Goal: Task Accomplishment & Management: Manage account settings

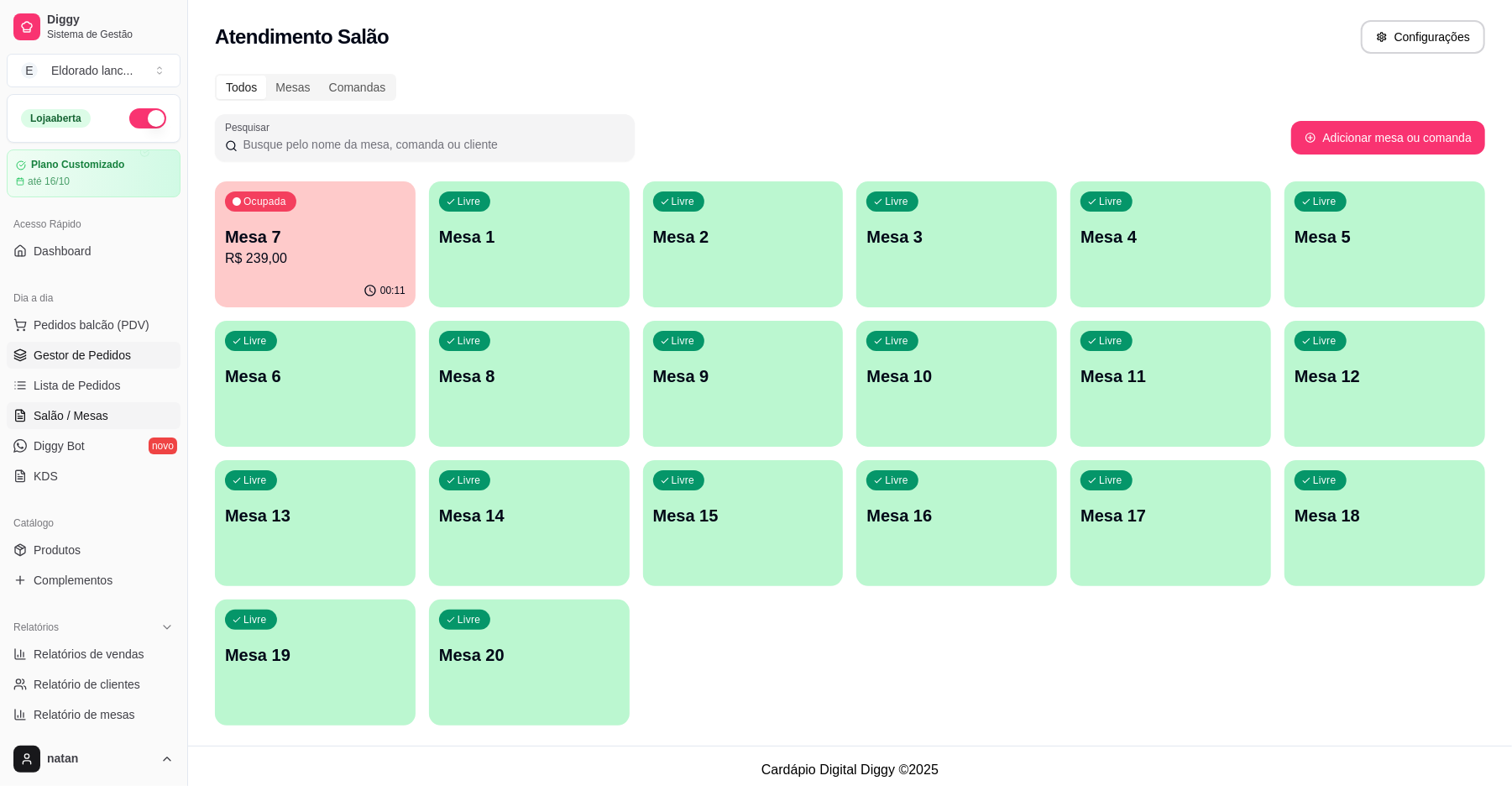
click at [85, 352] on span "Gestor de Pedidos" at bounding box center [82, 355] width 98 height 17
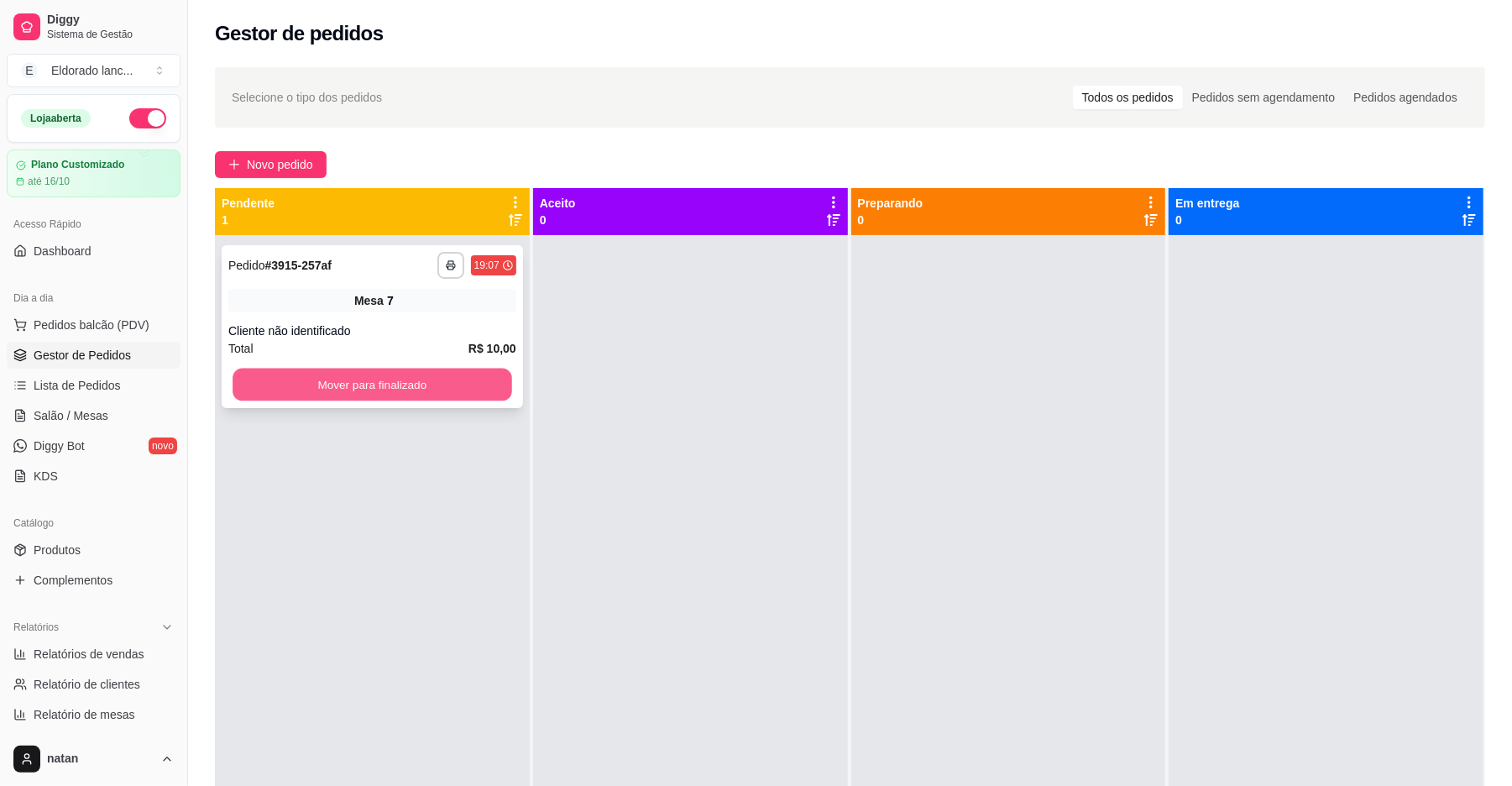
click at [274, 381] on button "Mover para finalizado" at bounding box center [371, 385] width 279 height 33
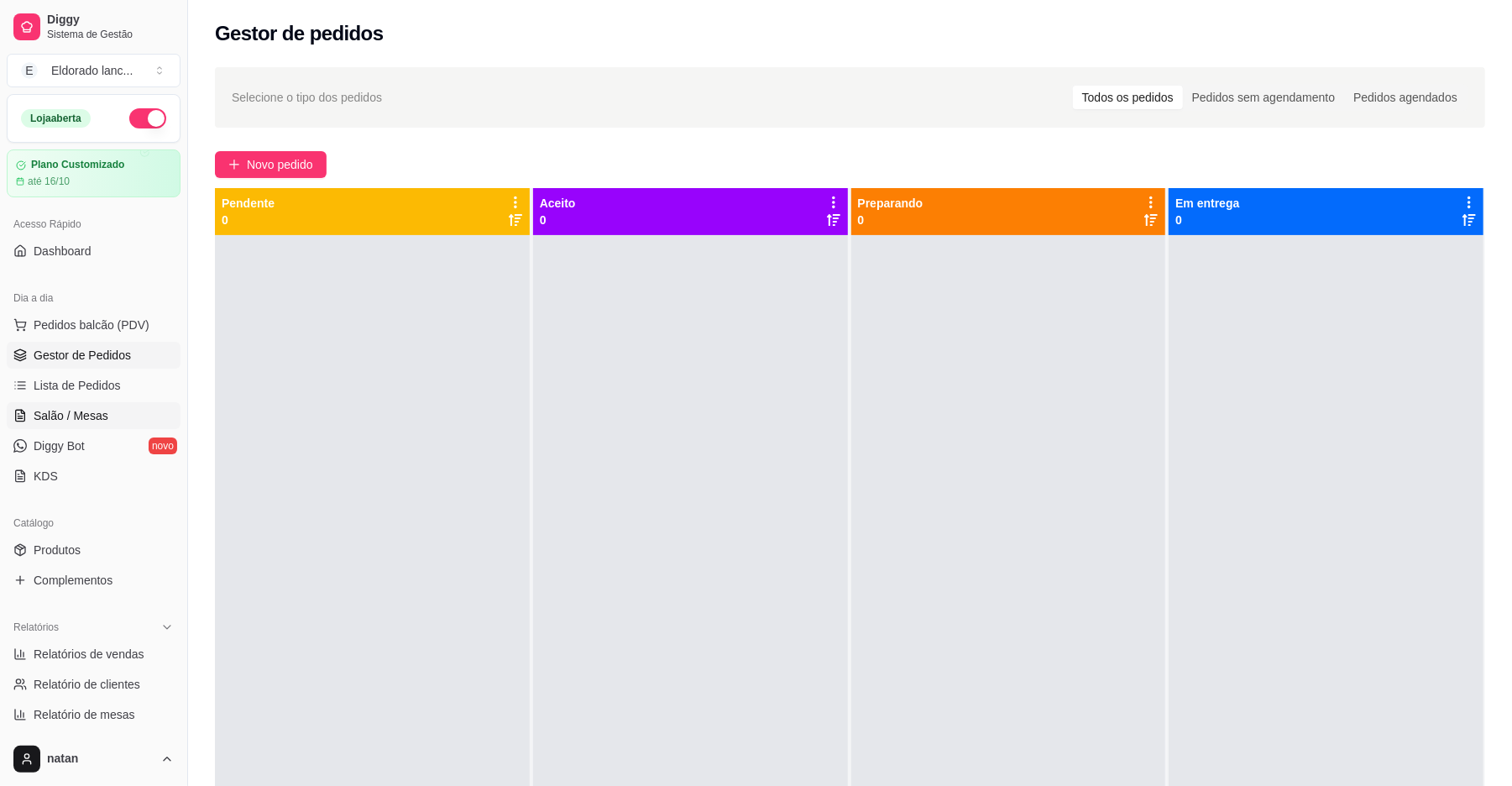
click at [127, 405] on link "Salão / Mesas" at bounding box center [93, 416] width 173 height 27
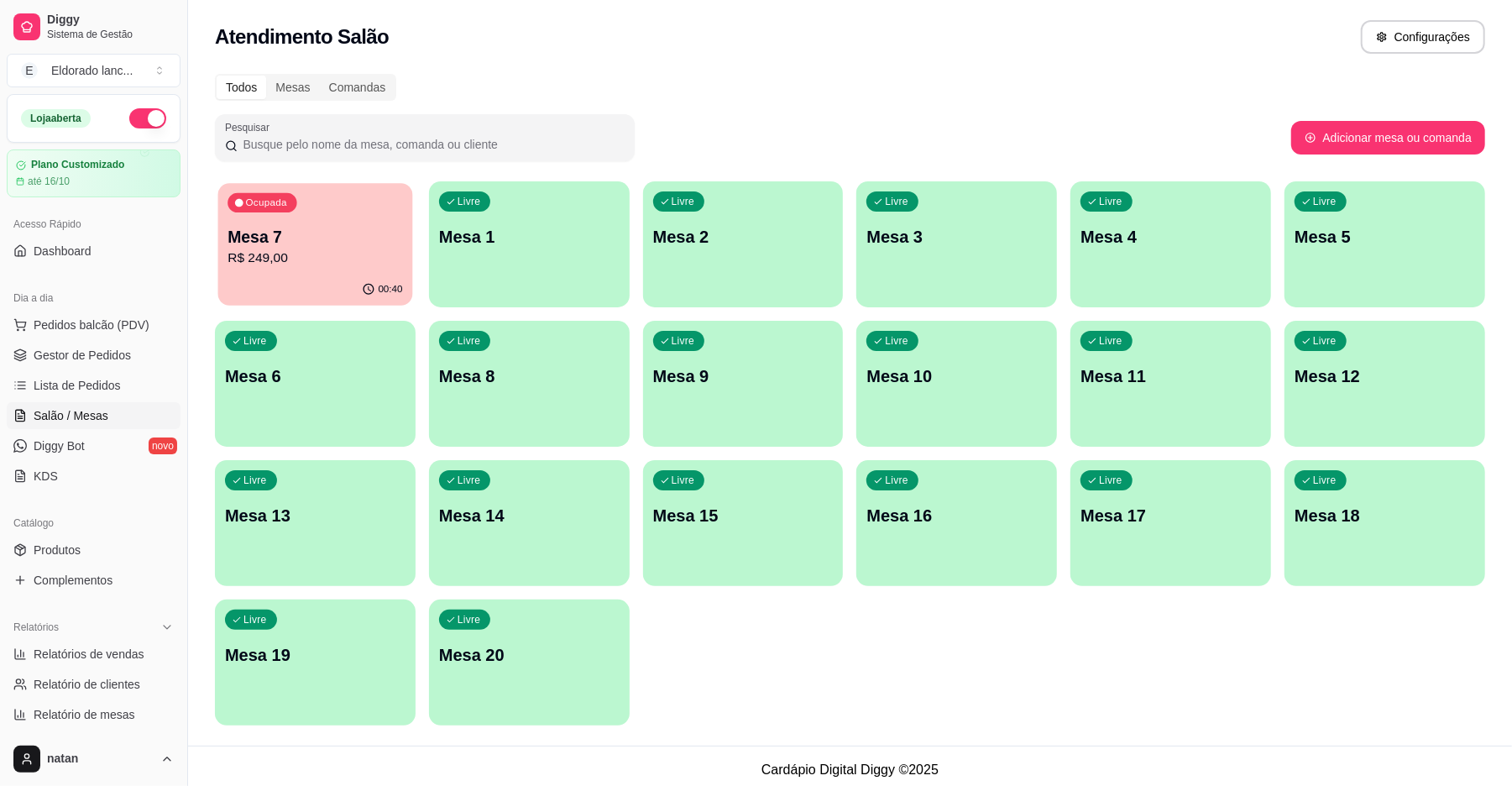
click at [303, 221] on div "Ocupada Mesa 7 R$ 249,00" at bounding box center [316, 229] width 195 height 90
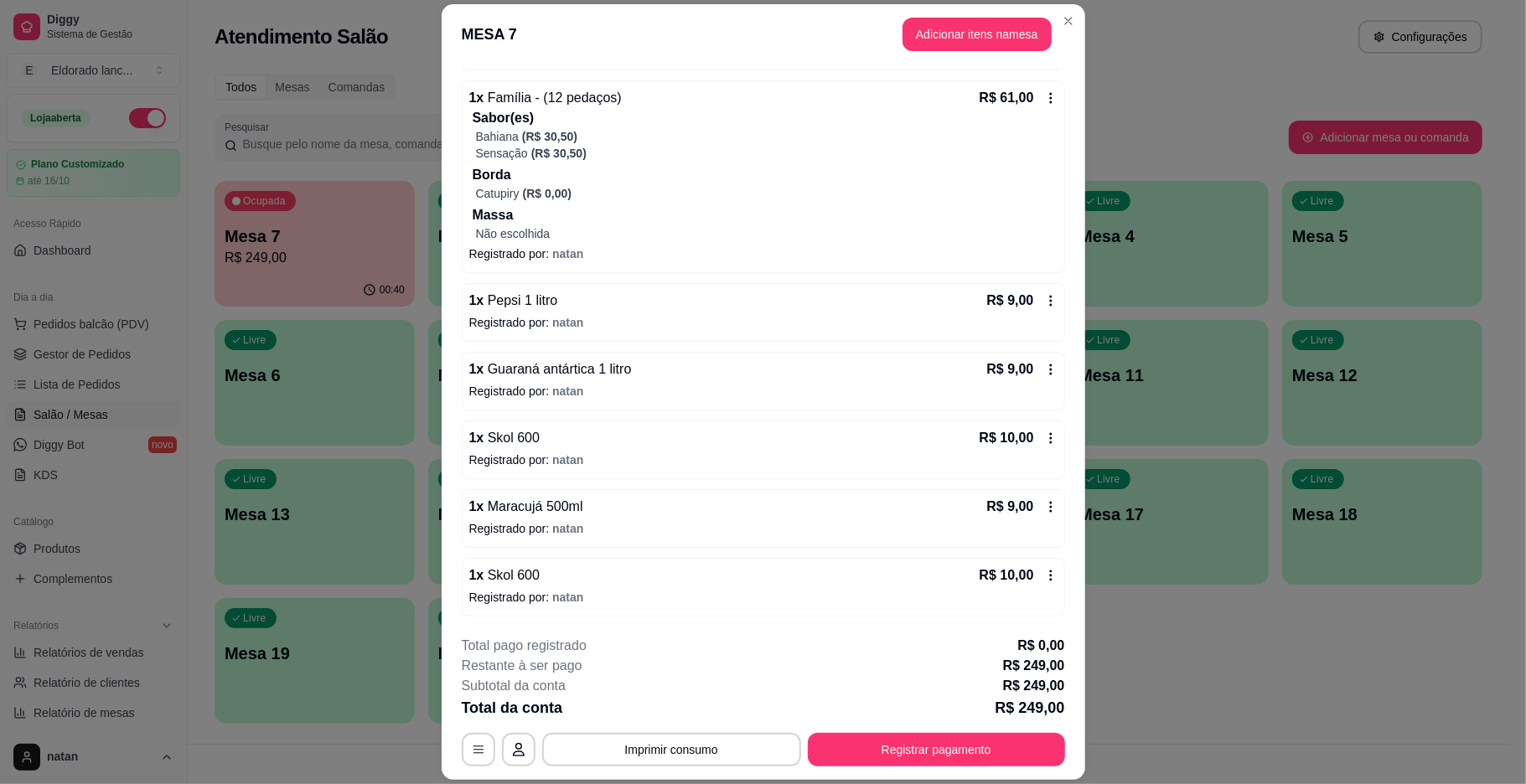
scroll to position [49, 0]
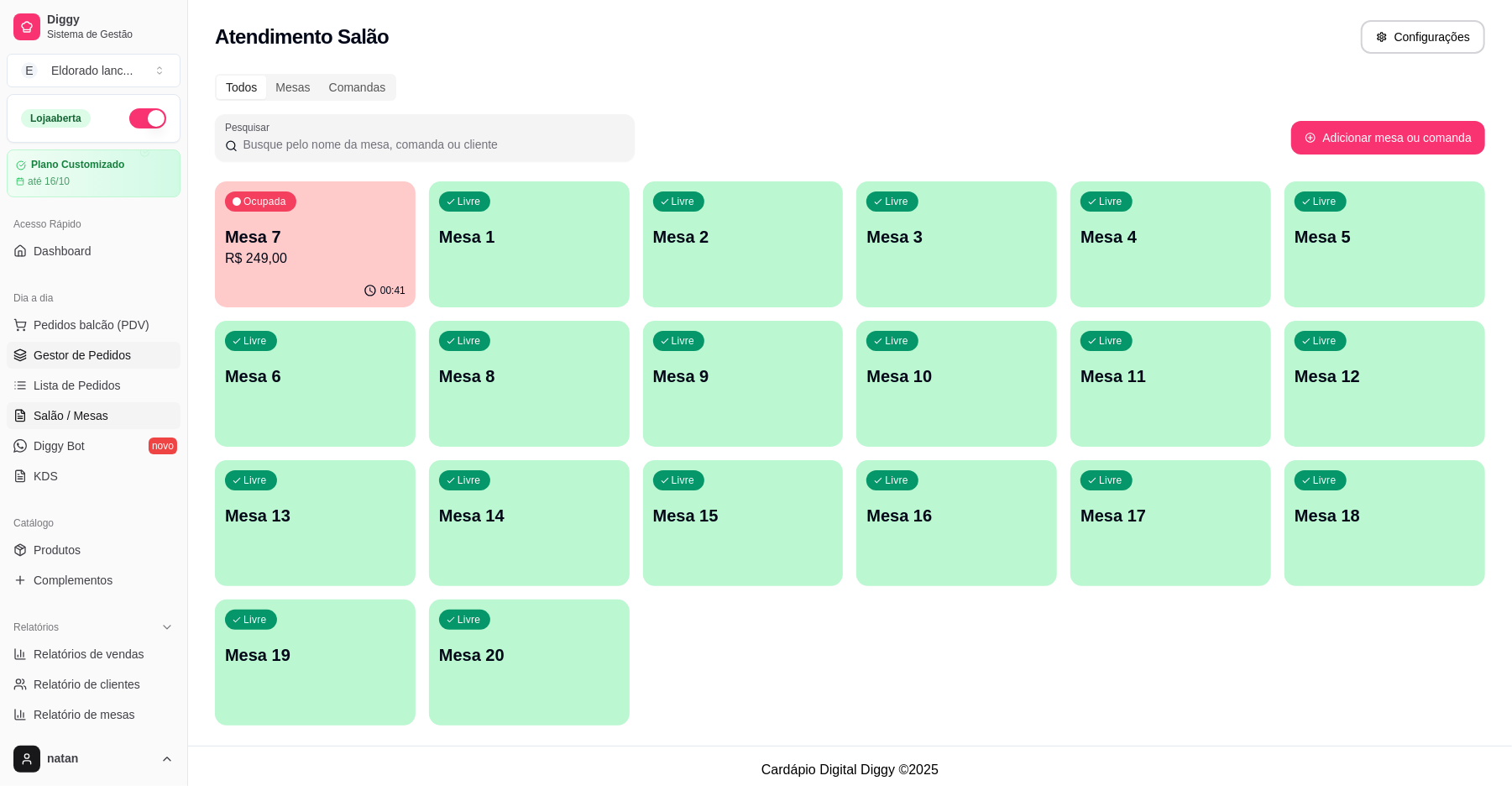
click at [108, 348] on span "Gestor de Pedidos" at bounding box center [82, 355] width 98 height 17
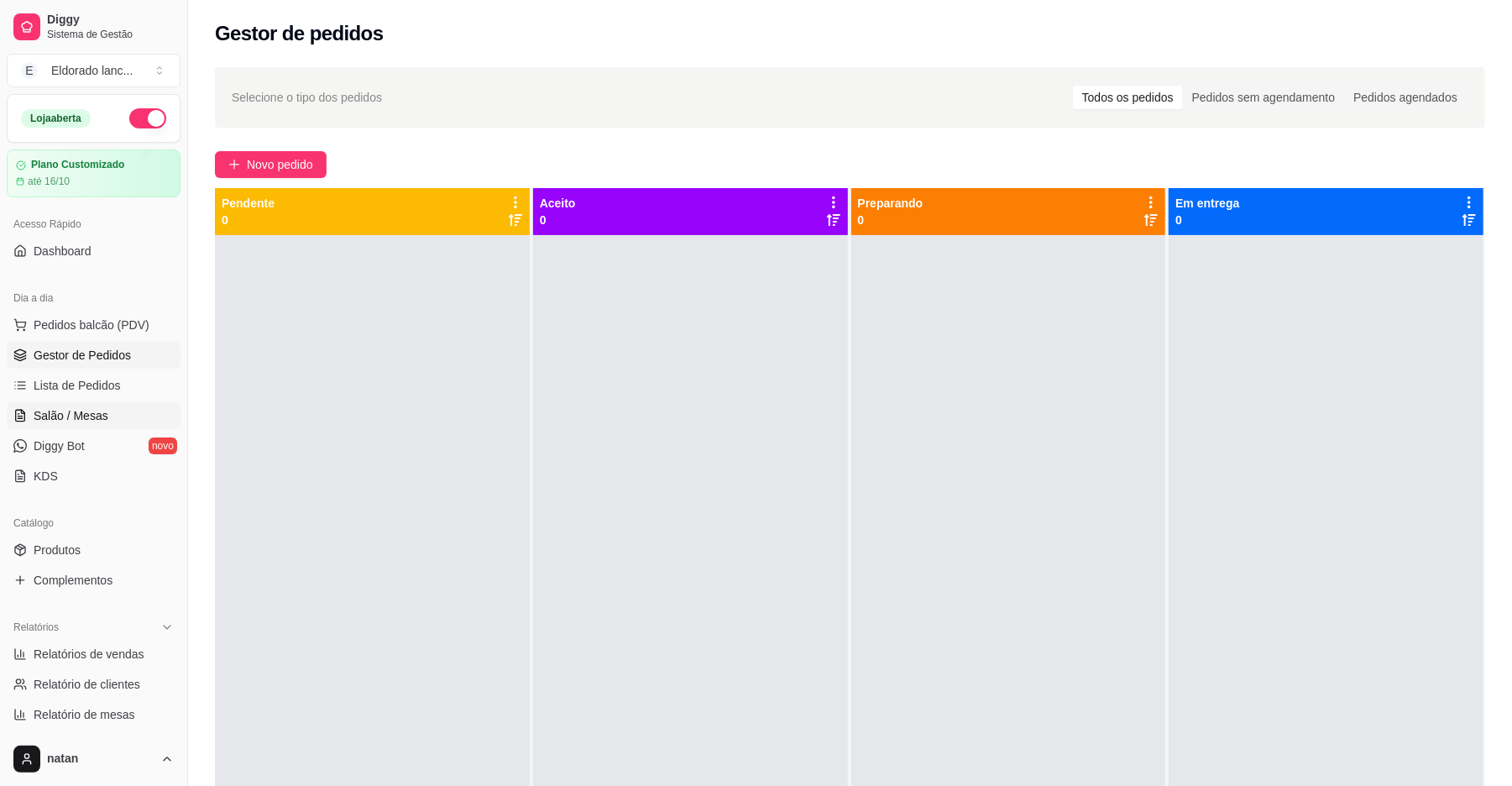
click at [89, 421] on span "Salão / Mesas" at bounding box center [70, 416] width 75 height 17
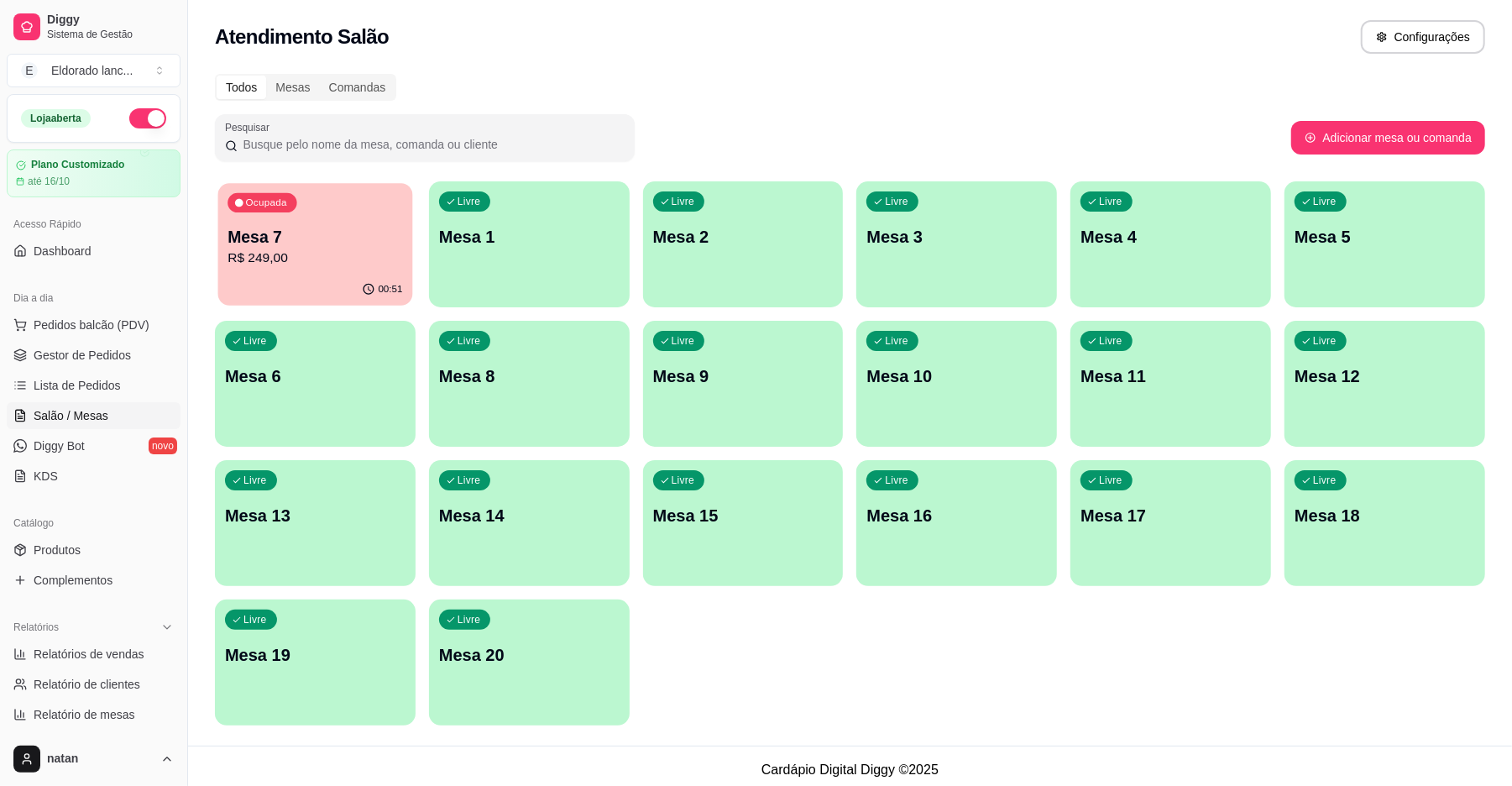
click at [369, 235] on p "Mesa 7" at bounding box center [314, 237] width 174 height 23
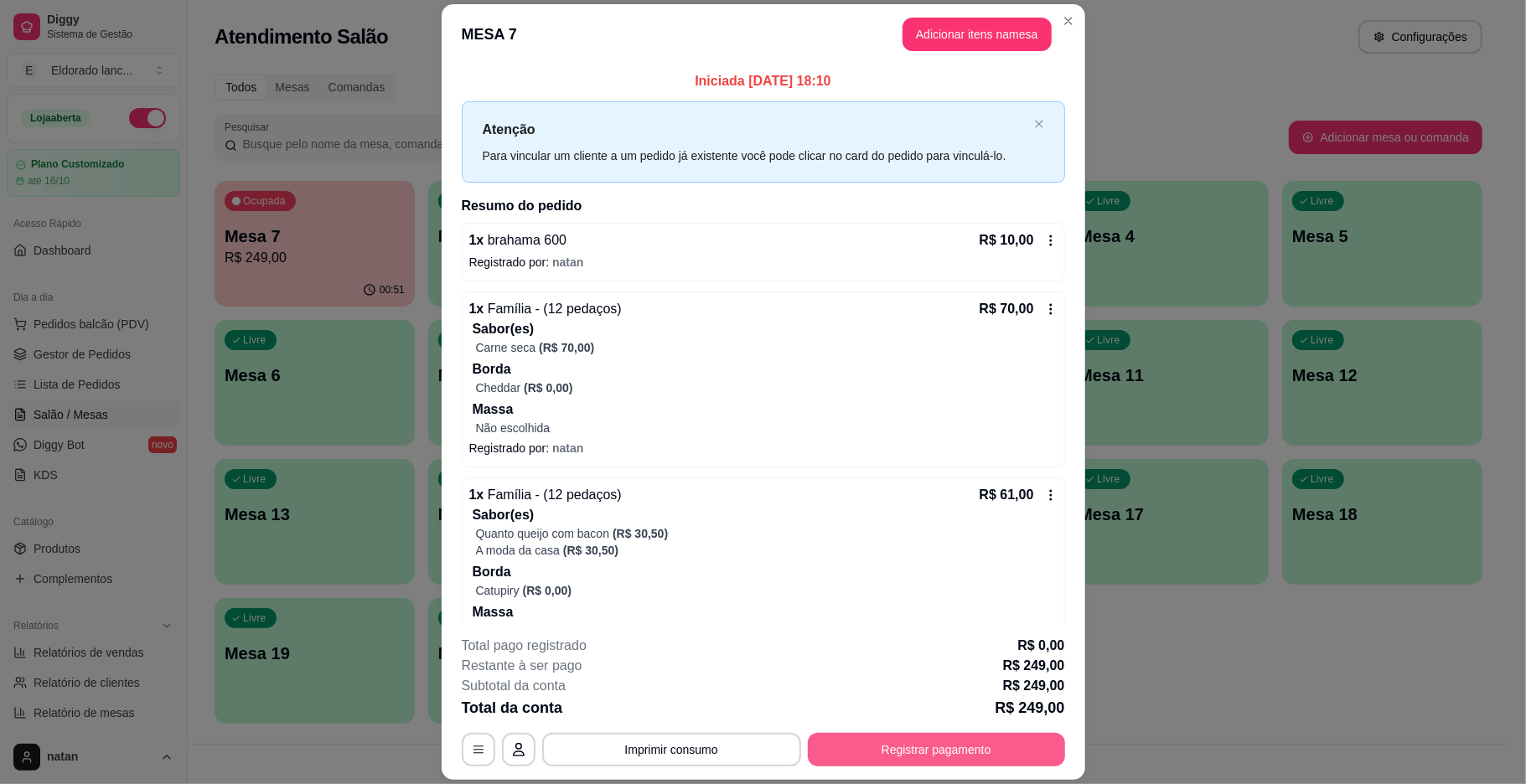
click at [1019, 757] on button "Registrar pagamento" at bounding box center [936, 749] width 257 height 33
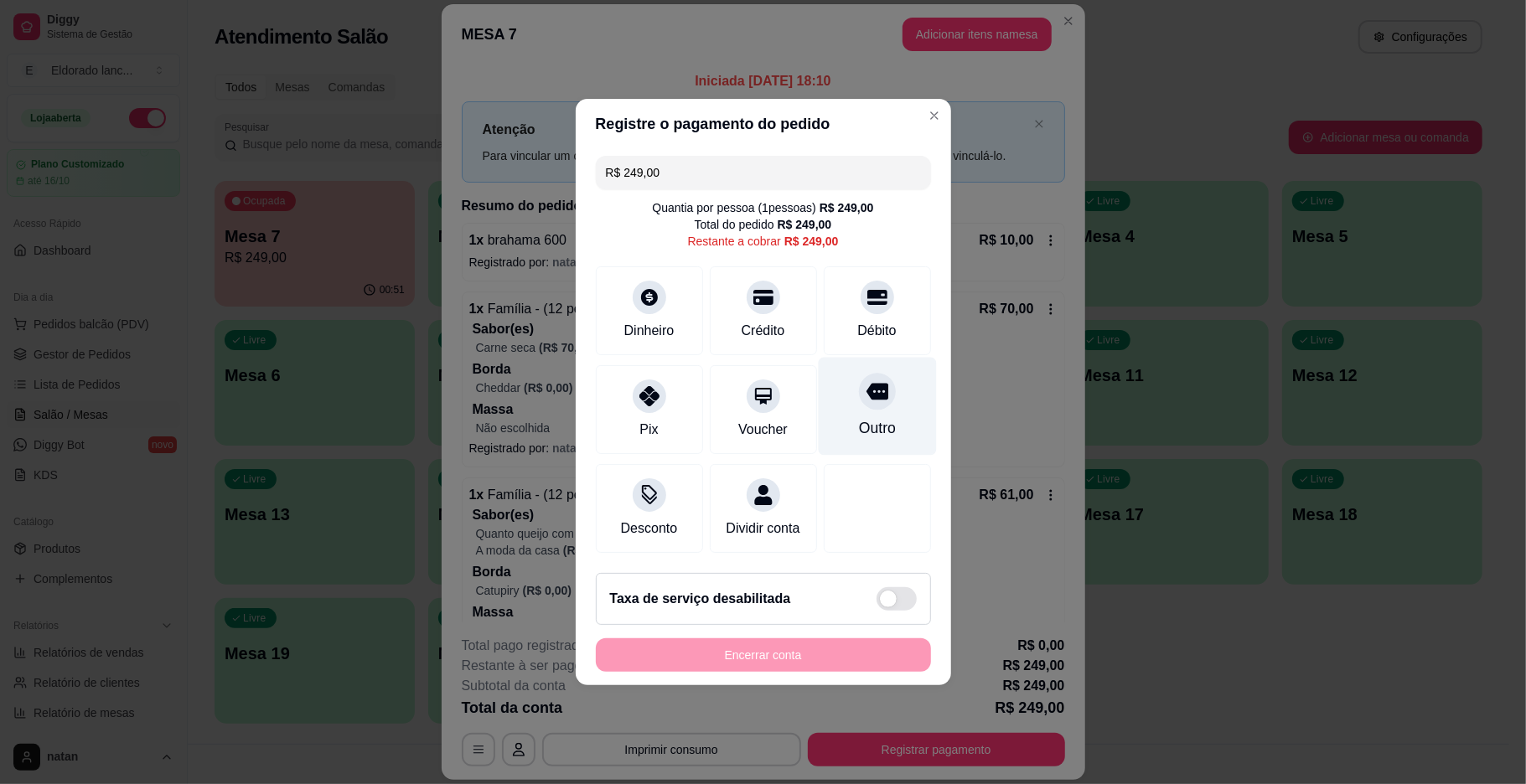
click at [859, 387] on div at bounding box center [877, 391] width 37 height 37
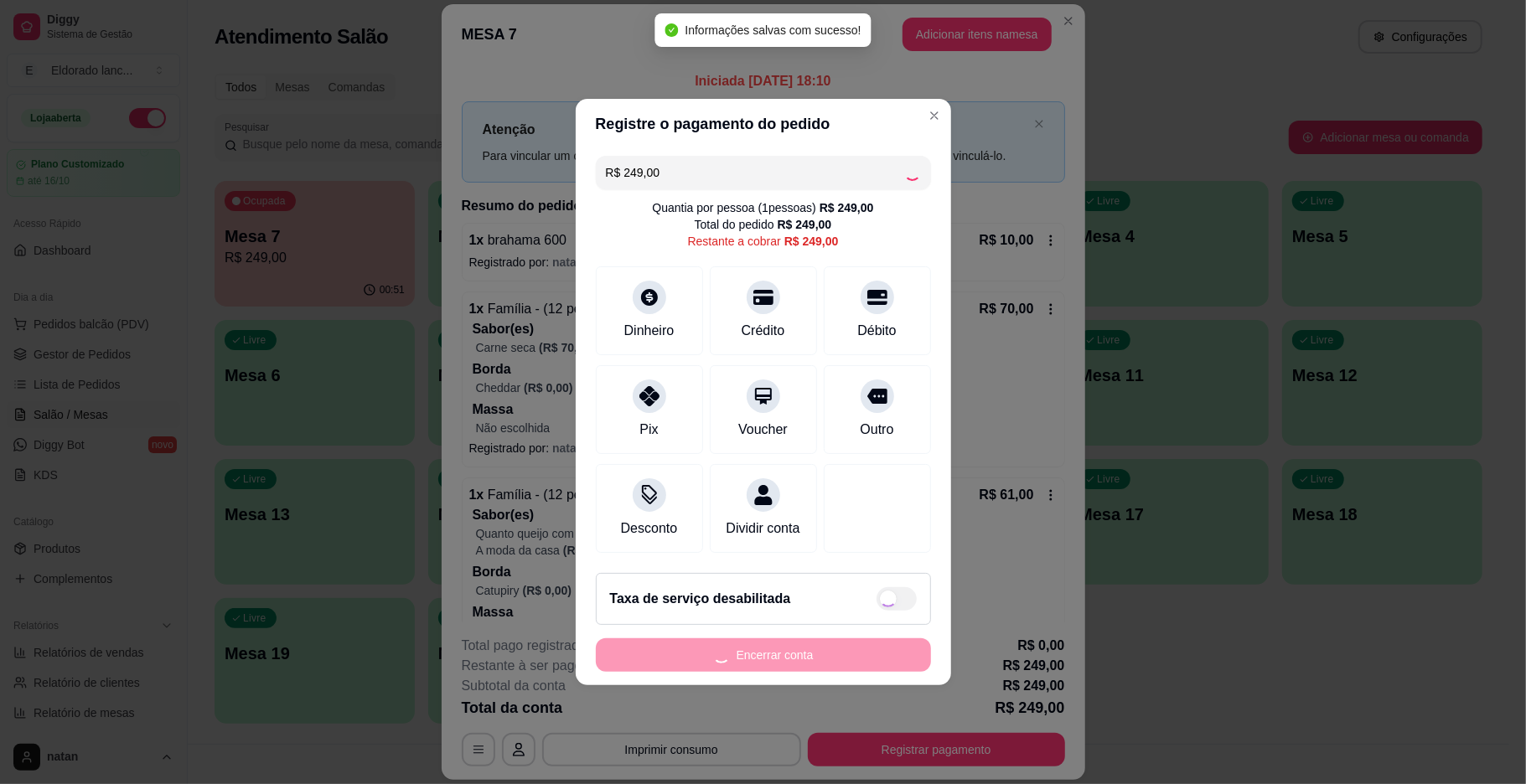
type input "R$ 0,00"
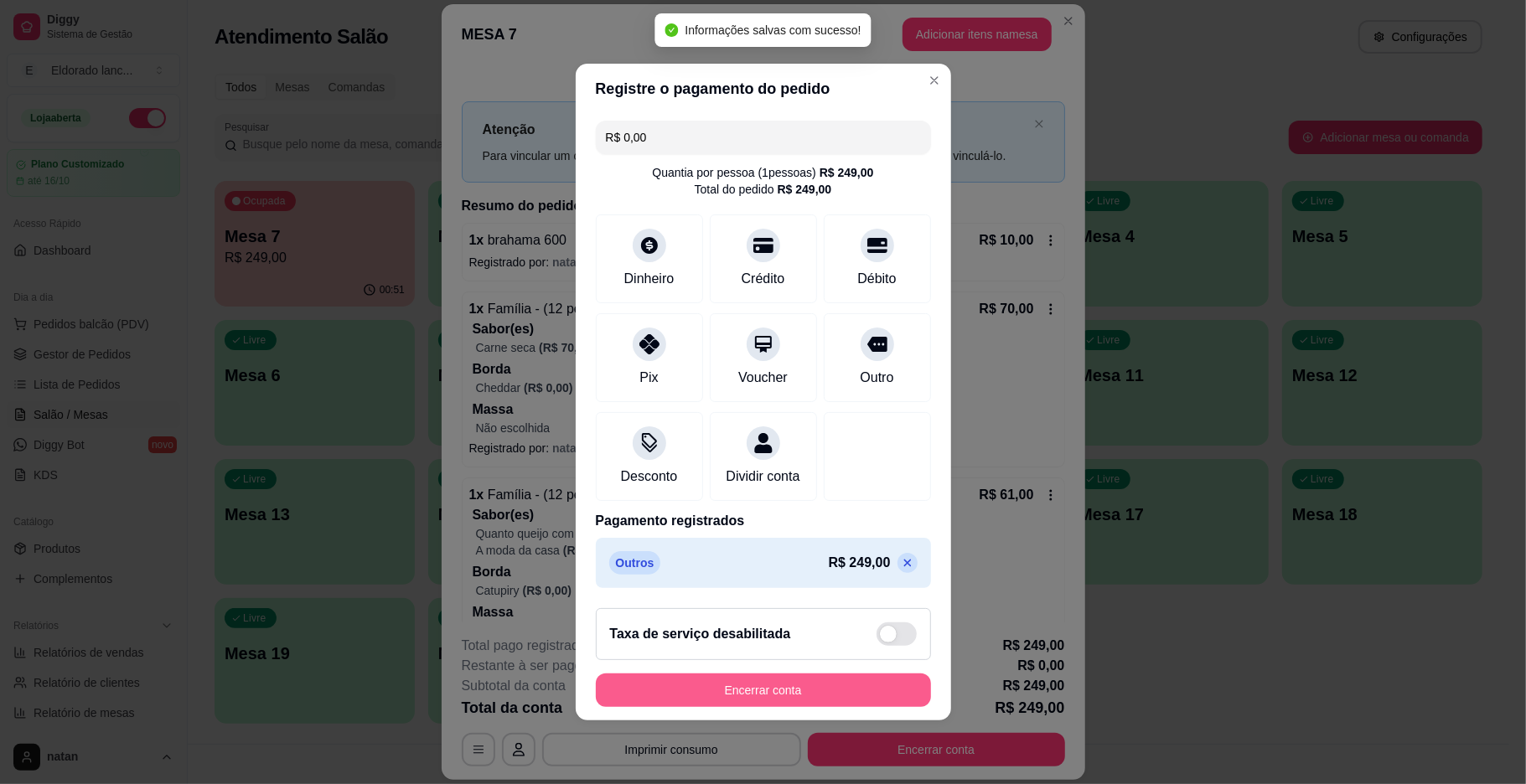
click at [809, 707] on button "Encerrar conta" at bounding box center [763, 689] width 335 height 33
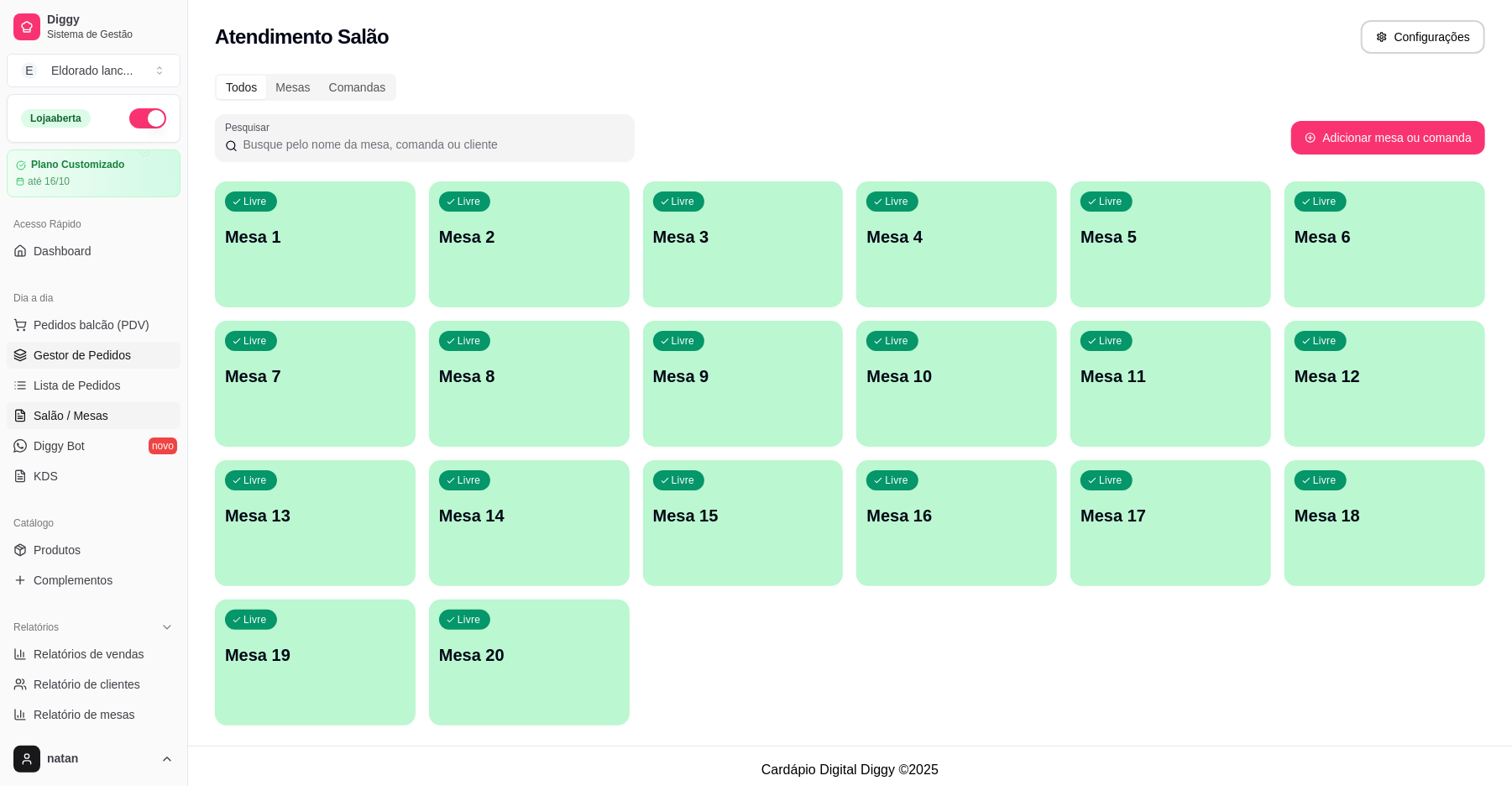
click at [89, 357] on span "Gestor de Pedidos" at bounding box center [82, 355] width 98 height 17
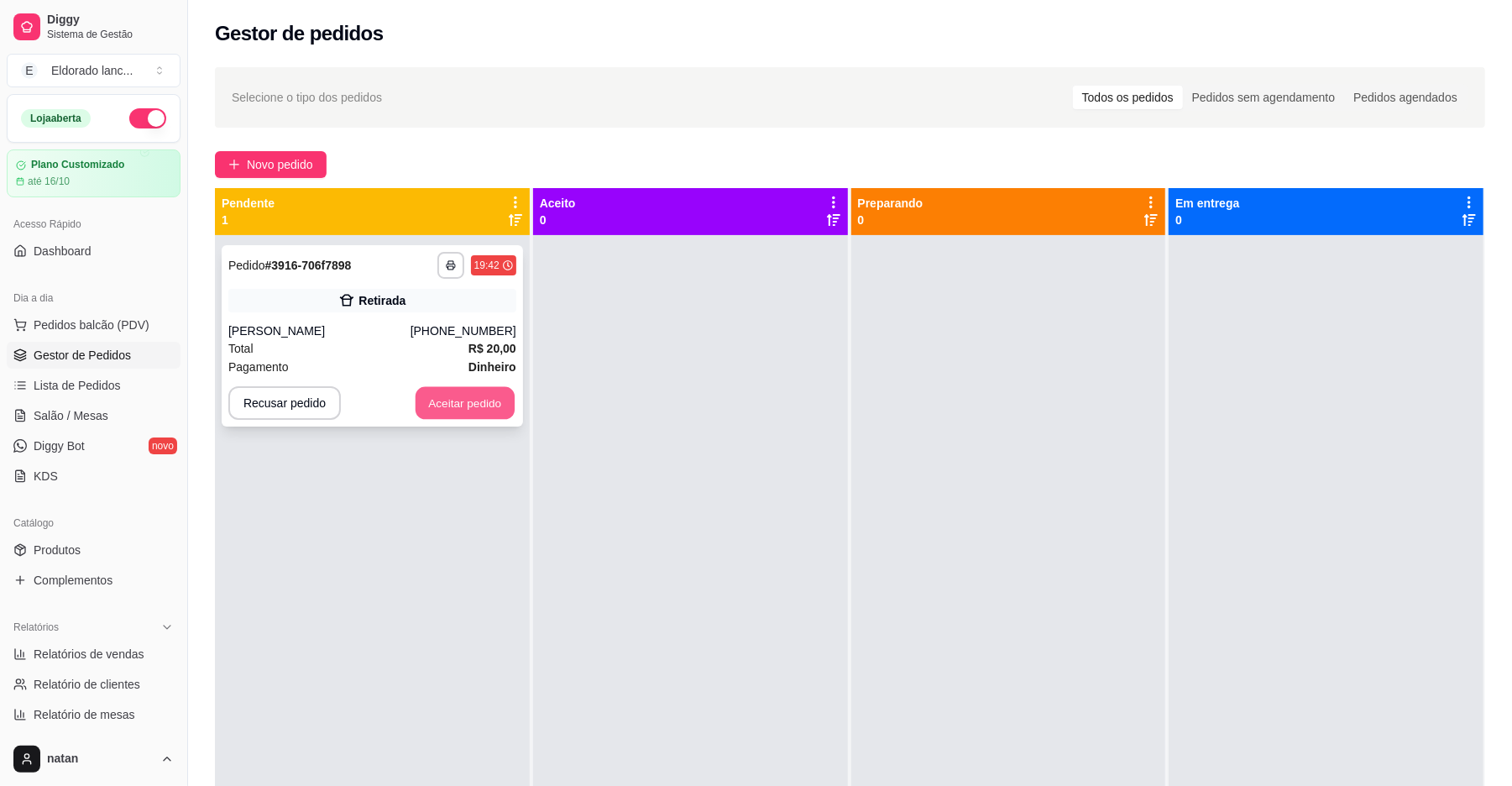
click at [497, 410] on button "Aceitar pedido" at bounding box center [465, 404] width 99 height 33
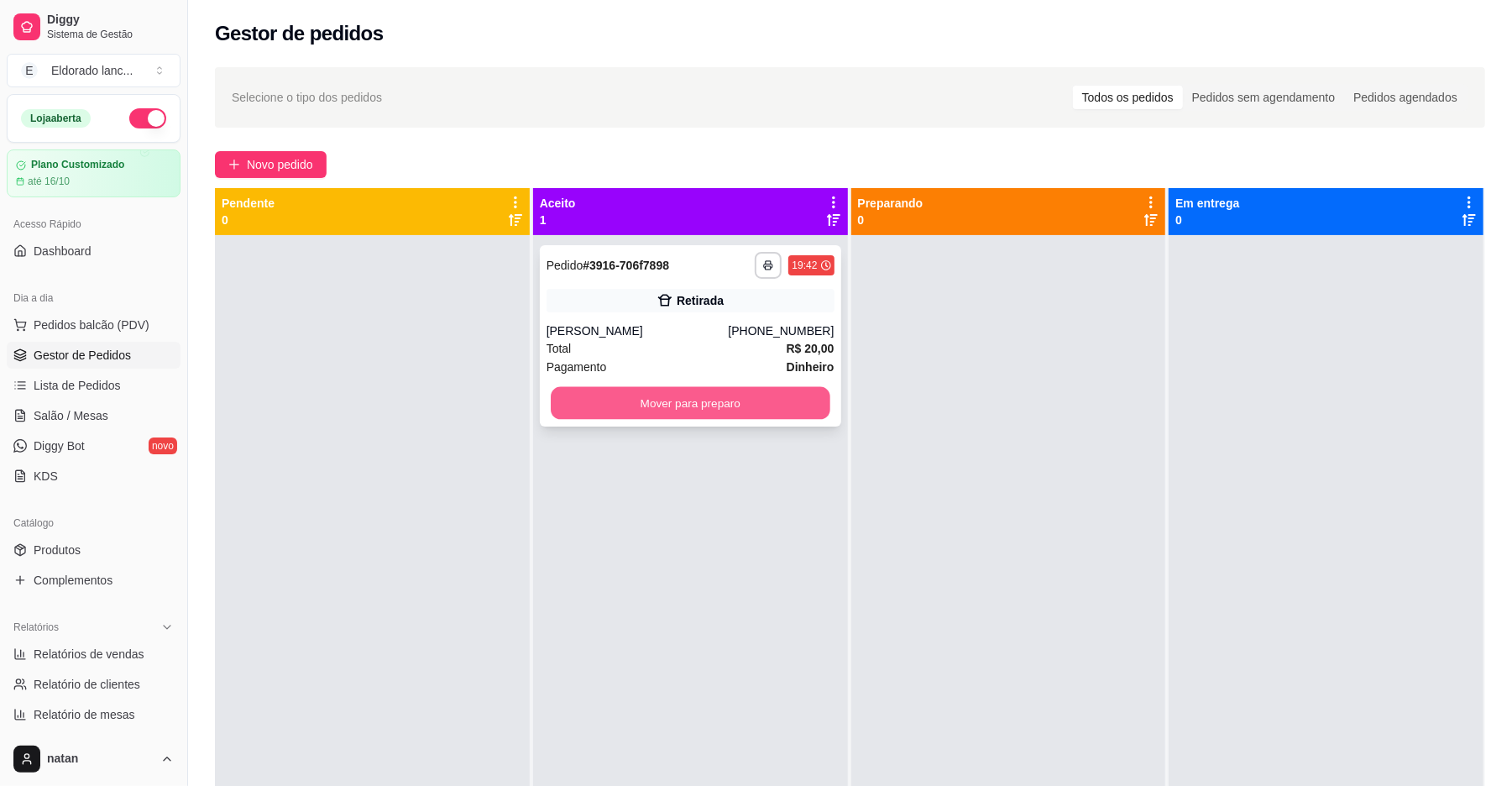
click at [625, 411] on button "Mover para preparo" at bounding box center [690, 404] width 279 height 33
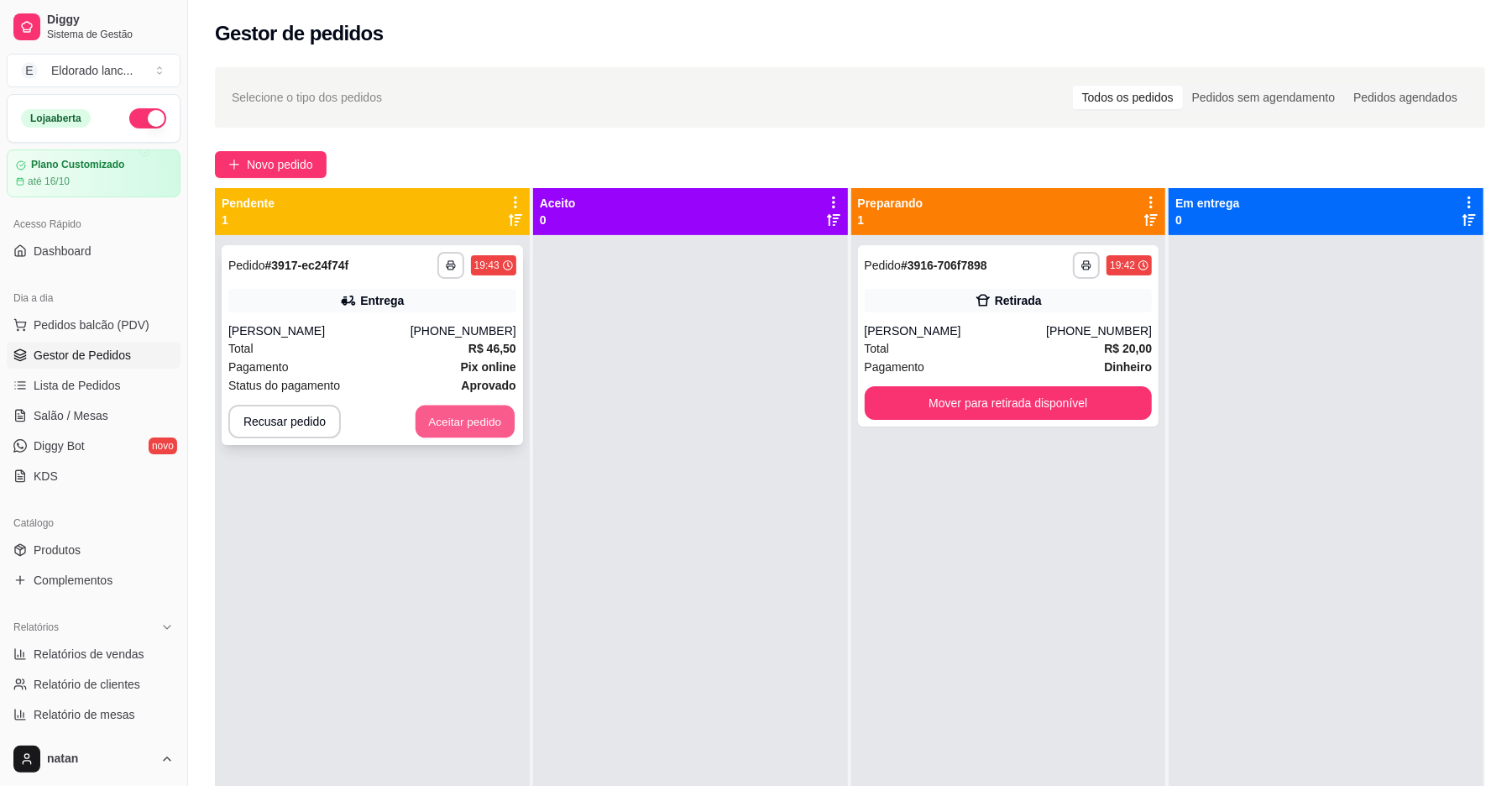
click at [481, 426] on button "Aceitar pedido" at bounding box center [465, 422] width 99 height 33
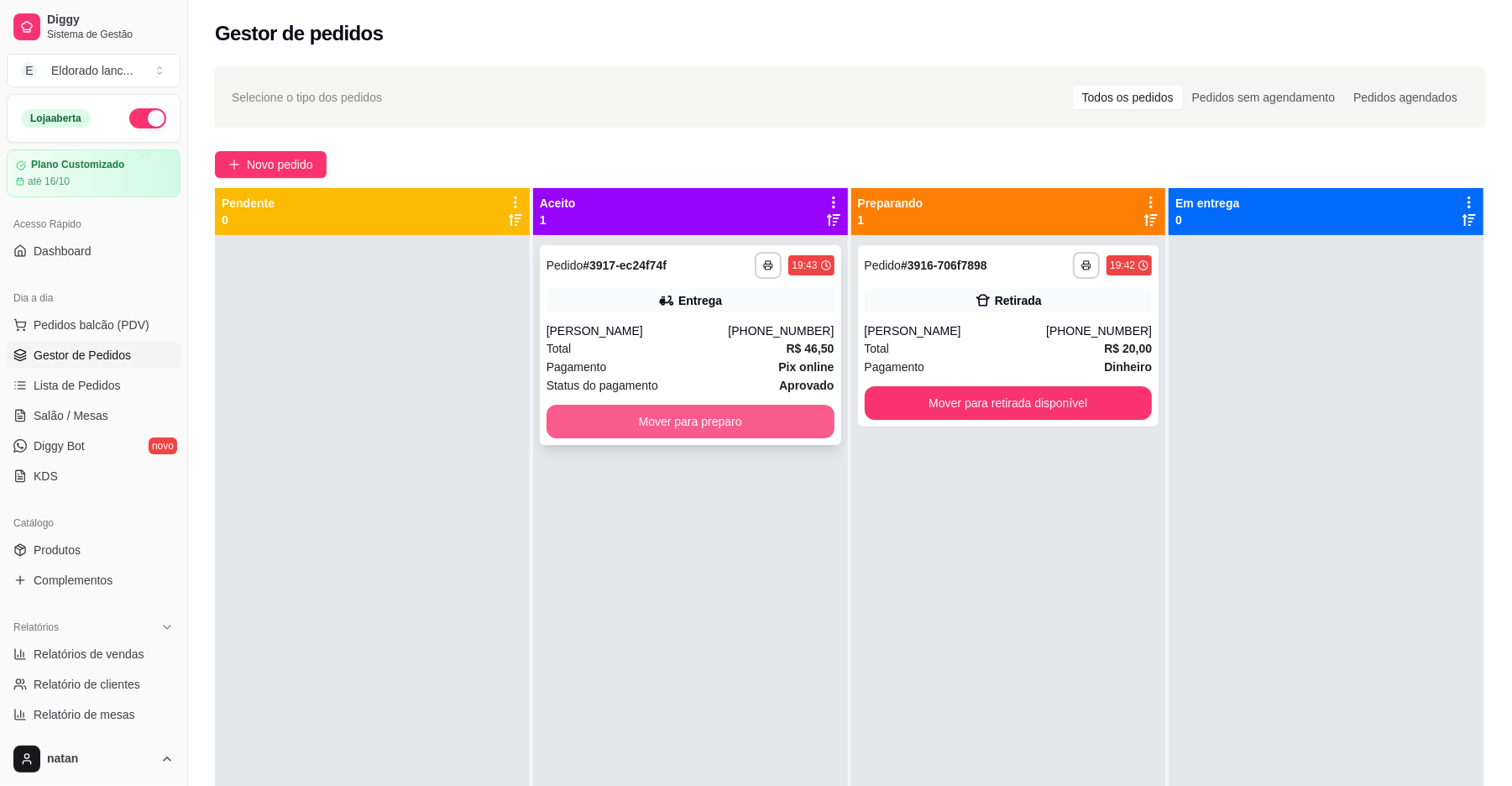
click at [621, 414] on button "Mover para preparo" at bounding box center [690, 421] width 288 height 33
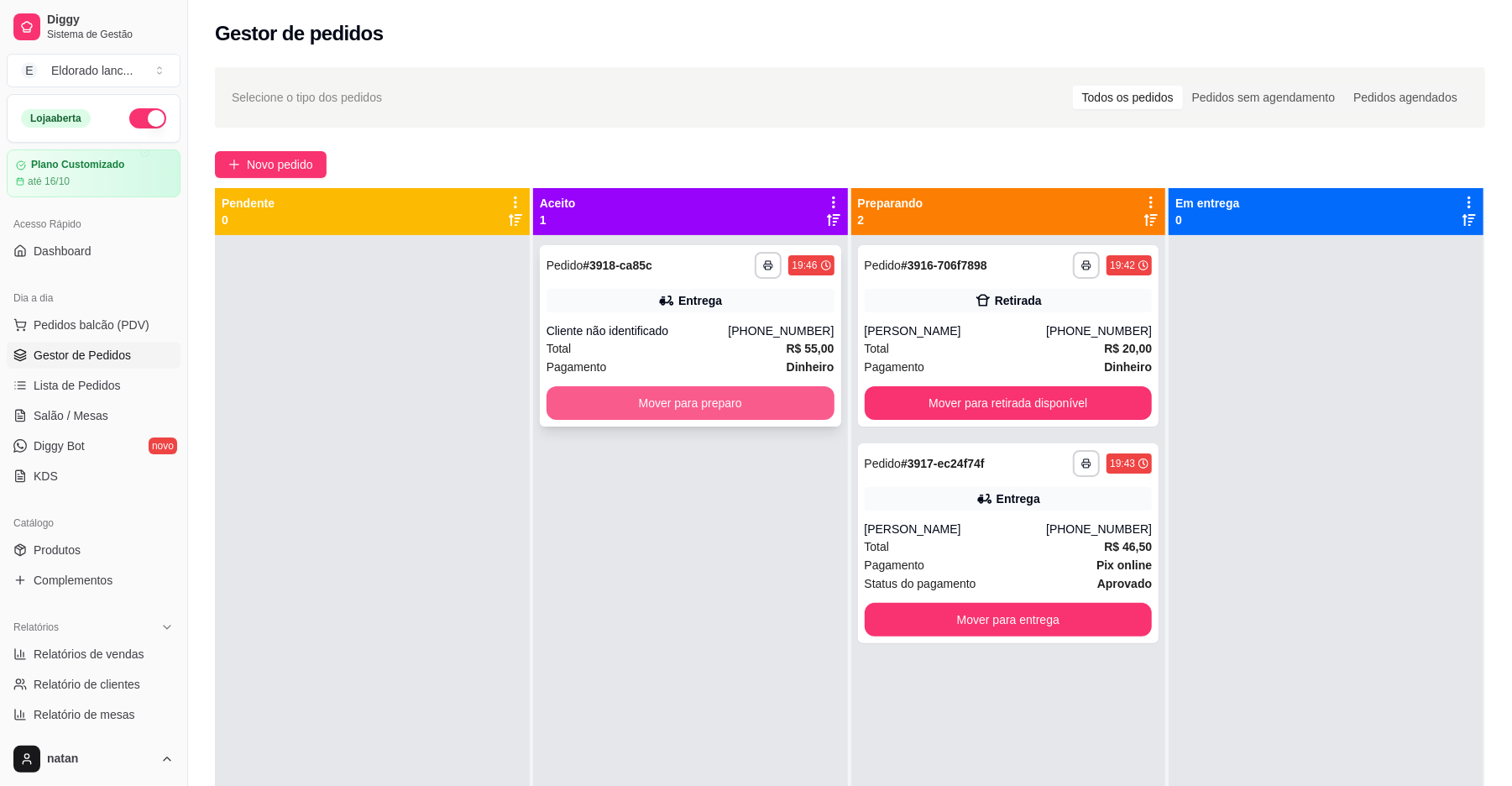
click at [621, 395] on button "Mover para preparo" at bounding box center [690, 403] width 288 height 33
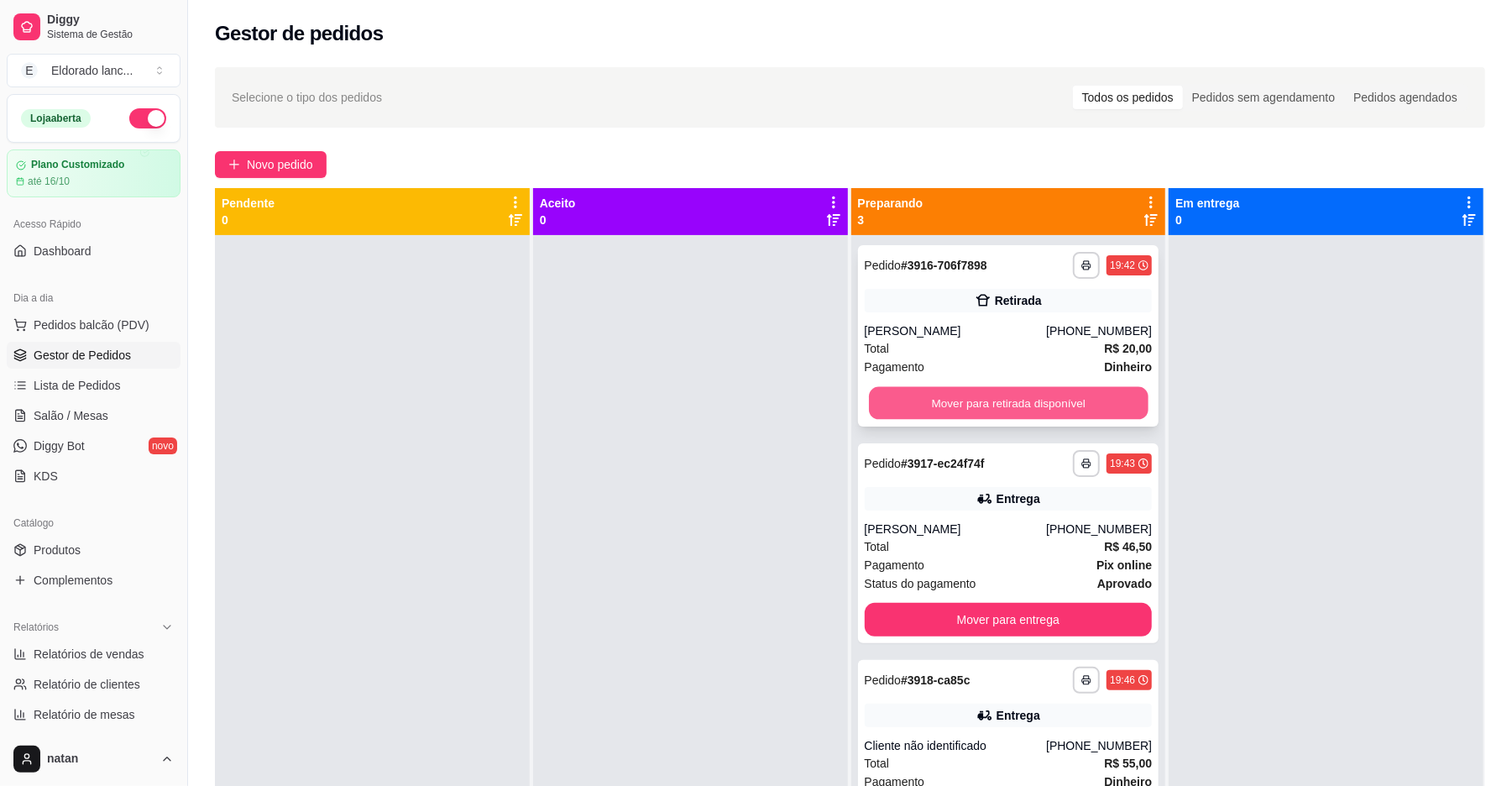
click at [1078, 399] on button "Mover para retirada disponível" at bounding box center [1008, 404] width 279 height 33
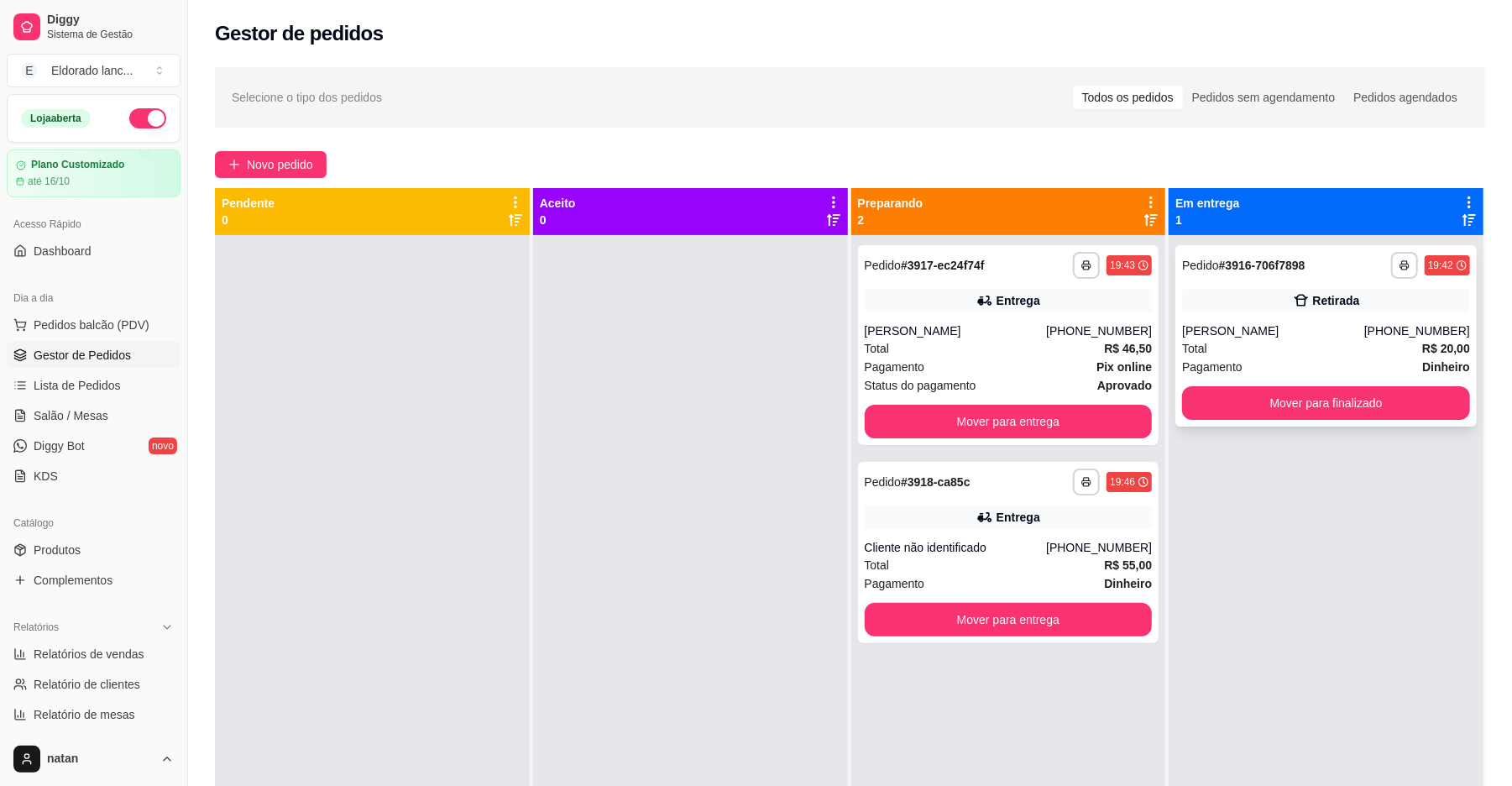
click at [1355, 327] on div "[PERSON_NAME]" at bounding box center [1274, 331] width 182 height 17
click at [1364, 411] on button "Mover para finalizado" at bounding box center [1326, 403] width 288 height 33
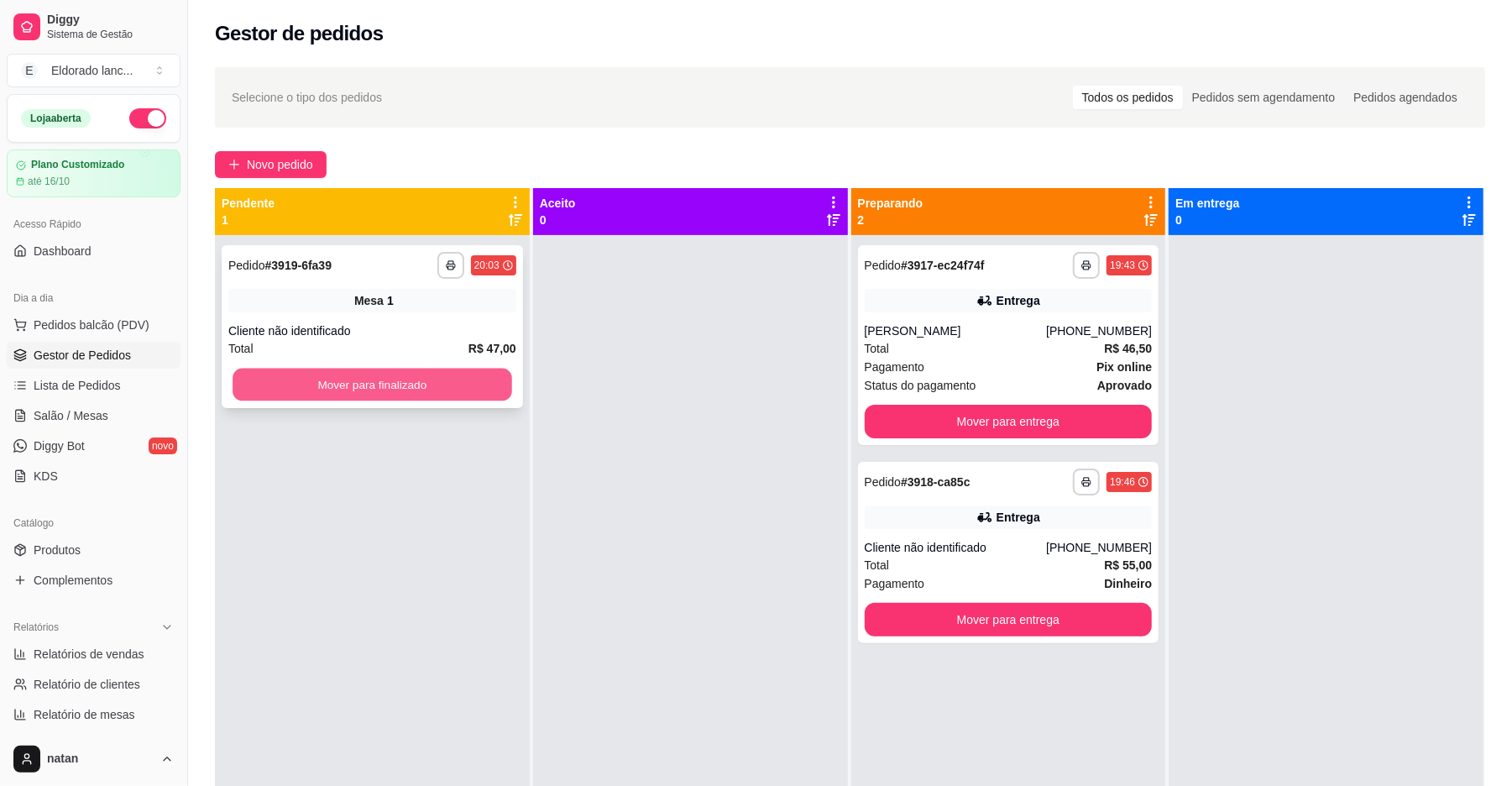
click at [434, 394] on button "Mover para finalizado" at bounding box center [371, 385] width 279 height 33
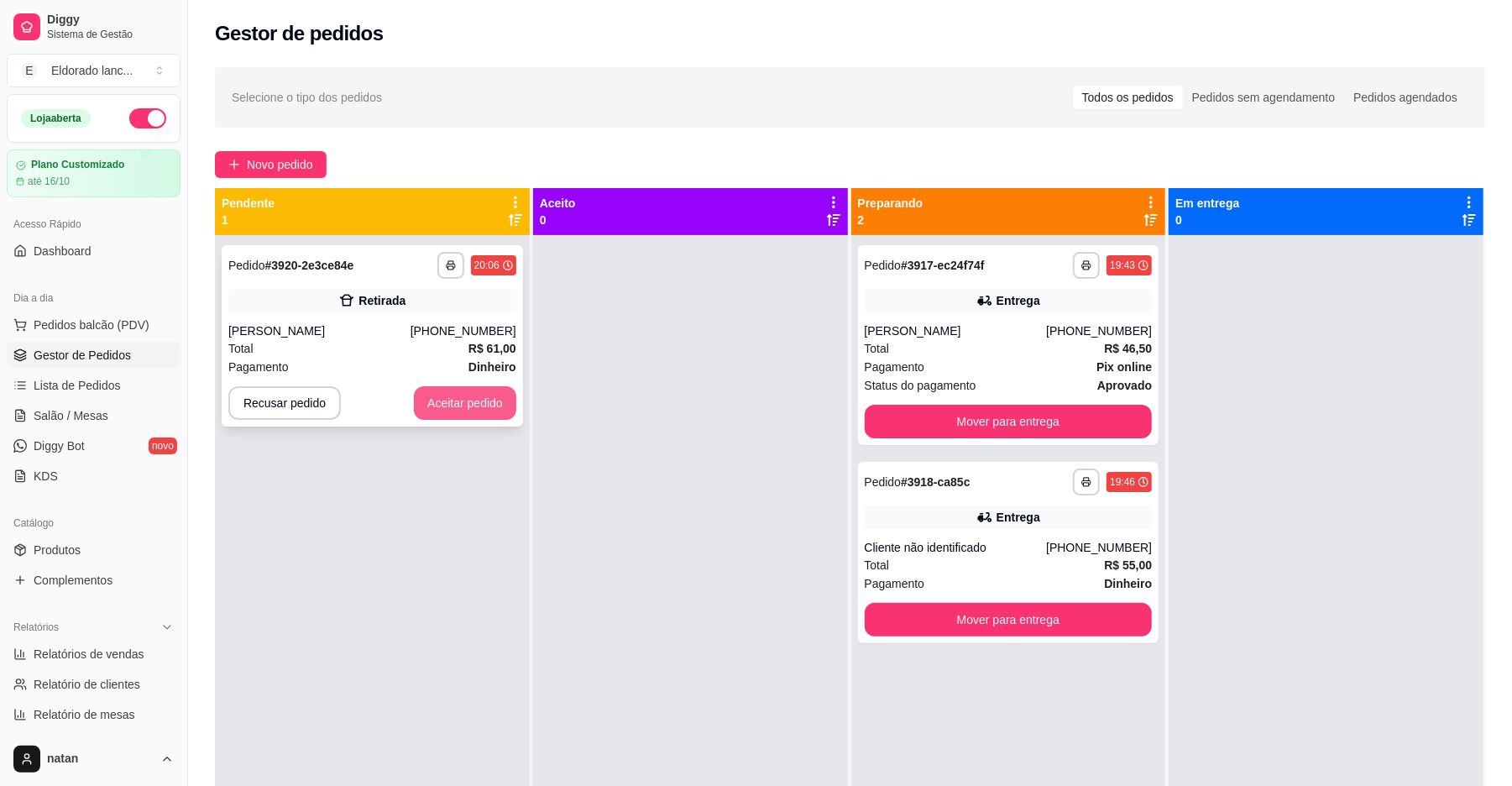
click at [485, 407] on button "Aceitar pedido" at bounding box center [464, 403] width 102 height 33
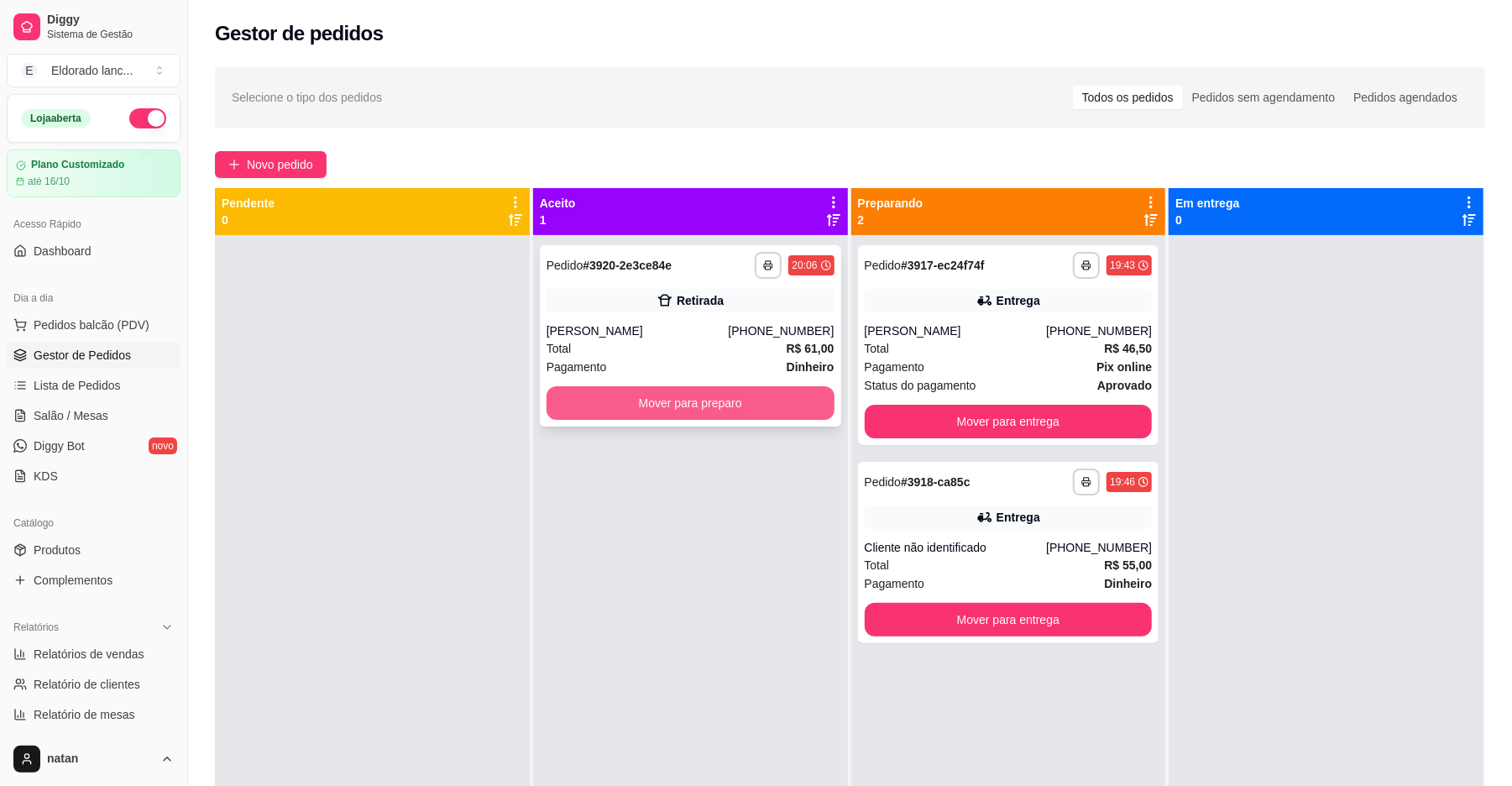
click at [600, 405] on button "Mover para preparo" at bounding box center [690, 403] width 288 height 33
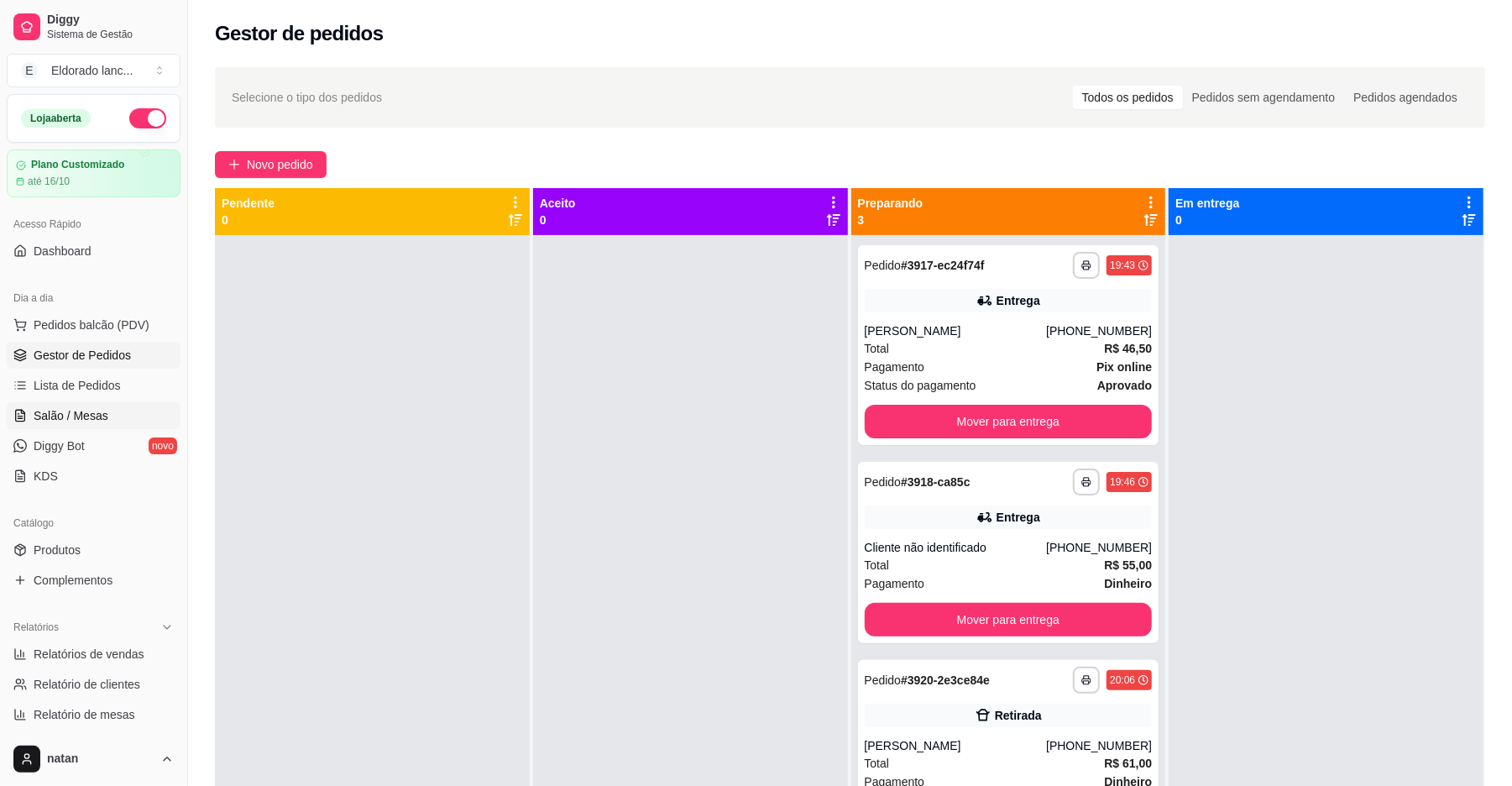
click at [76, 411] on span "Salão / Mesas" at bounding box center [70, 416] width 75 height 17
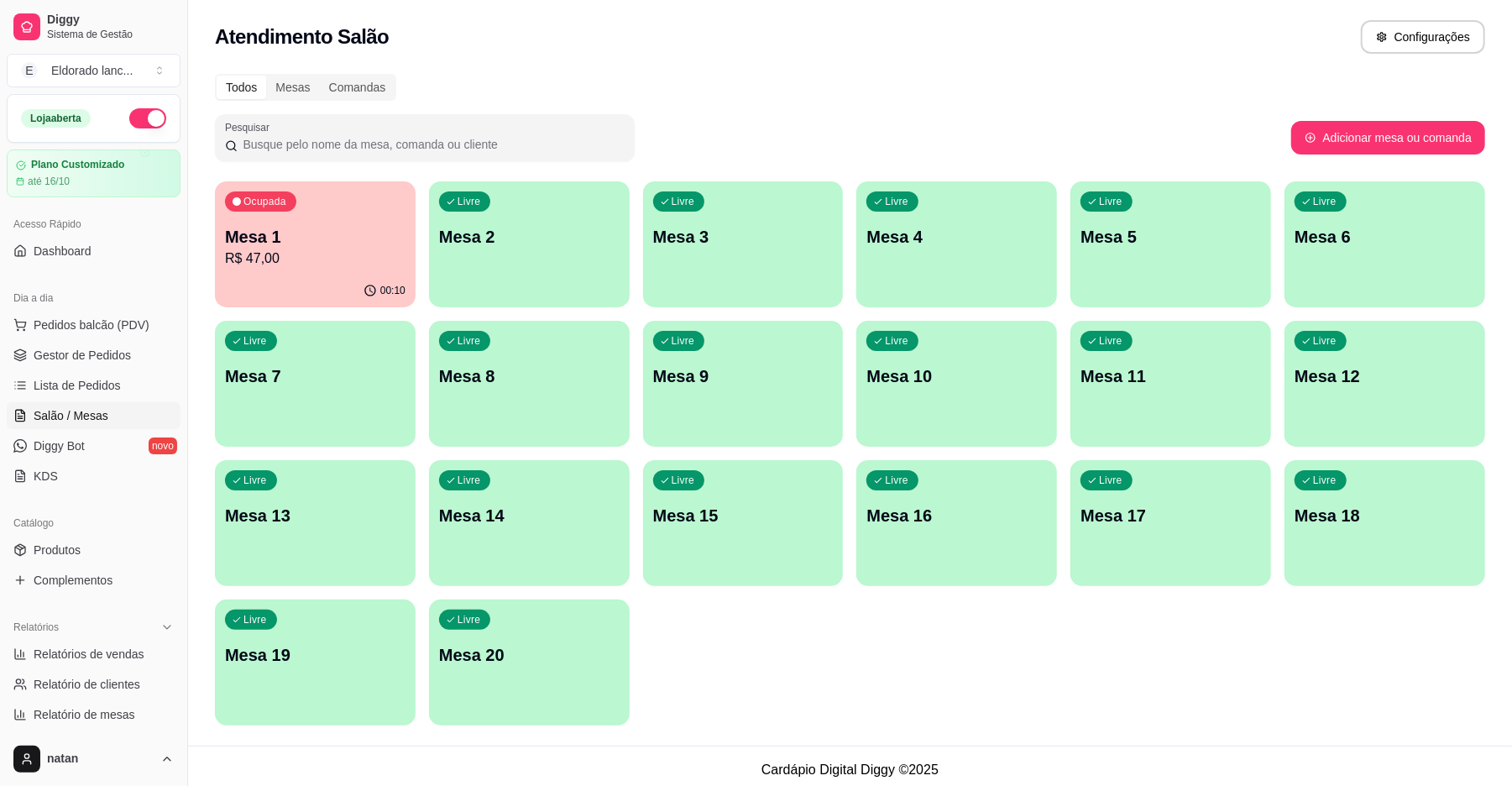
click at [243, 260] on p "R$ 47,00" at bounding box center [315, 258] width 181 height 20
click at [132, 353] on link "Gestor de Pedidos" at bounding box center [93, 355] width 173 height 27
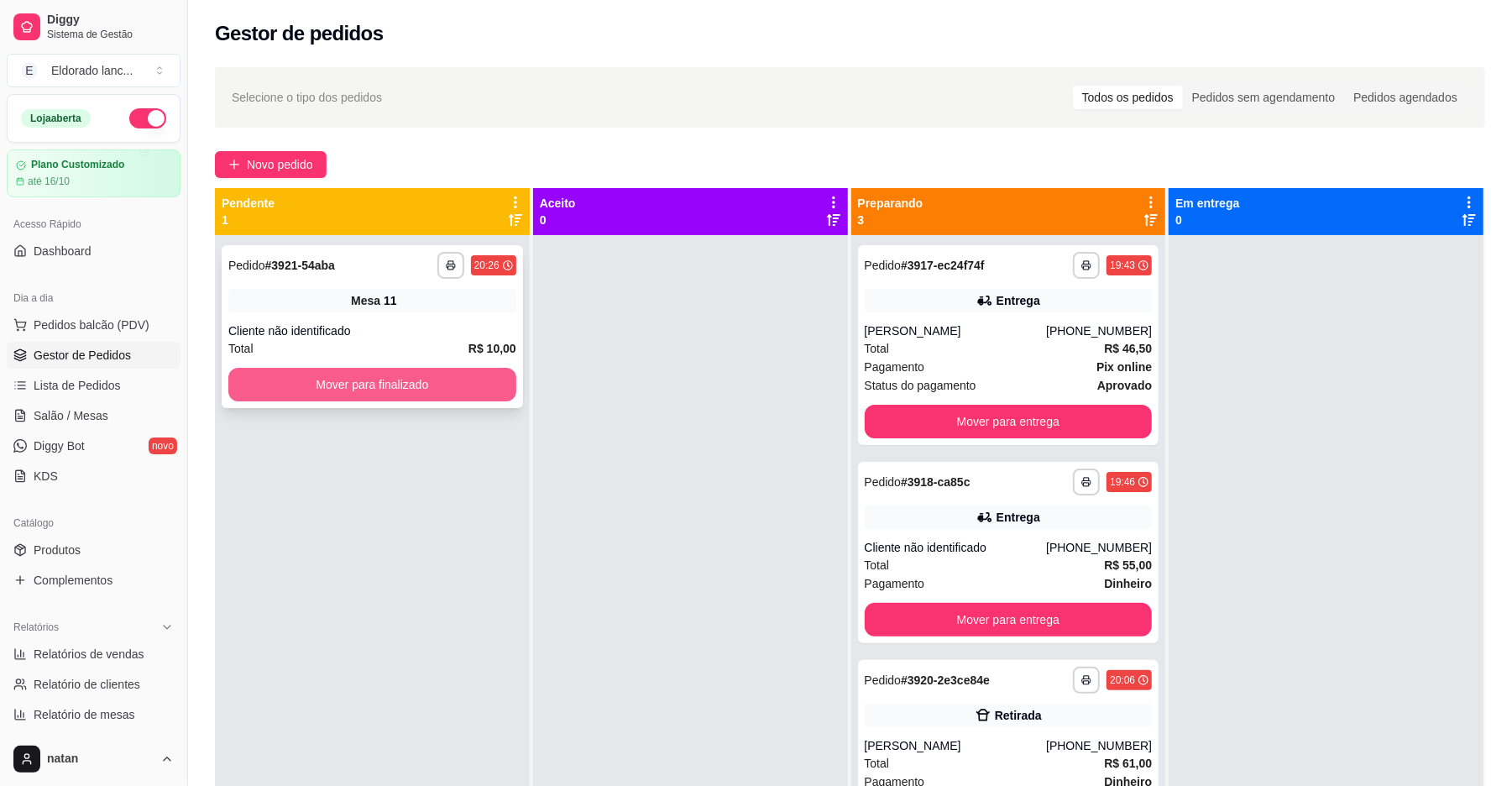
click at [351, 381] on button "Mover para finalizado" at bounding box center [372, 384] width 288 height 33
click at [390, 370] on button "Mover para finalizado" at bounding box center [372, 384] width 288 height 33
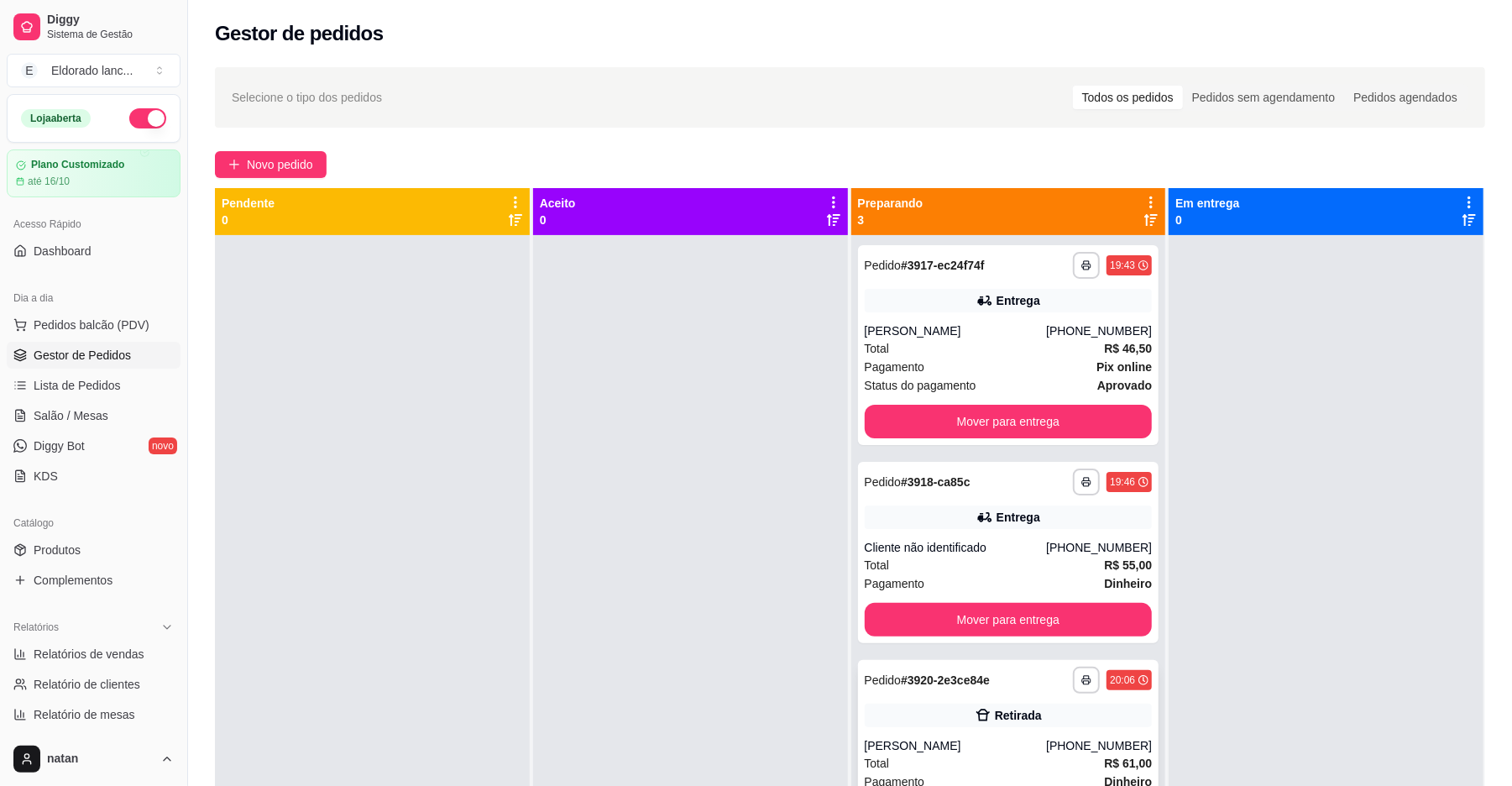
click at [1093, 747] on div "[PHONE_NUMBER]" at bounding box center [1098, 745] width 106 height 17
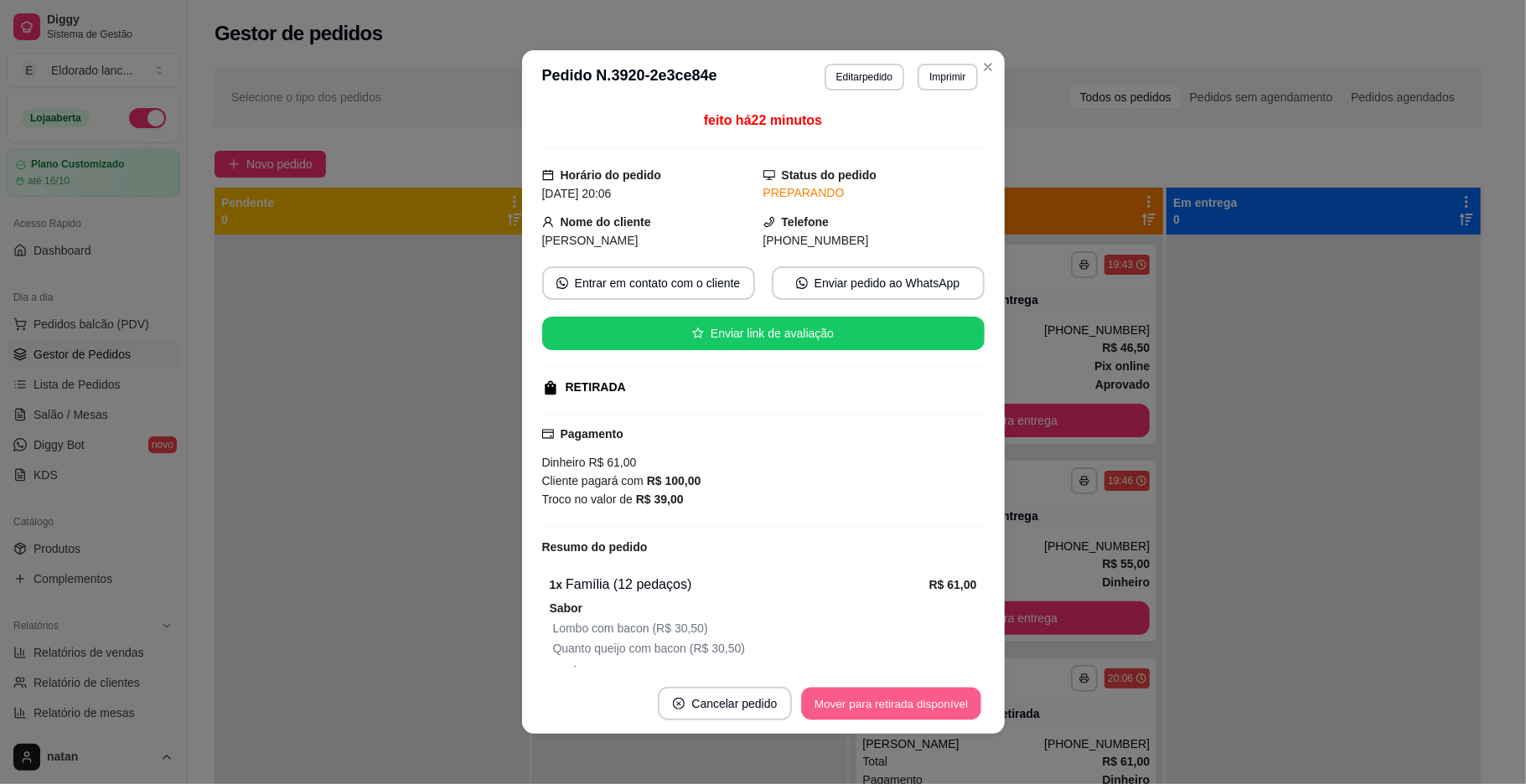
click at [911, 704] on button "Mover para retirada disponível" at bounding box center [891, 704] width 179 height 32
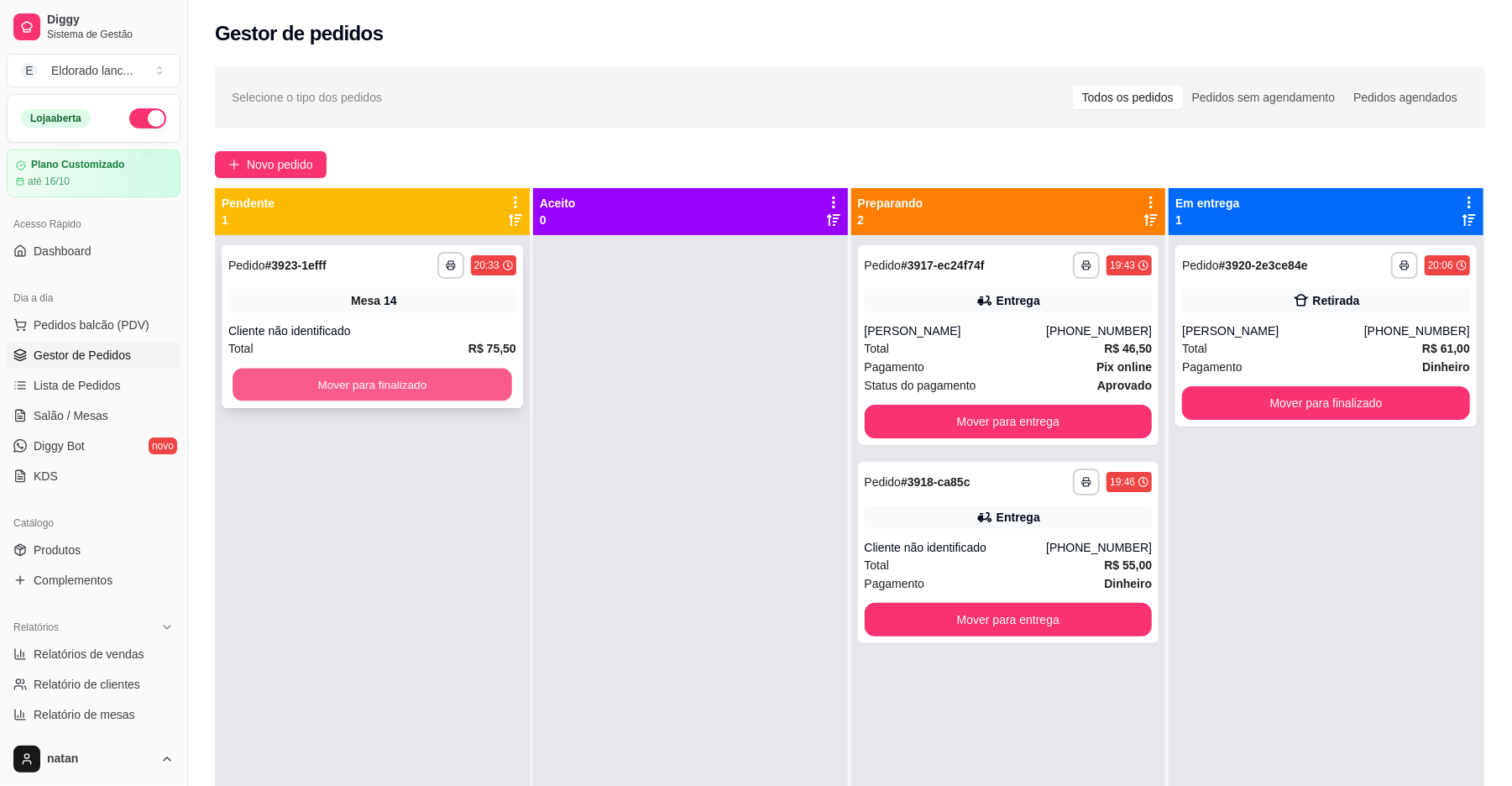
click at [461, 384] on button "Mover para finalizado" at bounding box center [371, 385] width 279 height 33
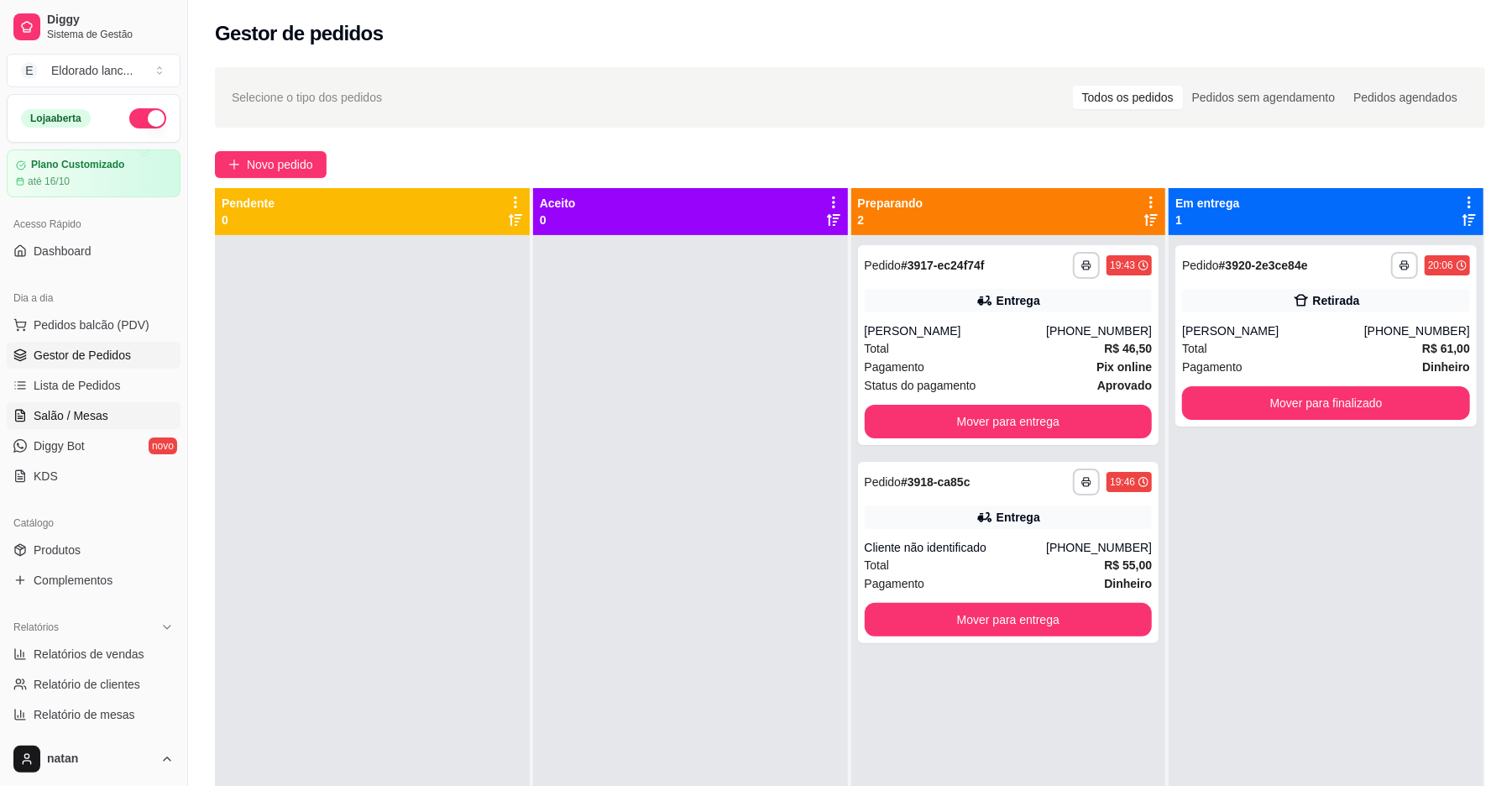
click at [37, 422] on span "Salão / Mesas" at bounding box center [70, 416] width 75 height 17
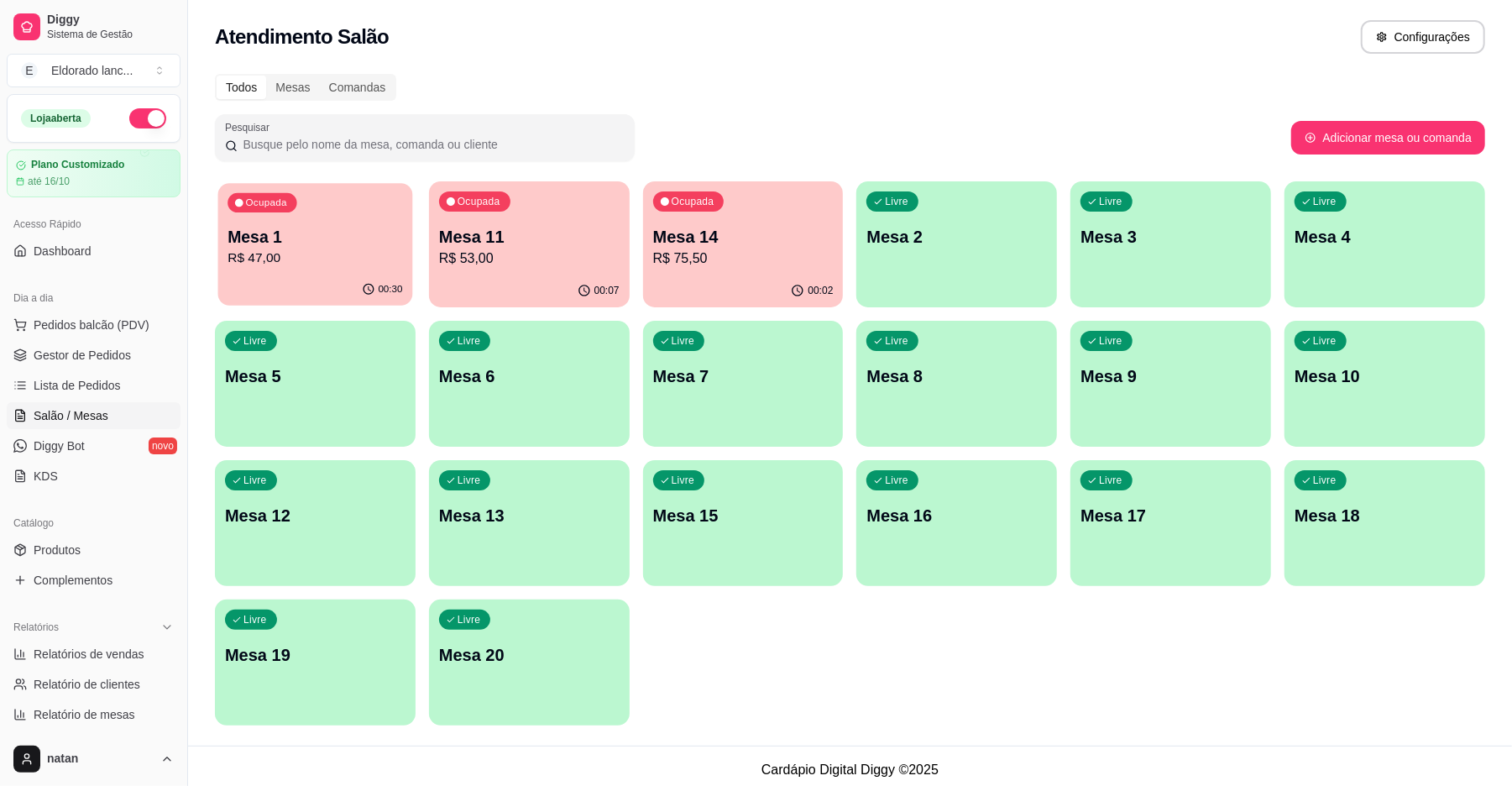
click at [223, 235] on div "Ocupada Mesa 1 R$ 47,00" at bounding box center [316, 229] width 195 height 90
click at [310, 287] on div "00:30" at bounding box center [316, 289] width 195 height 32
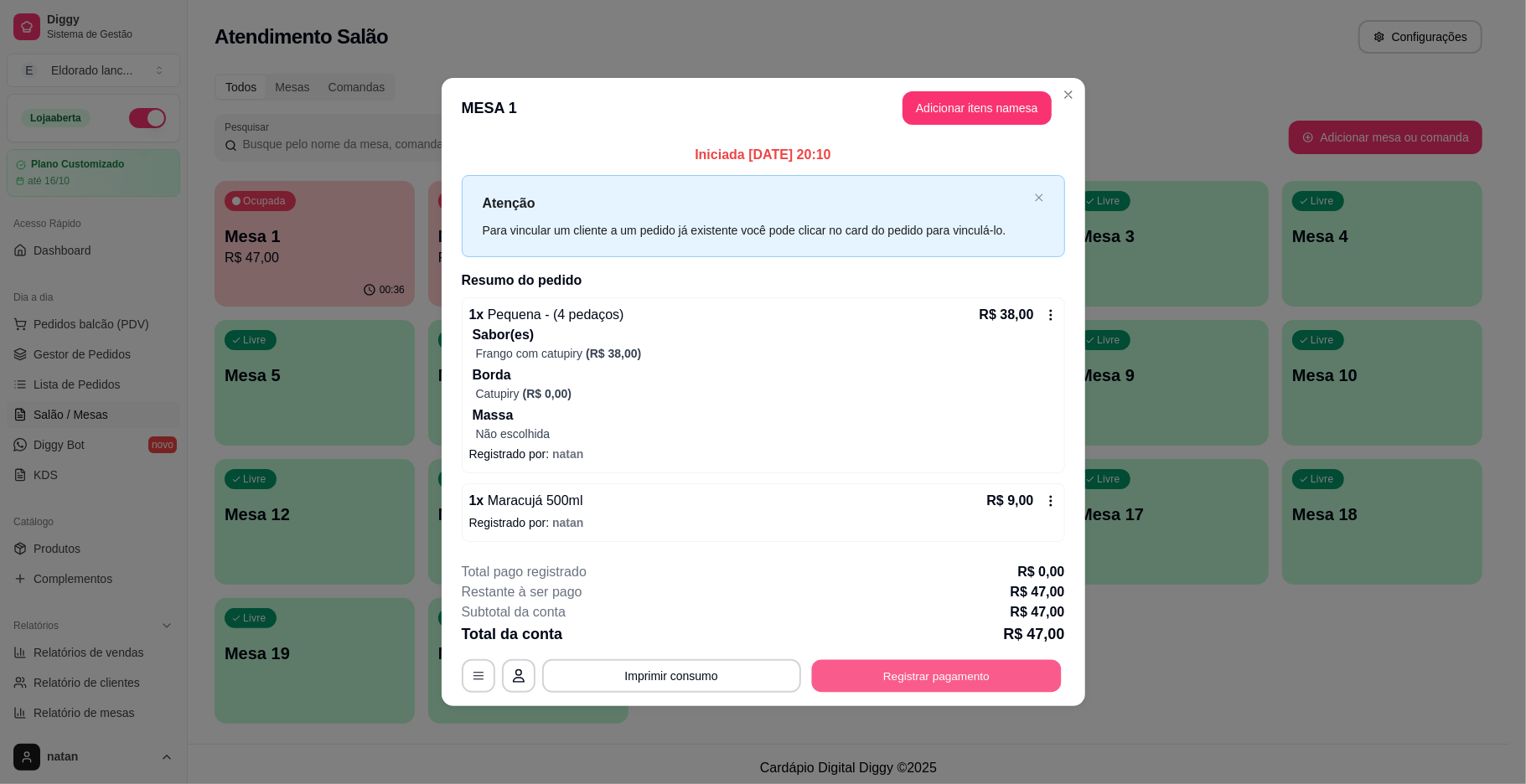
click at [999, 674] on button "Registrar pagamento" at bounding box center [936, 676] width 250 height 32
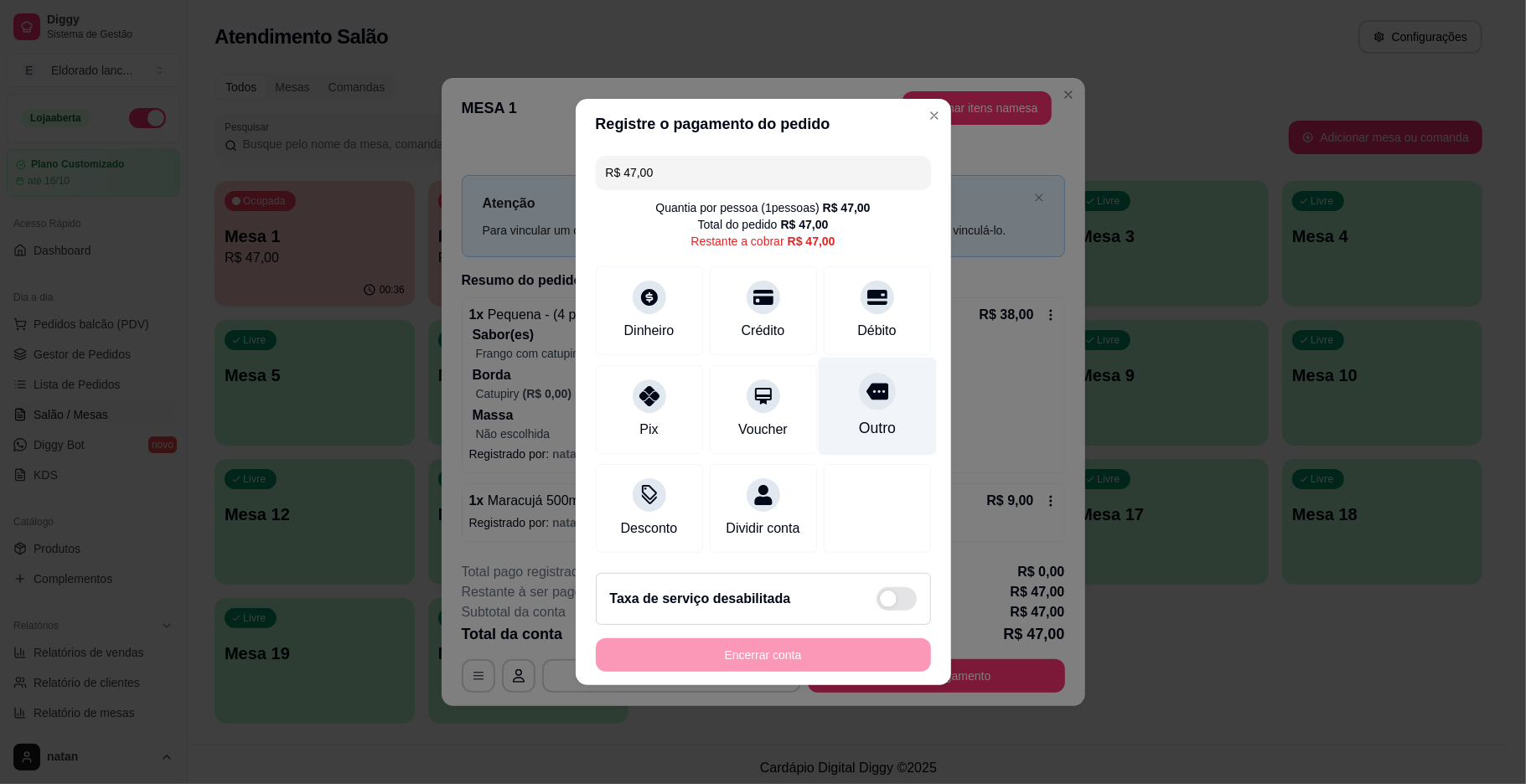
click at [866, 397] on div at bounding box center [877, 391] width 37 height 37
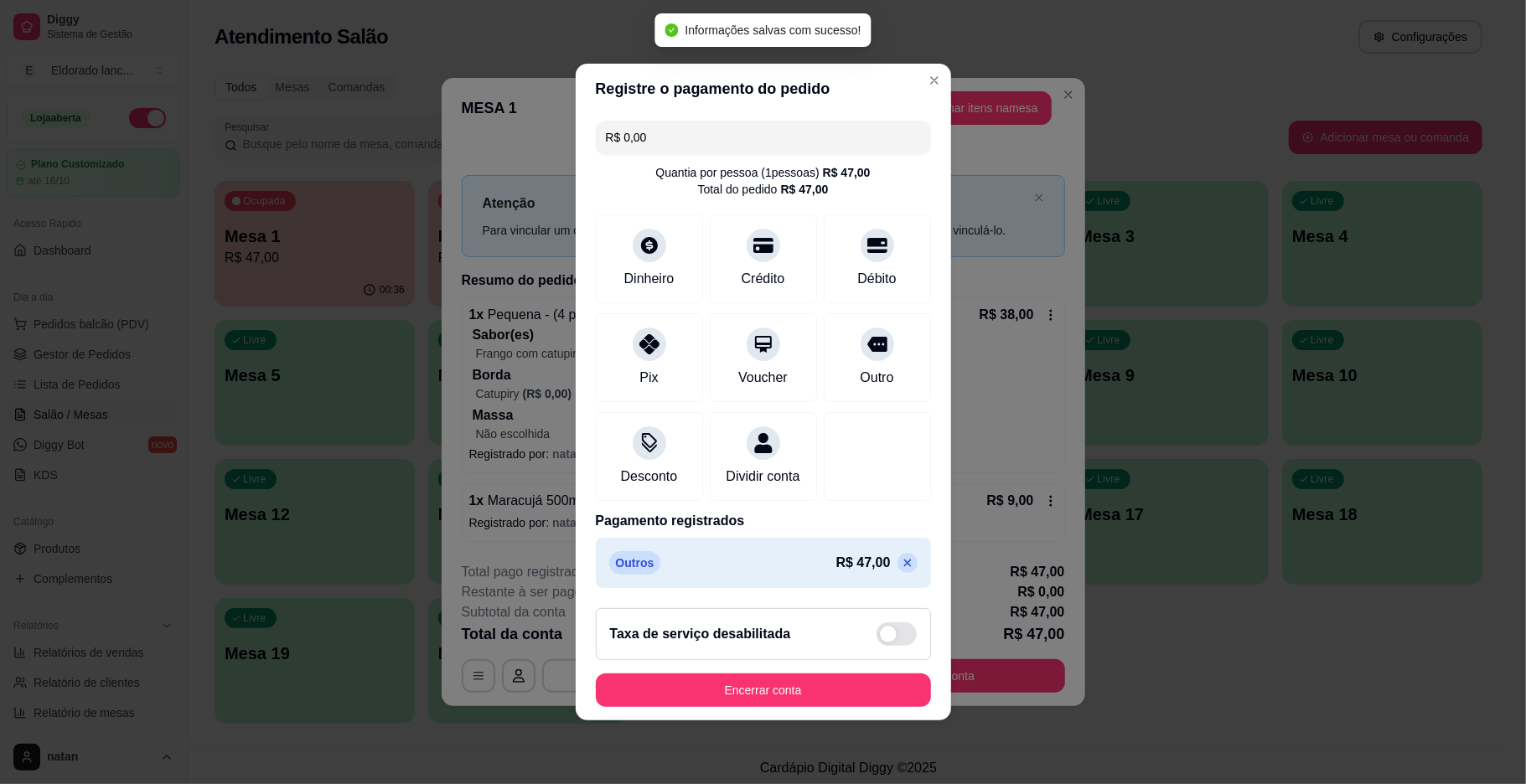
type input "R$ 0,00"
click at [862, 707] on button "Encerrar conta" at bounding box center [763, 690] width 325 height 32
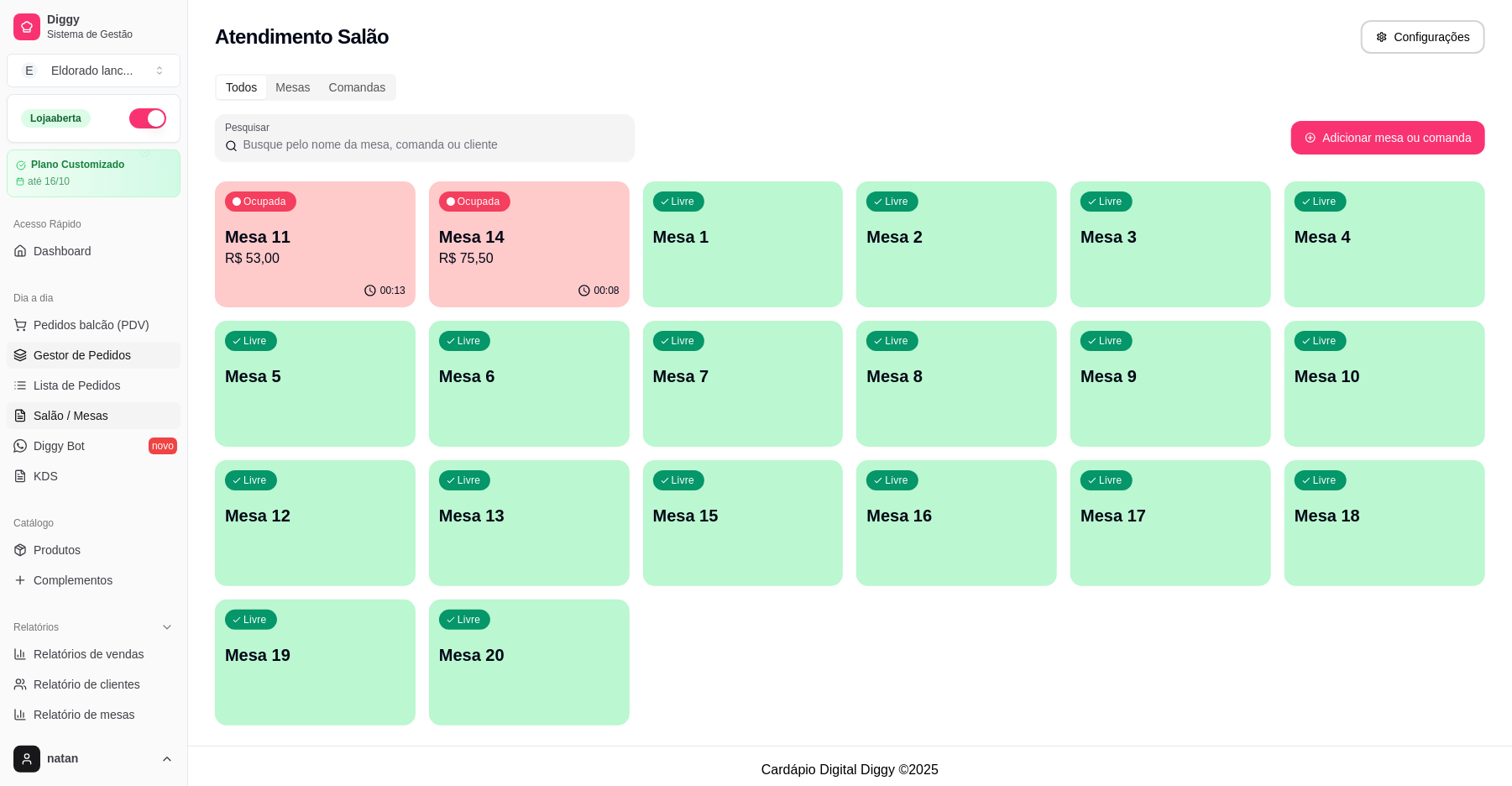
click at [132, 356] on link "Gestor de Pedidos" at bounding box center [93, 355] width 173 height 27
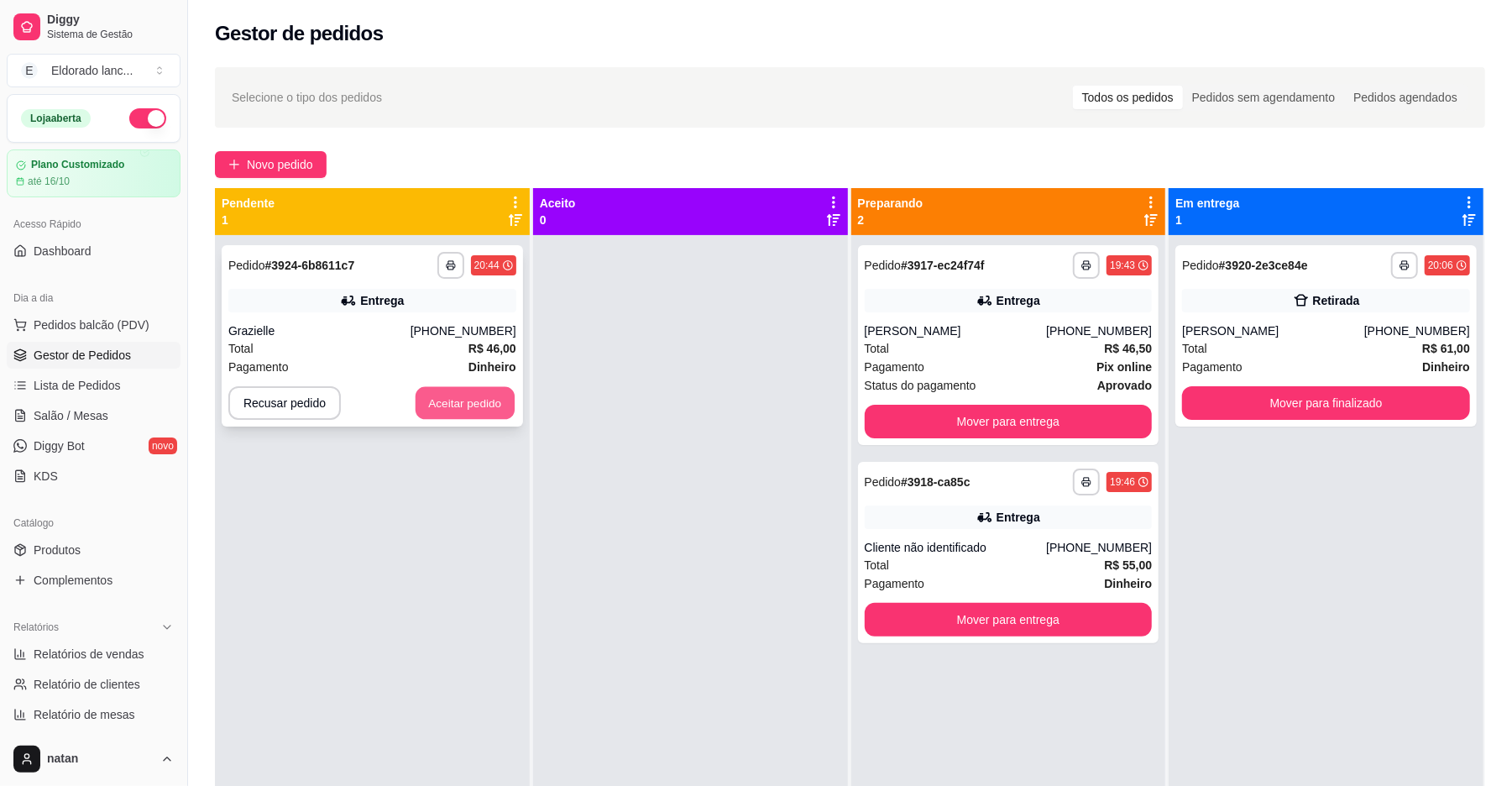
click at [479, 400] on button "Aceitar pedido" at bounding box center [465, 404] width 99 height 33
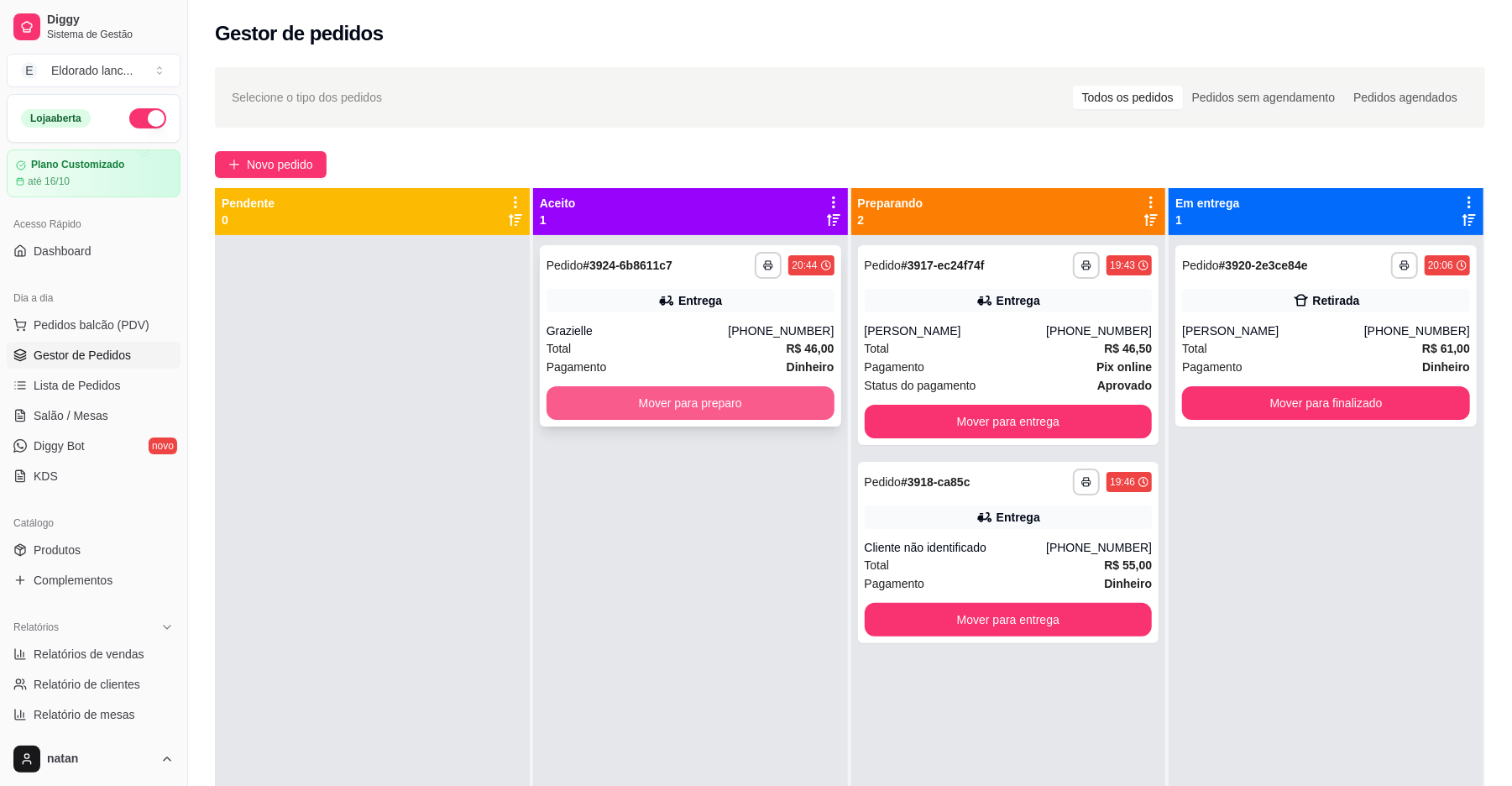
click at [665, 416] on button "Mover para preparo" at bounding box center [690, 403] width 288 height 33
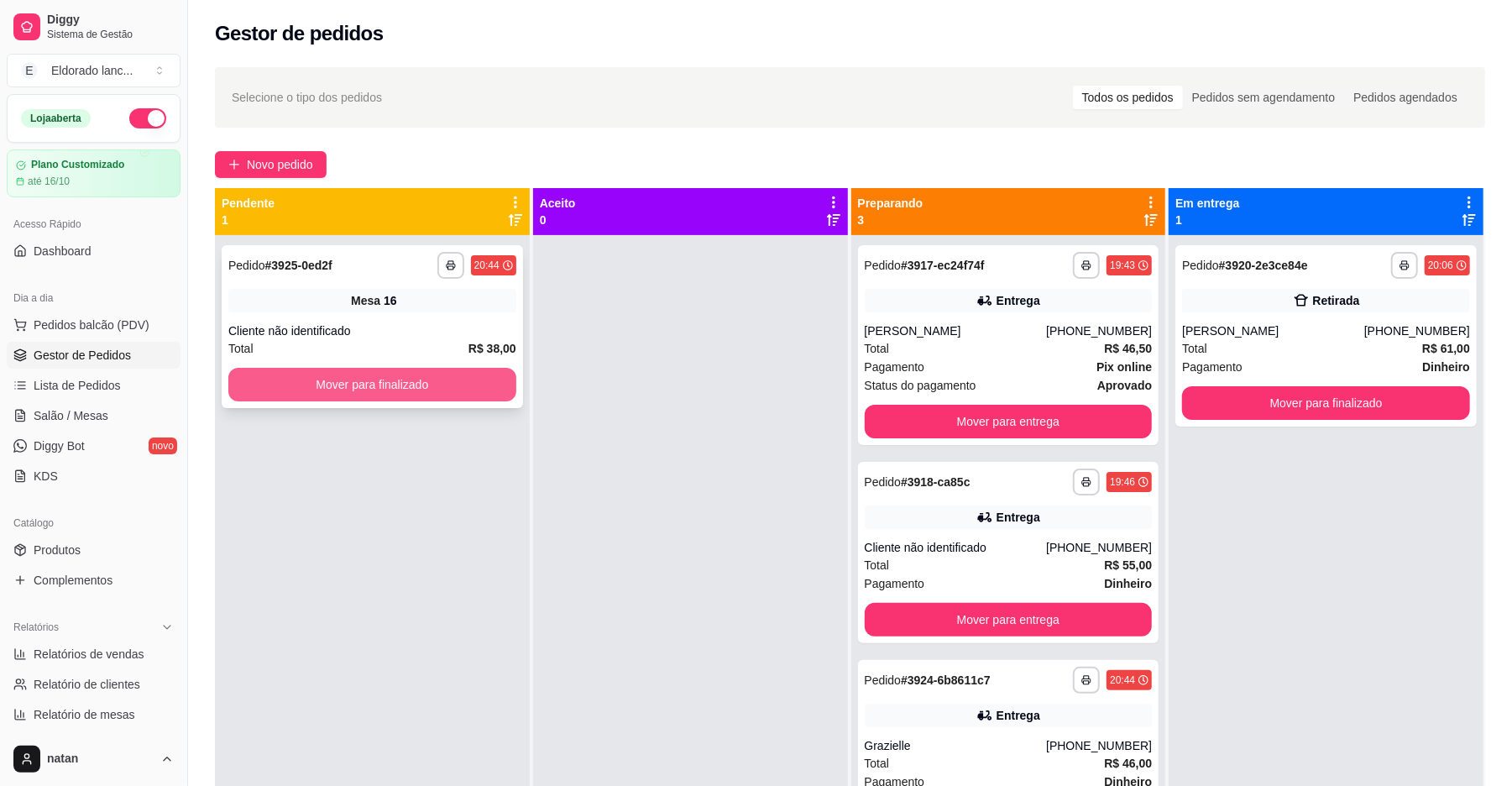
click at [450, 385] on button "Mover para finalizado" at bounding box center [372, 384] width 288 height 33
click at [450, 385] on button "Mover para finalizado" at bounding box center [371, 385] width 279 height 33
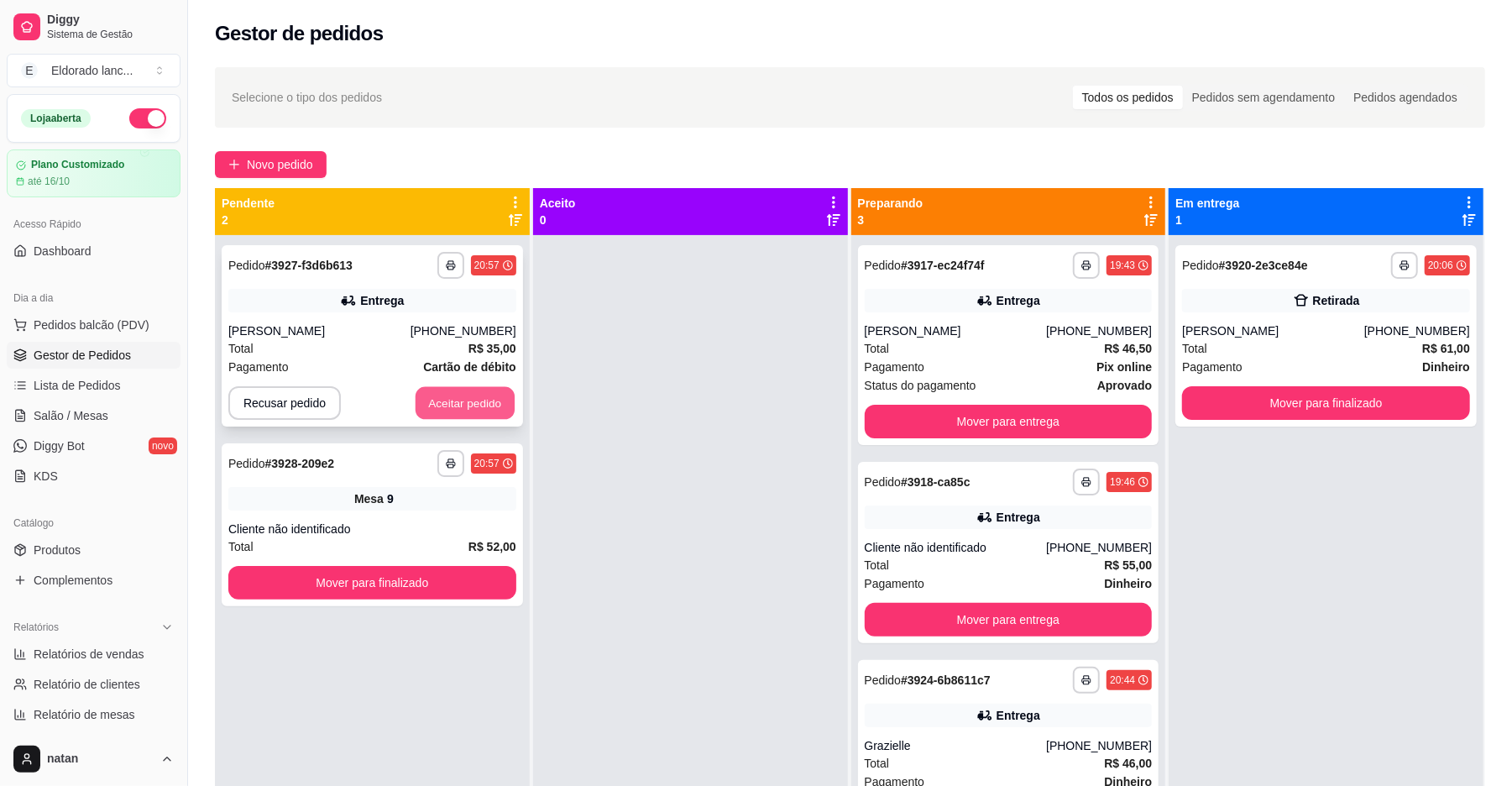
click at [462, 403] on button "Aceitar pedido" at bounding box center [465, 404] width 99 height 33
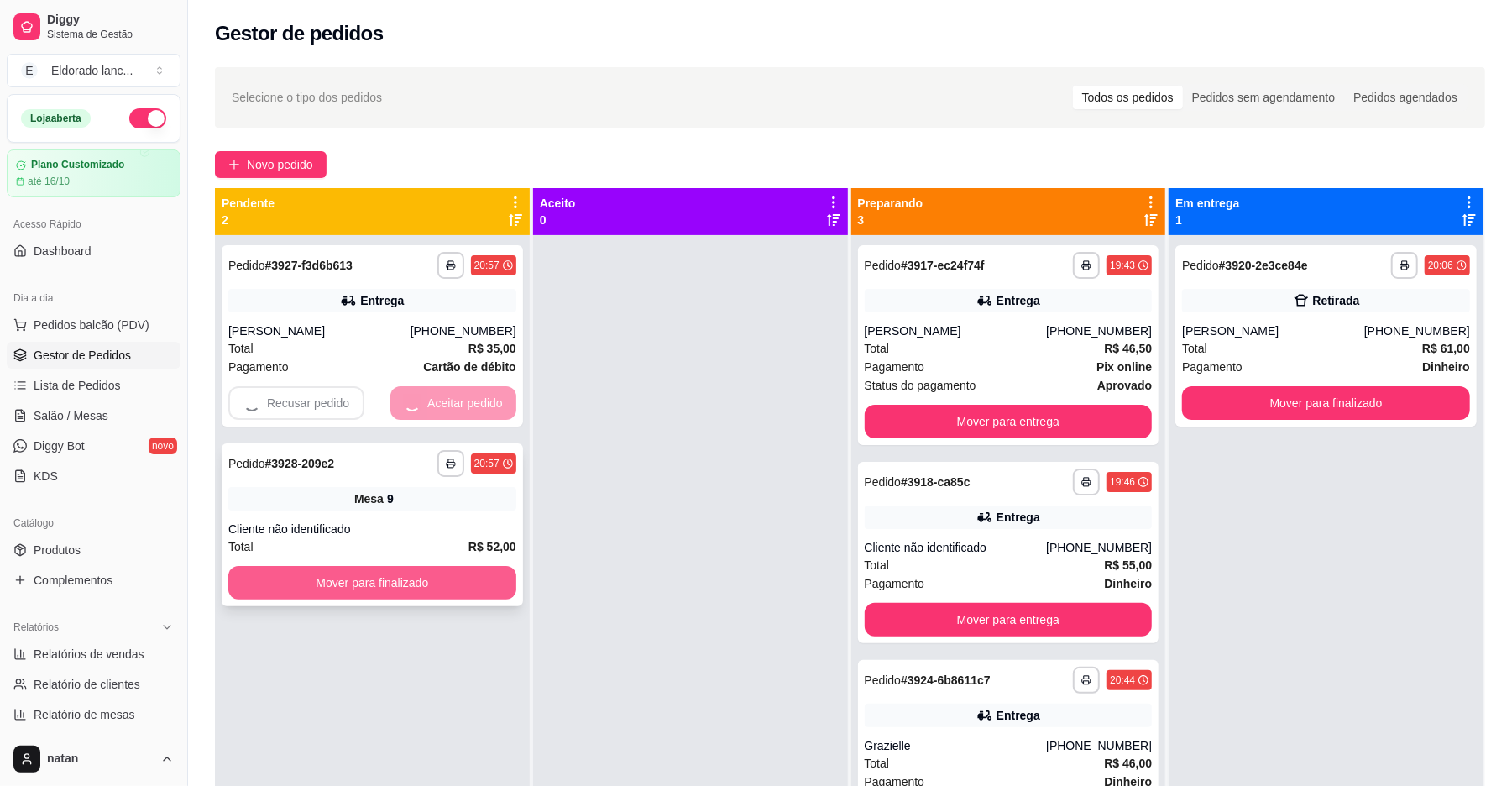
click at [423, 590] on button "Mover para finalizado" at bounding box center [372, 582] width 288 height 33
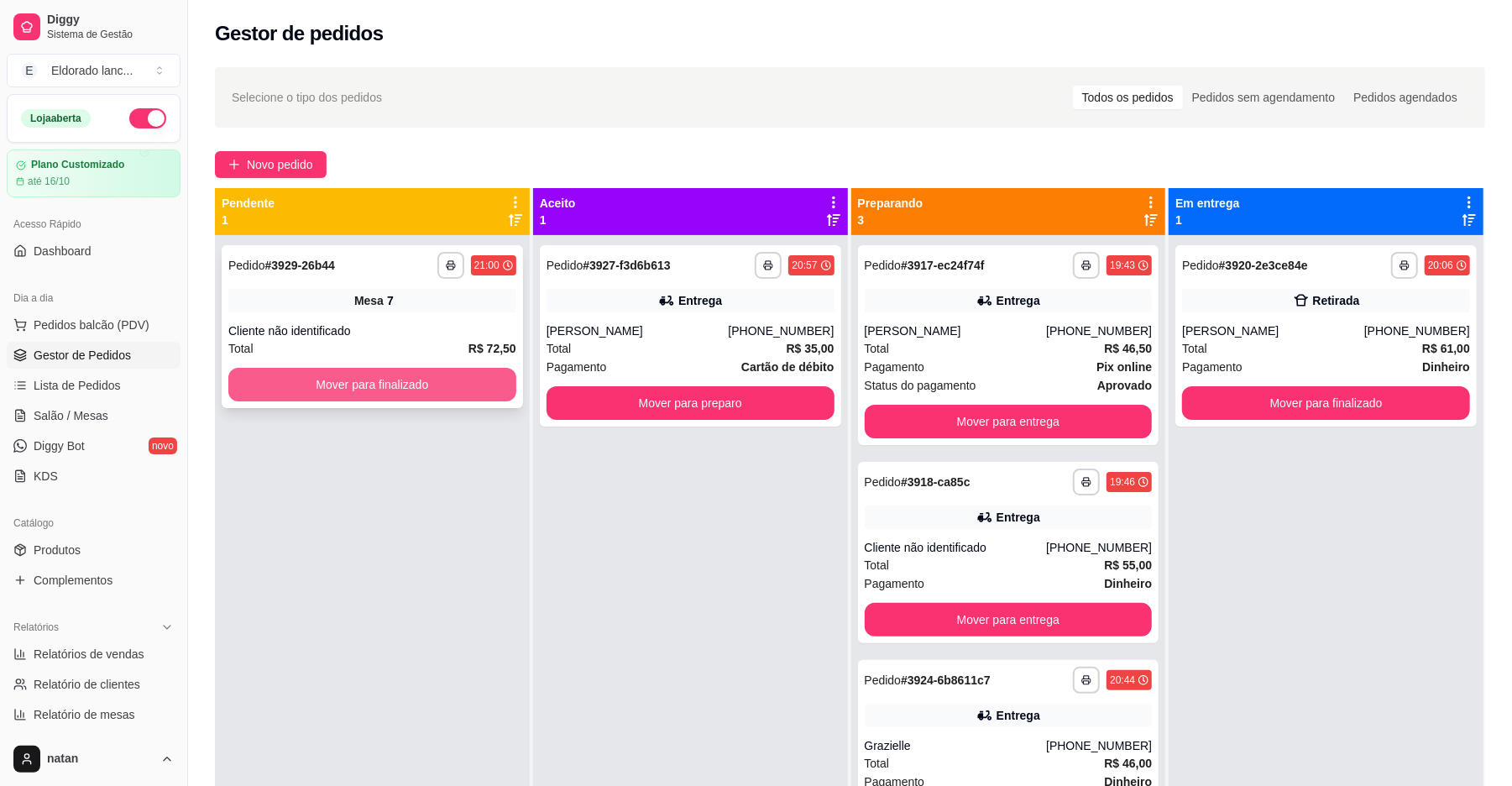
click at [400, 381] on button "Mover para finalizado" at bounding box center [372, 384] width 288 height 33
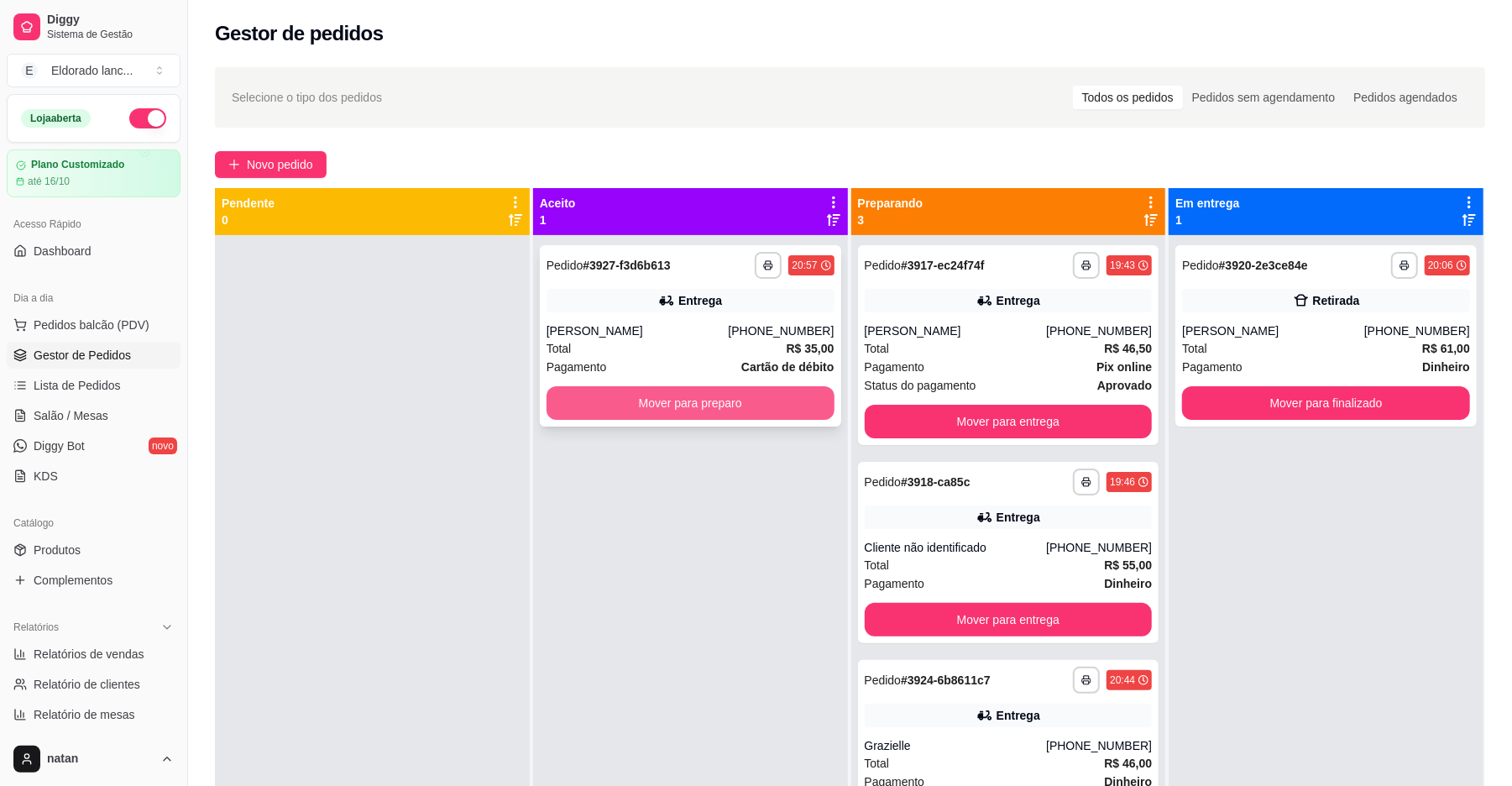
click at [572, 407] on button "Mover para preparo" at bounding box center [690, 403] width 288 height 33
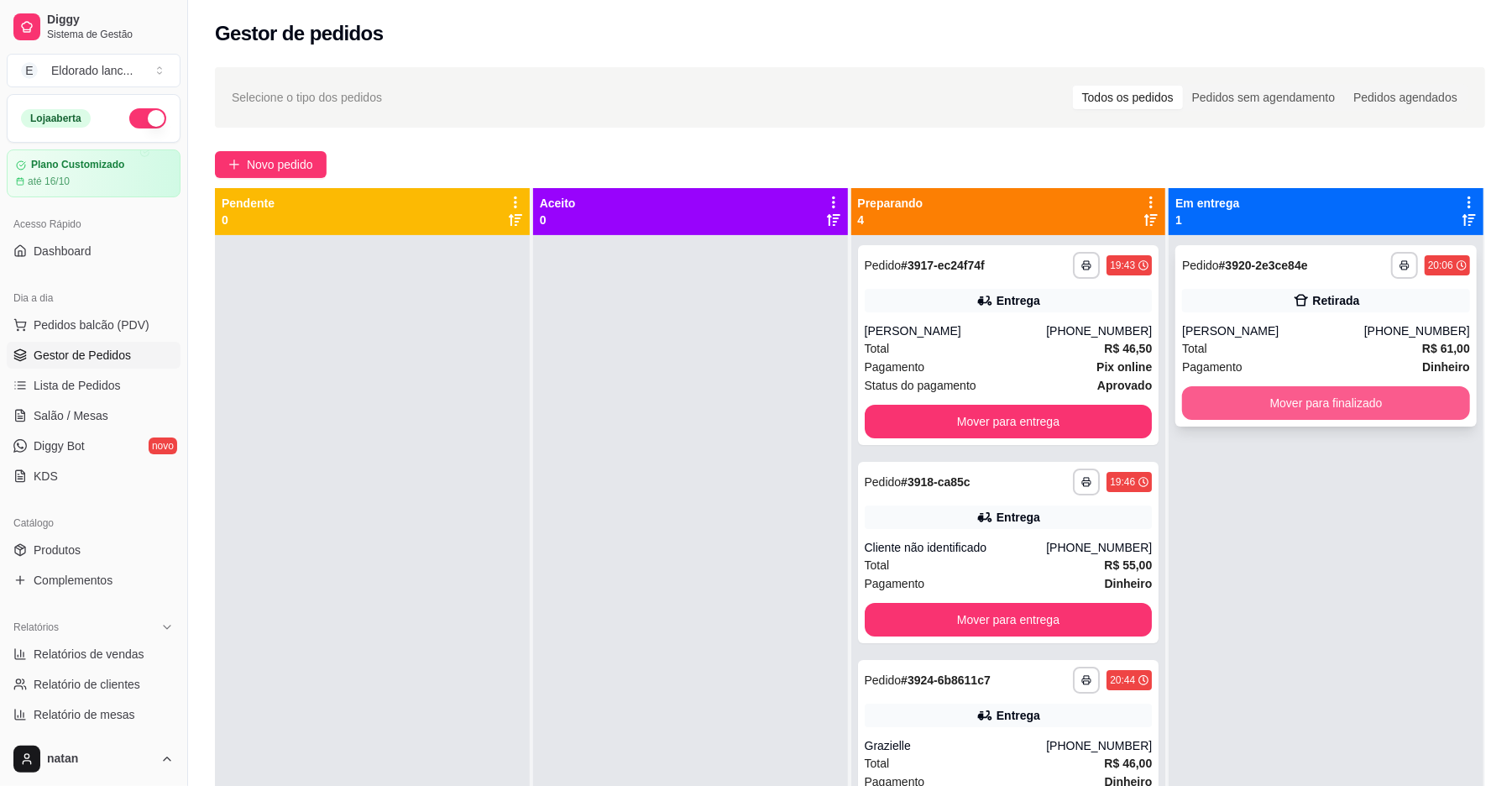
click at [1182, 410] on button "Mover para finalizado" at bounding box center [1326, 403] width 288 height 33
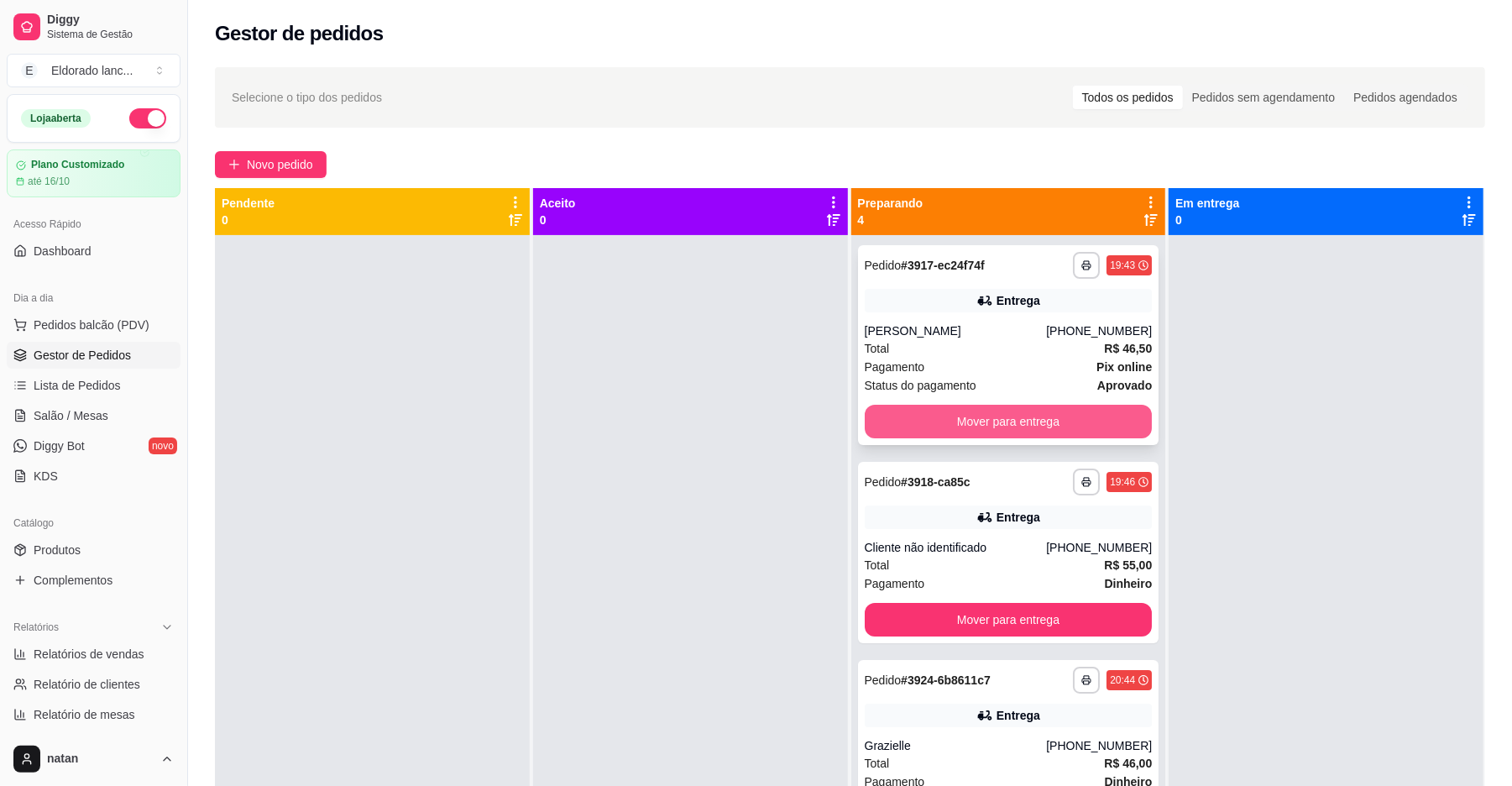
click at [1069, 411] on button "Mover para entrega" at bounding box center [1008, 421] width 288 height 33
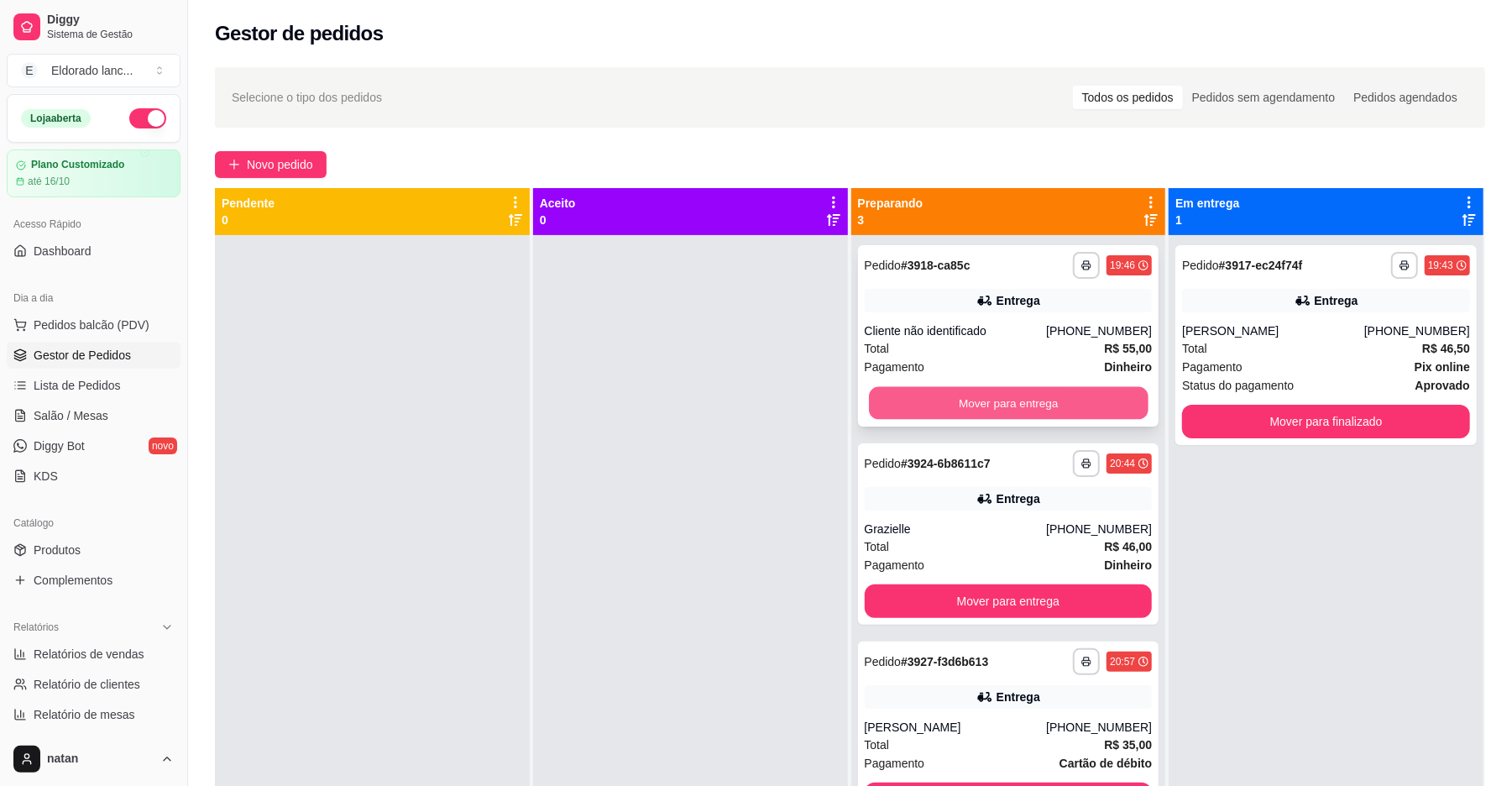
click at [1083, 407] on button "Mover para entrega" at bounding box center [1008, 404] width 279 height 33
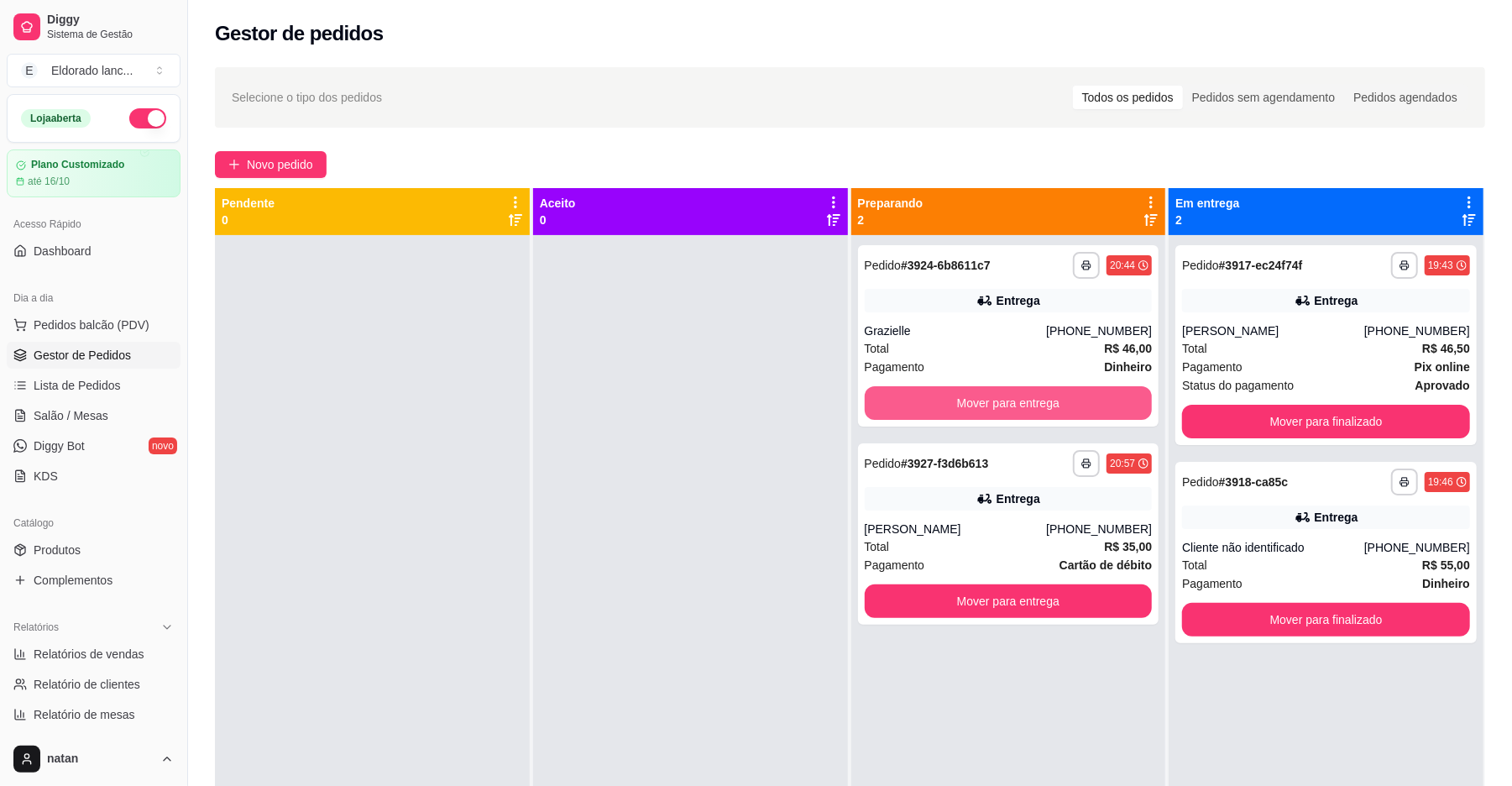
click at [1083, 407] on button "Mover para entrega" at bounding box center [1008, 403] width 288 height 33
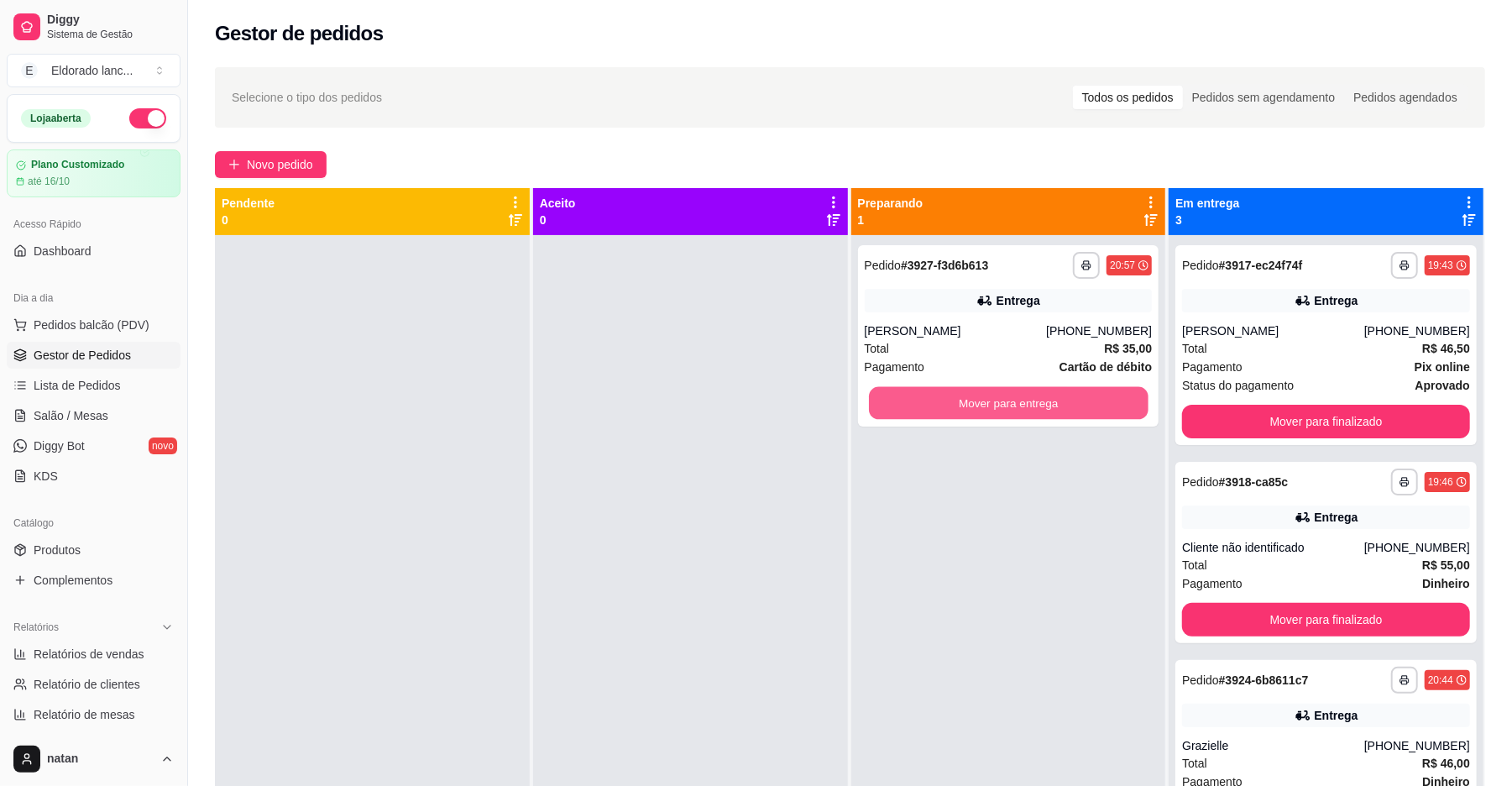
click at [1083, 407] on button "Mover para entrega" at bounding box center [1008, 404] width 279 height 33
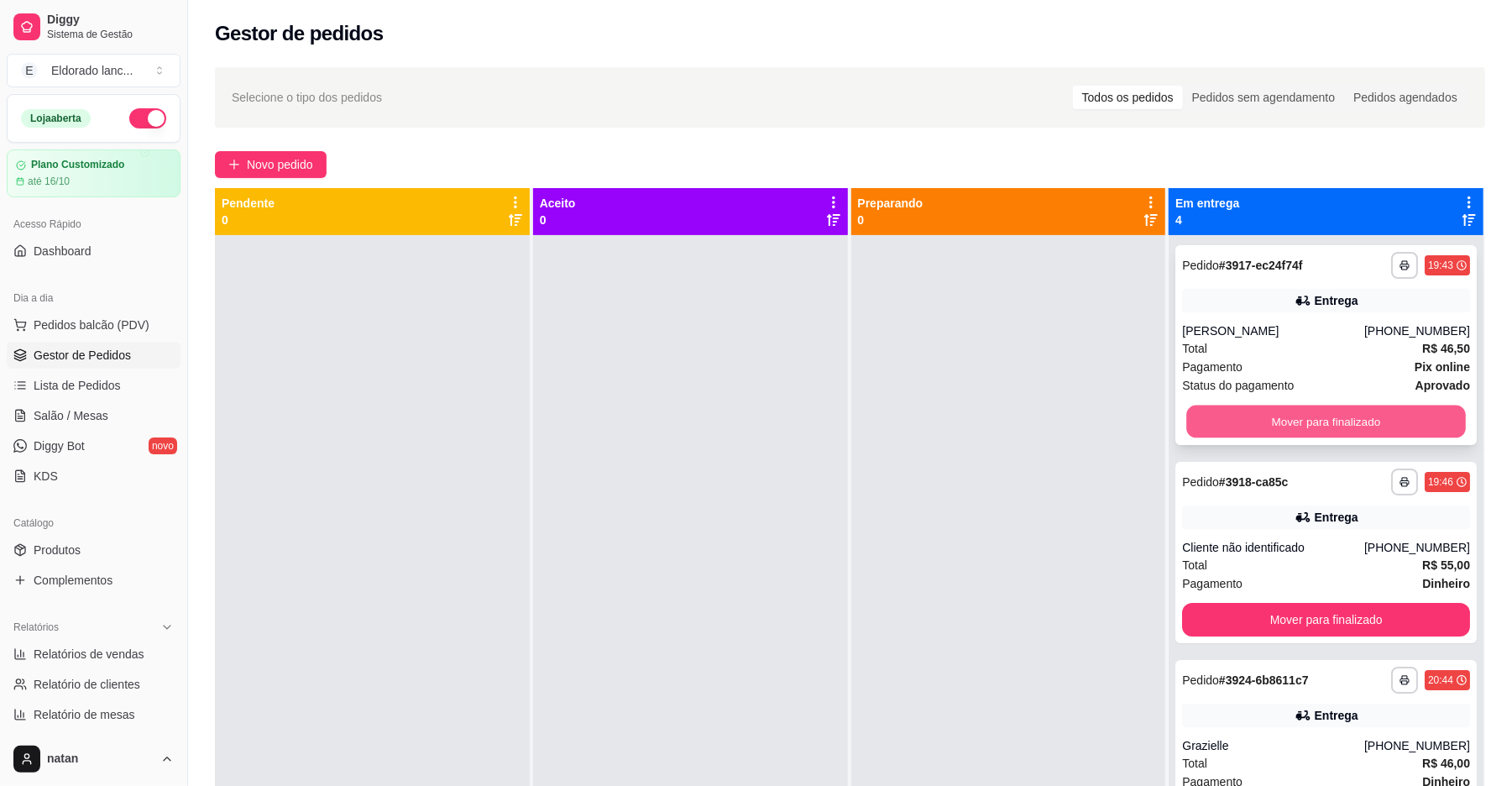
click at [1227, 407] on button "Mover para finalizado" at bounding box center [1325, 422] width 279 height 33
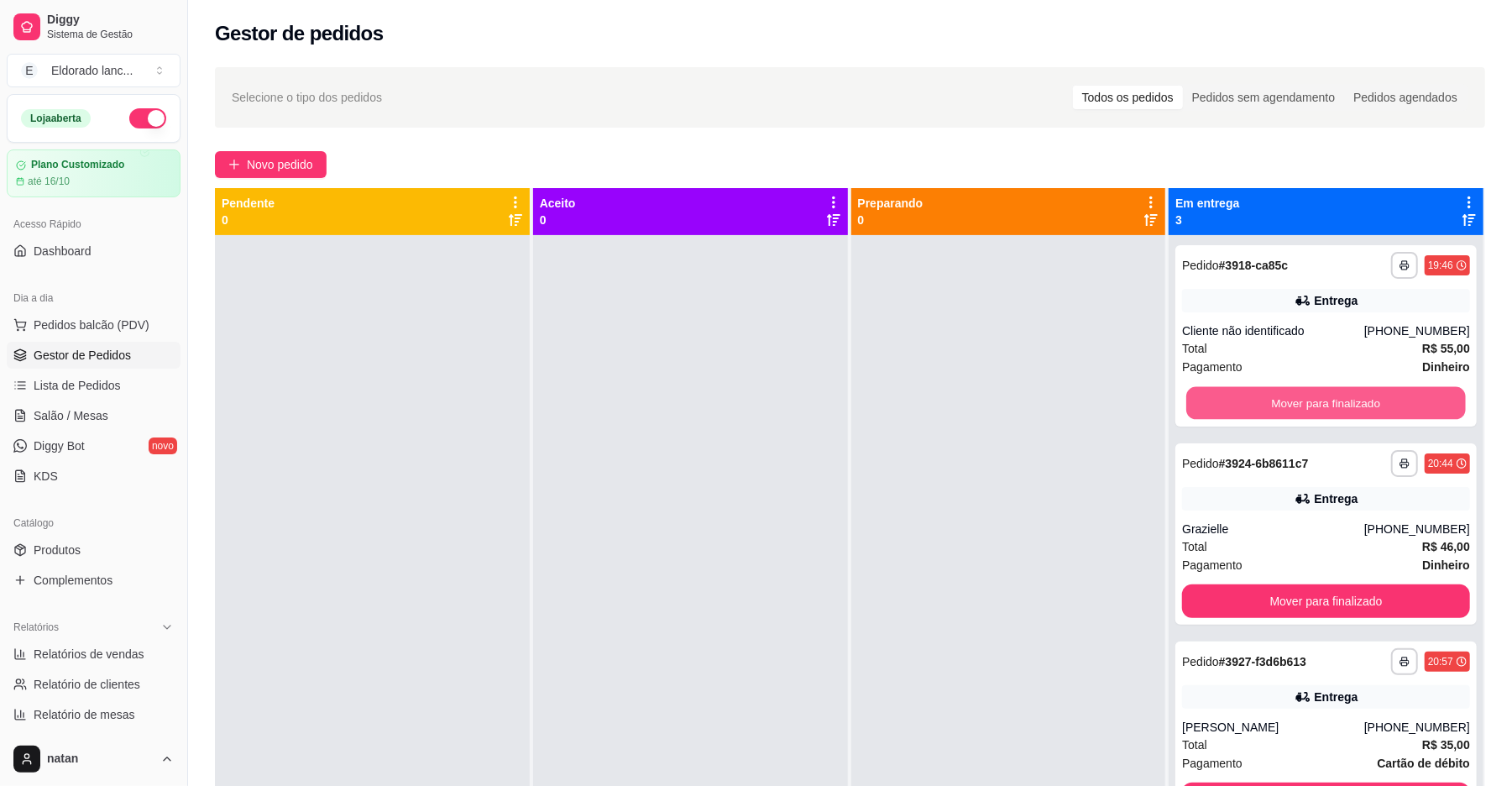
click at [1227, 407] on button "Mover para finalizado" at bounding box center [1325, 404] width 279 height 33
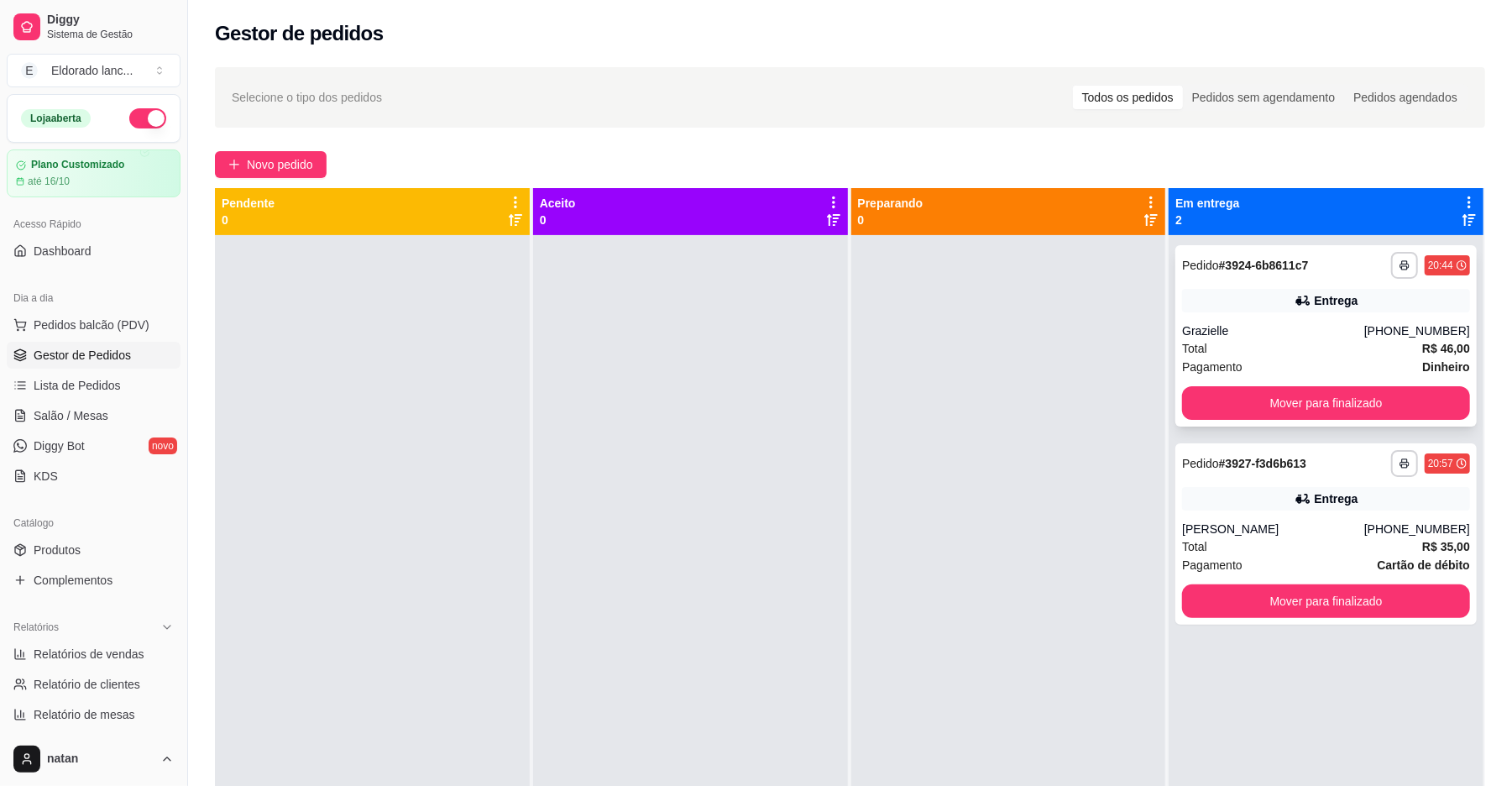
click at [1230, 350] on div "Total R$ 46,00" at bounding box center [1326, 349] width 288 height 18
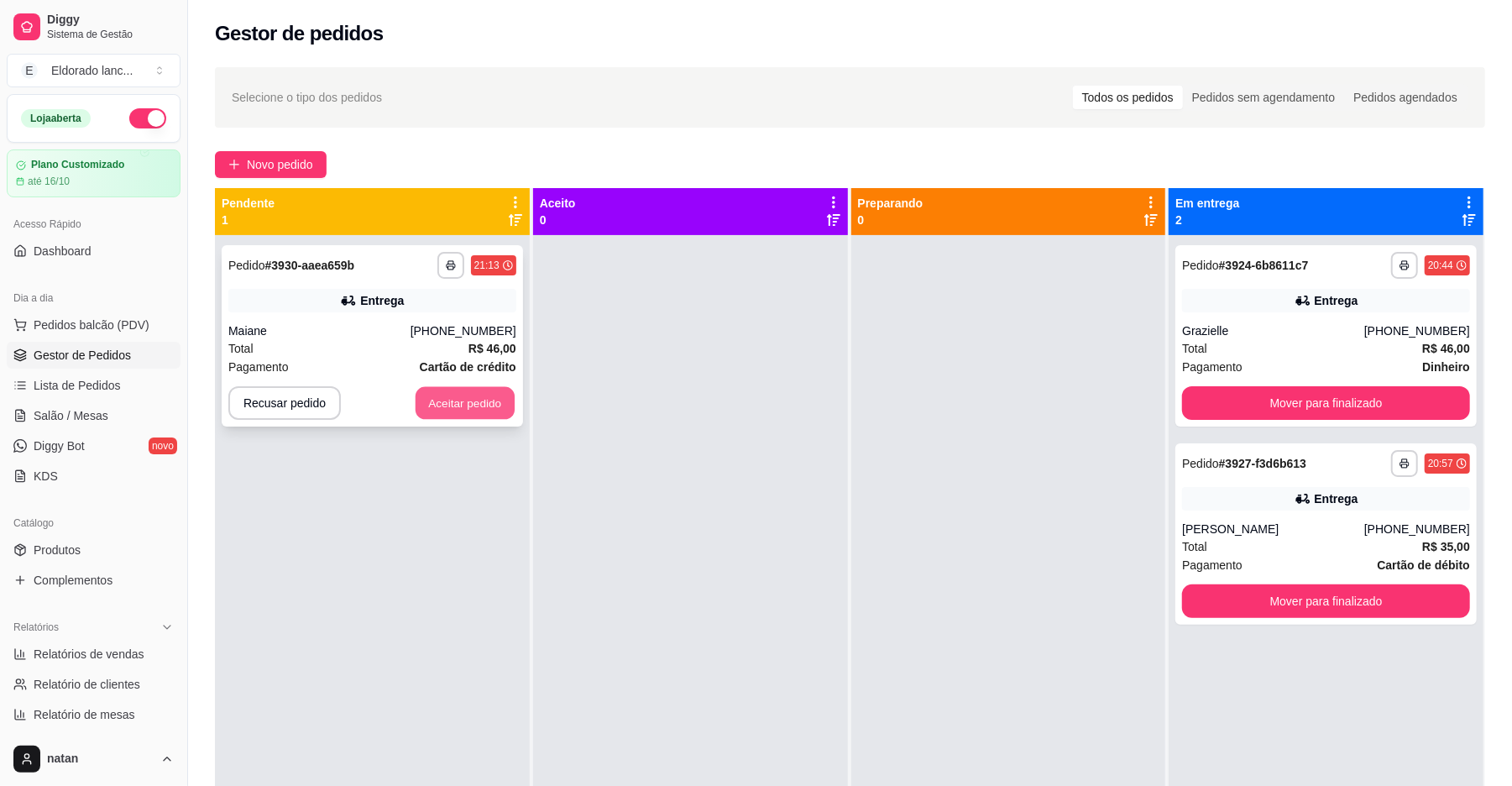
click at [488, 397] on button "Aceitar pedido" at bounding box center [465, 404] width 99 height 33
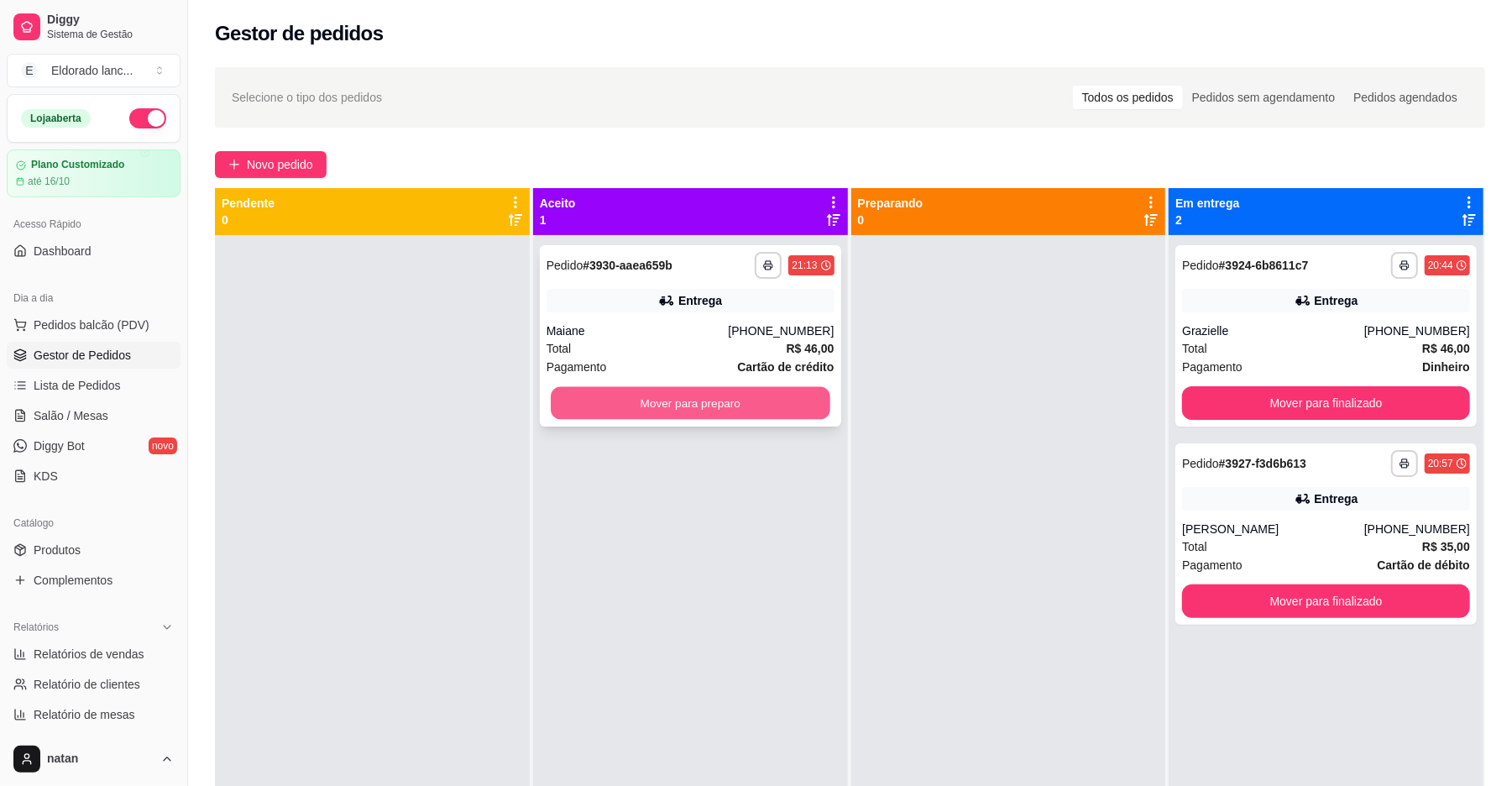
click at [632, 404] on button "Mover para preparo" at bounding box center [690, 404] width 279 height 33
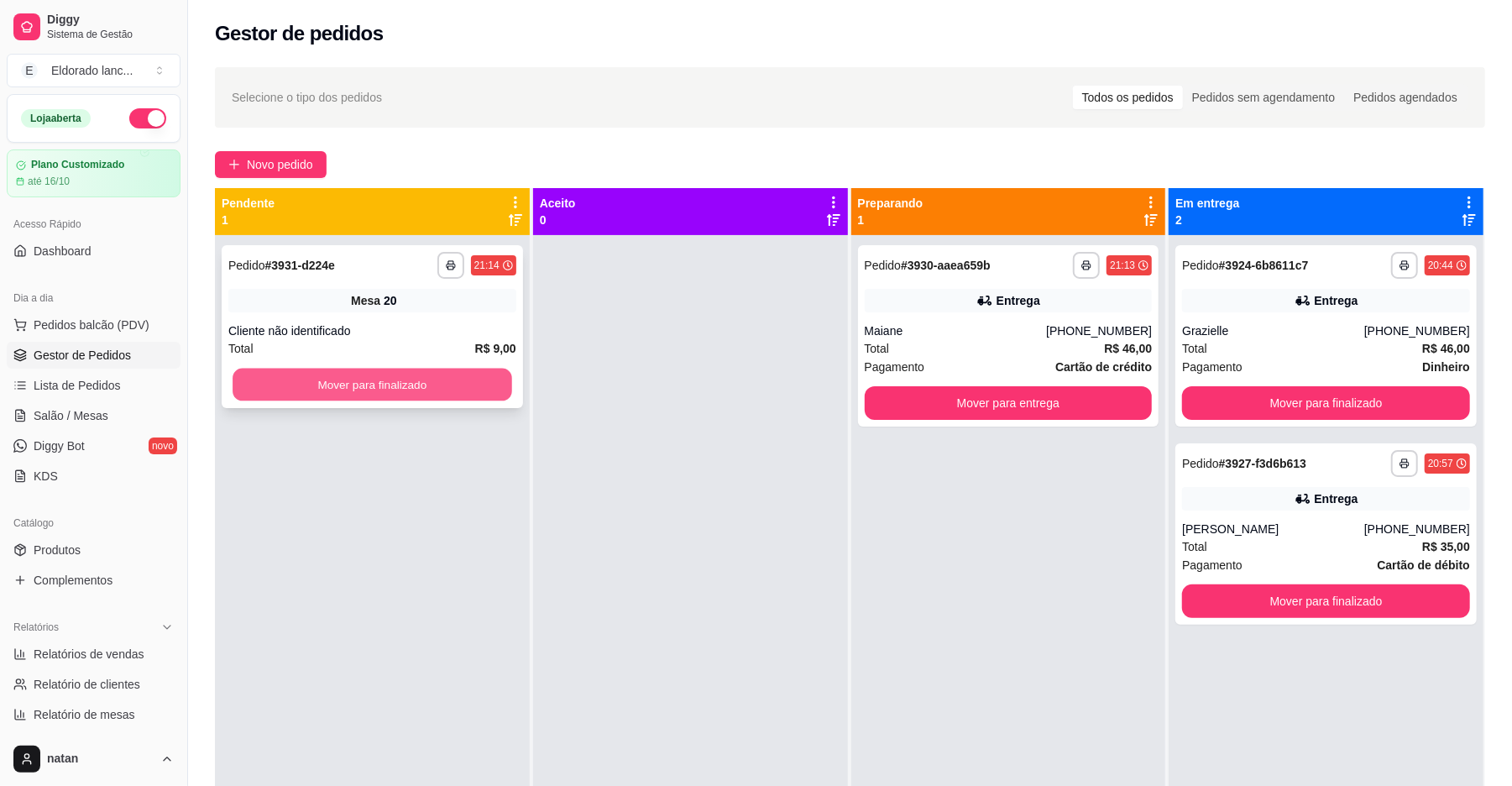
click at [390, 373] on button "Mover para finalizado" at bounding box center [371, 385] width 279 height 33
click at [387, 388] on button "Mover para finalizado" at bounding box center [371, 385] width 279 height 33
click at [381, 389] on button "Mover para finalizado" at bounding box center [371, 385] width 279 height 33
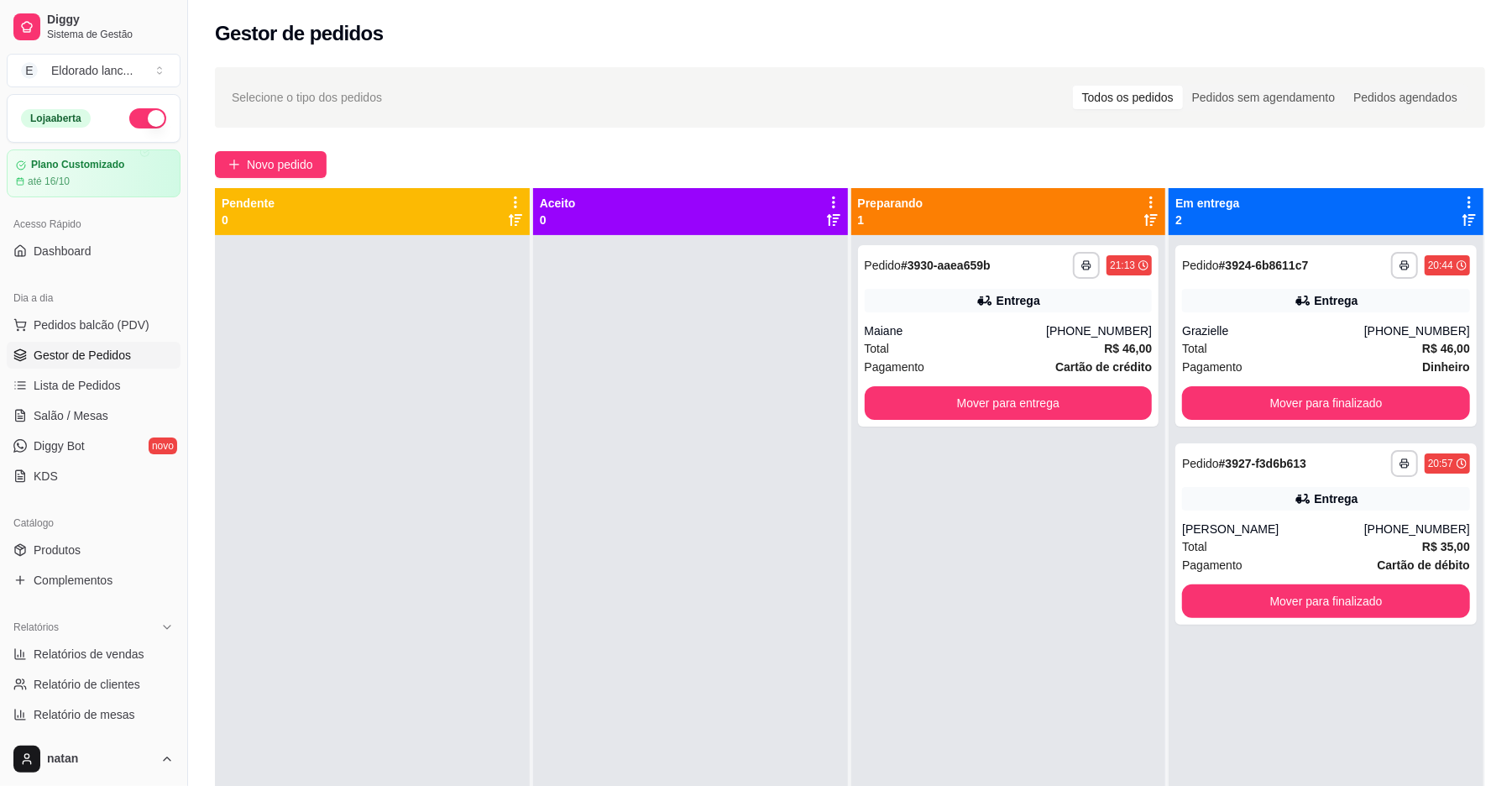
click at [778, 645] on div at bounding box center [690, 628] width 315 height 786
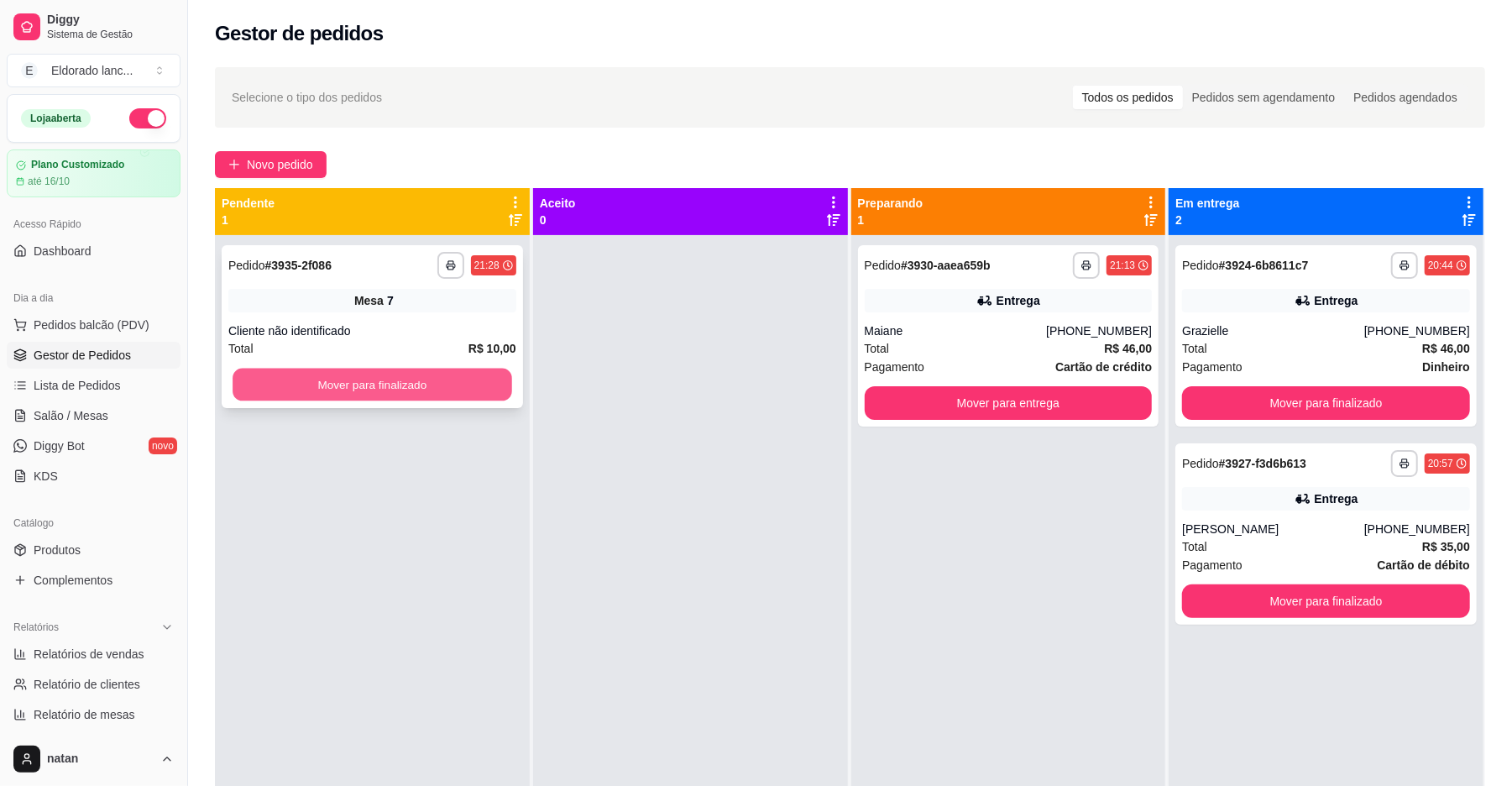
click at [337, 384] on button "Mover para finalizado" at bounding box center [371, 385] width 279 height 33
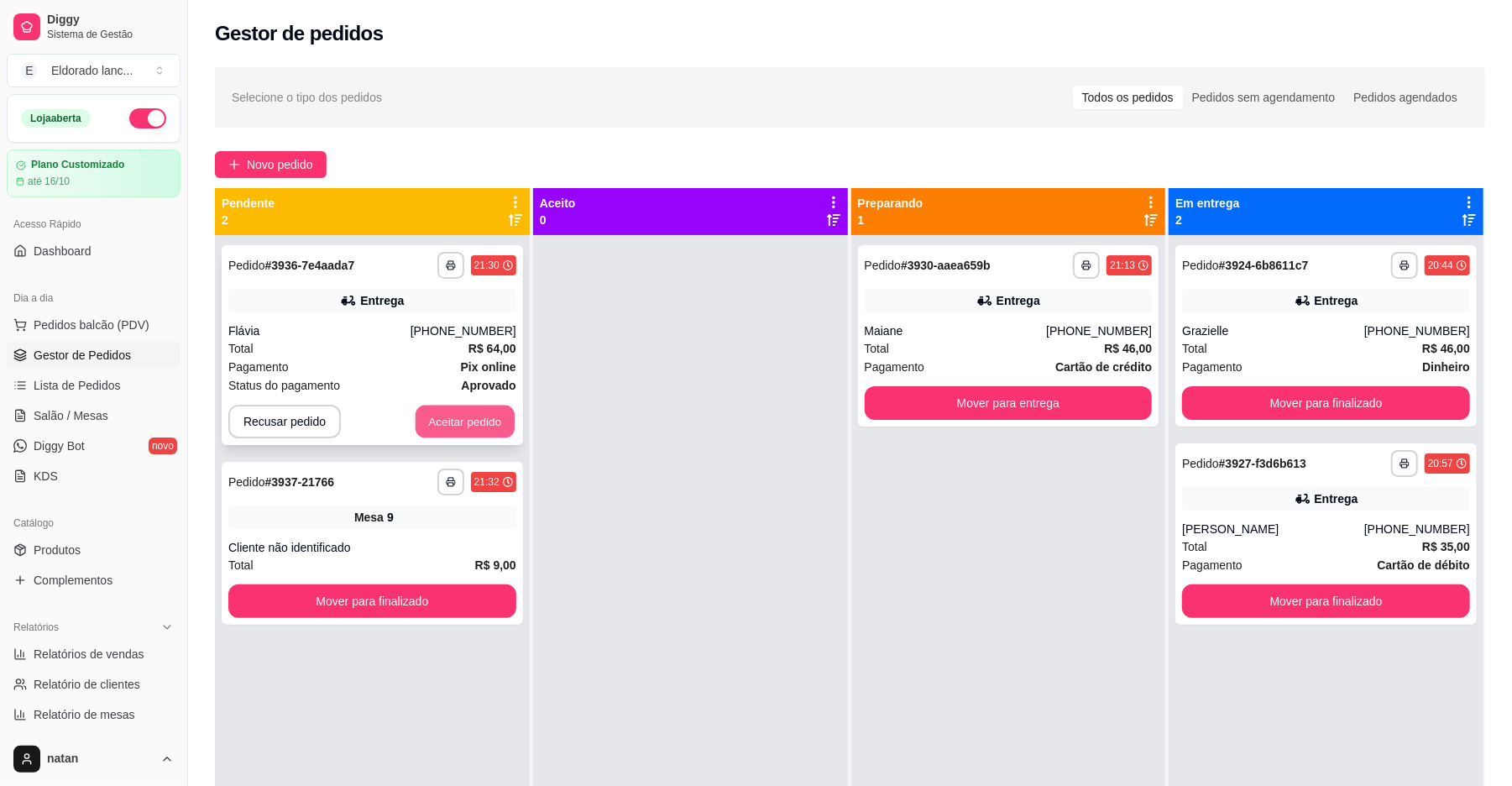
click at [457, 424] on button "Aceitar pedido" at bounding box center [465, 422] width 99 height 33
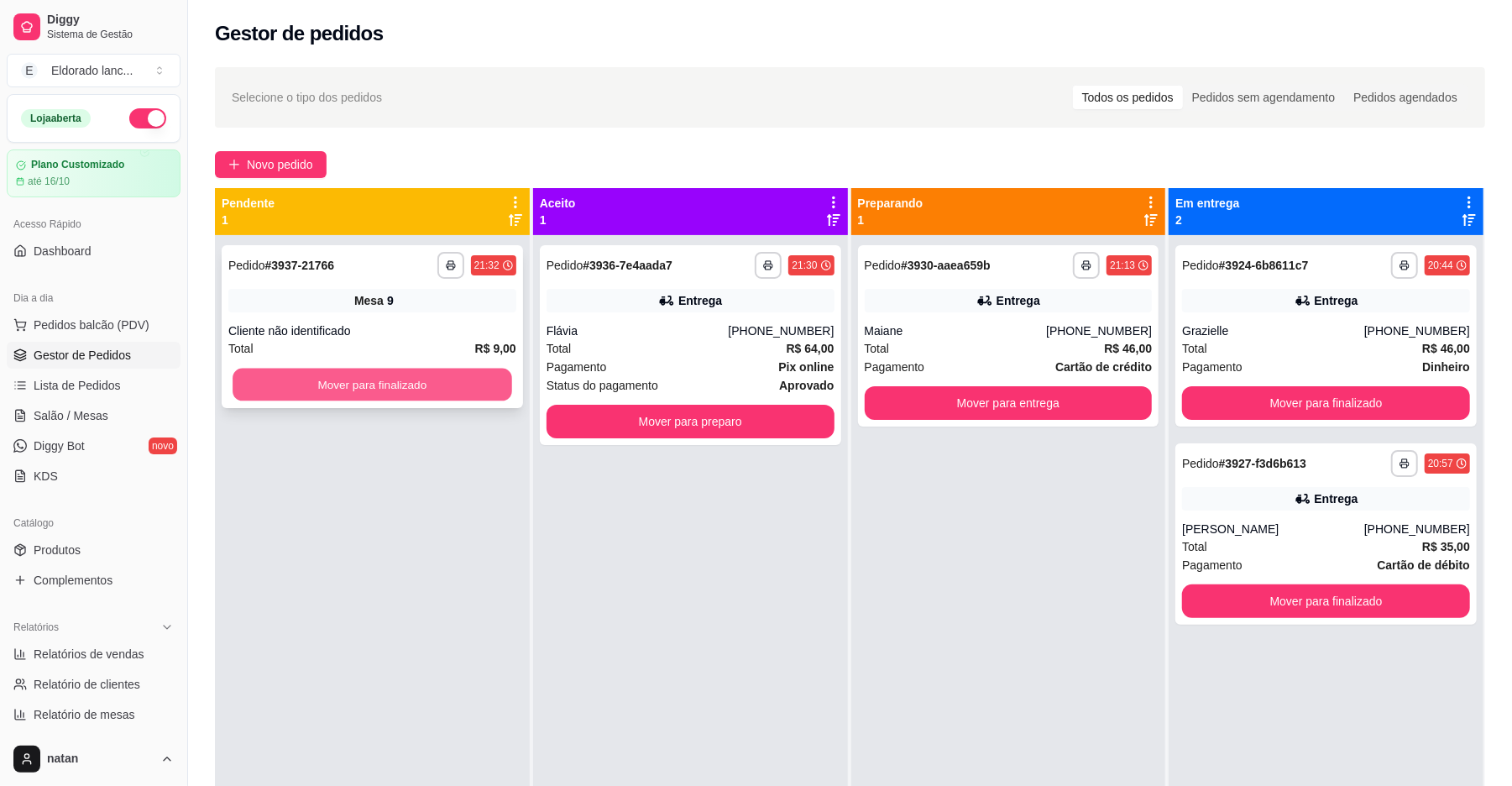
click at [467, 381] on button "Mover para finalizado" at bounding box center [371, 385] width 279 height 33
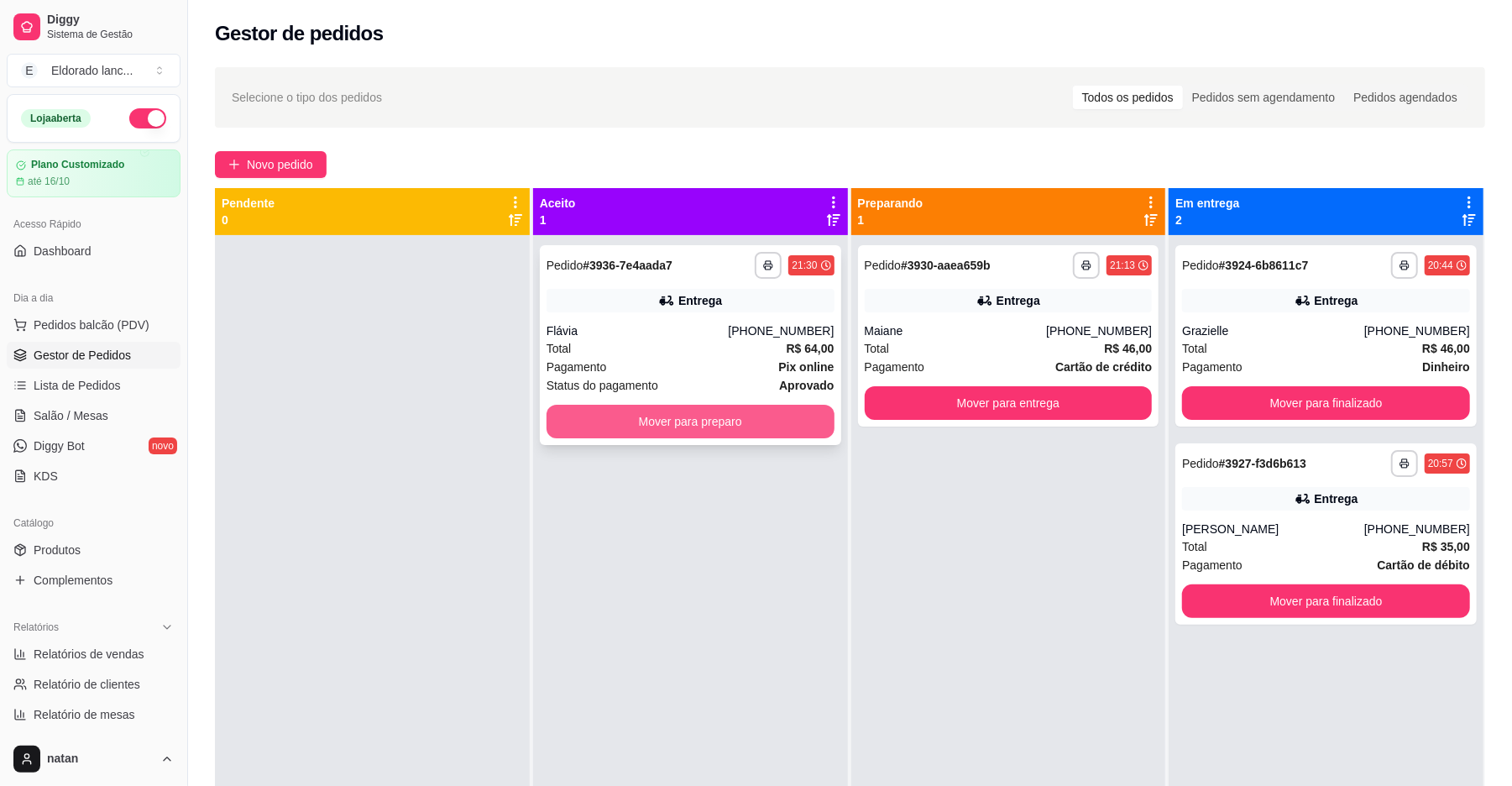
click at [632, 418] on button "Mover para preparo" at bounding box center [690, 421] width 288 height 33
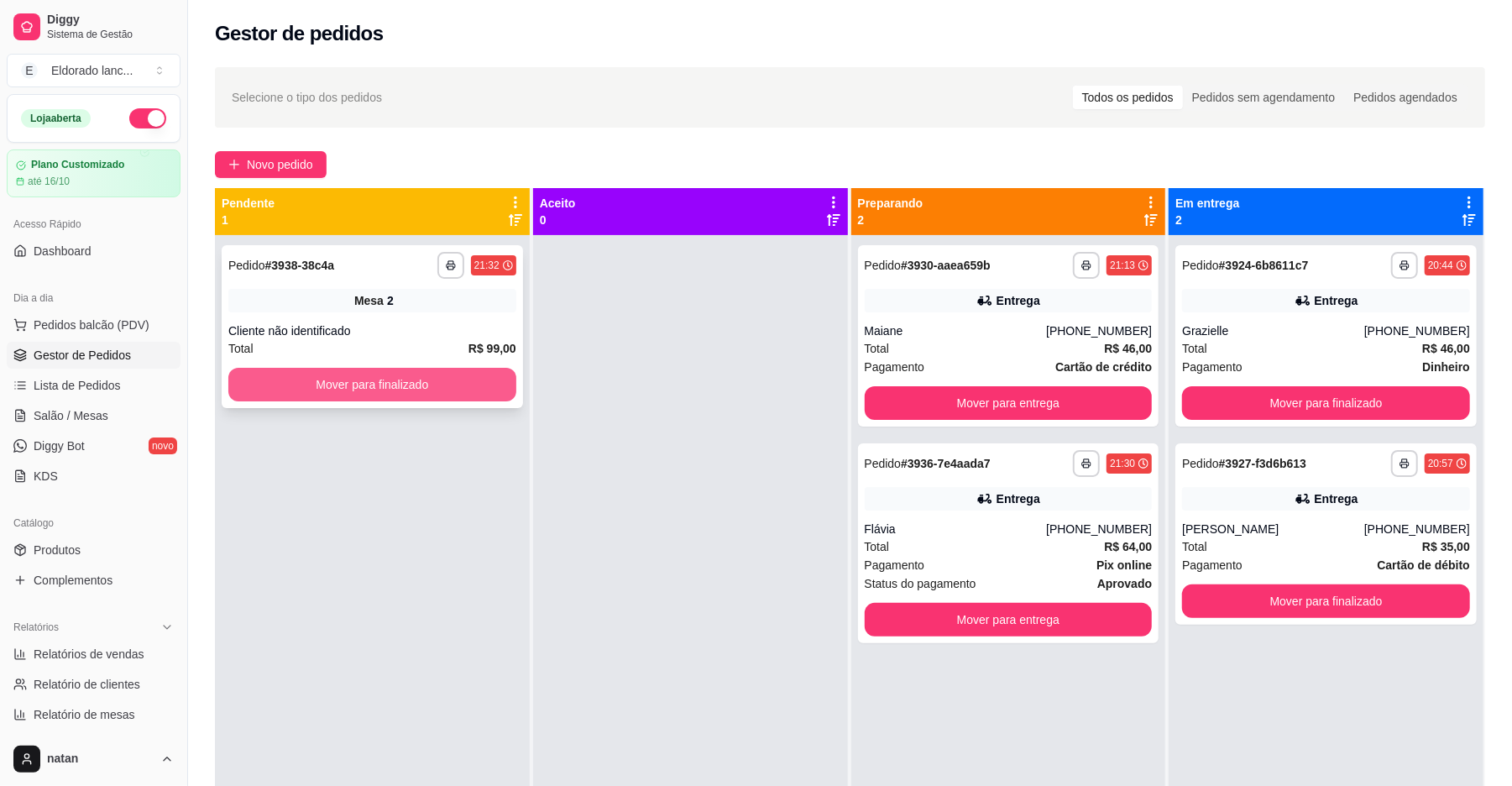
click at [452, 393] on button "Mover para finalizado" at bounding box center [372, 384] width 288 height 33
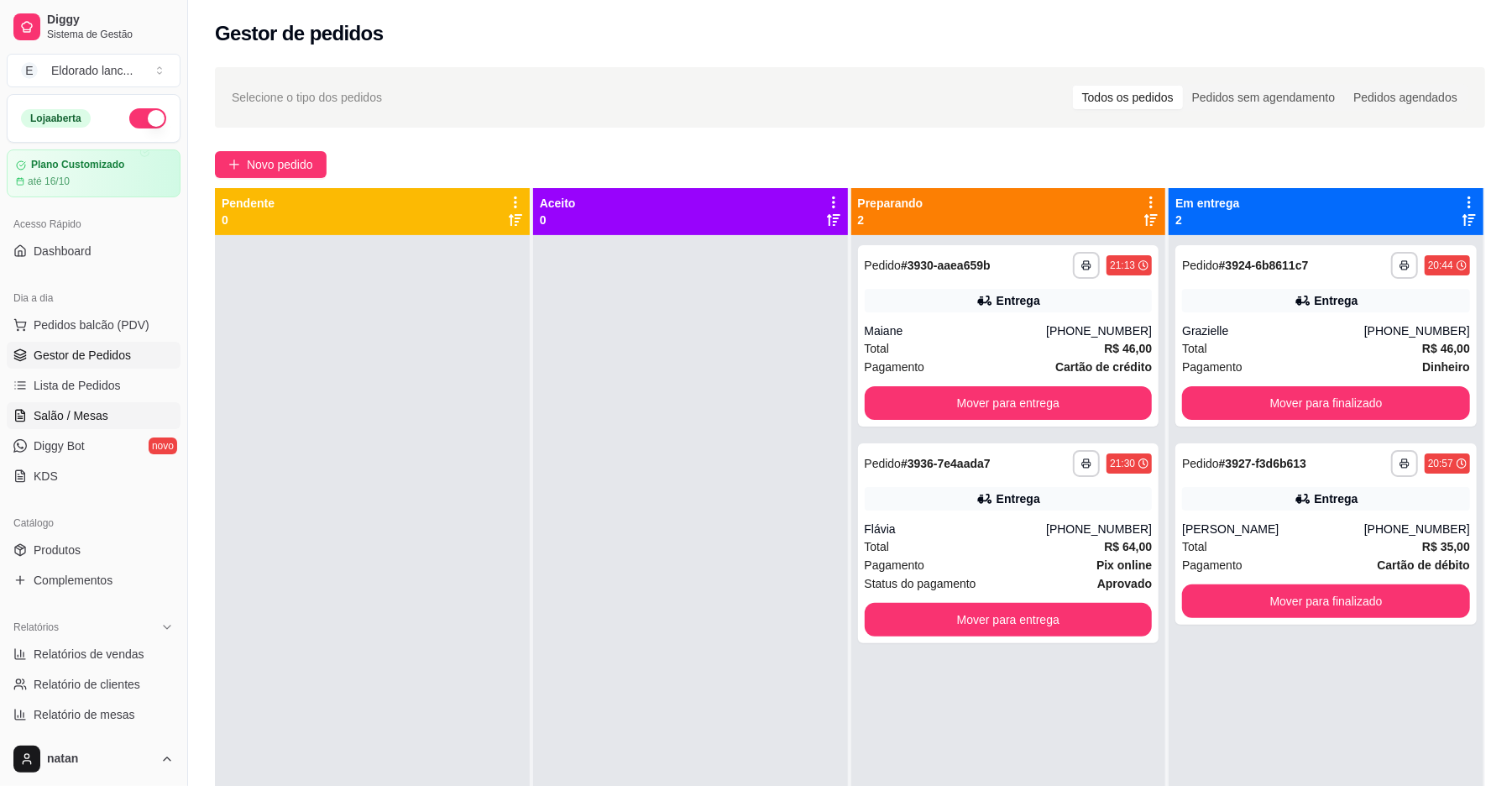
click at [68, 411] on span "Salão / Mesas" at bounding box center [70, 416] width 75 height 17
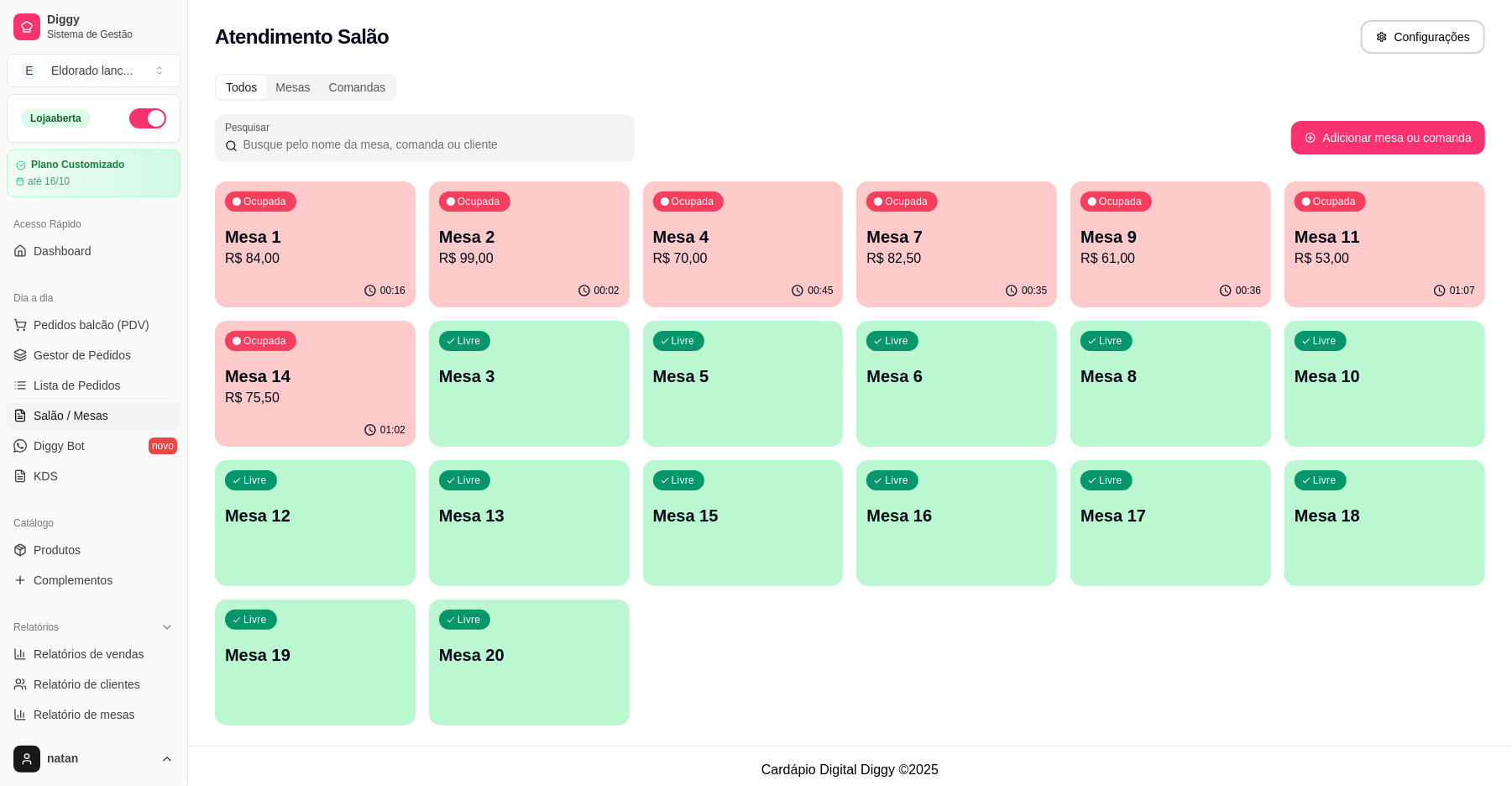
click at [731, 293] on div "00:45" at bounding box center [743, 291] width 201 height 33
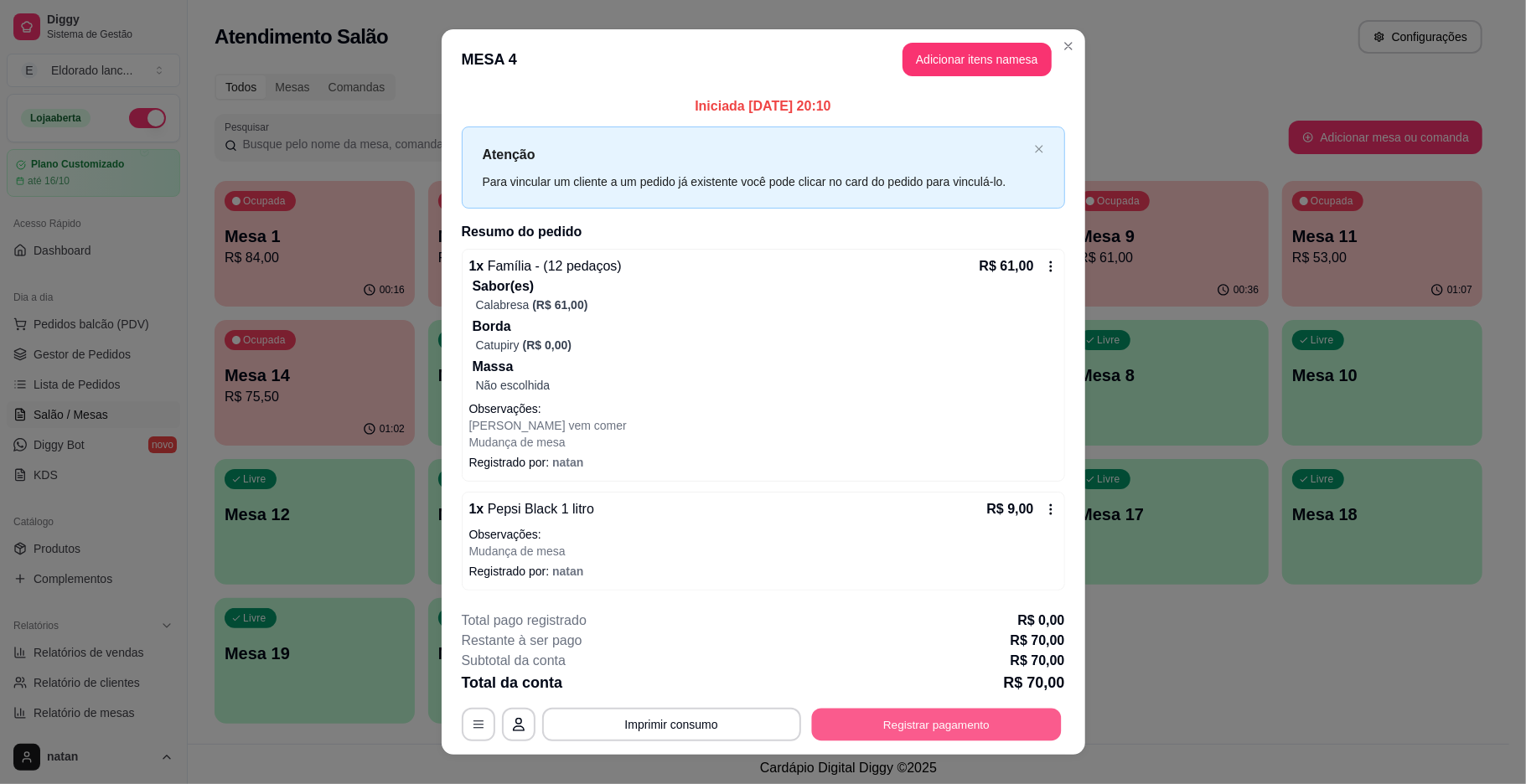
click at [853, 708] on button "Registrar pagamento" at bounding box center [936, 724] width 250 height 32
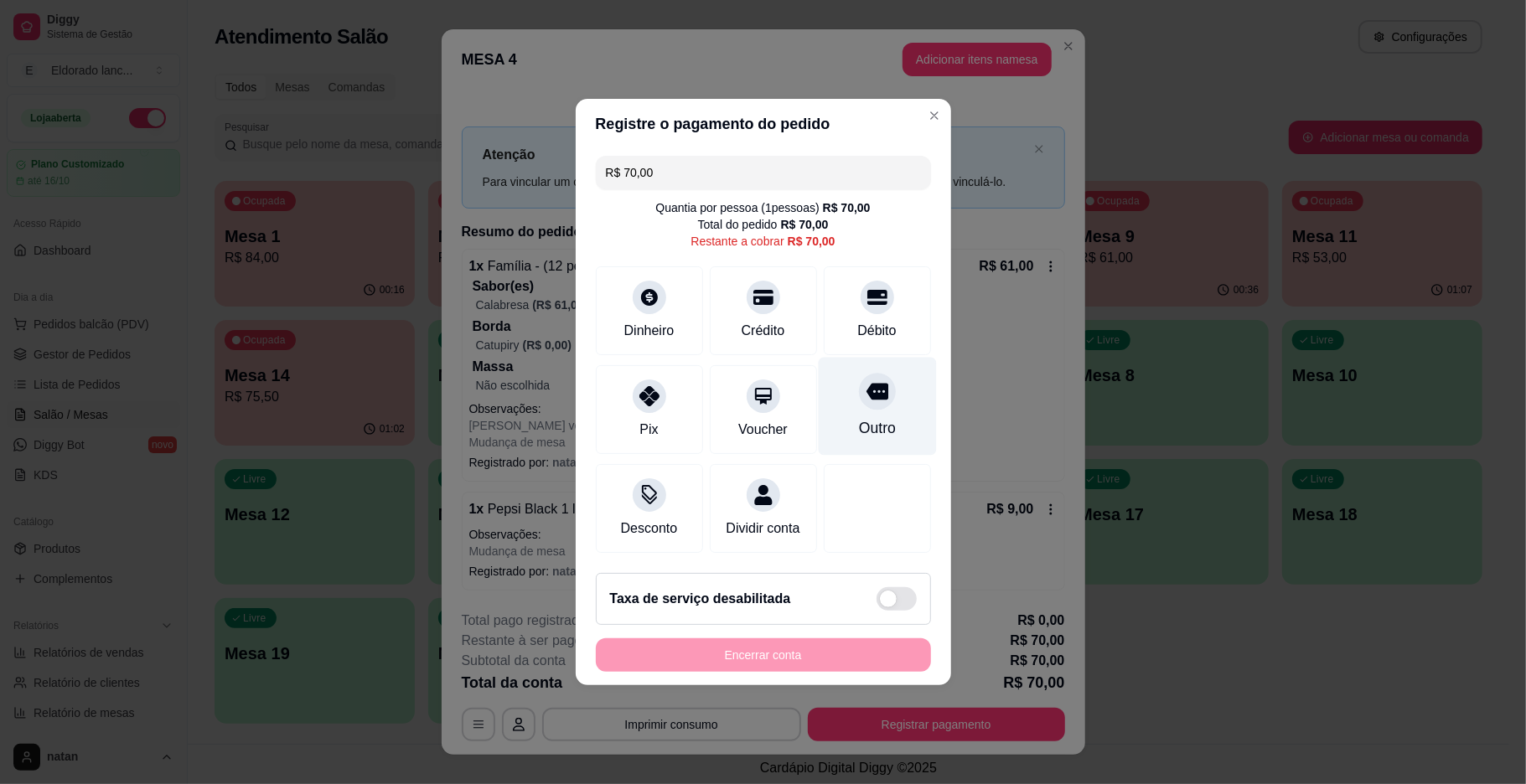
click at [865, 406] on div "Outro" at bounding box center [876, 406] width 118 height 98
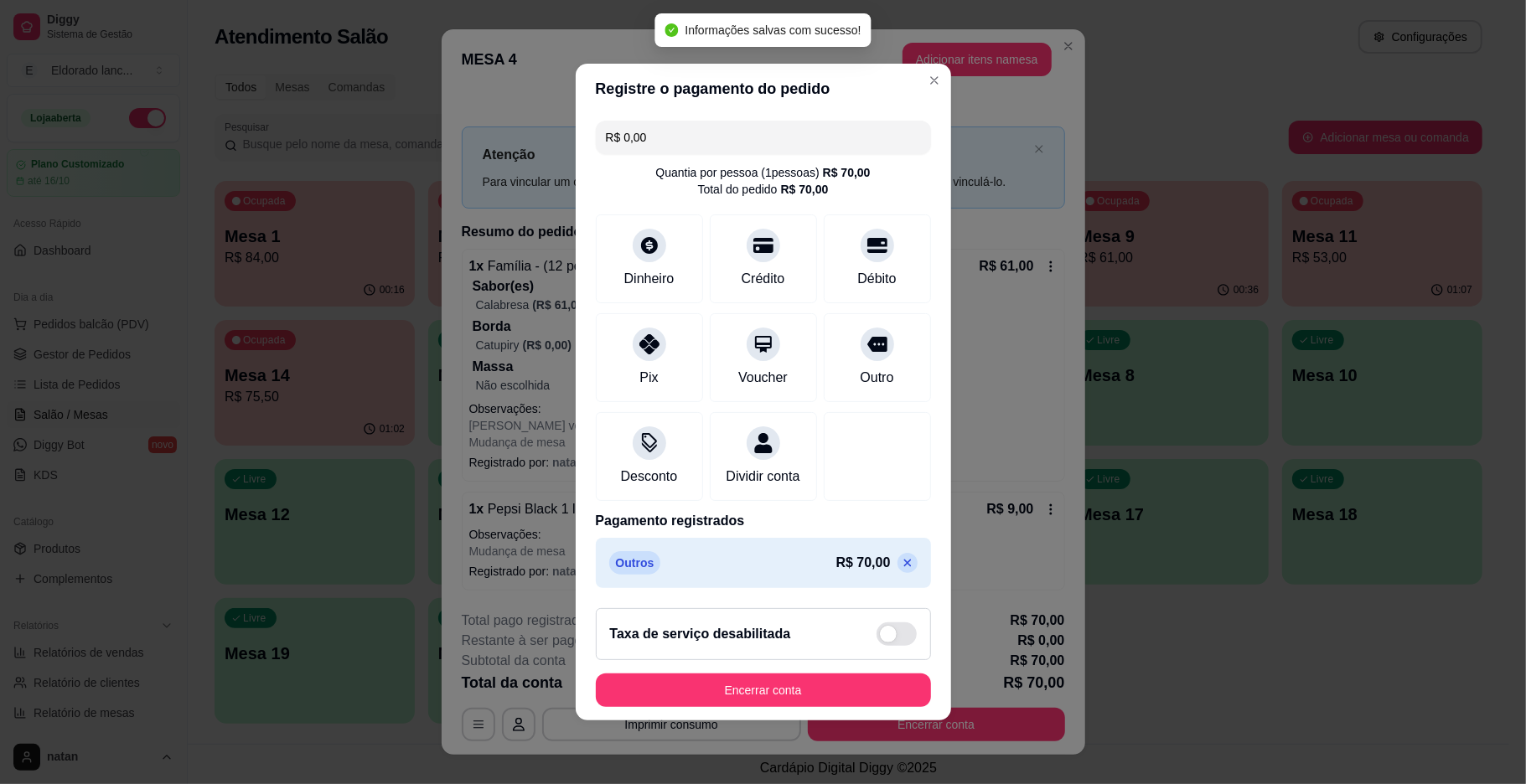
type input "R$ 0,00"
click at [778, 701] on button "Encerrar conta" at bounding box center [763, 690] width 325 height 32
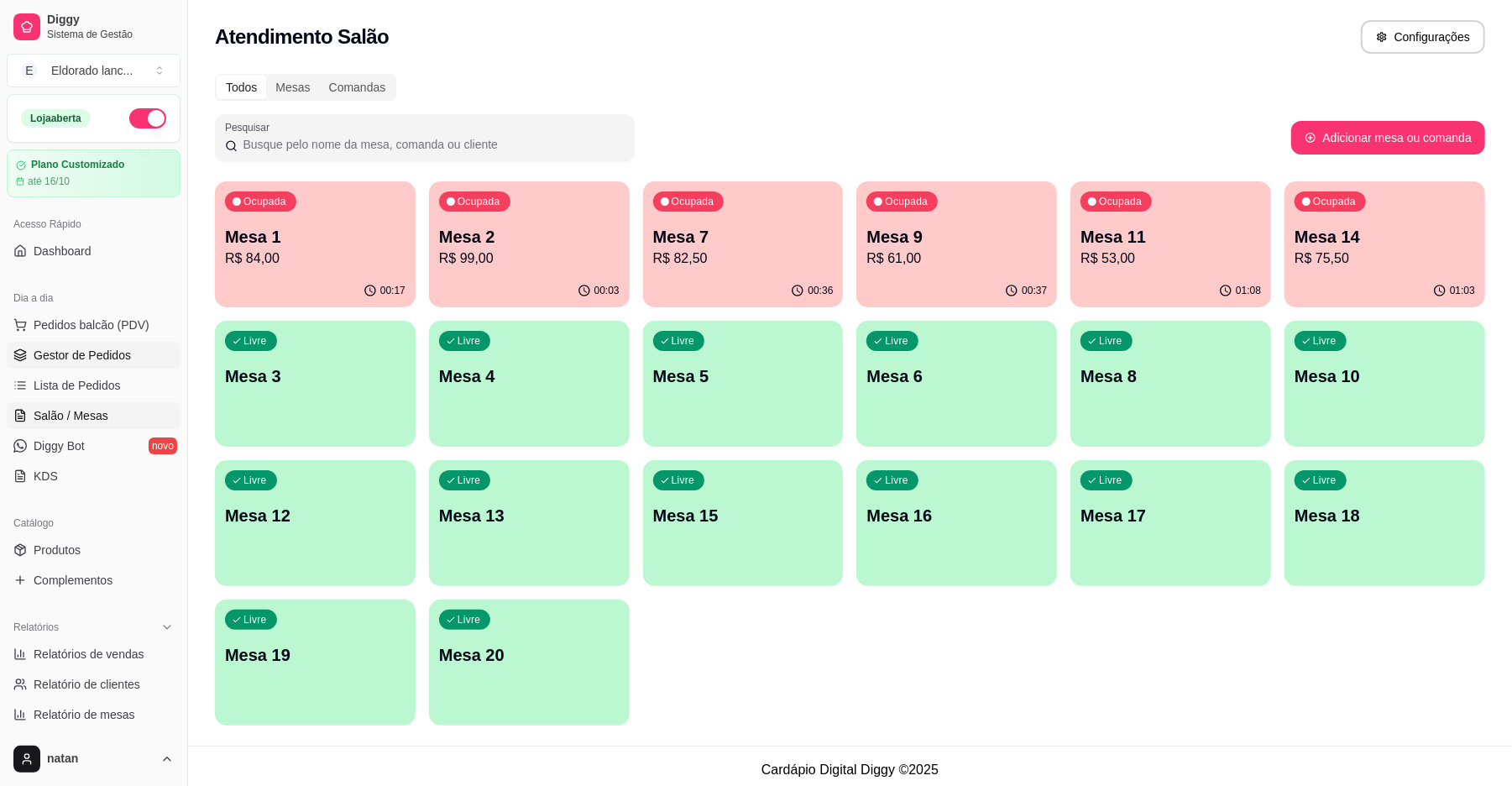
click at [126, 351] on span "Gestor de Pedidos" at bounding box center [82, 355] width 98 height 17
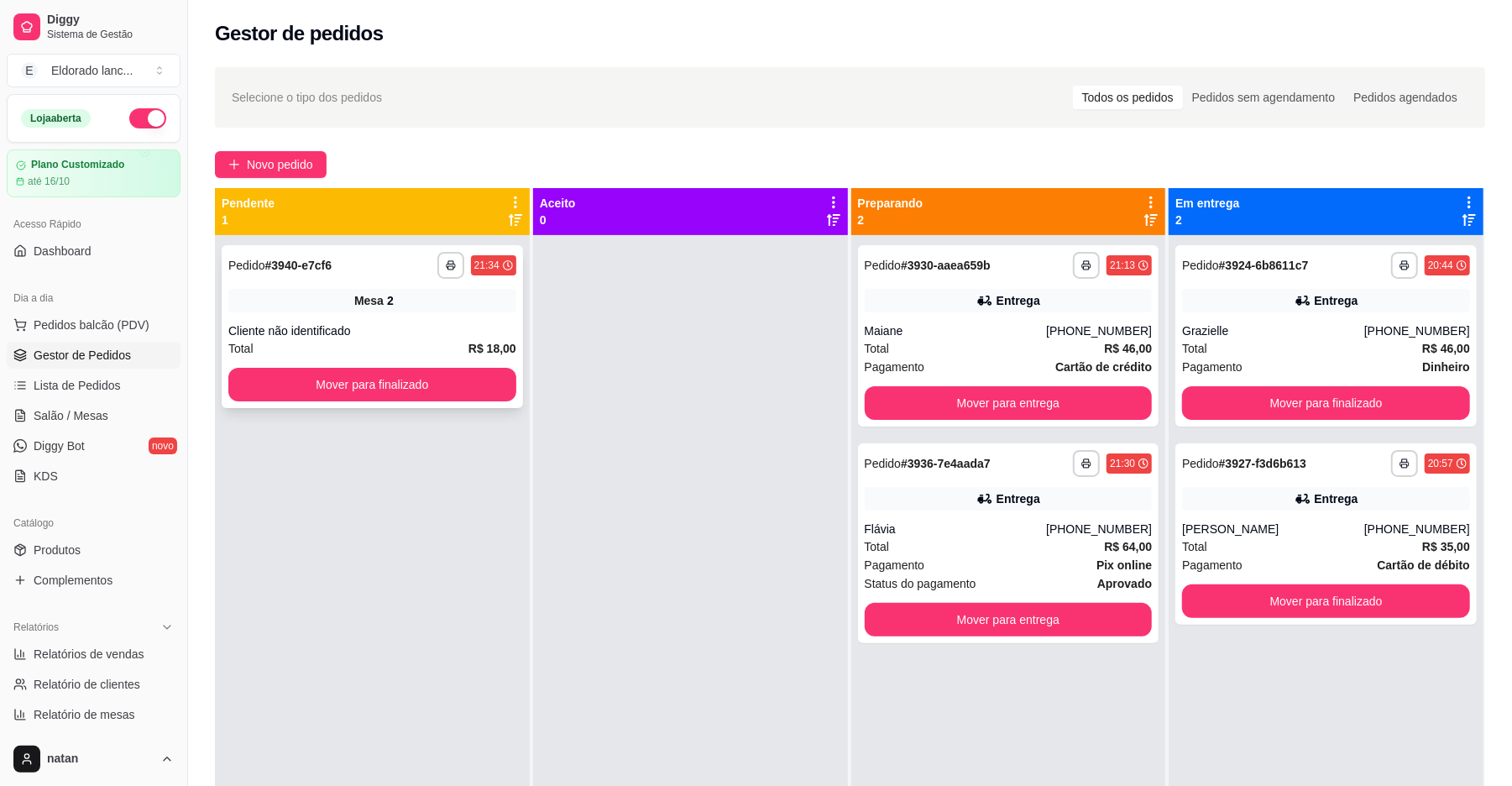
click at [277, 404] on div "**********" at bounding box center [372, 326] width 302 height 163
click at [283, 370] on button "Mover para finalizado" at bounding box center [371, 385] width 279 height 33
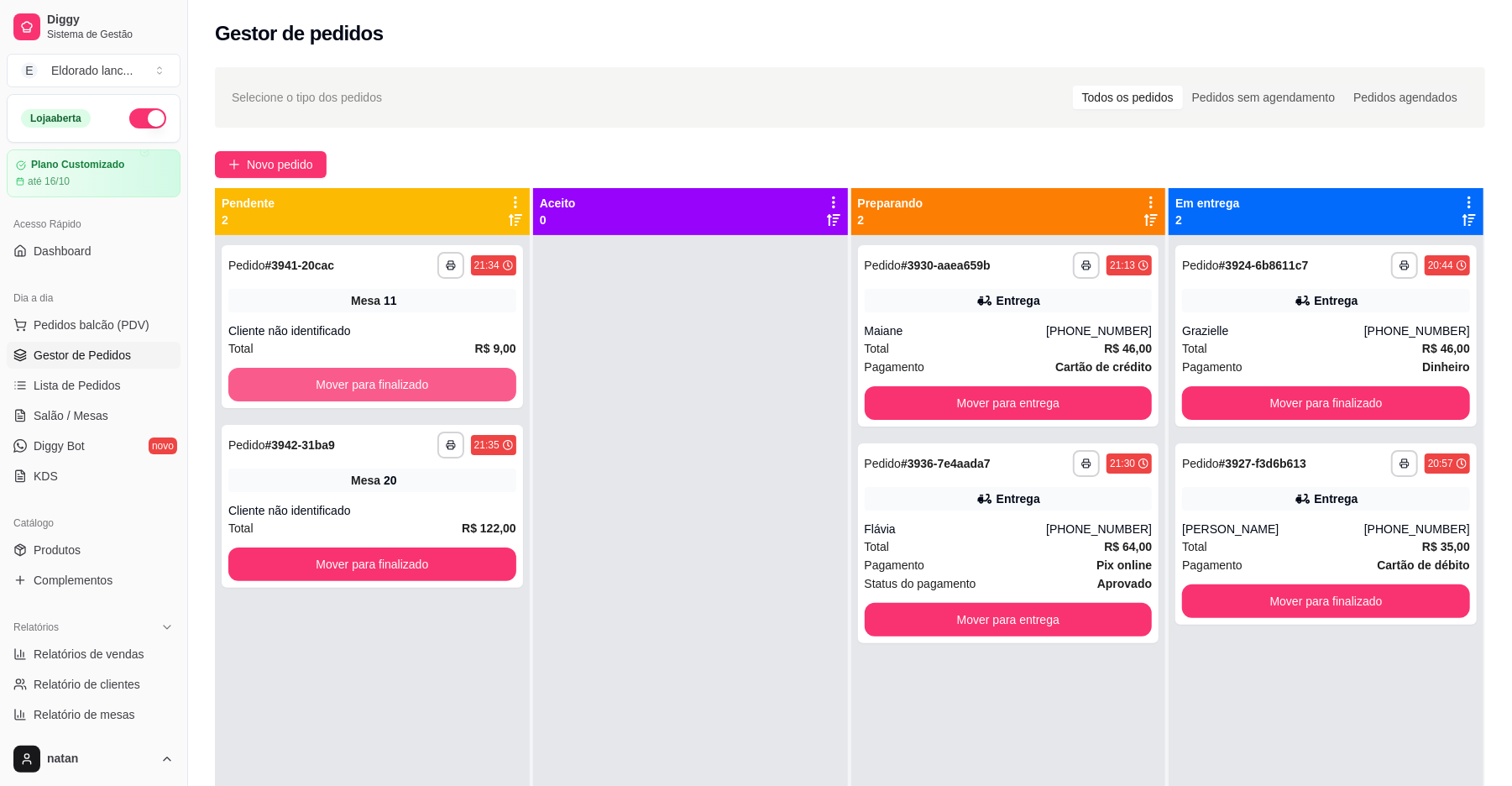
click at [283, 370] on button "Mover para finalizado" at bounding box center [372, 384] width 288 height 33
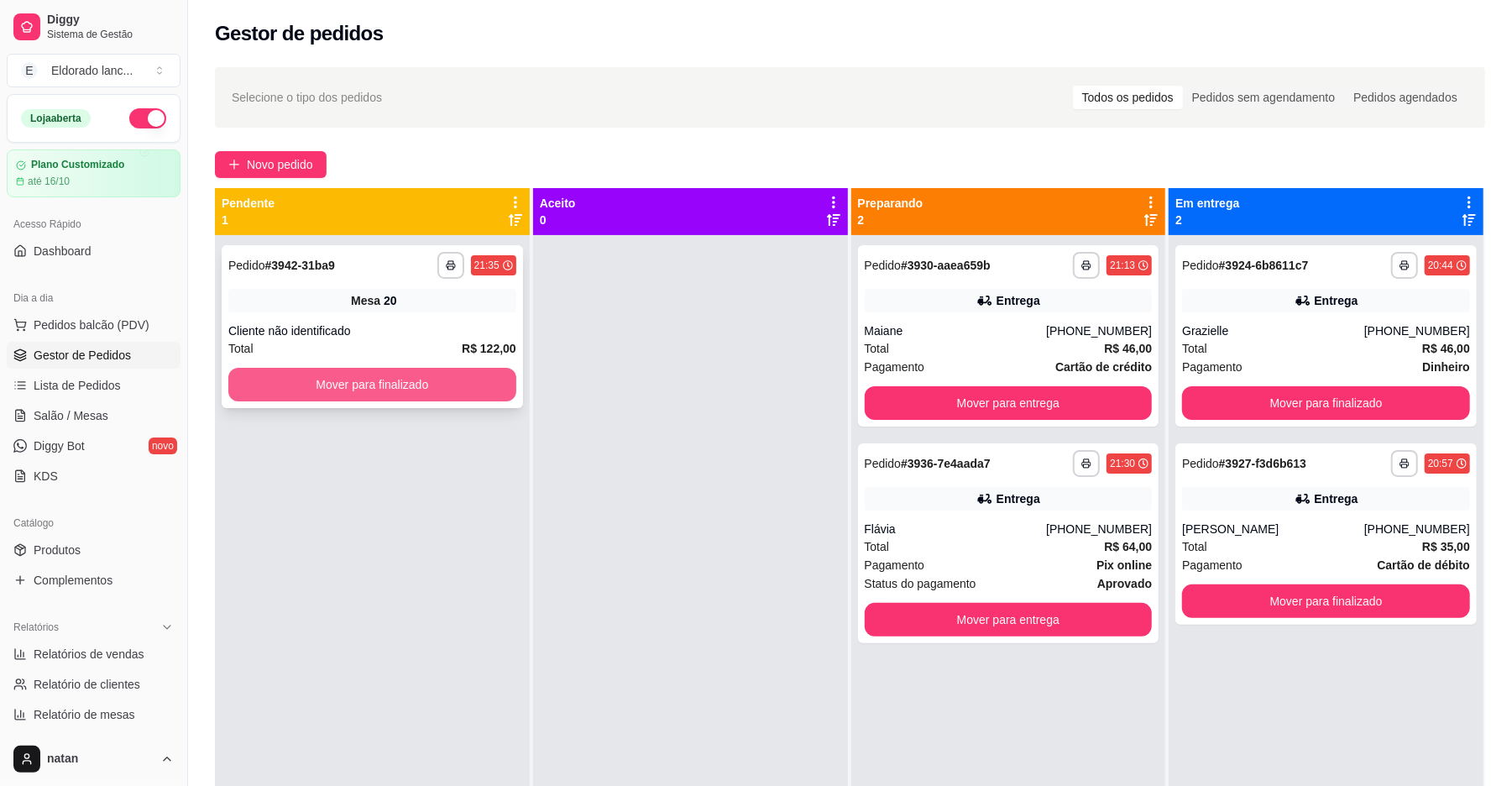
click at [287, 383] on button "Mover para finalizado" at bounding box center [372, 384] width 288 height 33
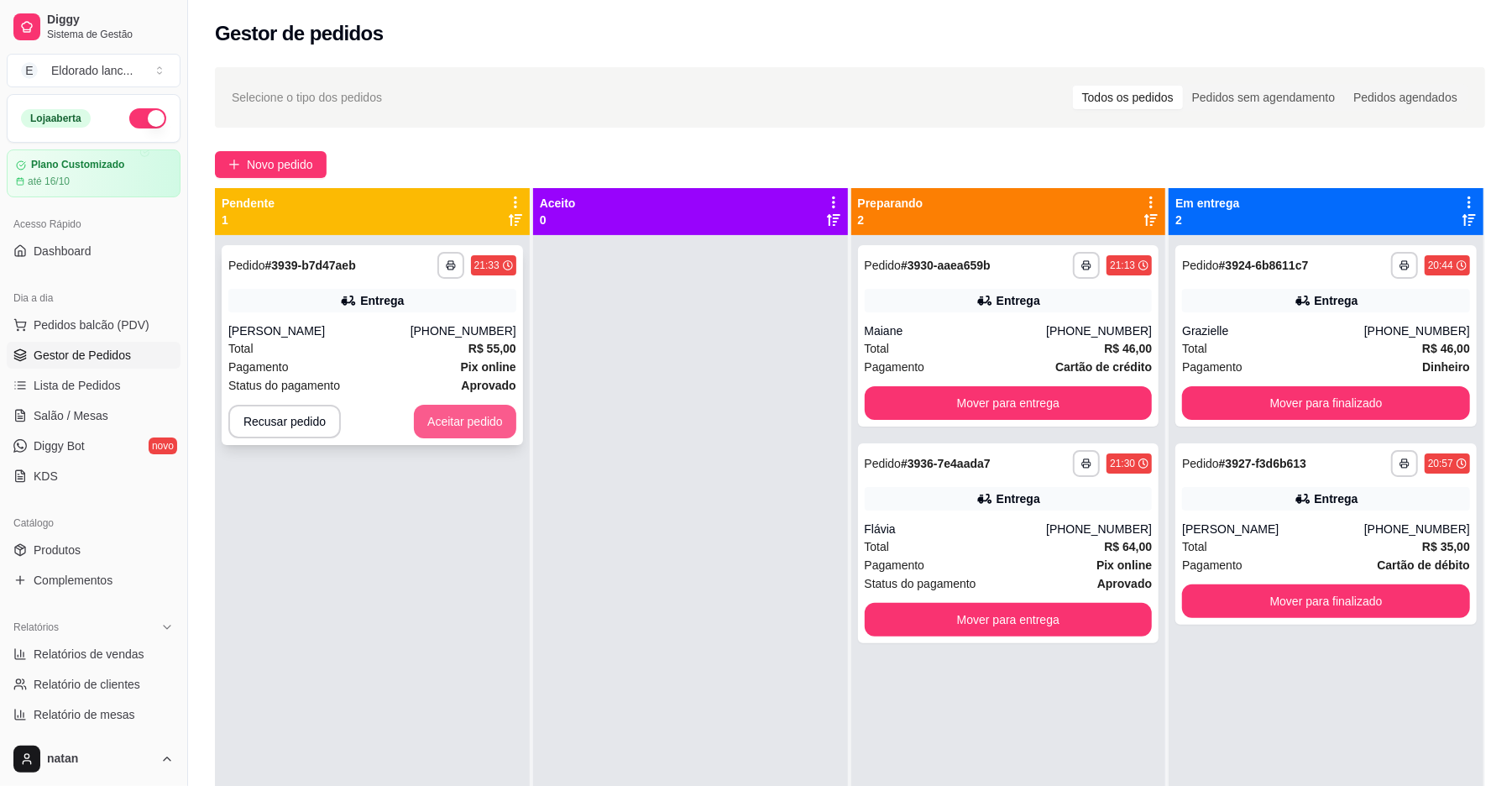
click at [452, 417] on button "Aceitar pedido" at bounding box center [464, 421] width 102 height 33
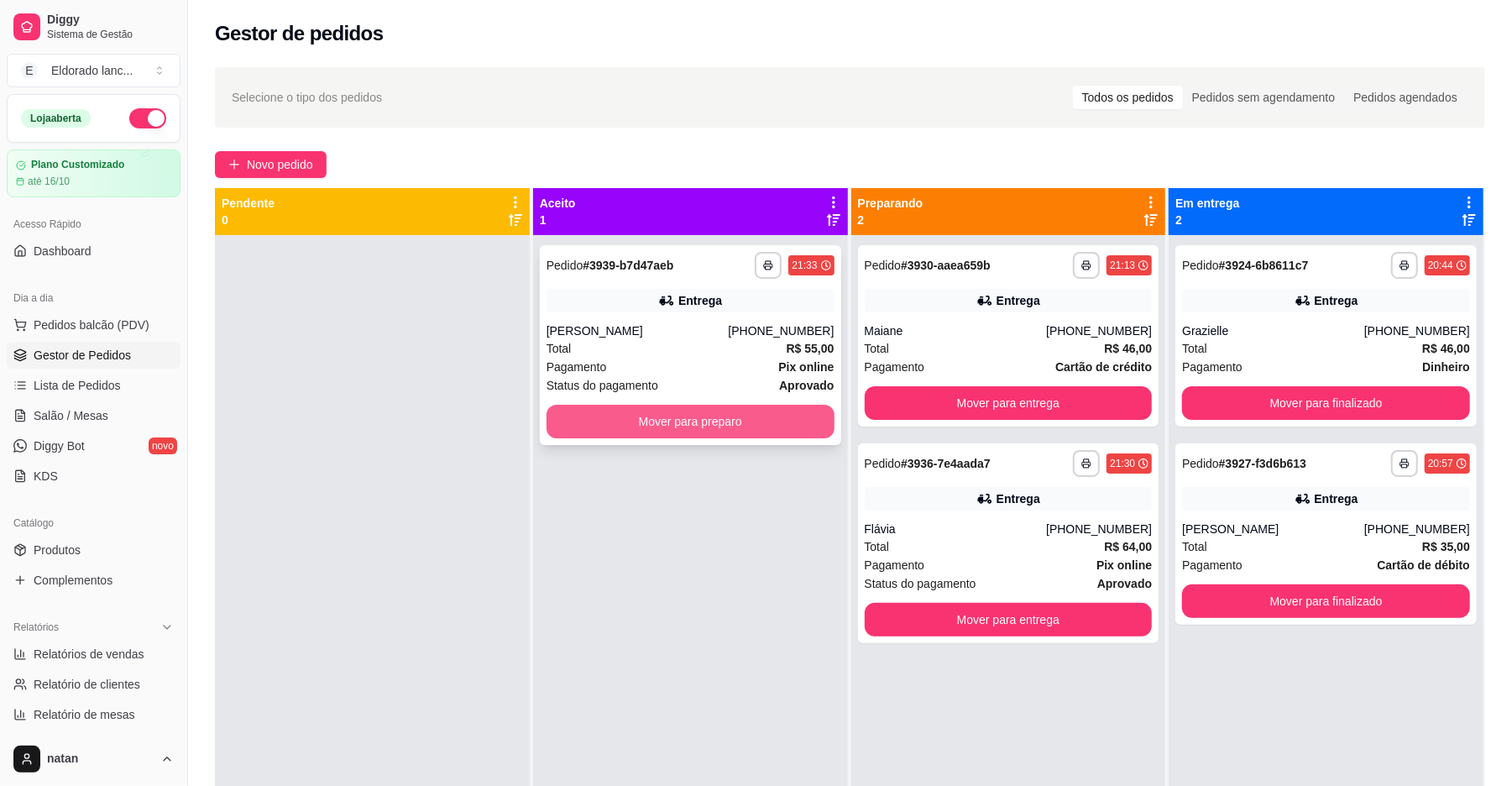
click at [707, 411] on button "Mover para preparo" at bounding box center [690, 421] width 288 height 33
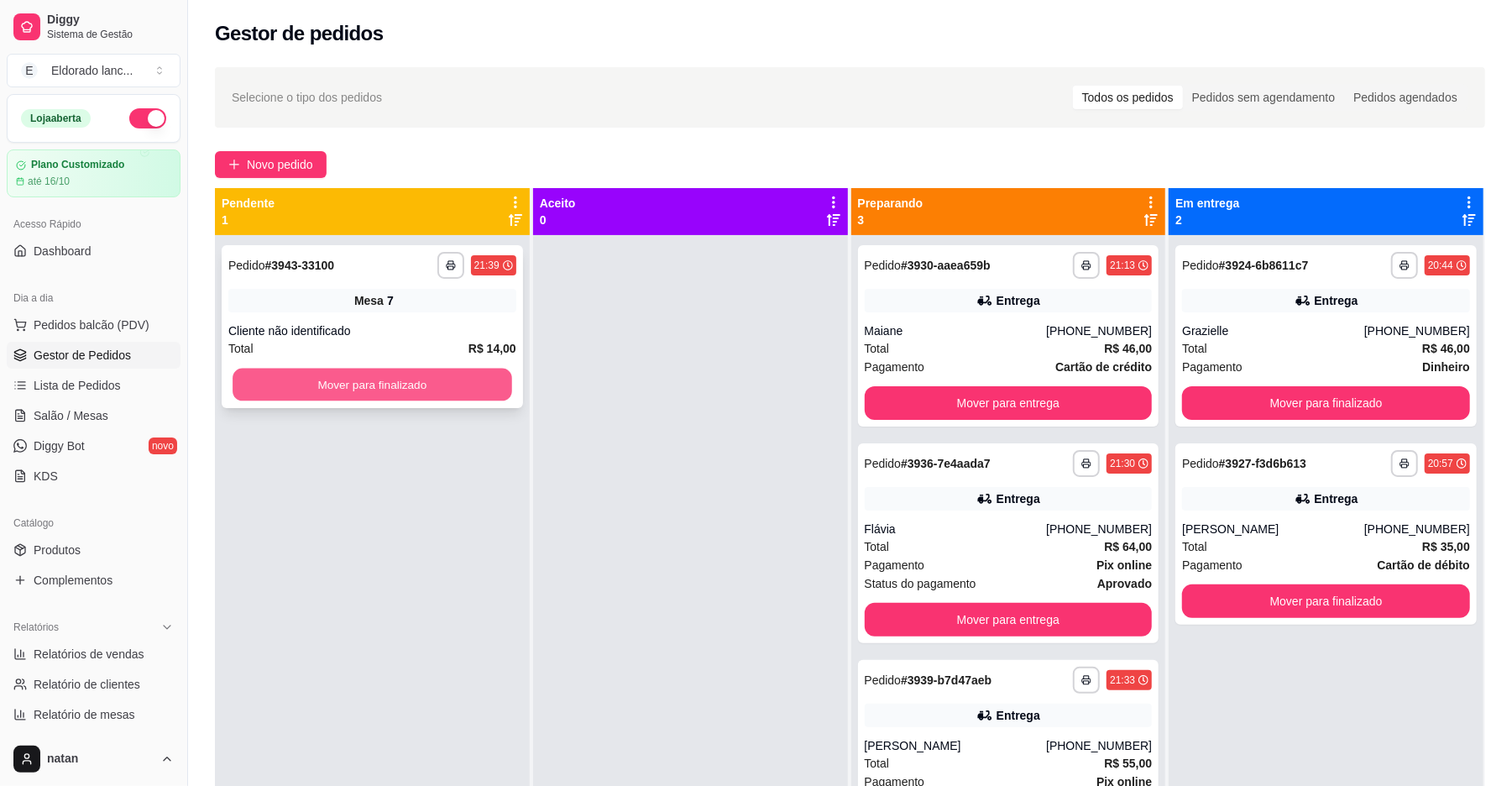
click at [482, 395] on button "Mover para finalizado" at bounding box center [371, 385] width 279 height 33
click at [428, 394] on button "Mover para finalizado" at bounding box center [371, 385] width 279 height 33
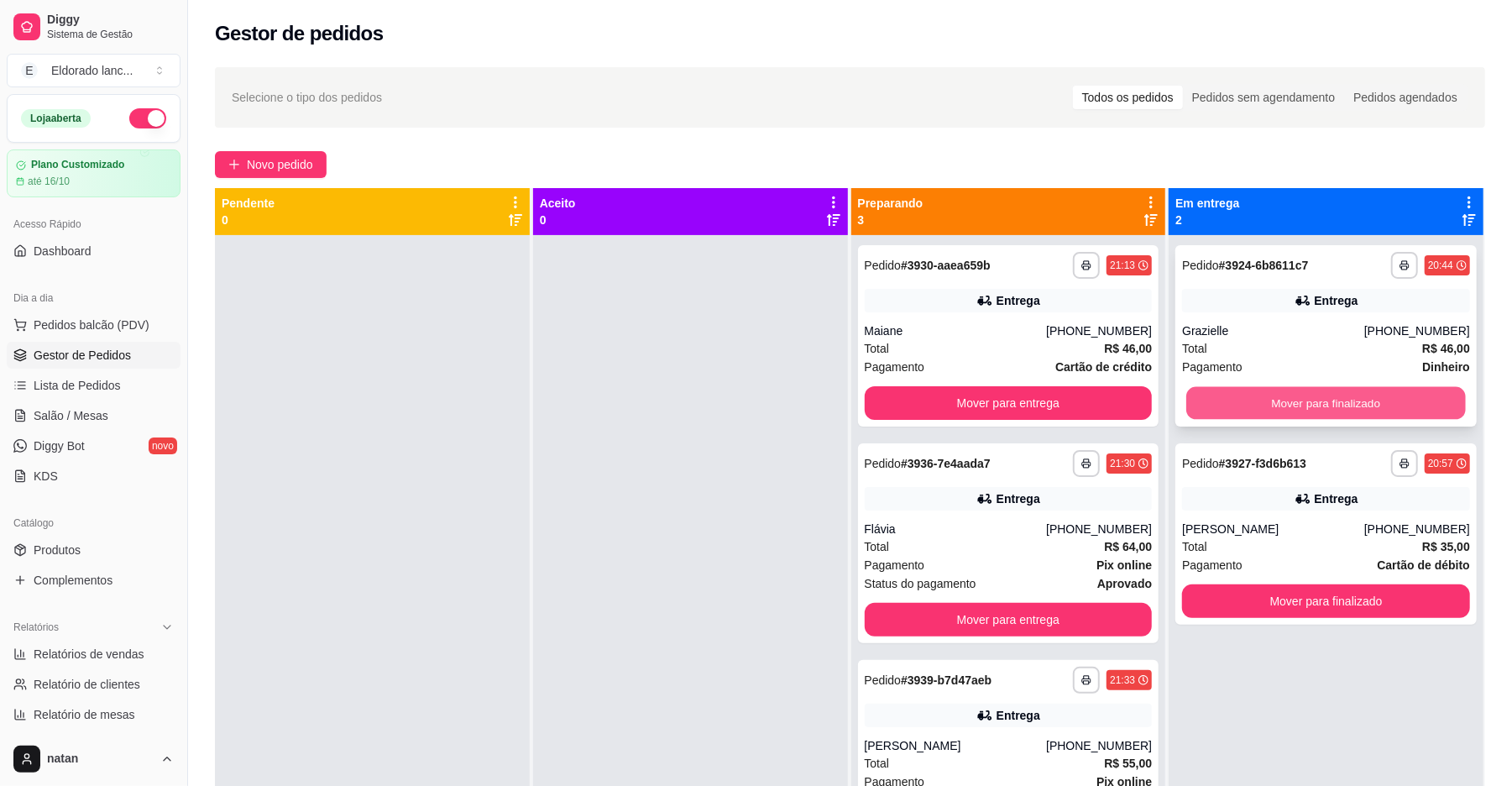
click at [1251, 400] on button "Mover para finalizado" at bounding box center [1325, 404] width 279 height 33
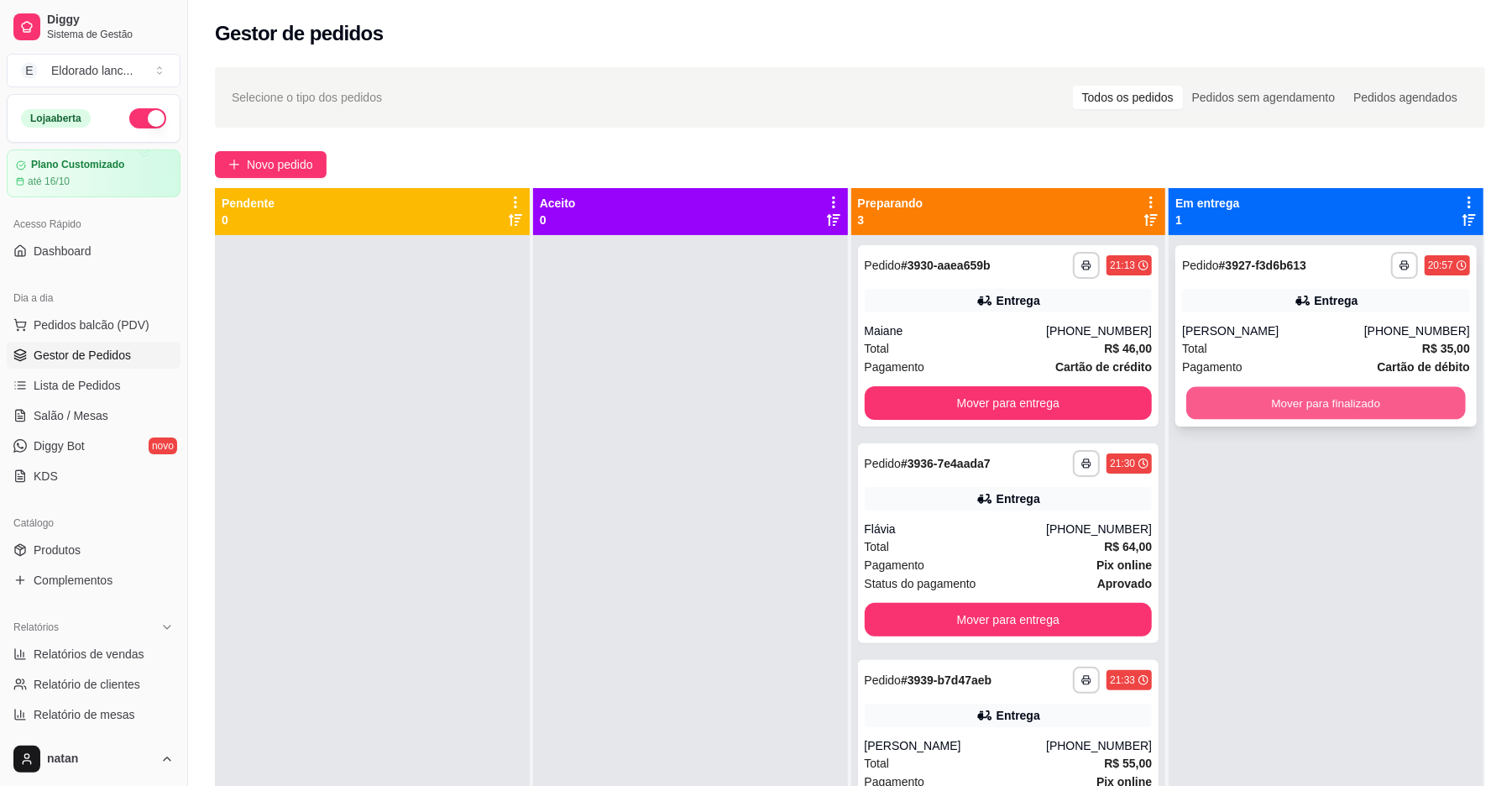
click at [1246, 400] on button "Mover para finalizado" at bounding box center [1325, 404] width 279 height 33
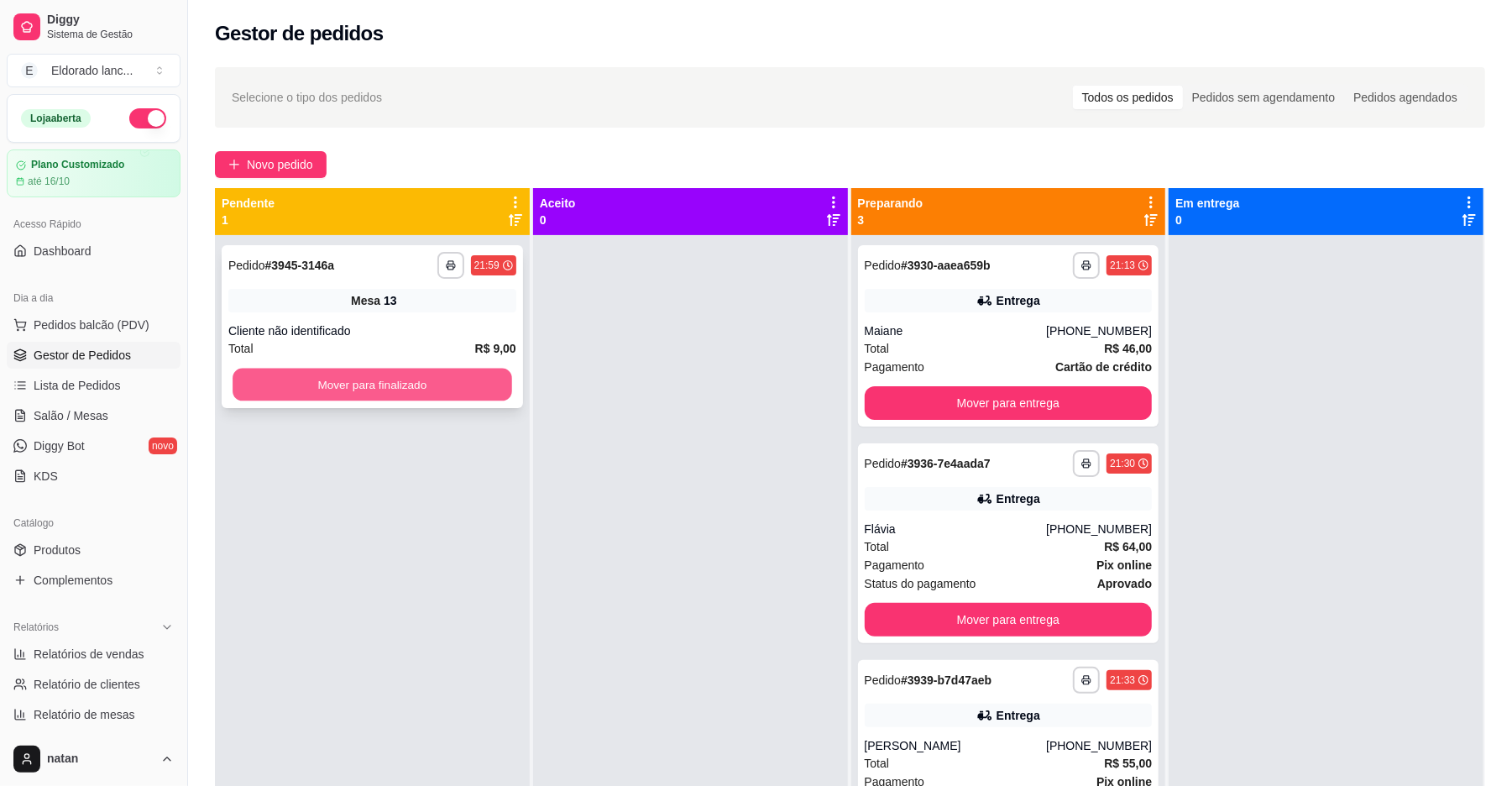
click at [305, 394] on button "Mover para finalizado" at bounding box center [371, 385] width 279 height 33
click at [305, 394] on button "Mover para finalizado" at bounding box center [372, 384] width 288 height 33
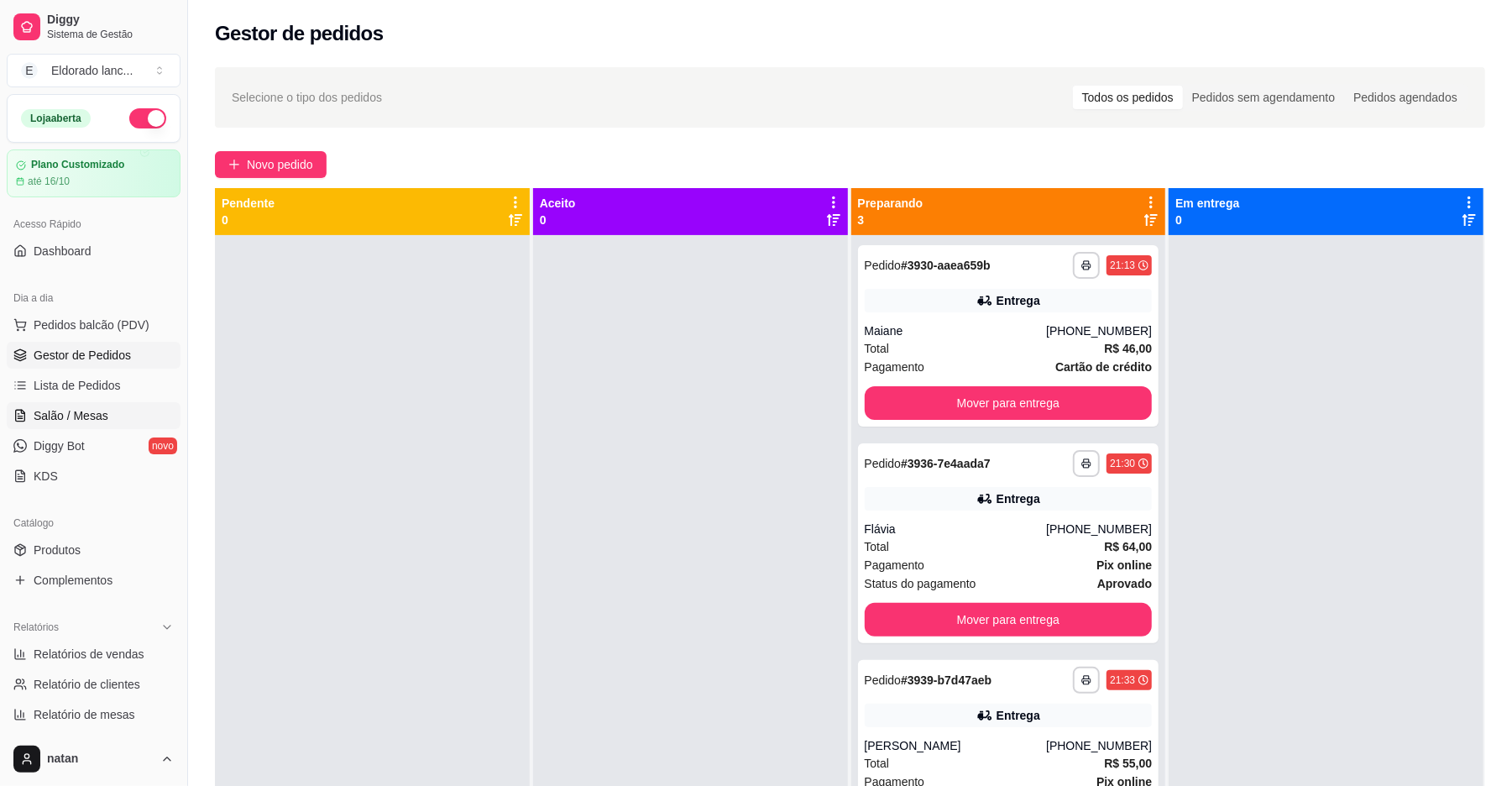
click at [58, 429] on link "Salão / Mesas" at bounding box center [93, 416] width 173 height 27
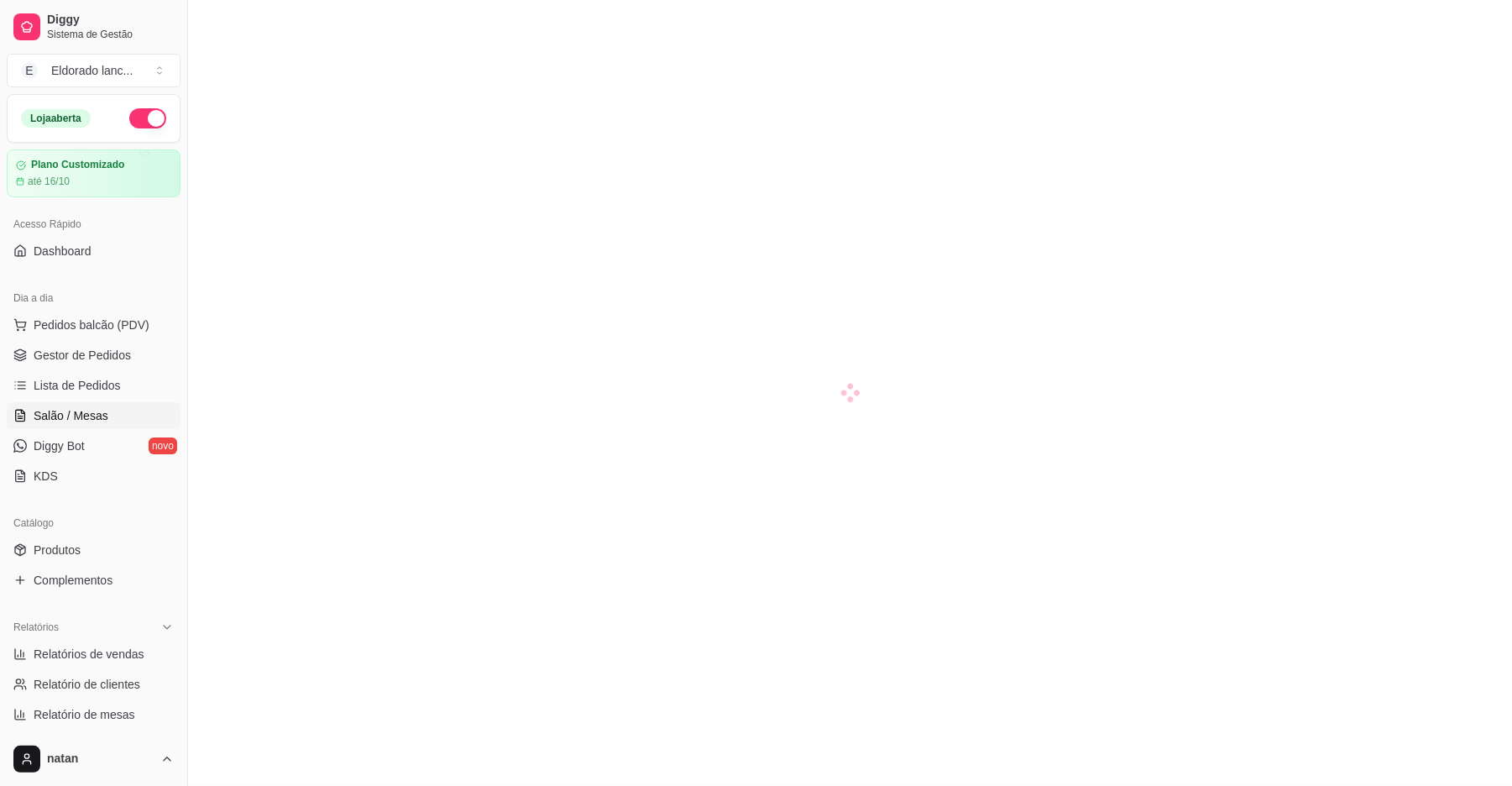
click at [59, 418] on span "Salão / Mesas" at bounding box center [70, 416] width 75 height 17
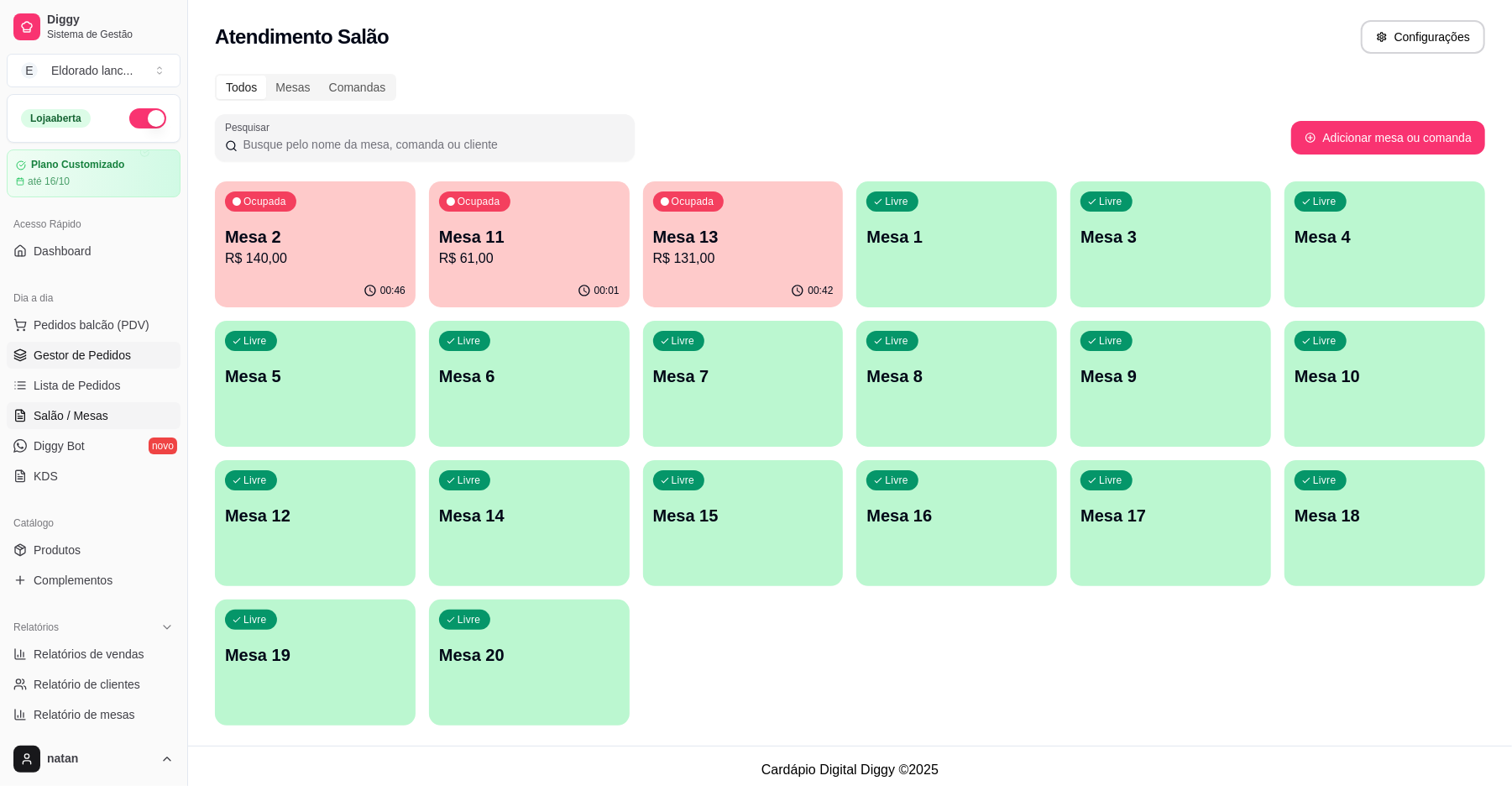
click at [68, 356] on span "Gestor de Pedidos" at bounding box center [82, 355] width 98 height 17
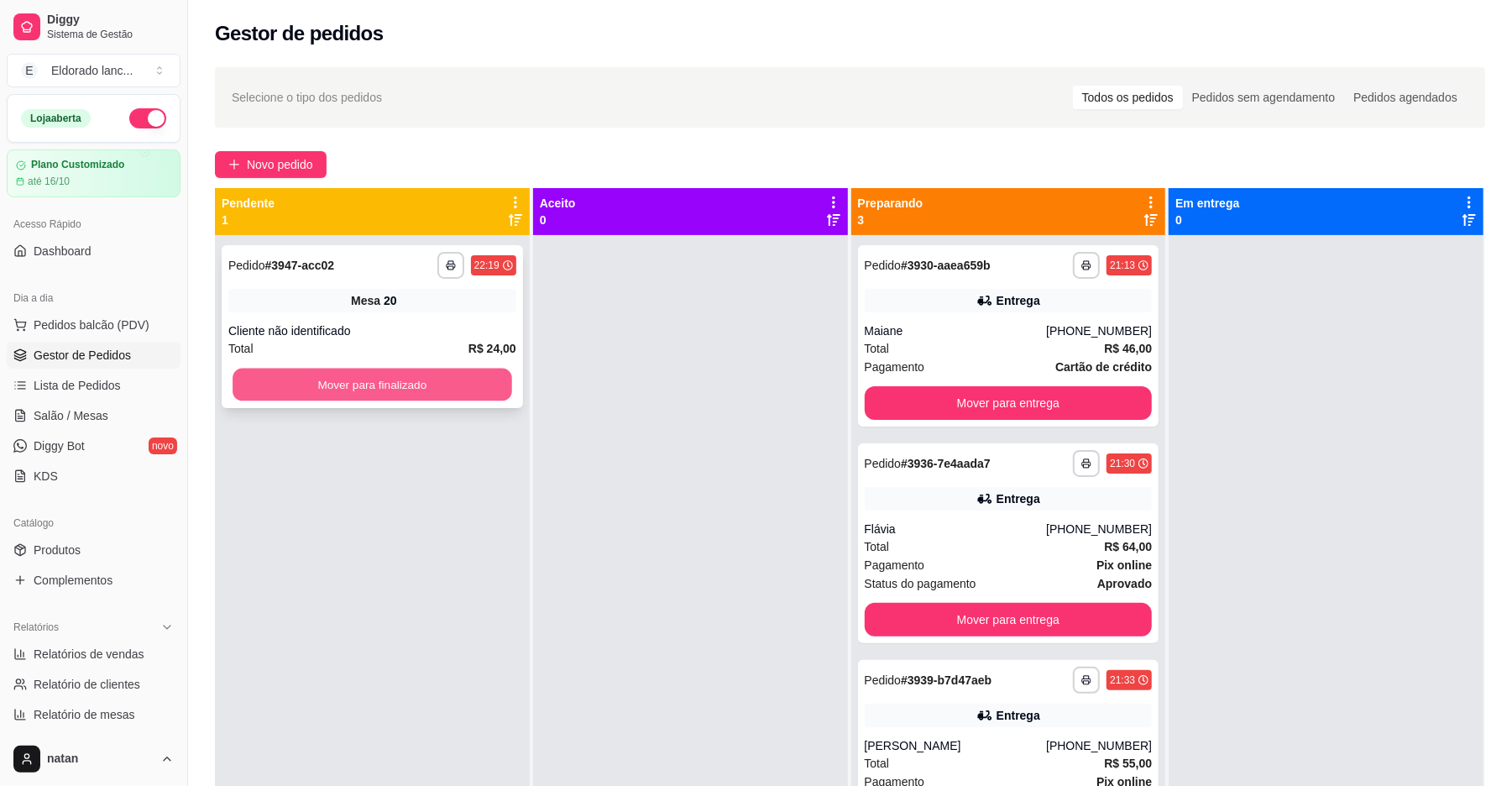
click at [380, 384] on button "Mover para finalizado" at bounding box center [371, 385] width 279 height 33
click at [380, 384] on button "Mover para finalizado" at bounding box center [372, 384] width 288 height 33
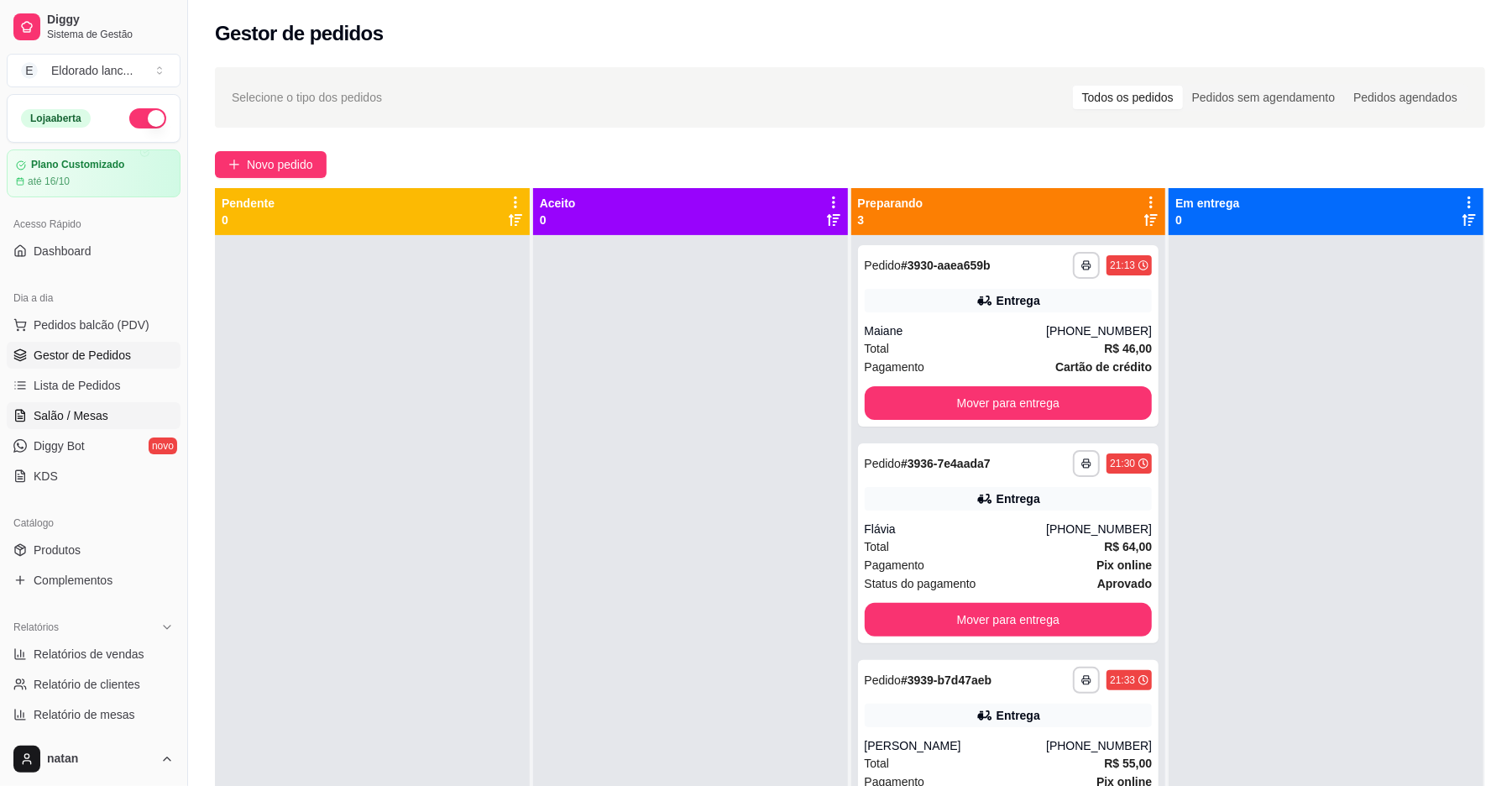
click at [66, 414] on span "Salão / Mesas" at bounding box center [70, 416] width 75 height 17
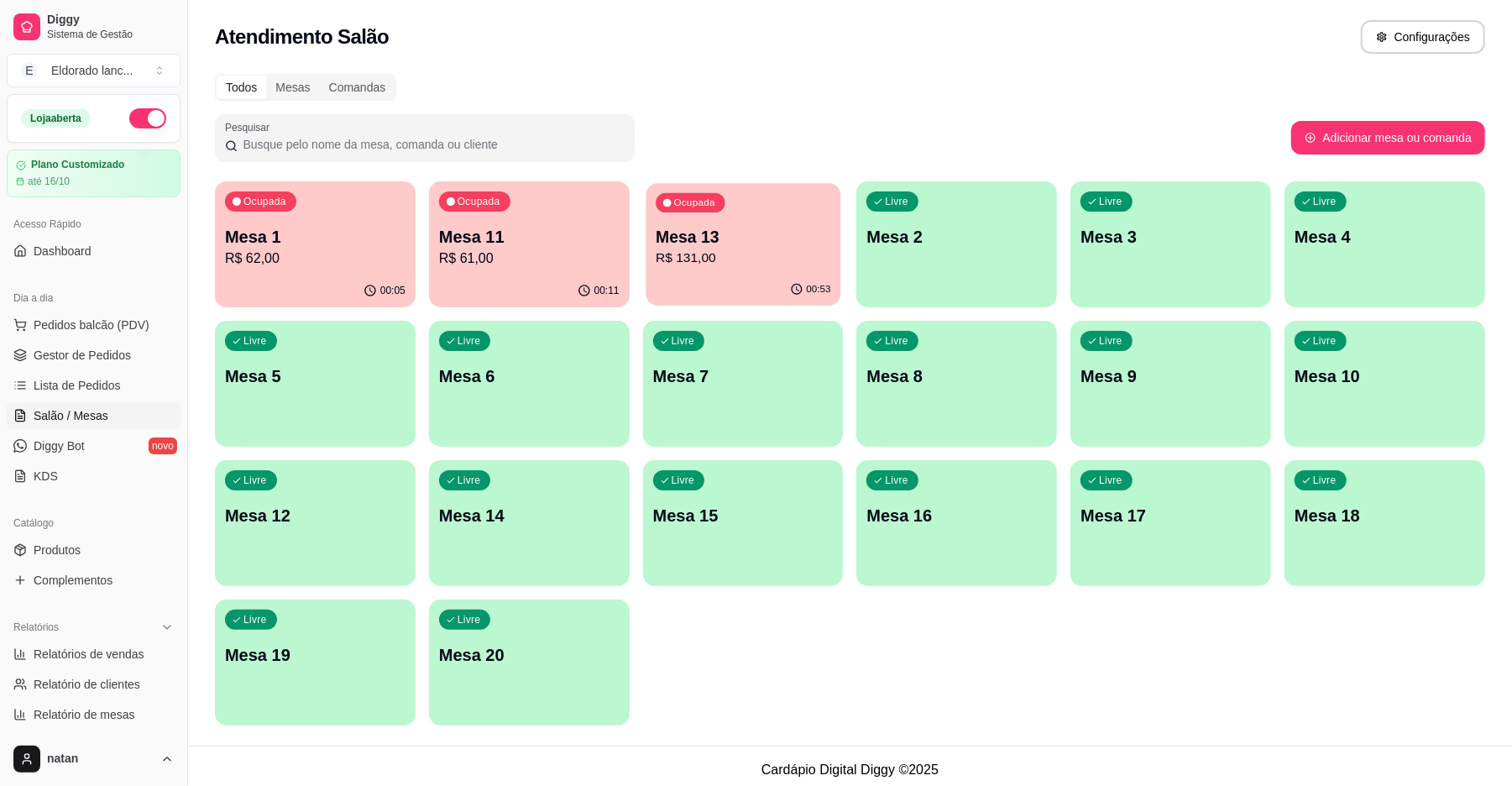
click at [723, 252] on p "R$ 131,00" at bounding box center [742, 257] width 174 height 19
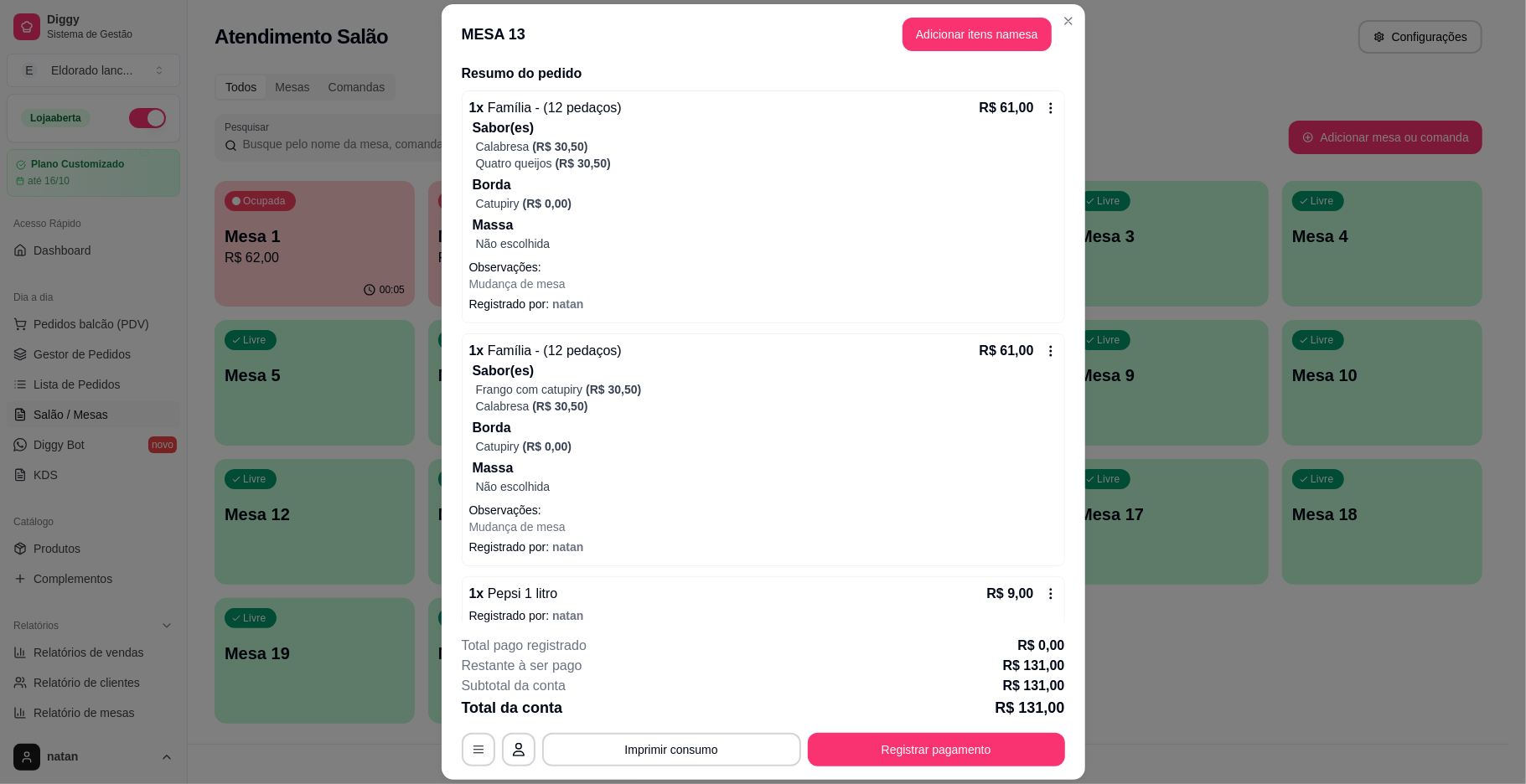
scroll to position [152, 0]
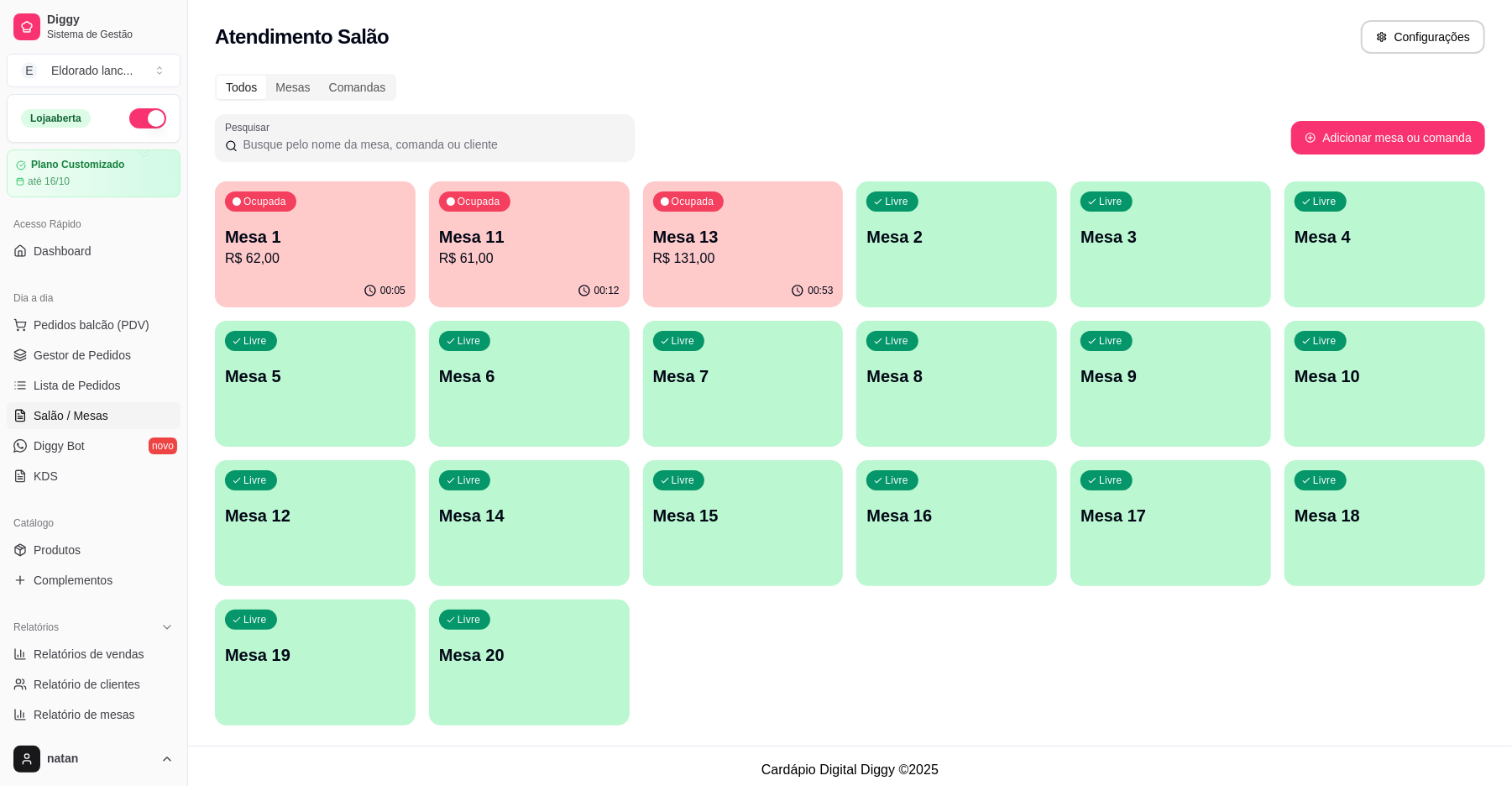
click at [705, 270] on div "Ocupada Mesa 13 R$ 131,00" at bounding box center [743, 228] width 201 height 93
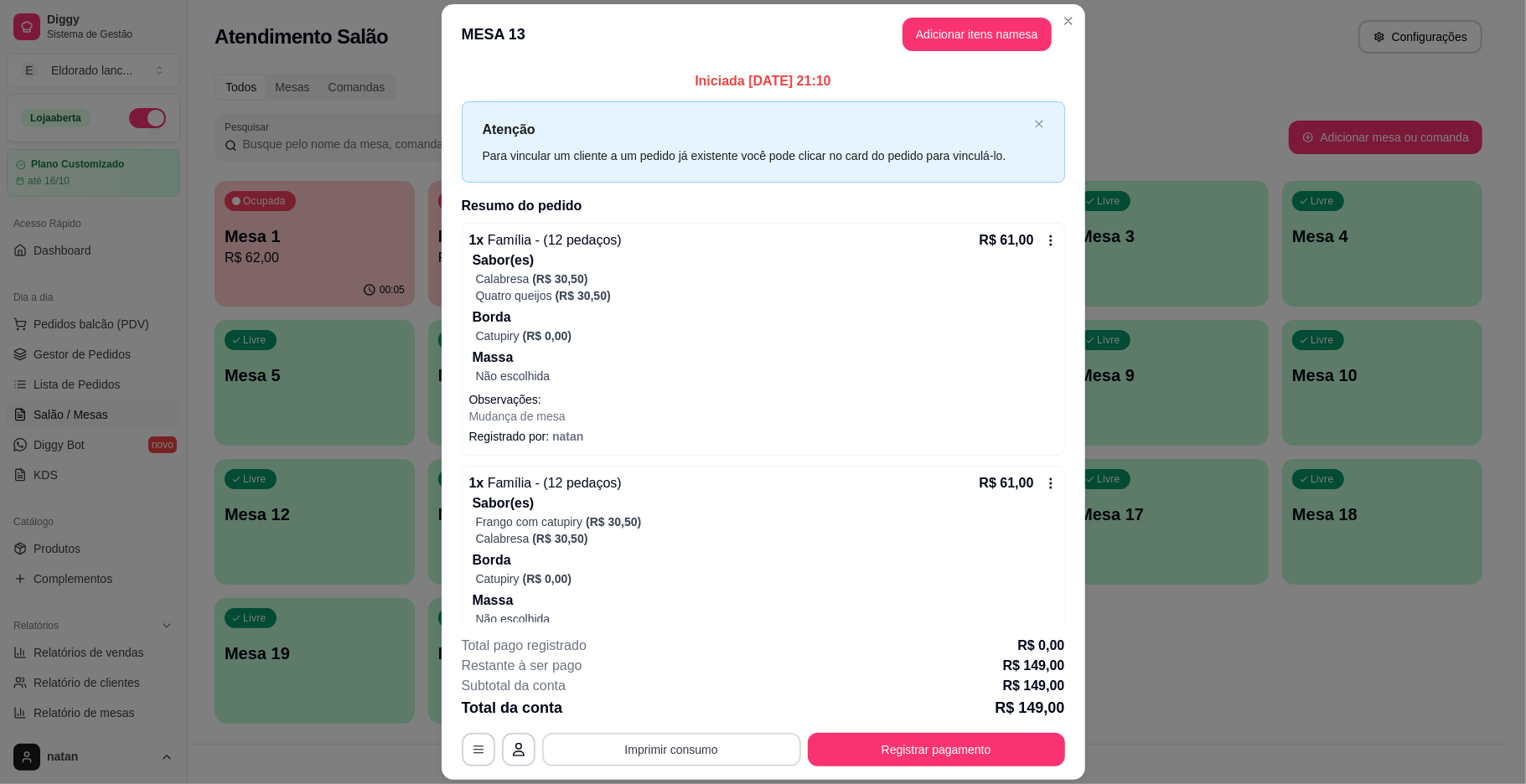
click at [744, 761] on button "Imprimir consumo" at bounding box center [671, 749] width 259 height 33
click at [699, 708] on button "IMPRESSORA" at bounding box center [668, 710] width 117 height 26
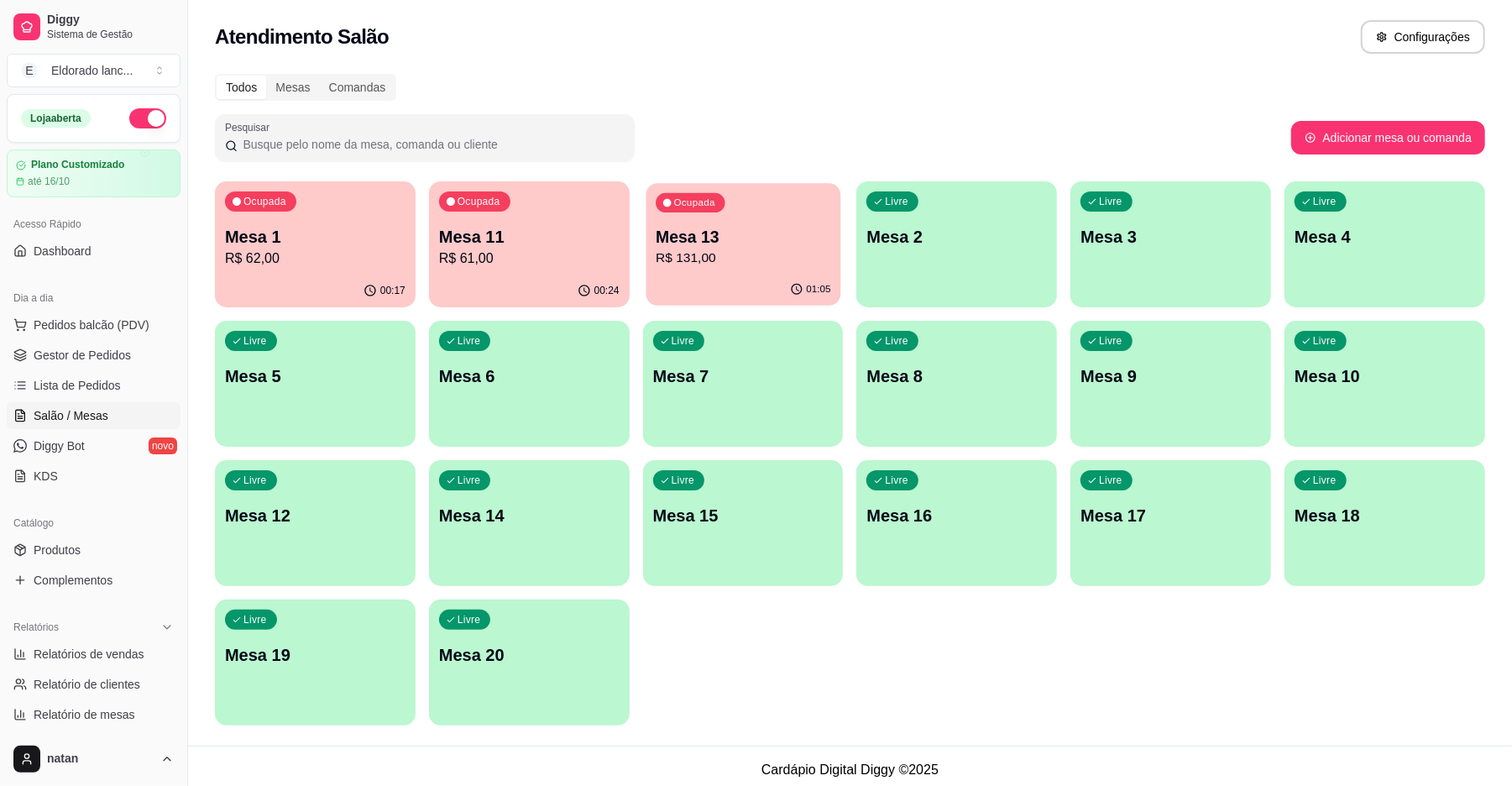
click at [742, 211] on div "Ocupada Mesa 13 R$ 131,00" at bounding box center [743, 229] width 195 height 90
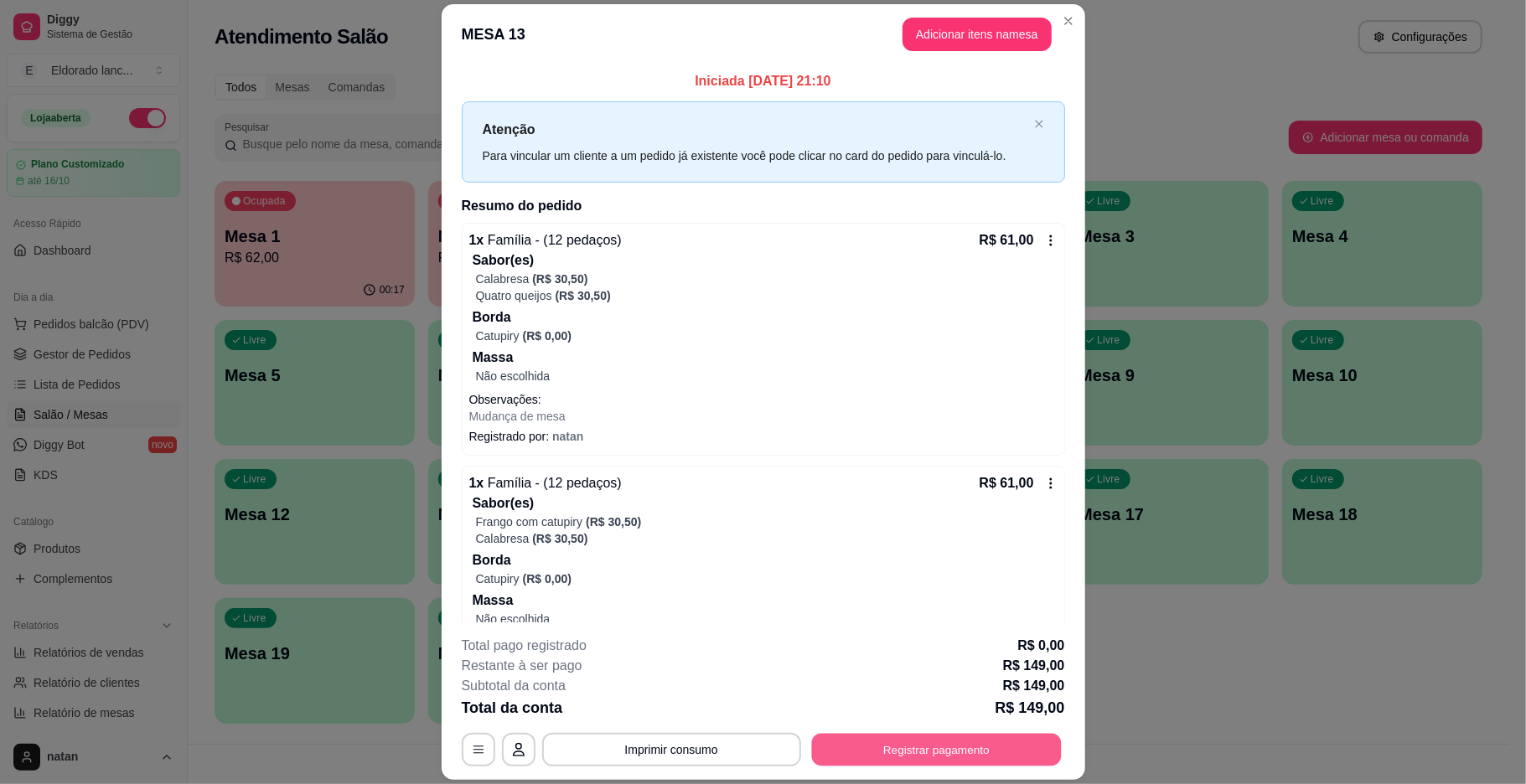
click at [915, 752] on button "Registrar pagamento" at bounding box center [936, 750] width 250 height 32
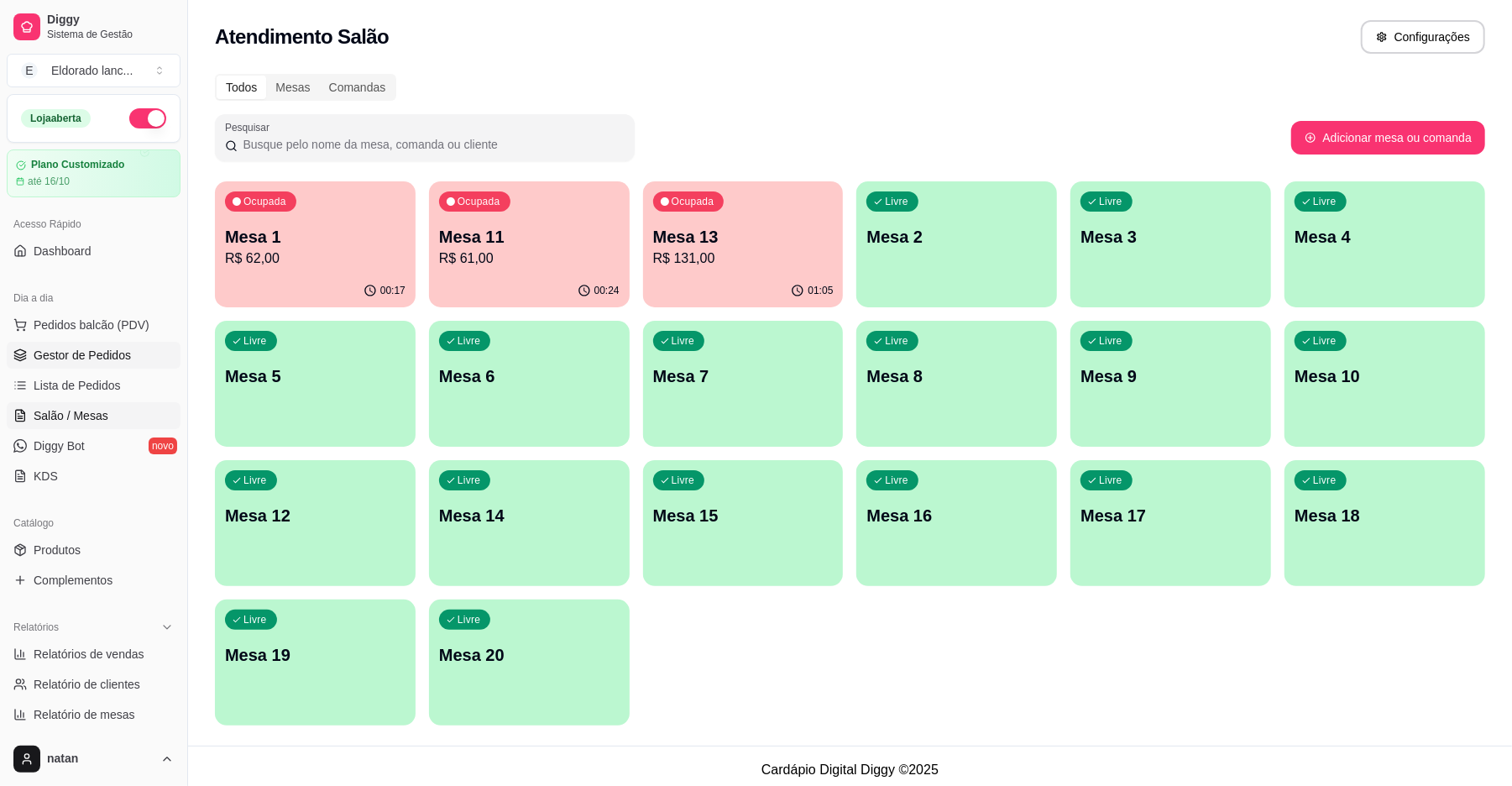
click at [101, 354] on span "Gestor de Pedidos" at bounding box center [82, 355] width 98 height 17
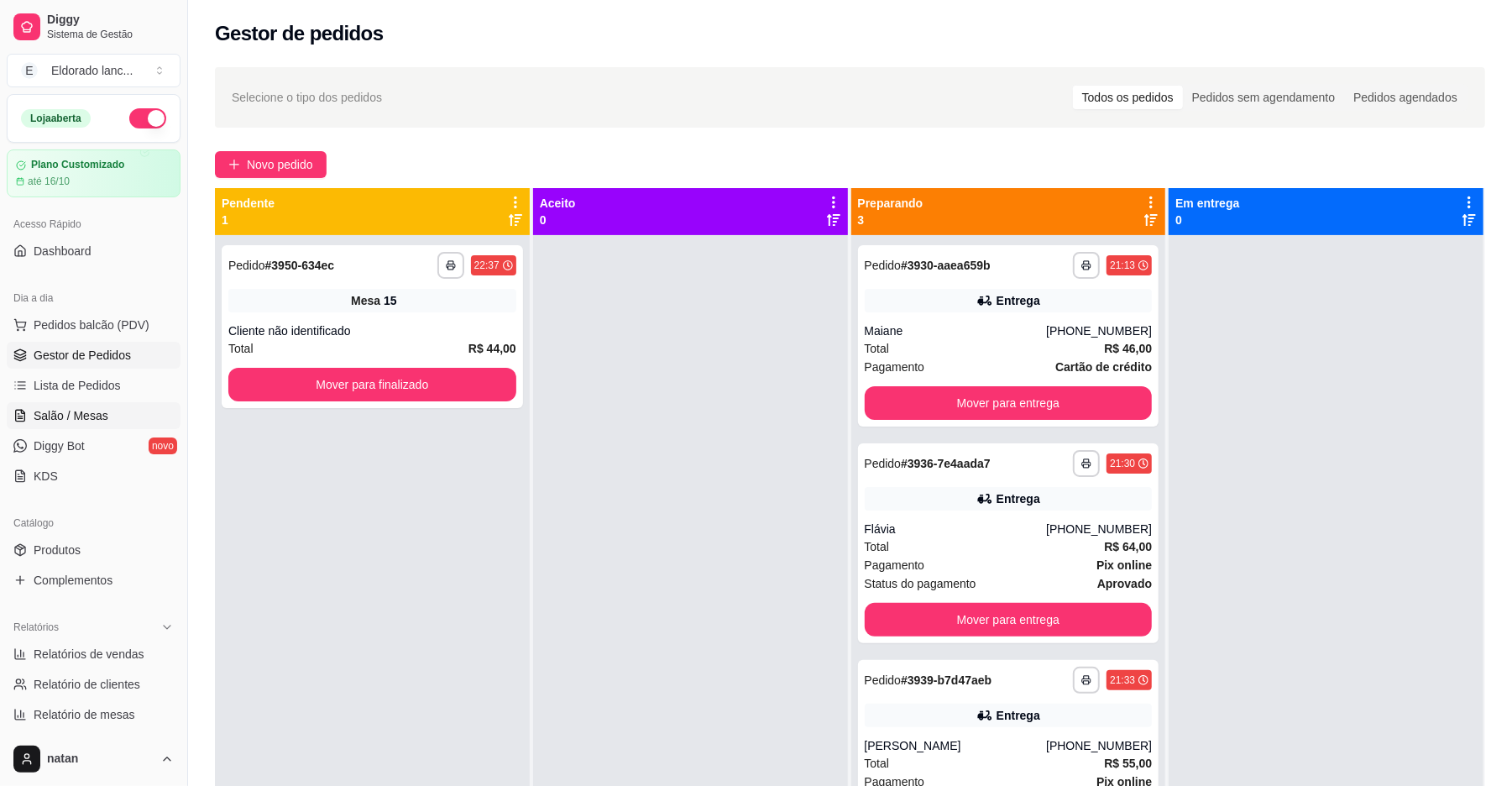
click at [80, 407] on span "Salão / Mesas" at bounding box center [70, 416] width 75 height 17
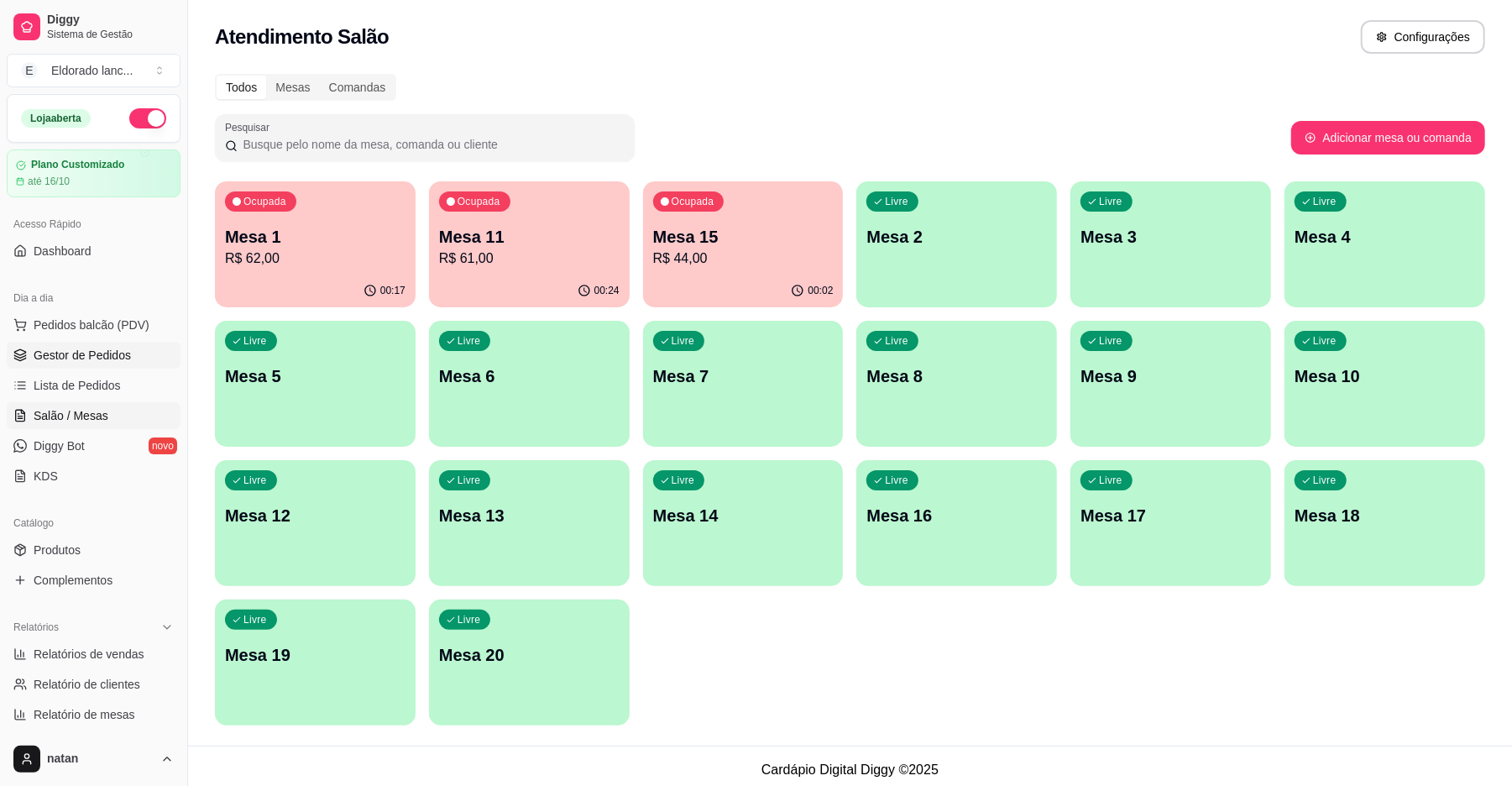
click at [84, 358] on span "Gestor de Pedidos" at bounding box center [82, 355] width 98 height 17
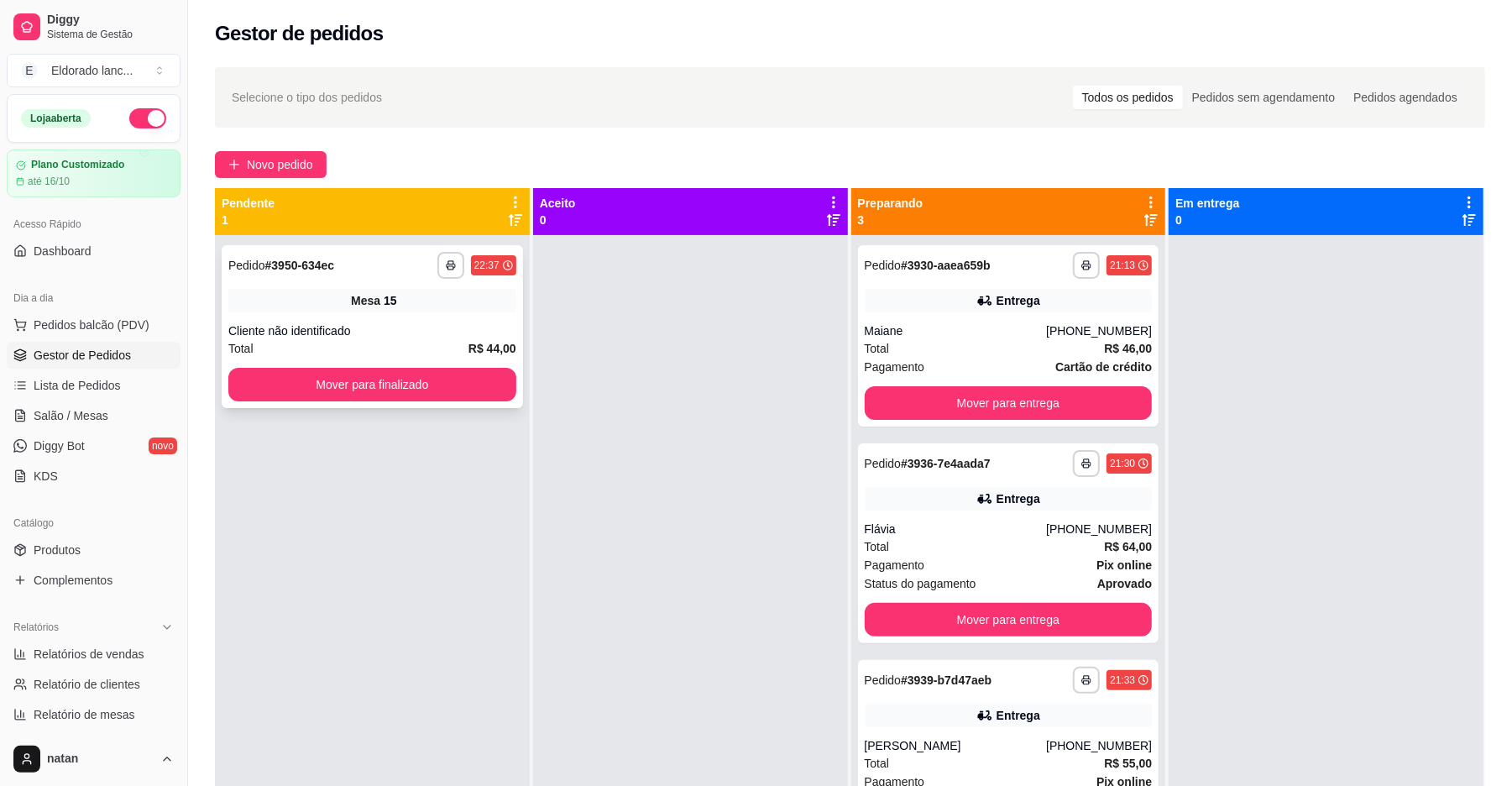
click at [364, 403] on div "**********" at bounding box center [372, 326] width 302 height 163
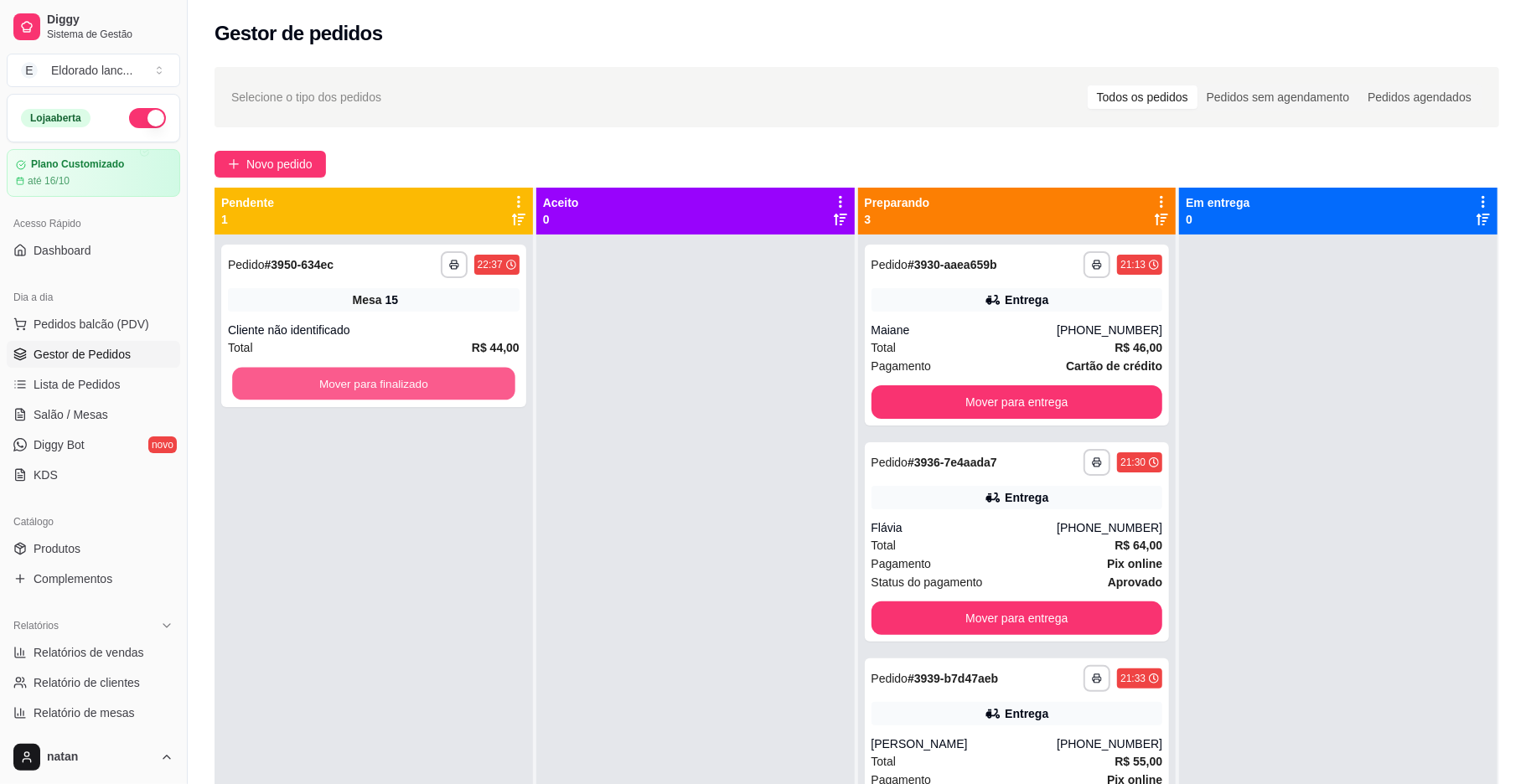
click at [352, 386] on button "Mover para finalizado" at bounding box center [372, 384] width 282 height 32
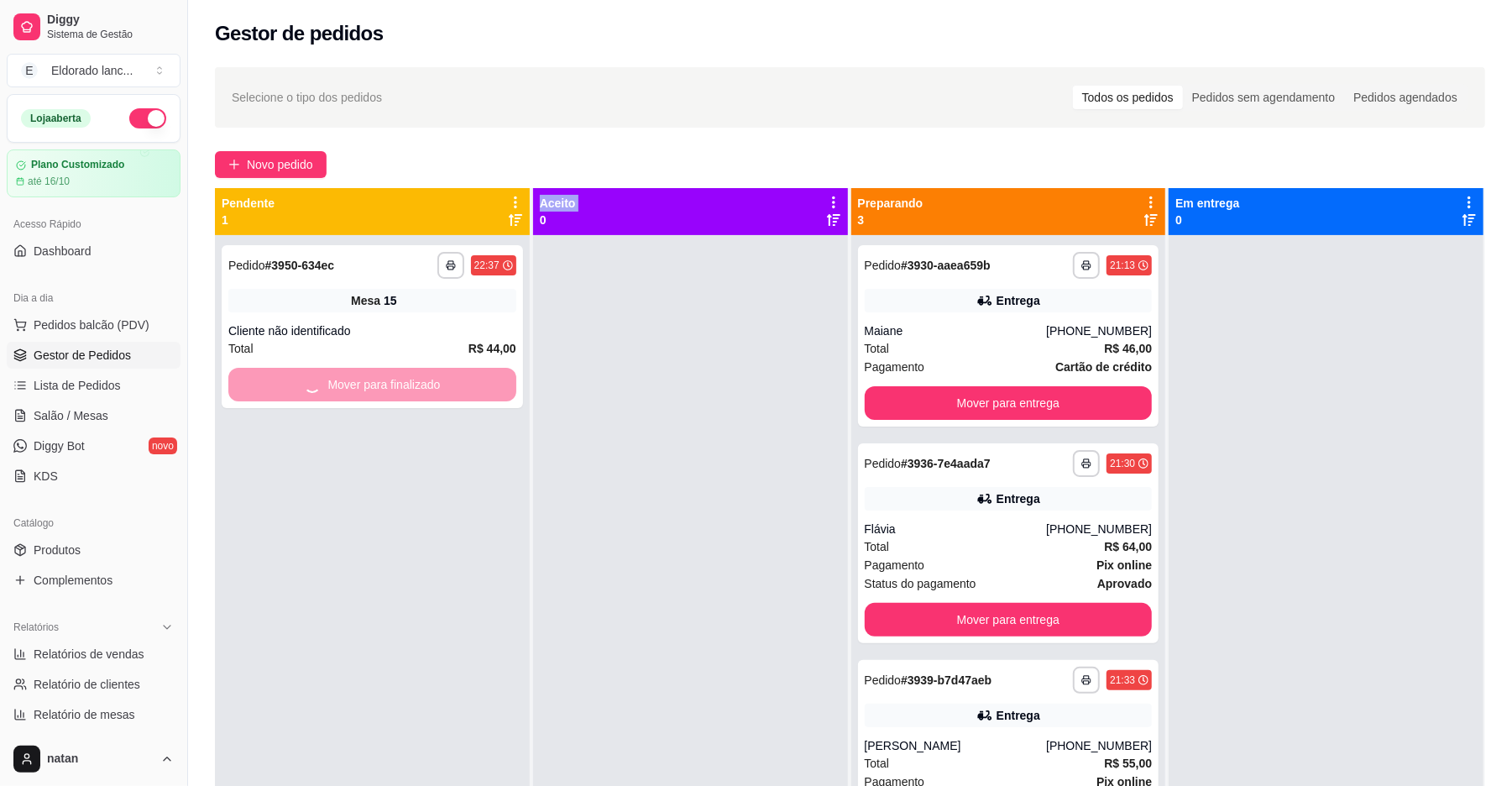
click at [352, 387] on div "Mover para finalizado" at bounding box center [372, 384] width 288 height 33
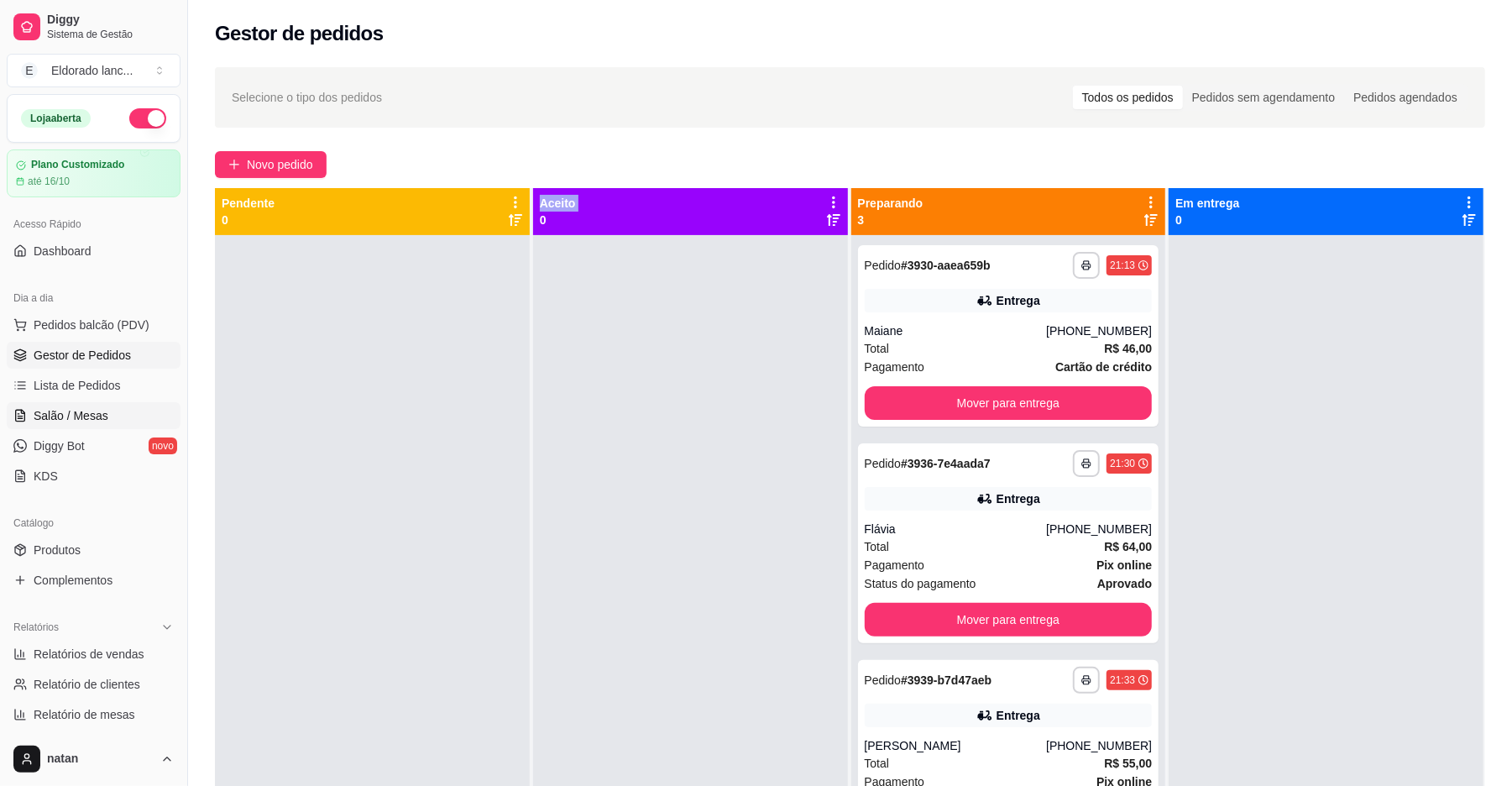
click at [95, 429] on link "Salão / Mesas" at bounding box center [93, 416] width 173 height 27
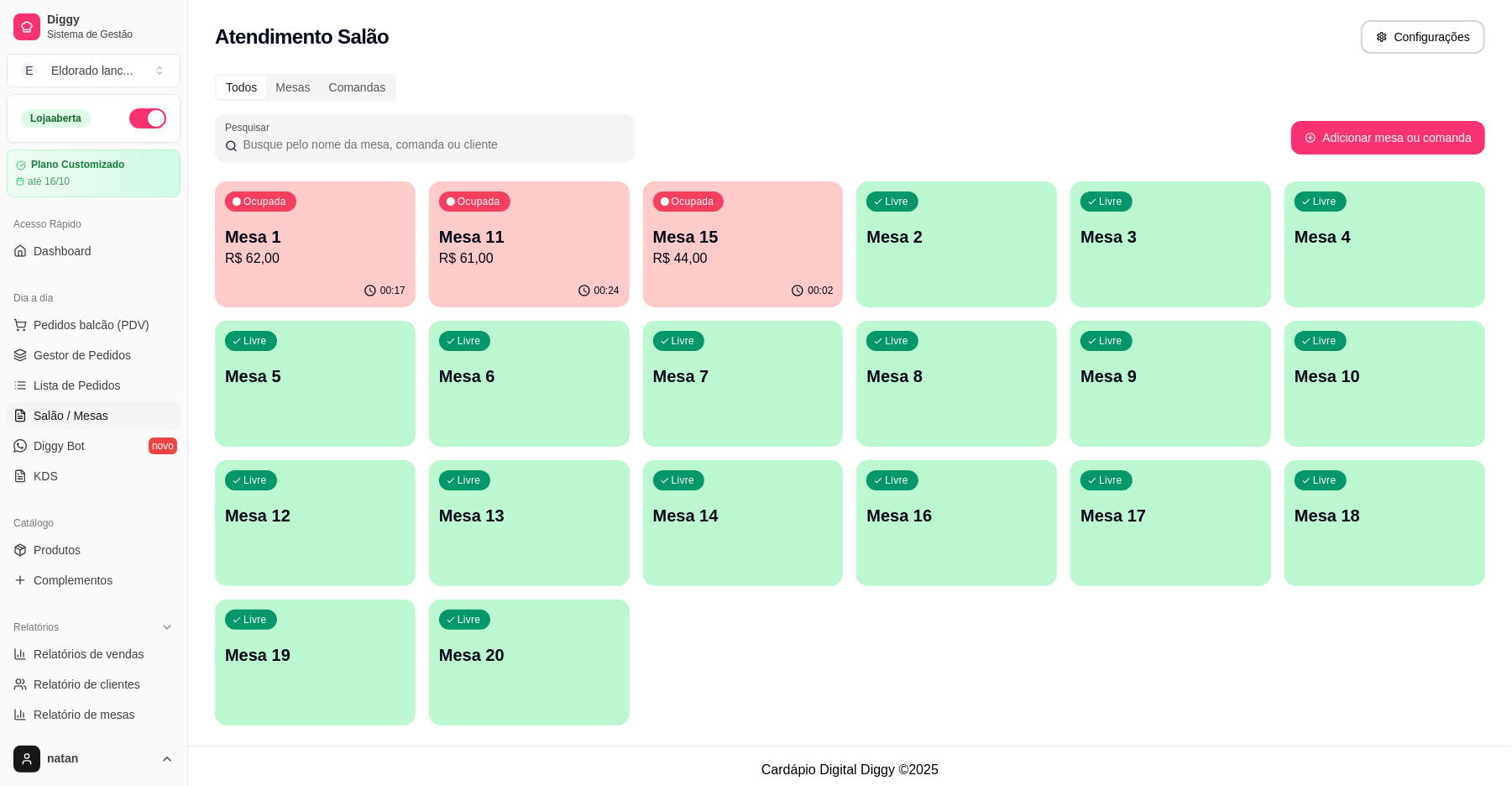
click at [726, 276] on div "00:02" at bounding box center [743, 291] width 201 height 33
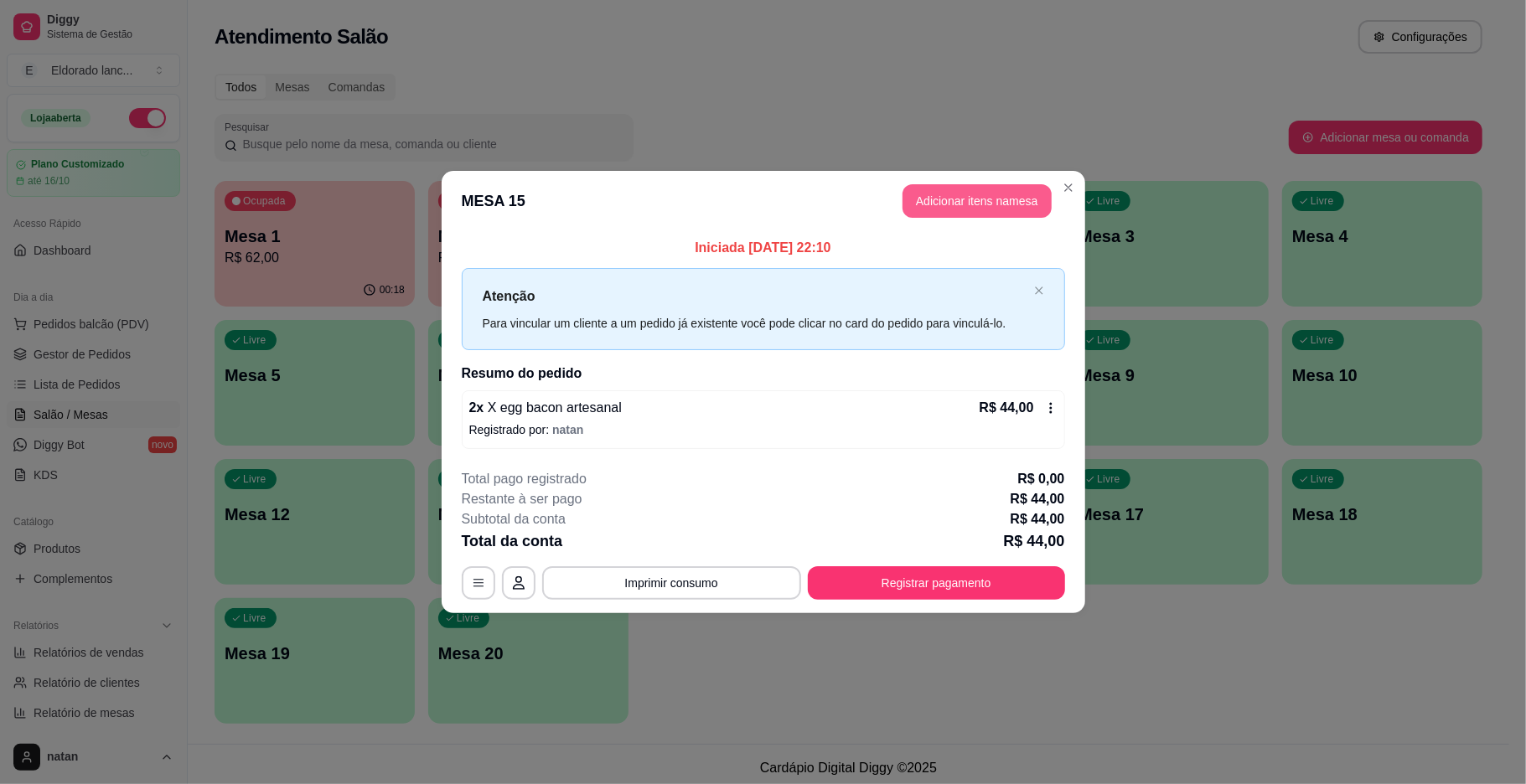
click at [942, 191] on button "Adicionar itens na mesa" at bounding box center [976, 200] width 149 height 33
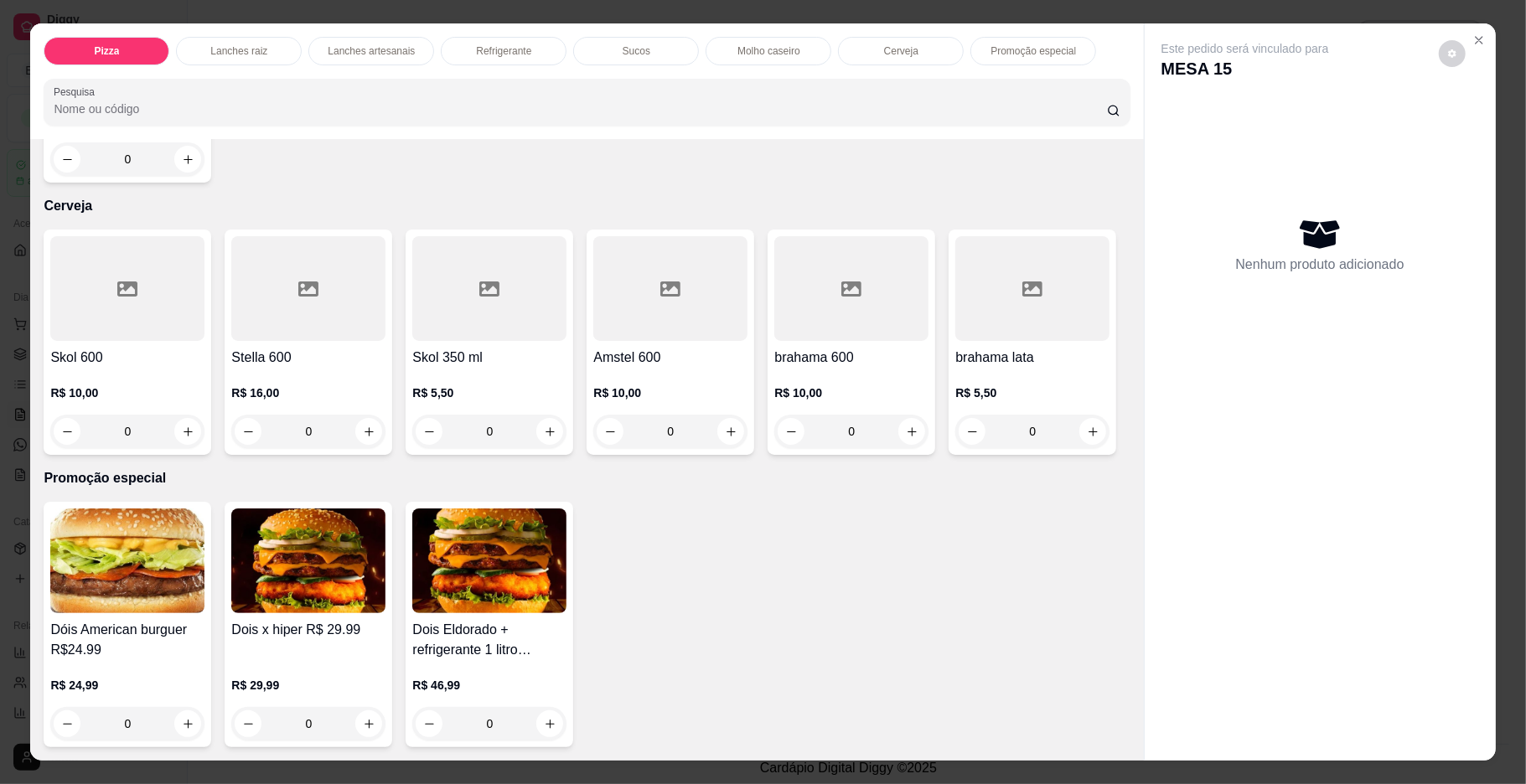
scroll to position [3615, 0]
click at [183, 425] on icon "increase-product-quantity" at bounding box center [188, 432] width 13 height 13
type input "1"
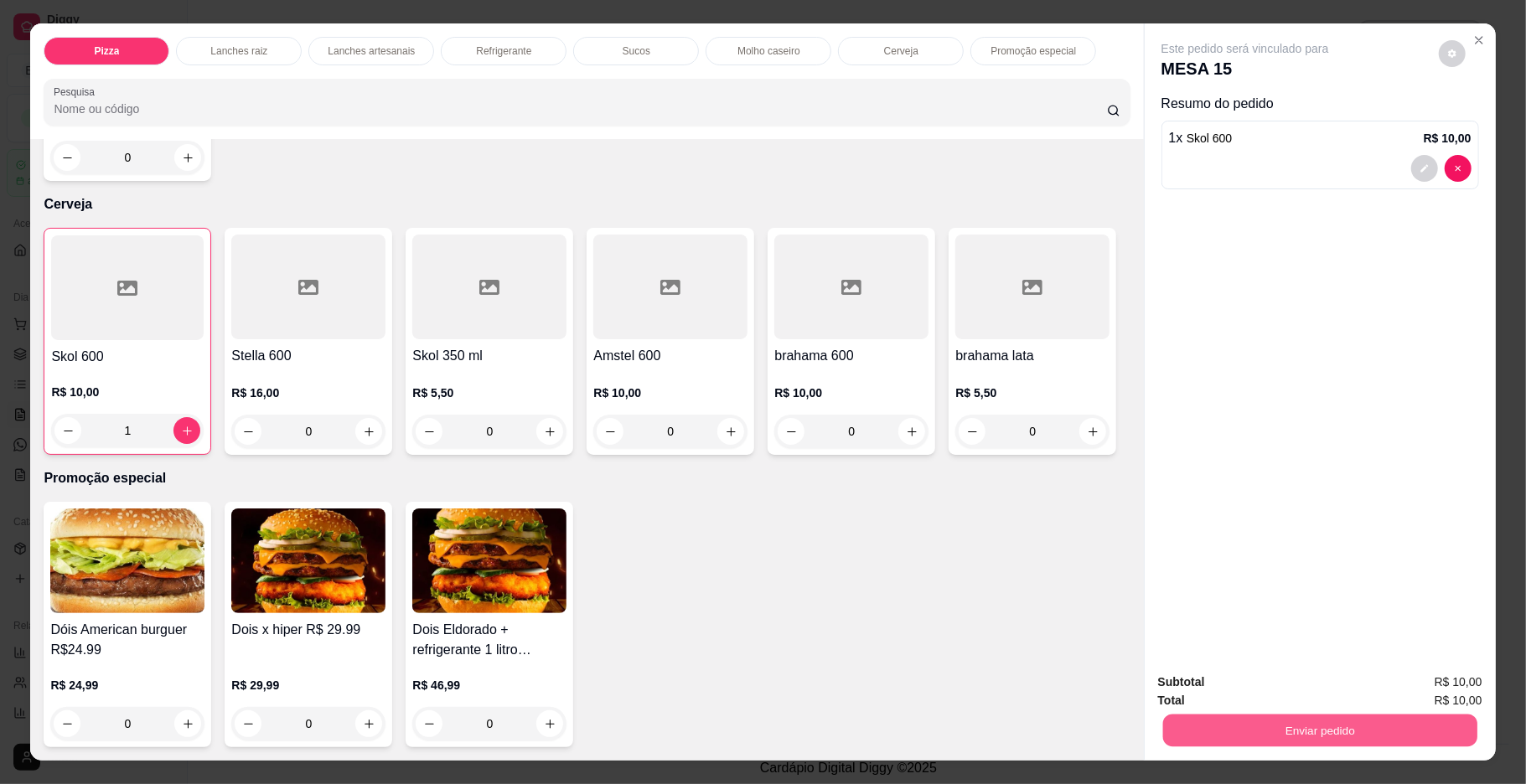
click at [1162, 731] on button "Enviar pedido" at bounding box center [1319, 731] width 315 height 32
click at [1451, 678] on button "Enviar pedido" at bounding box center [1437, 688] width 92 height 31
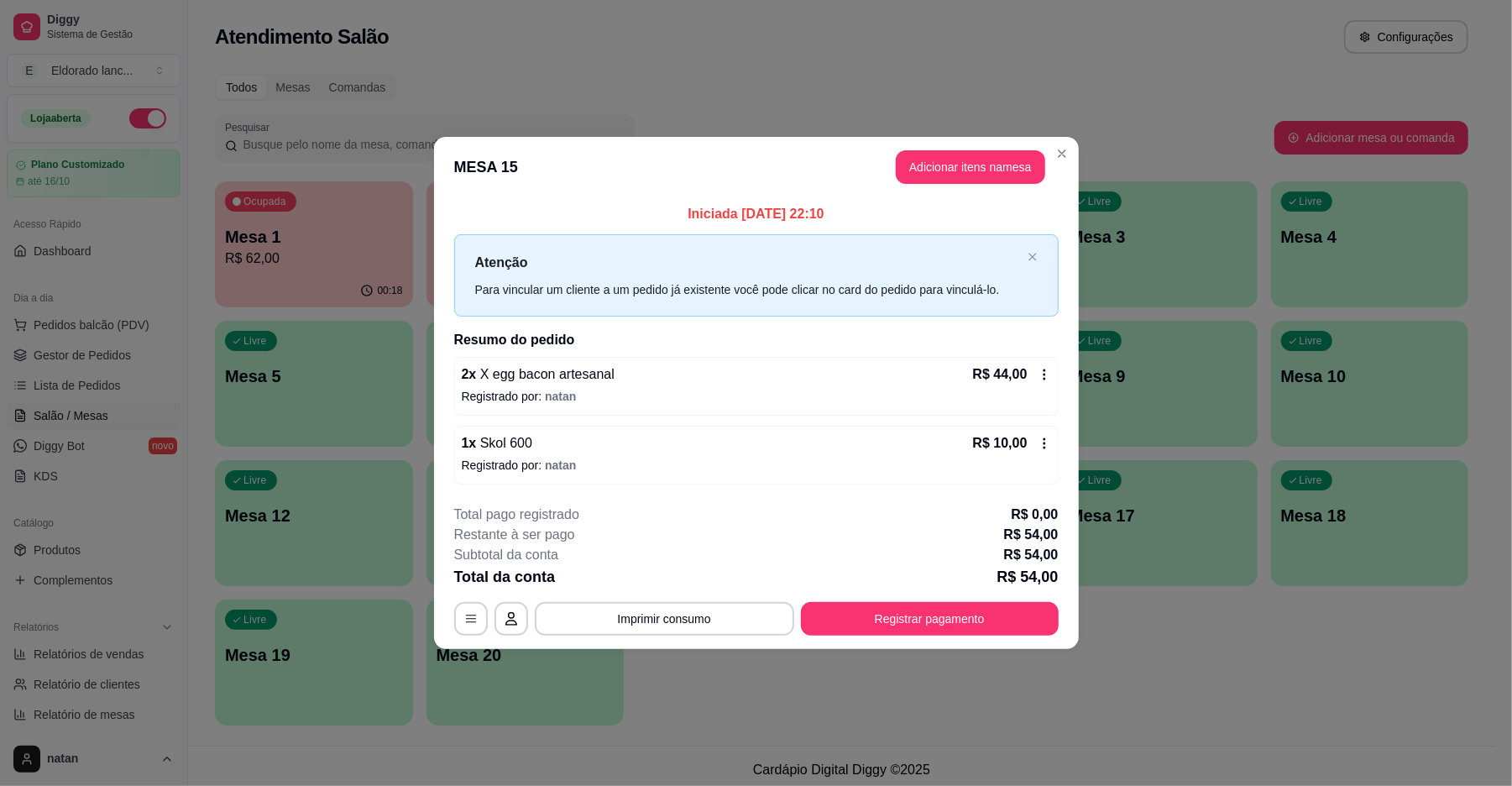
click at [1418, 370] on p "Mesa 10" at bounding box center [1369, 376] width 178 height 23
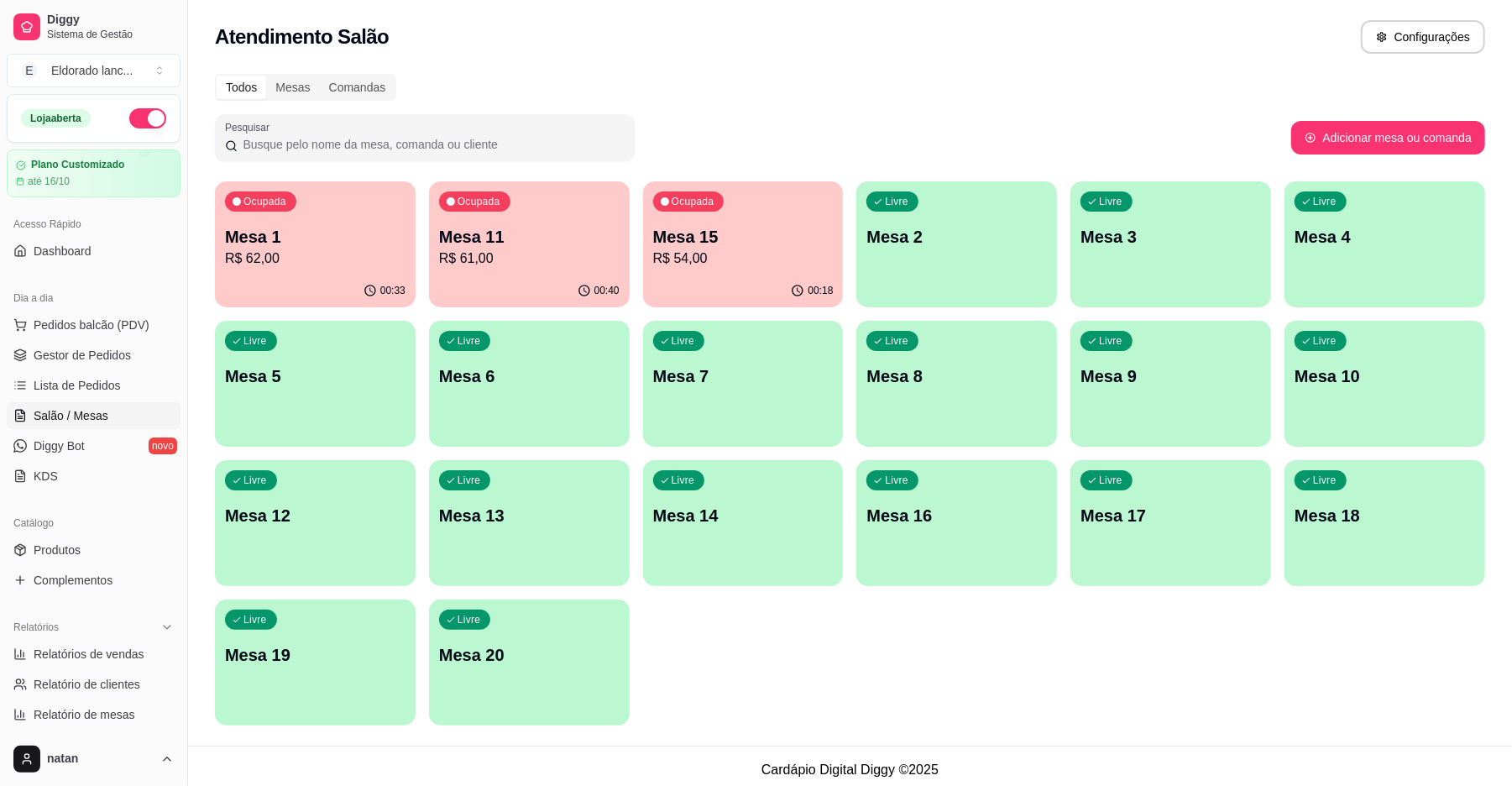
click at [351, 260] on p "R$ 62,00" at bounding box center [315, 258] width 181 height 20
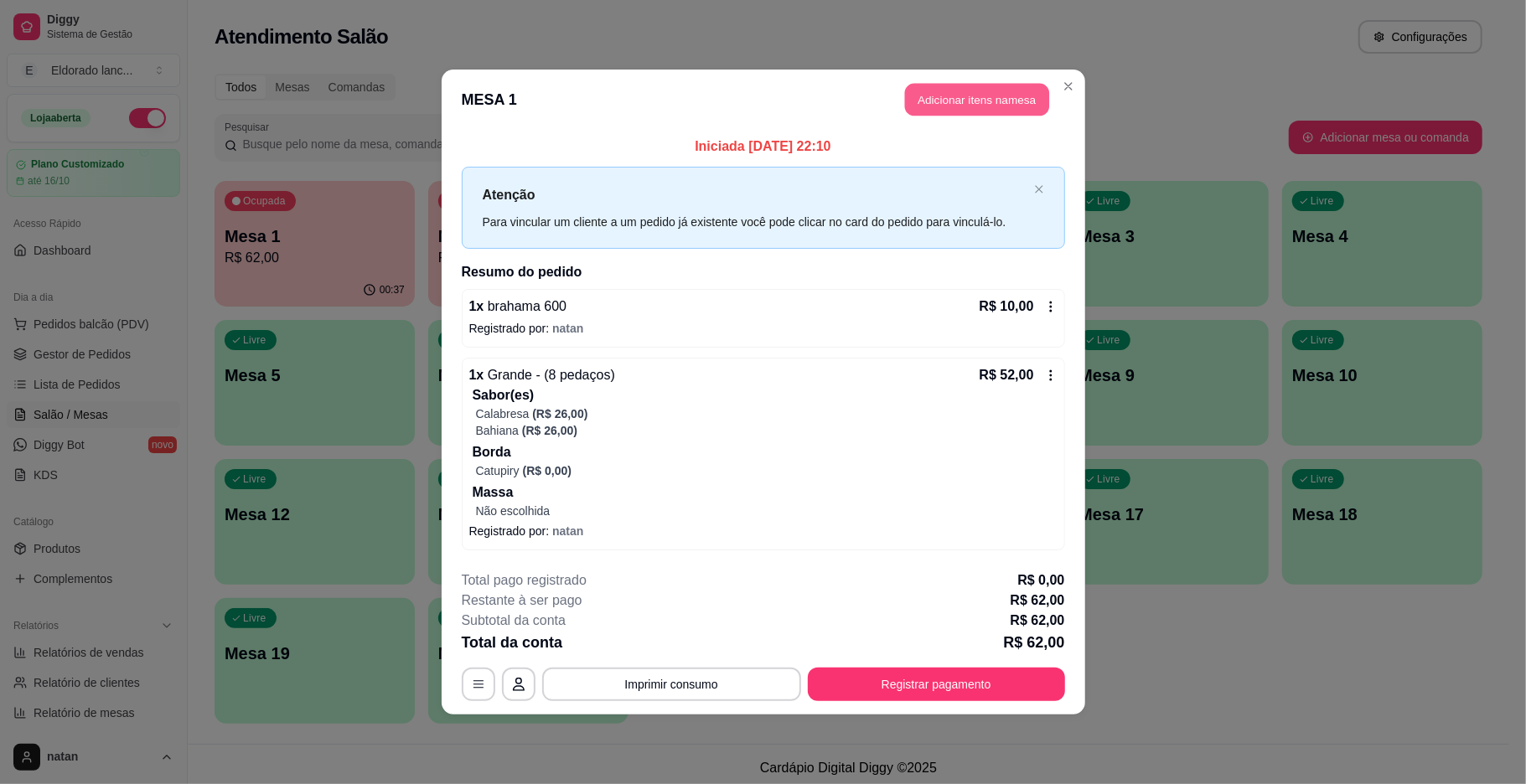
click at [992, 101] on button "Adicionar itens na mesa" at bounding box center [977, 100] width 144 height 32
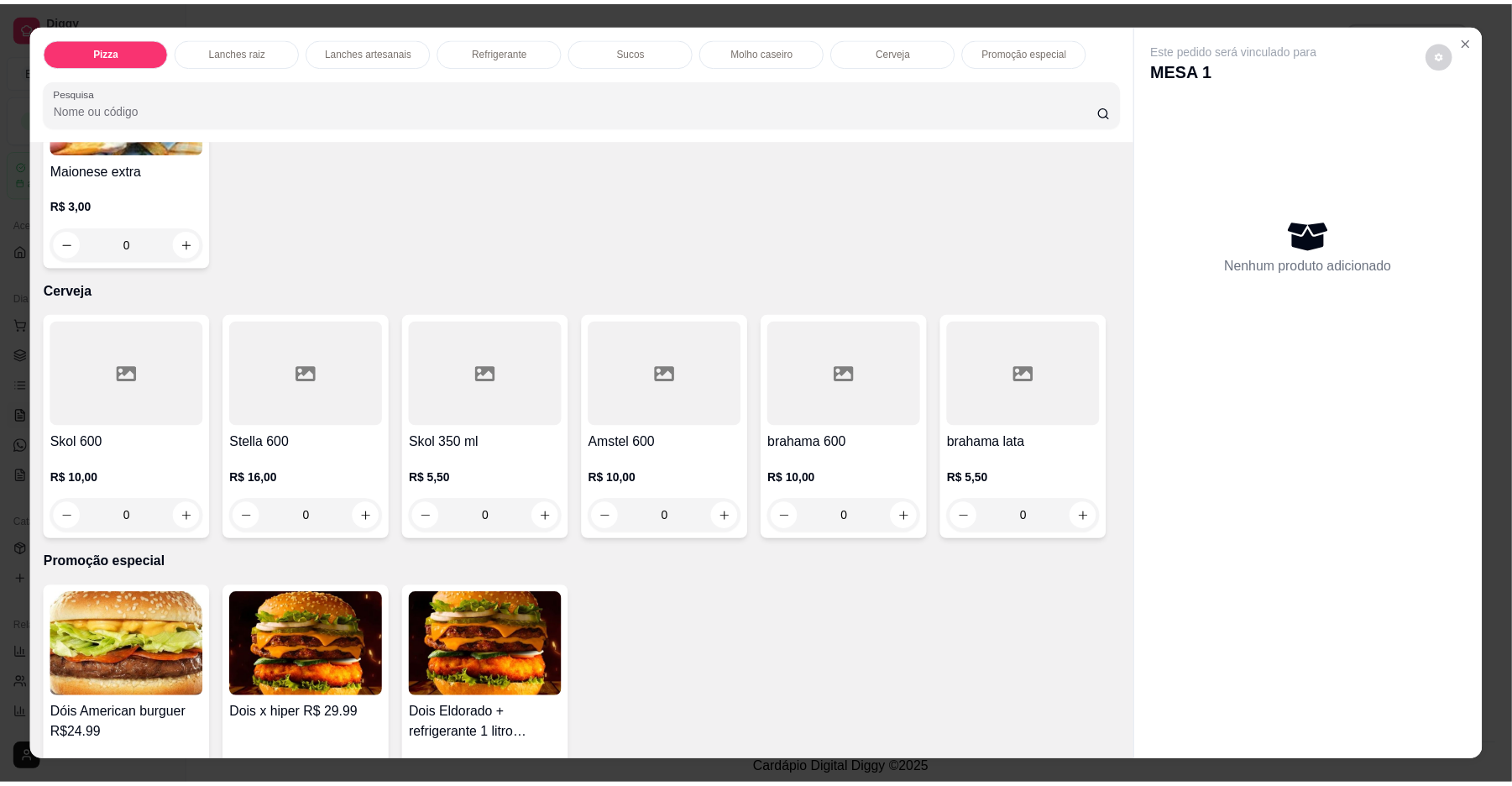
scroll to position [3813, 0]
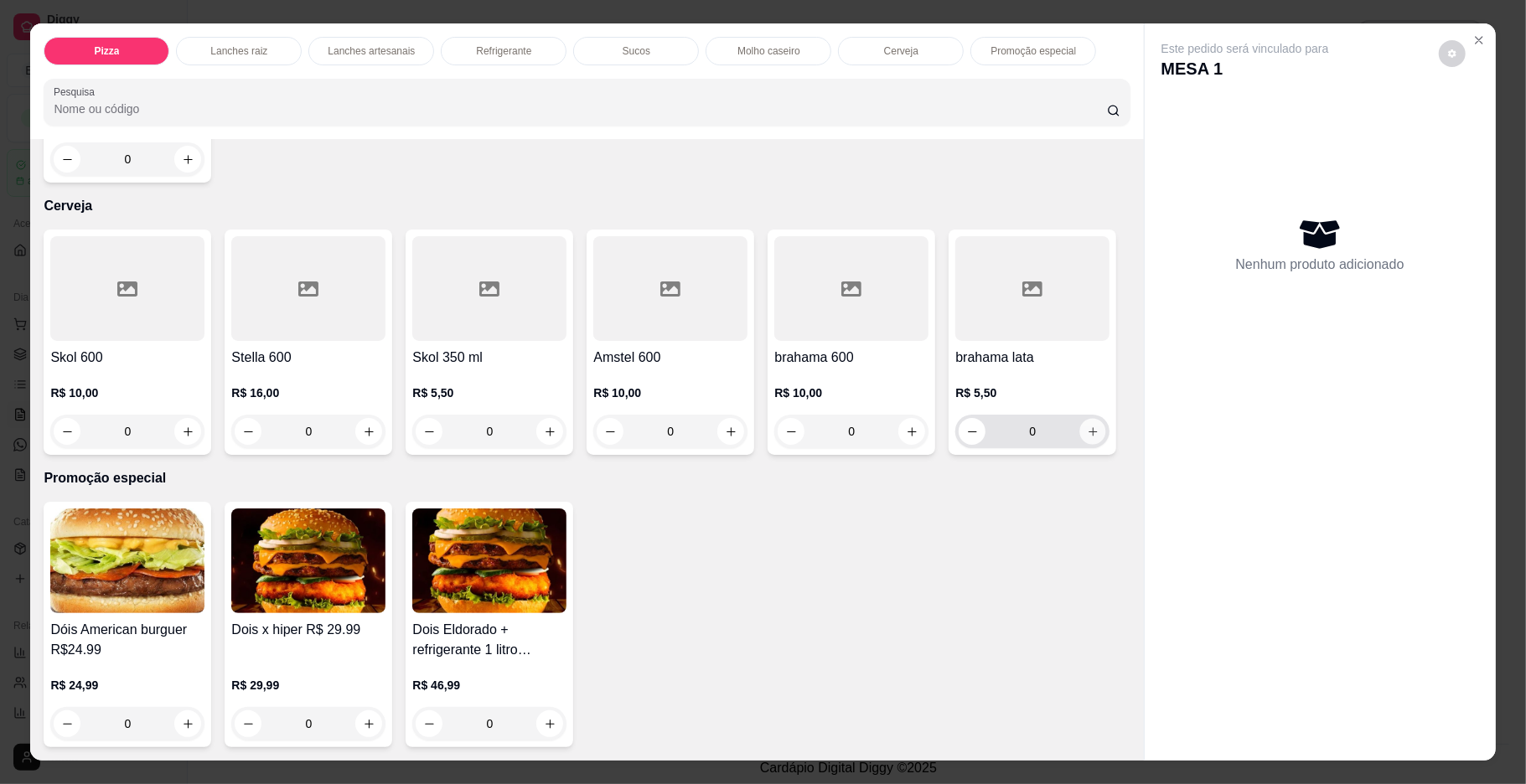
click at [1087, 438] on icon "increase-product-quantity" at bounding box center [1093, 432] width 13 height 13
type input "1"
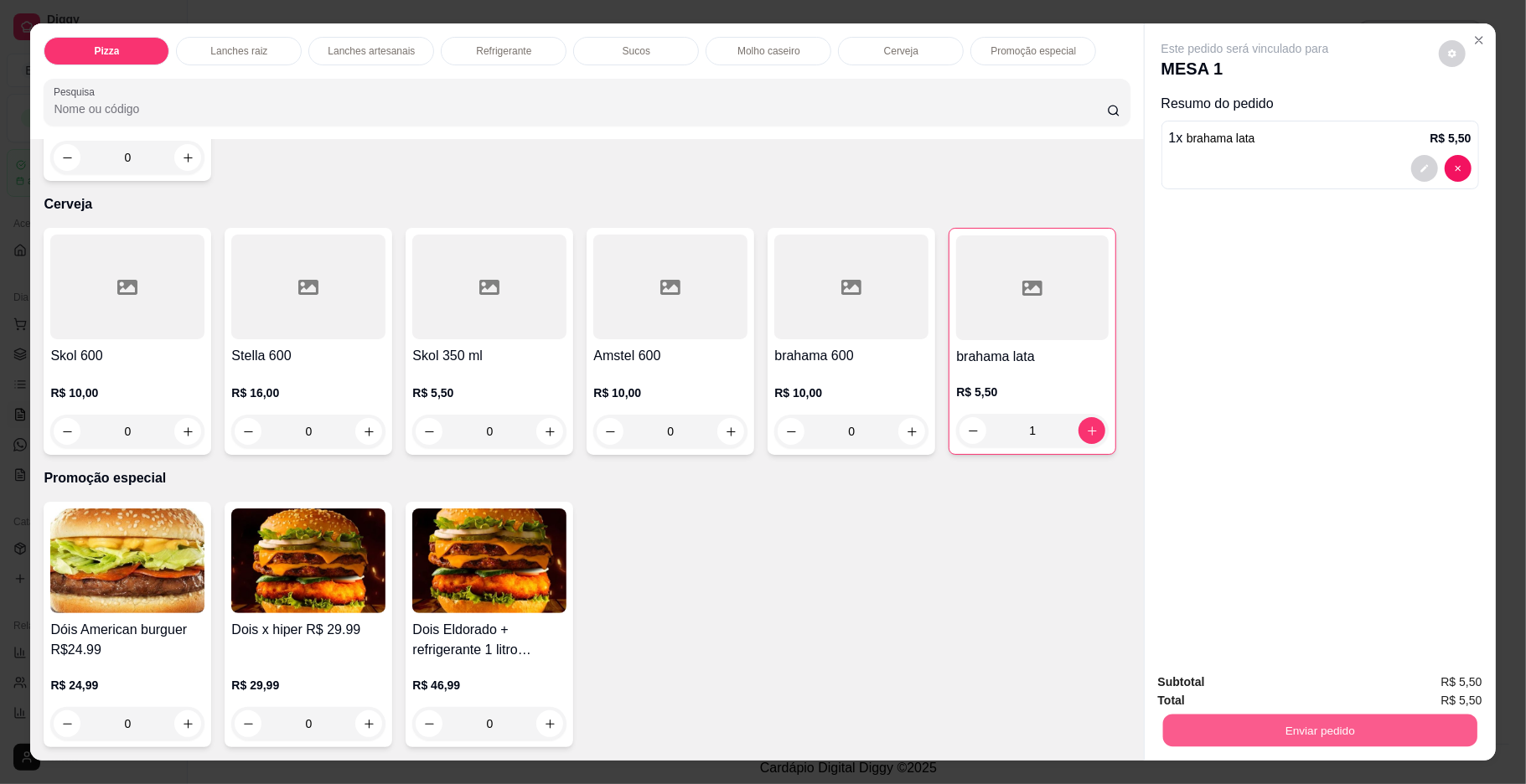
click at [1177, 721] on button "Enviar pedido" at bounding box center [1319, 731] width 315 height 32
click at [1476, 682] on button "Enviar pedido" at bounding box center [1436, 688] width 95 height 32
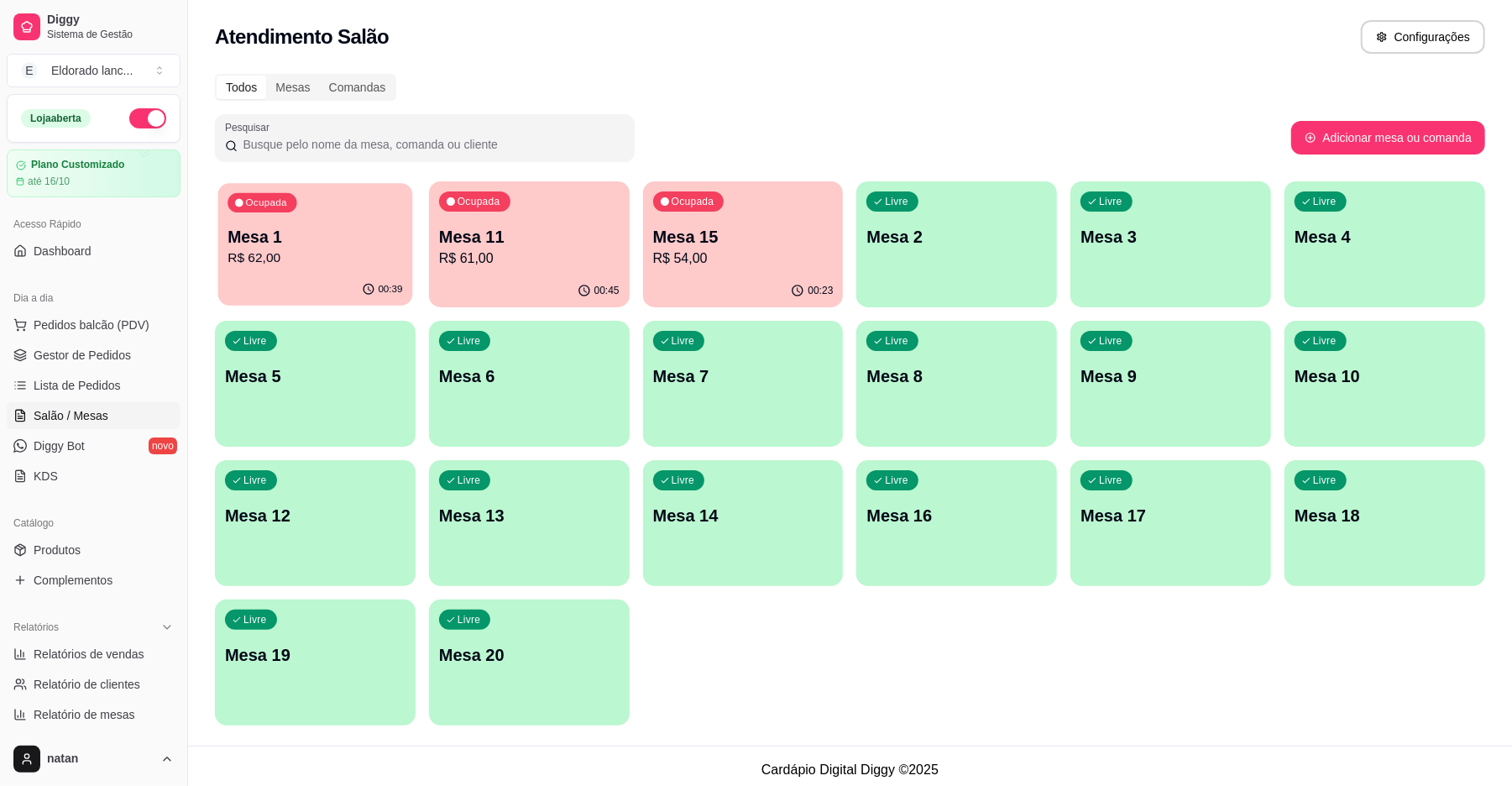
click at [338, 276] on div "00:39" at bounding box center [316, 289] width 195 height 32
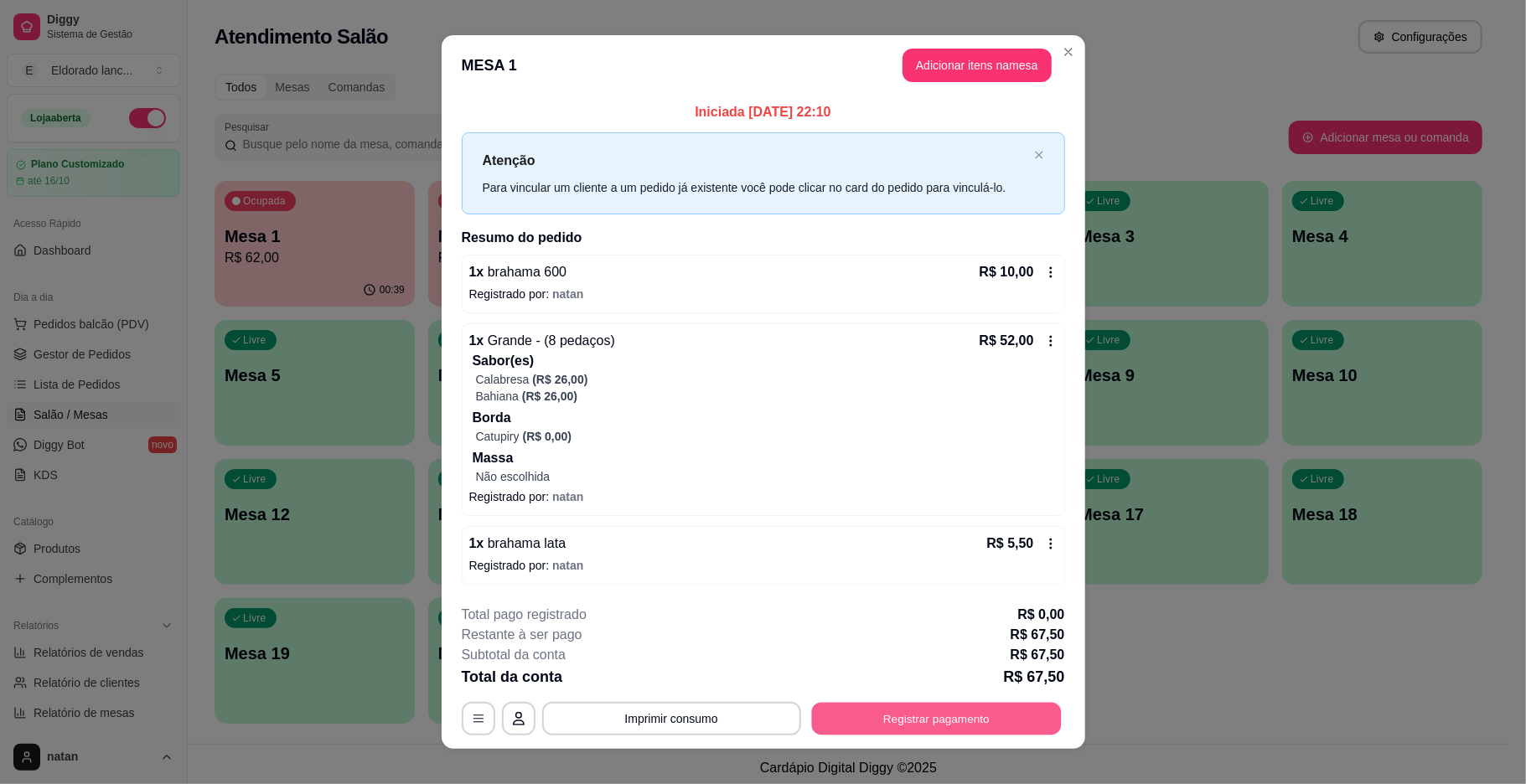
click at [831, 727] on button "Registrar pagamento" at bounding box center [936, 718] width 250 height 32
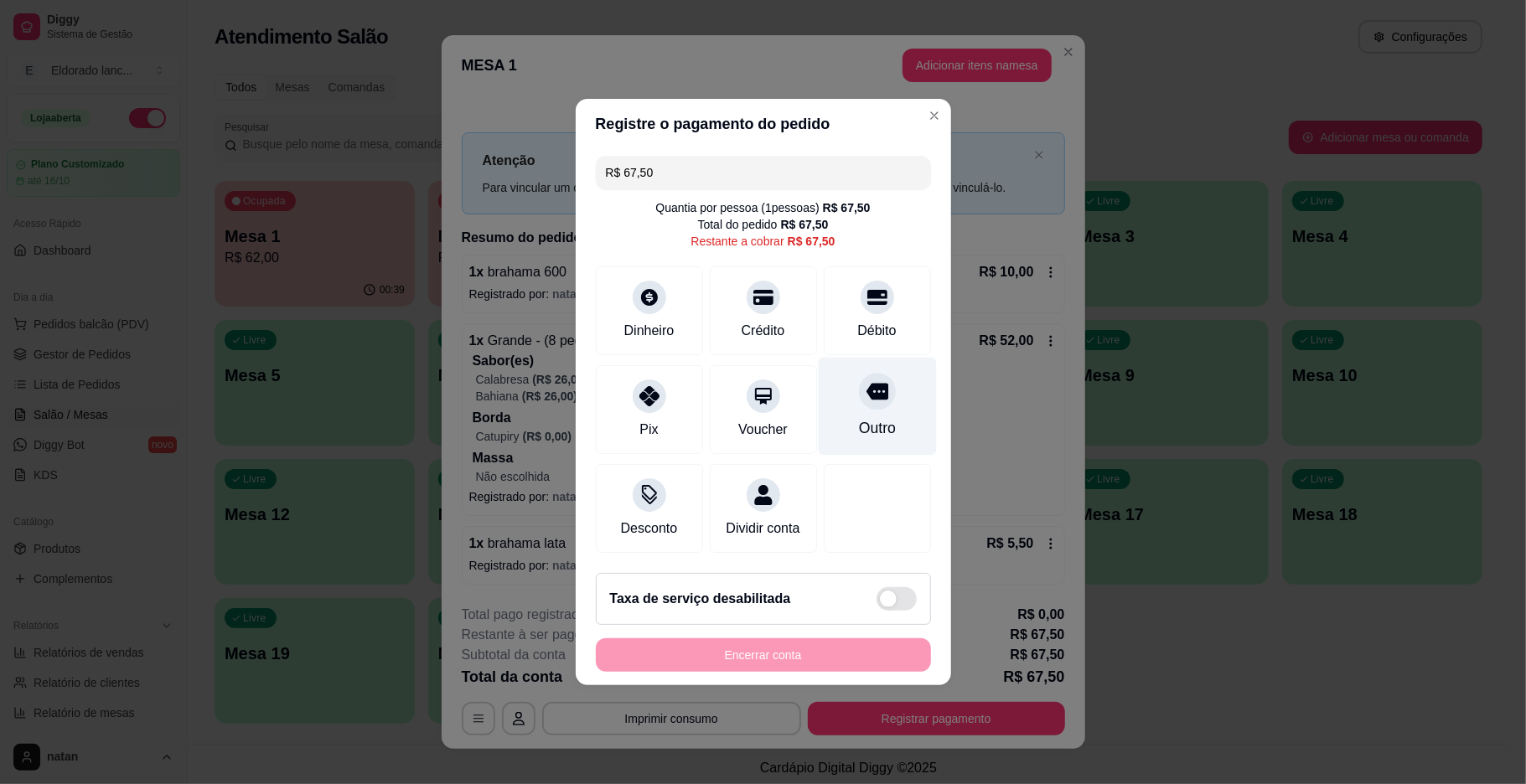
click at [858, 417] on div "Outro" at bounding box center [876, 428] width 37 height 22
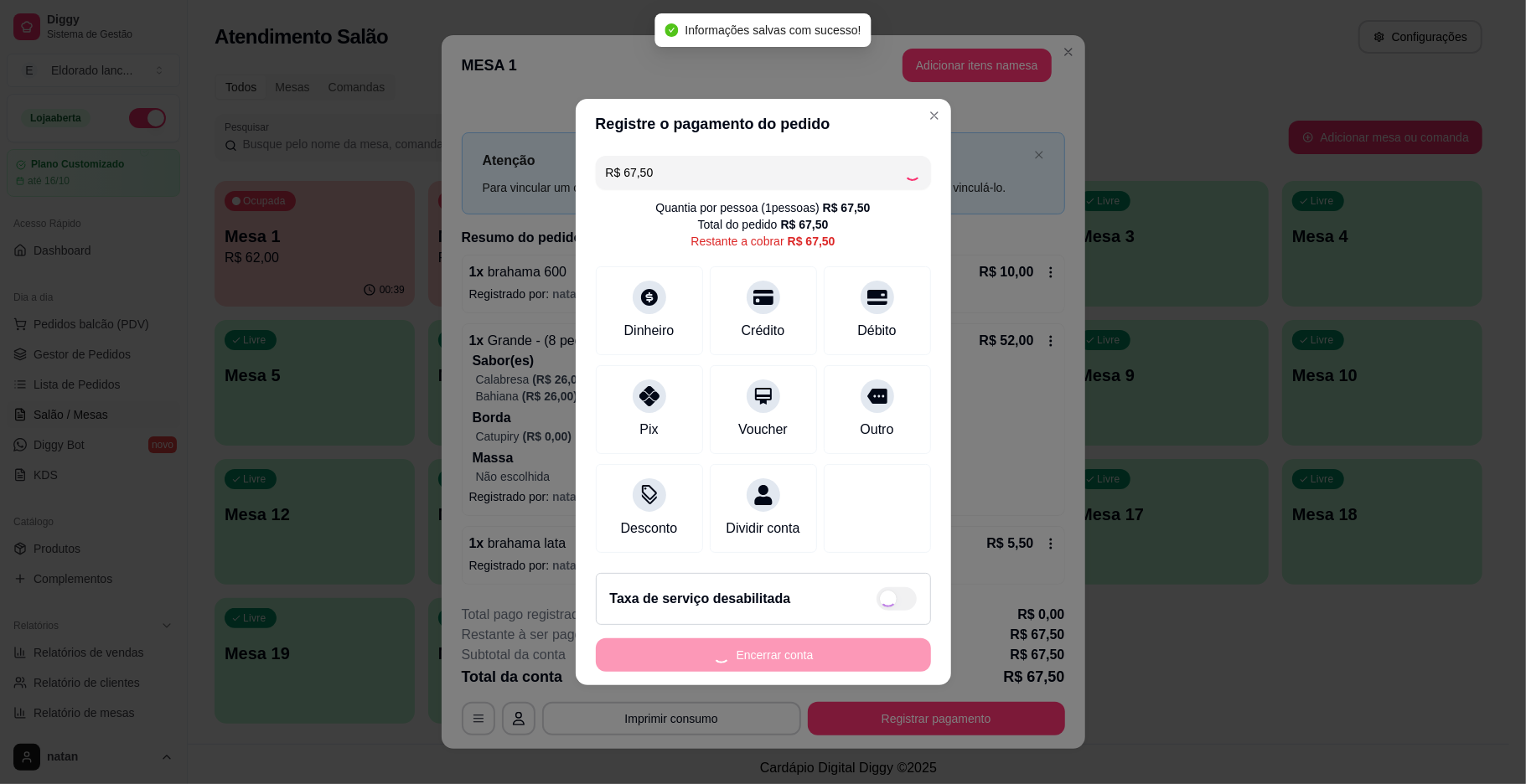
type input "R$ 0,00"
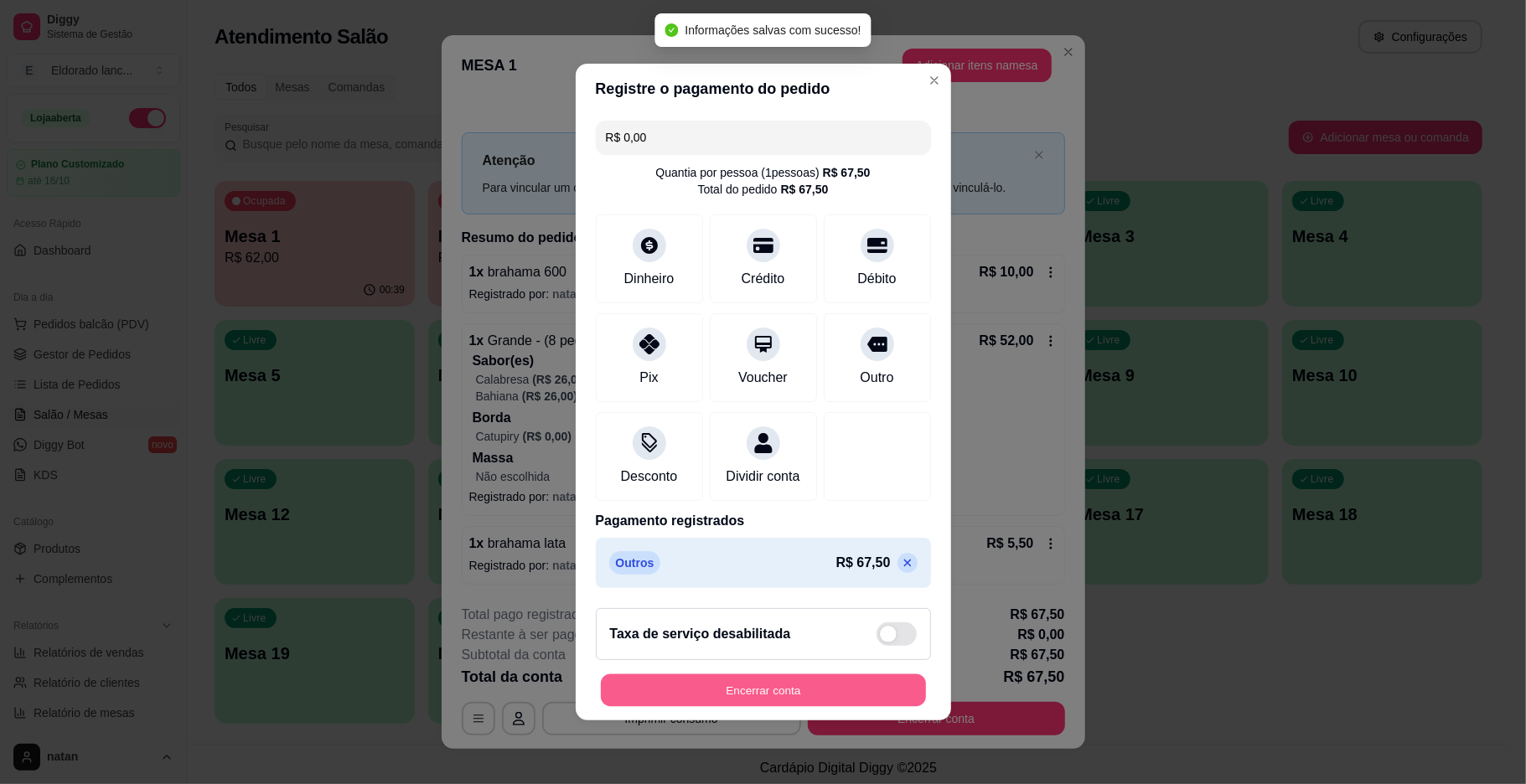
click at [809, 695] on button "Encerrar conta" at bounding box center [763, 690] width 325 height 32
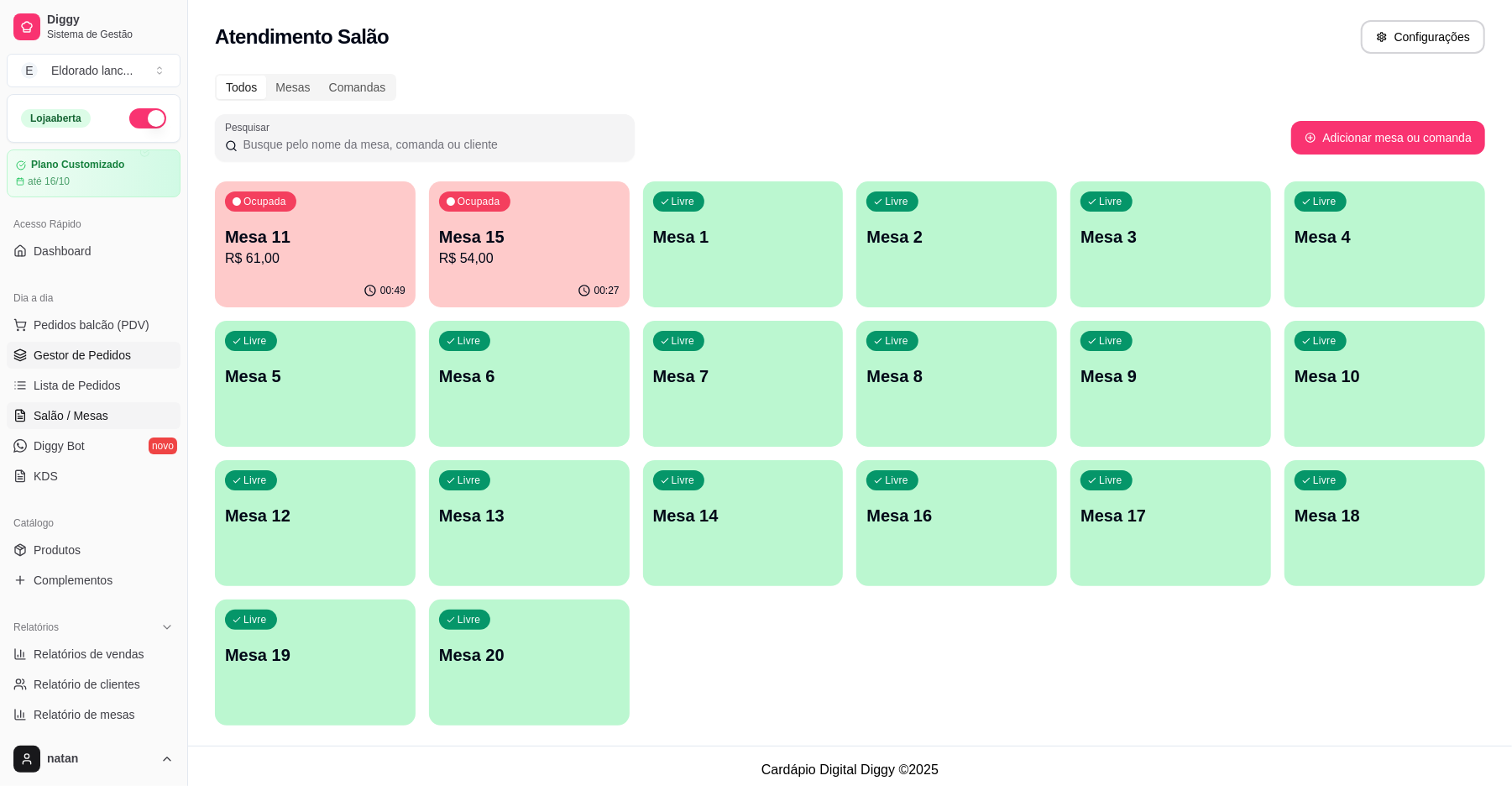
click at [104, 353] on span "Gestor de Pedidos" at bounding box center [82, 355] width 98 height 17
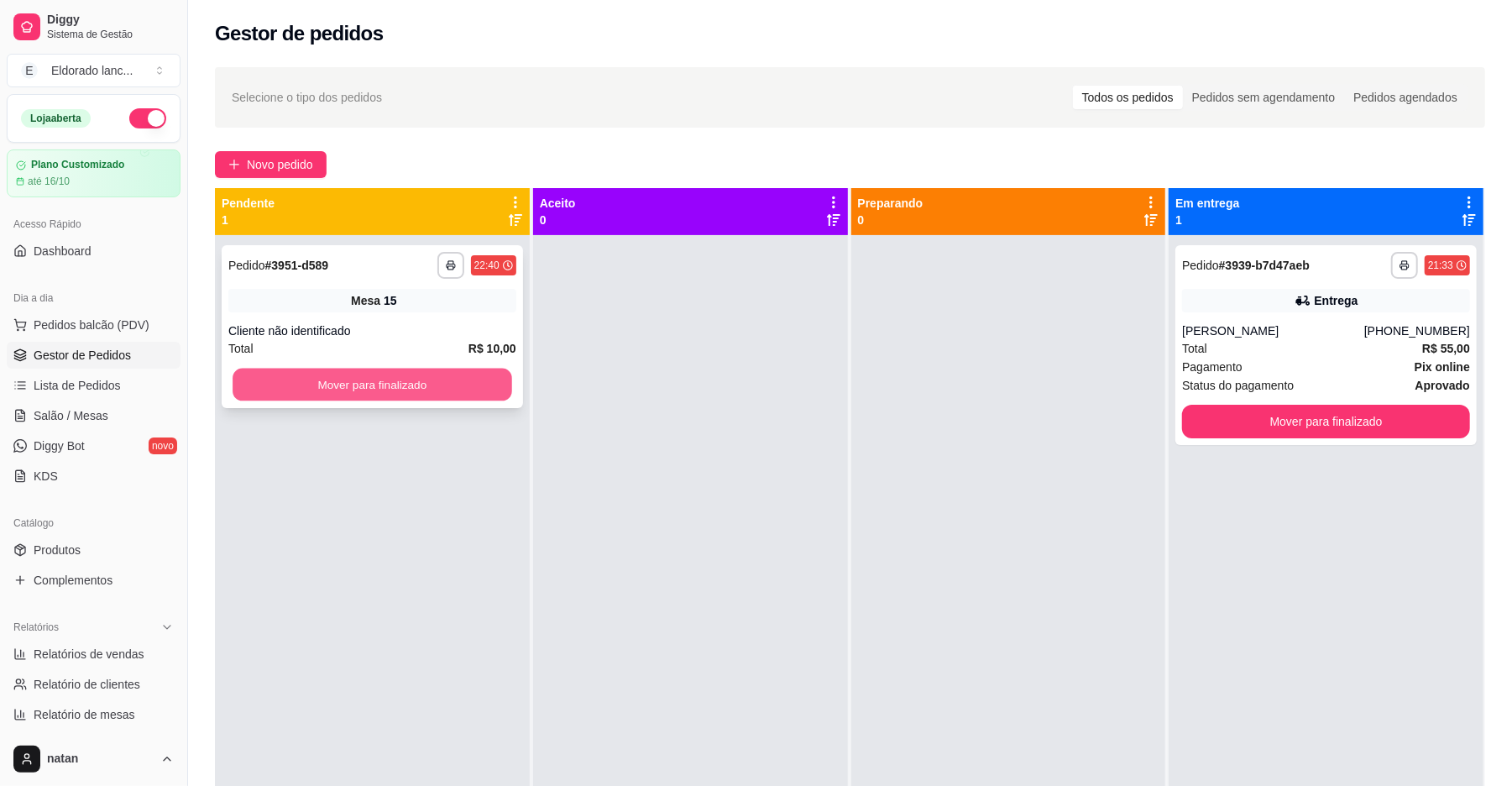
click at [487, 388] on button "Mover para finalizado" at bounding box center [371, 385] width 279 height 33
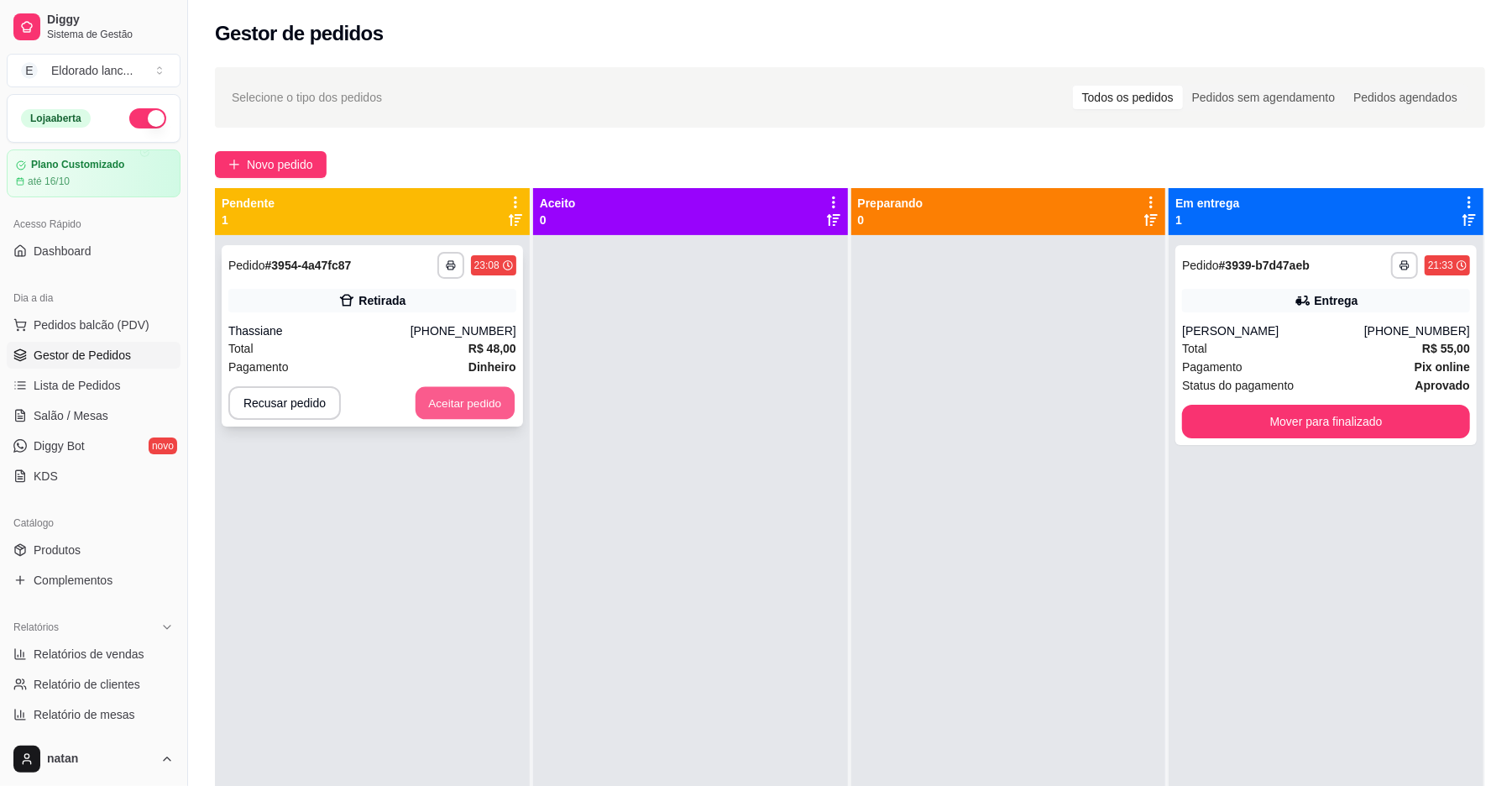
click at [487, 400] on button "Aceitar pedido" at bounding box center [465, 404] width 99 height 33
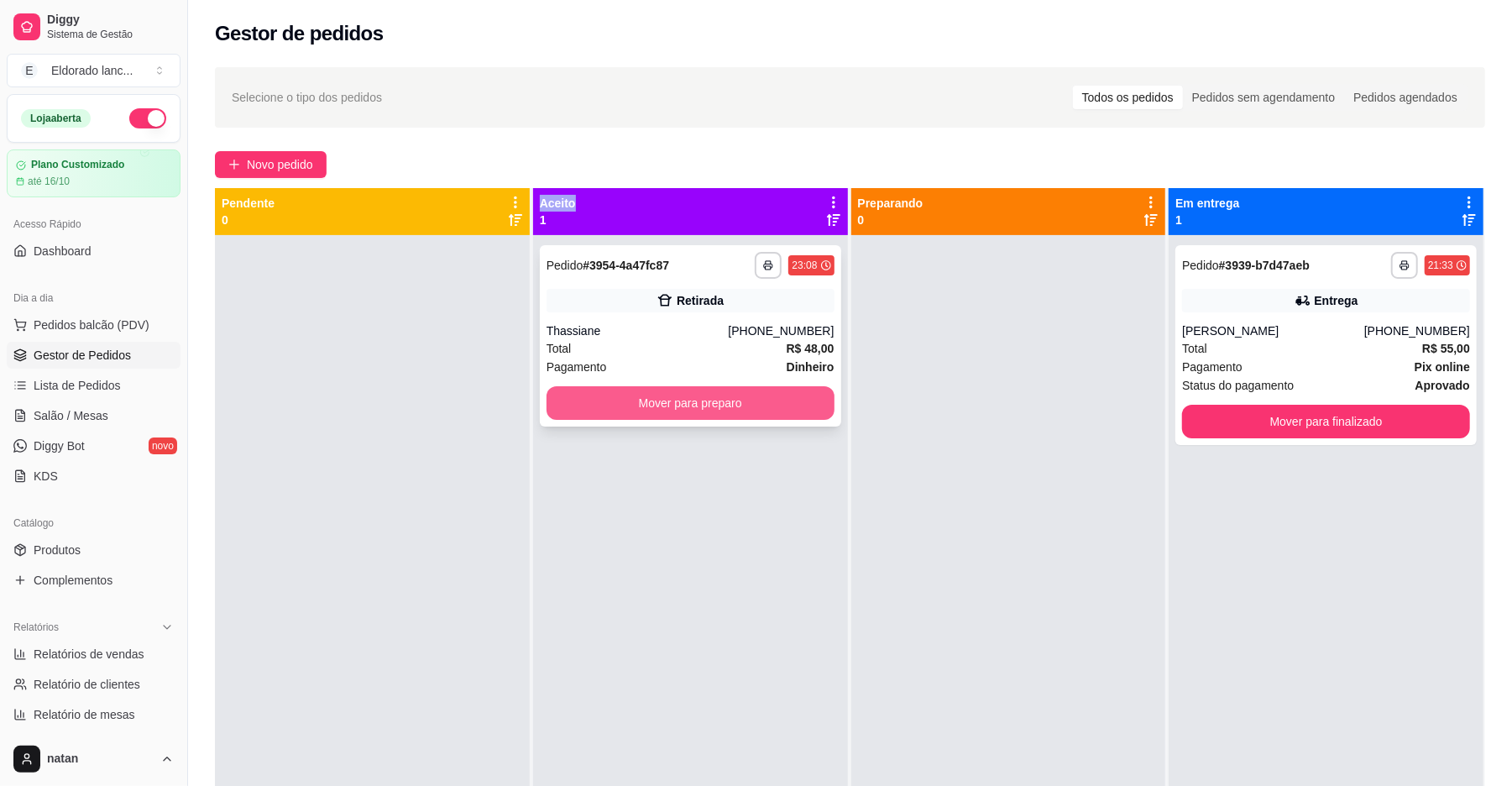
click at [569, 413] on button "Mover para preparo" at bounding box center [690, 403] width 288 height 33
click at [569, 413] on div "Mover para preparo" at bounding box center [690, 403] width 288 height 33
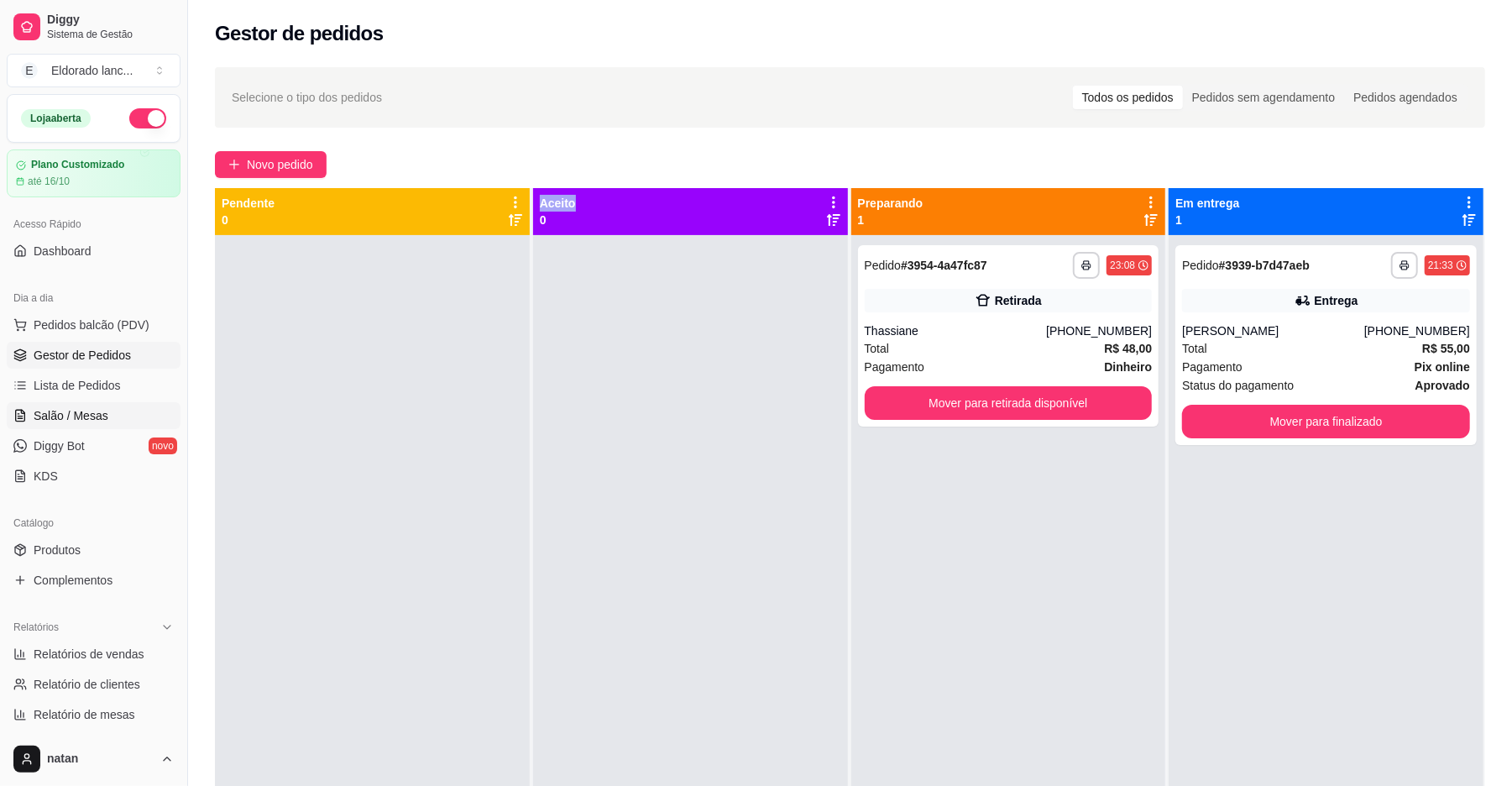
click at [91, 411] on span "Salão / Mesas" at bounding box center [70, 416] width 75 height 17
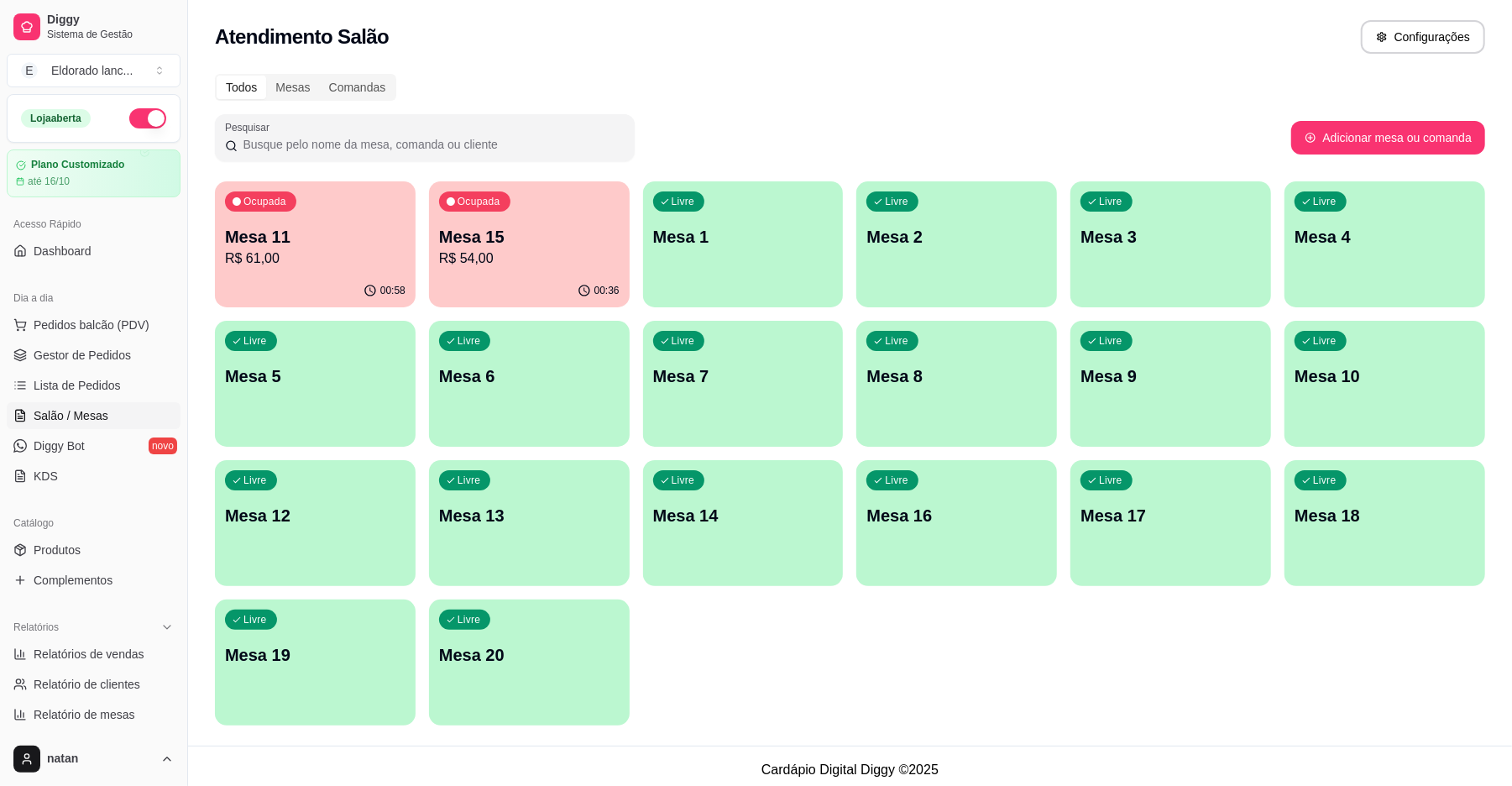
click at [508, 277] on div "00:36" at bounding box center [529, 291] width 201 height 33
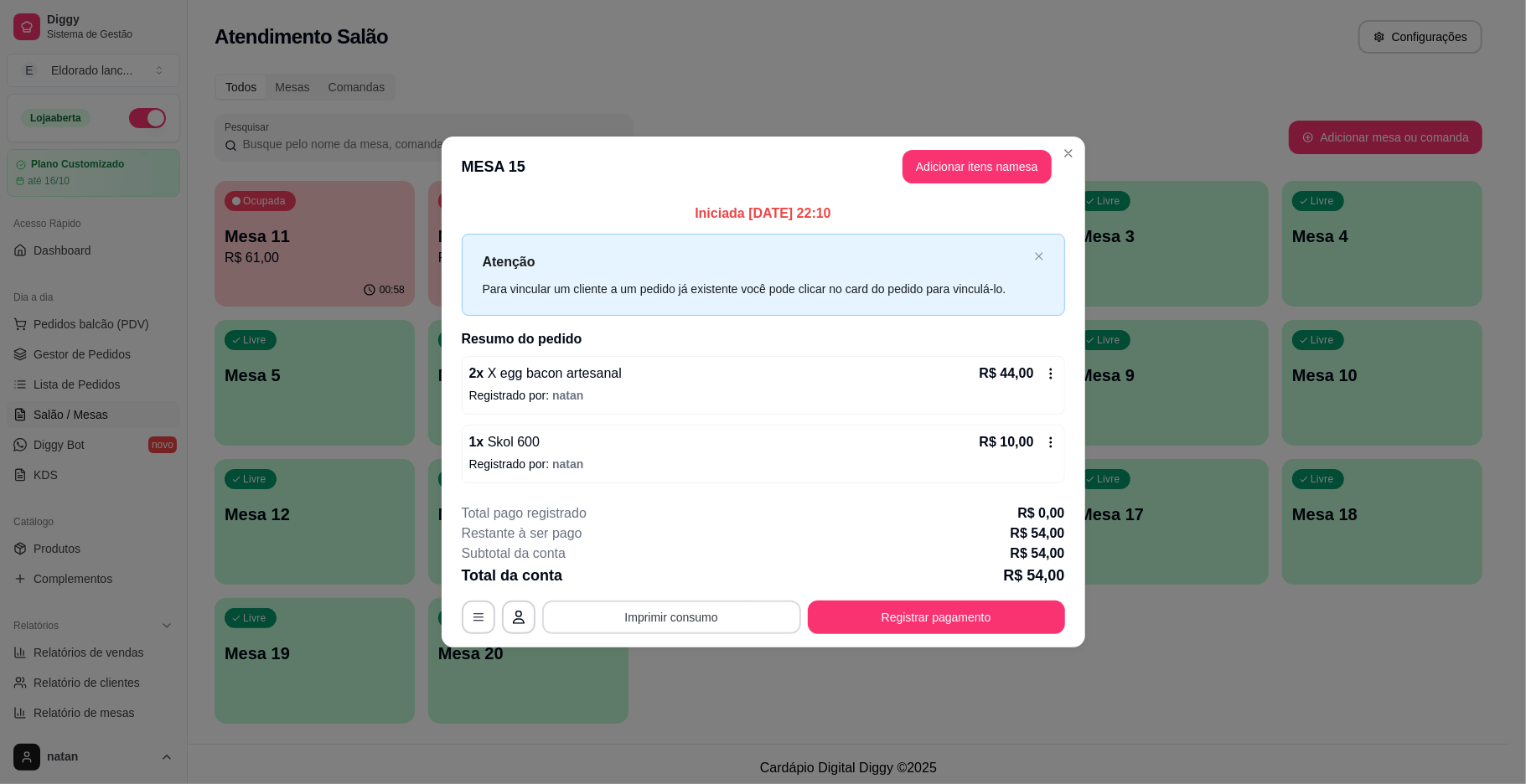
drag, startPoint x: 604, startPoint y: 598, endPoint x: 607, endPoint y: 607, distance: 9.5
click at [607, 607] on div "**********" at bounding box center [763, 569] width 603 height 131
click at [607, 607] on button "Imprimir consumo" at bounding box center [671, 616] width 259 height 33
click at [644, 579] on button "IMPRESSORA" at bounding box center [676, 579] width 117 height 26
click at [447, 707] on div "**********" at bounding box center [763, 392] width 1526 height 784
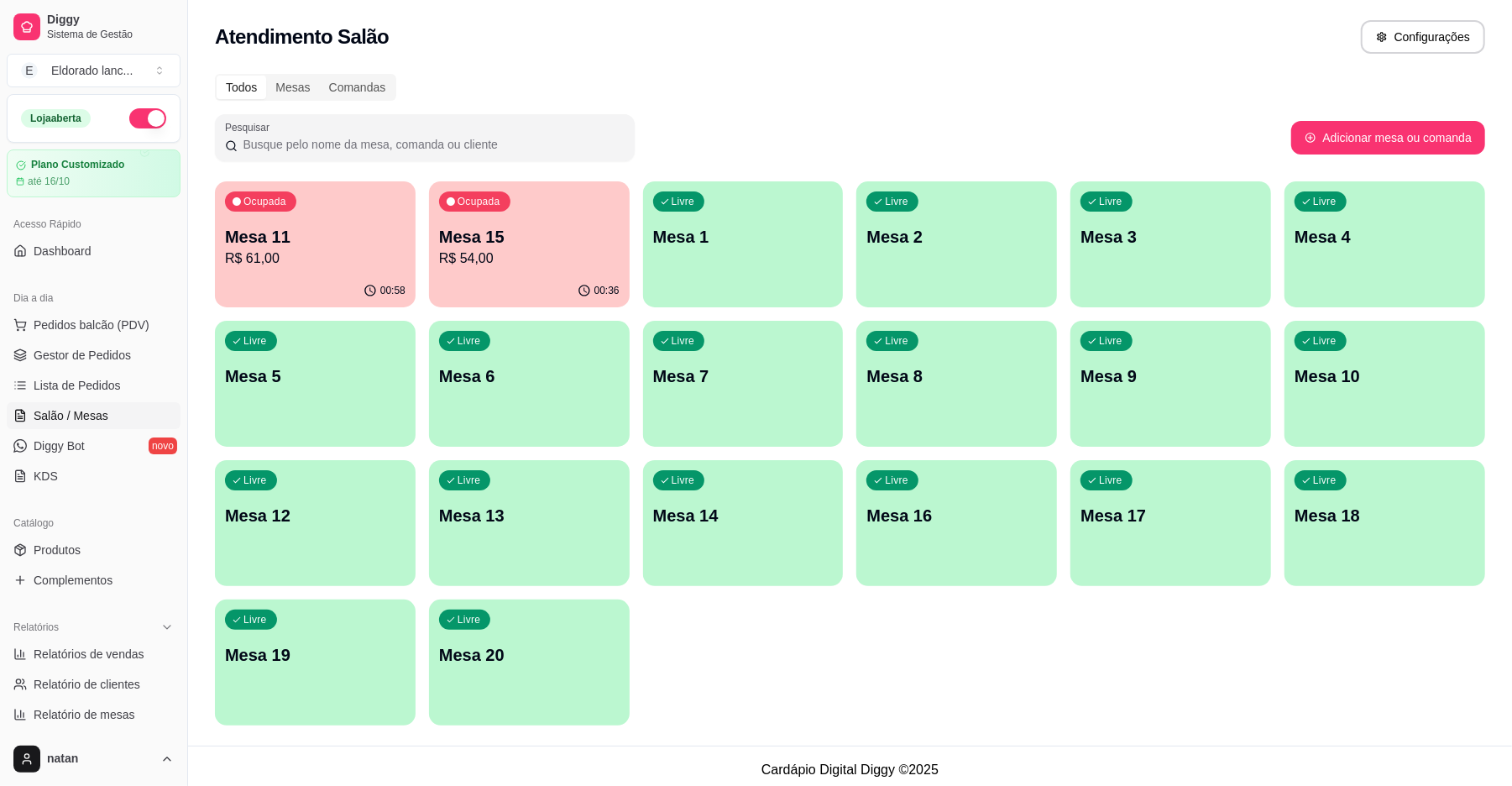
click at [340, 268] on div "Ocupada Mesa 11 R$ 61,00" at bounding box center [315, 228] width 201 height 93
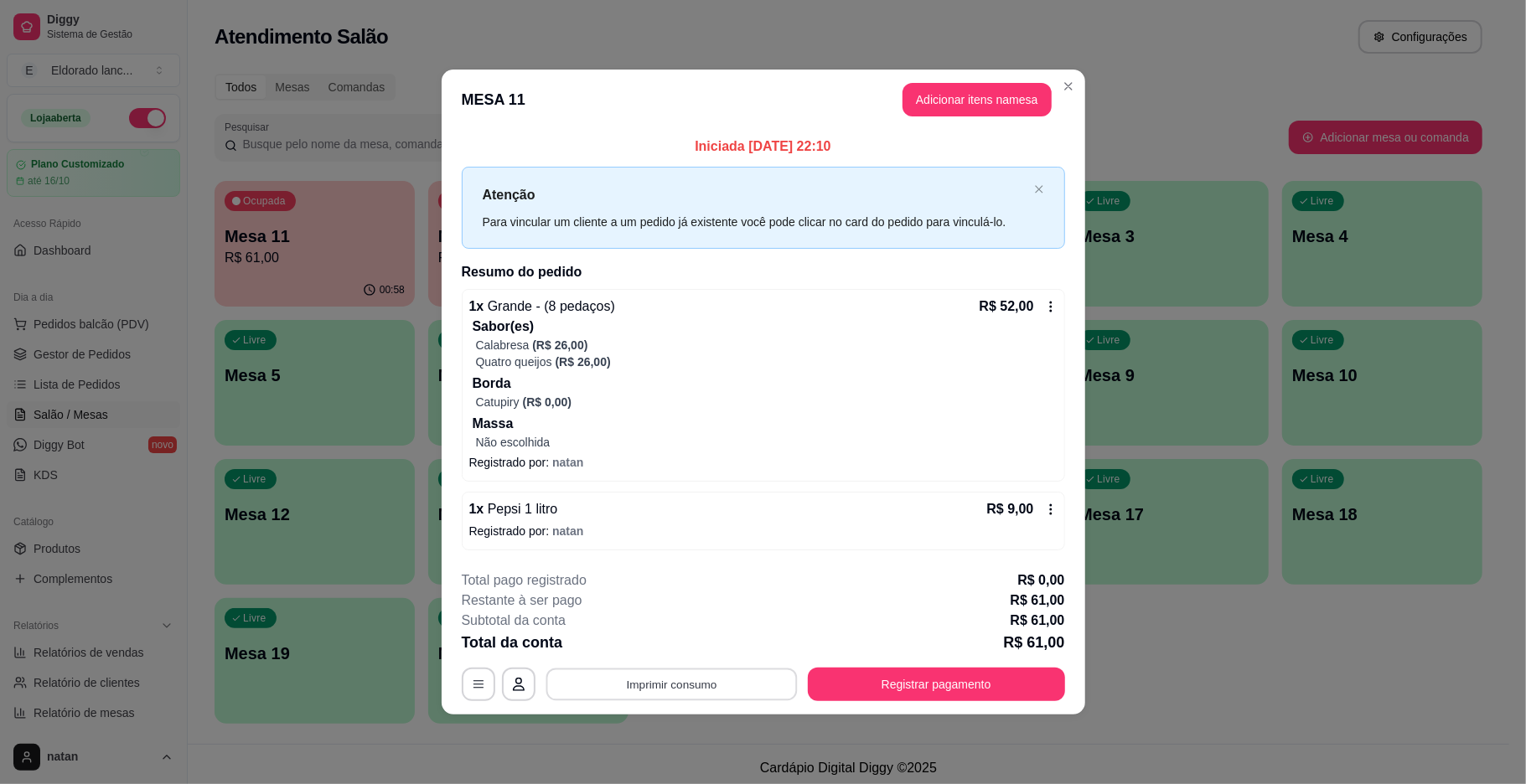
click at [637, 684] on button "Imprimir consumo" at bounding box center [671, 684] width 251 height 32
click at [655, 647] on button "IMPRESSORA" at bounding box center [676, 646] width 117 height 26
click at [846, 681] on button "Registrar pagamento" at bounding box center [936, 684] width 250 height 32
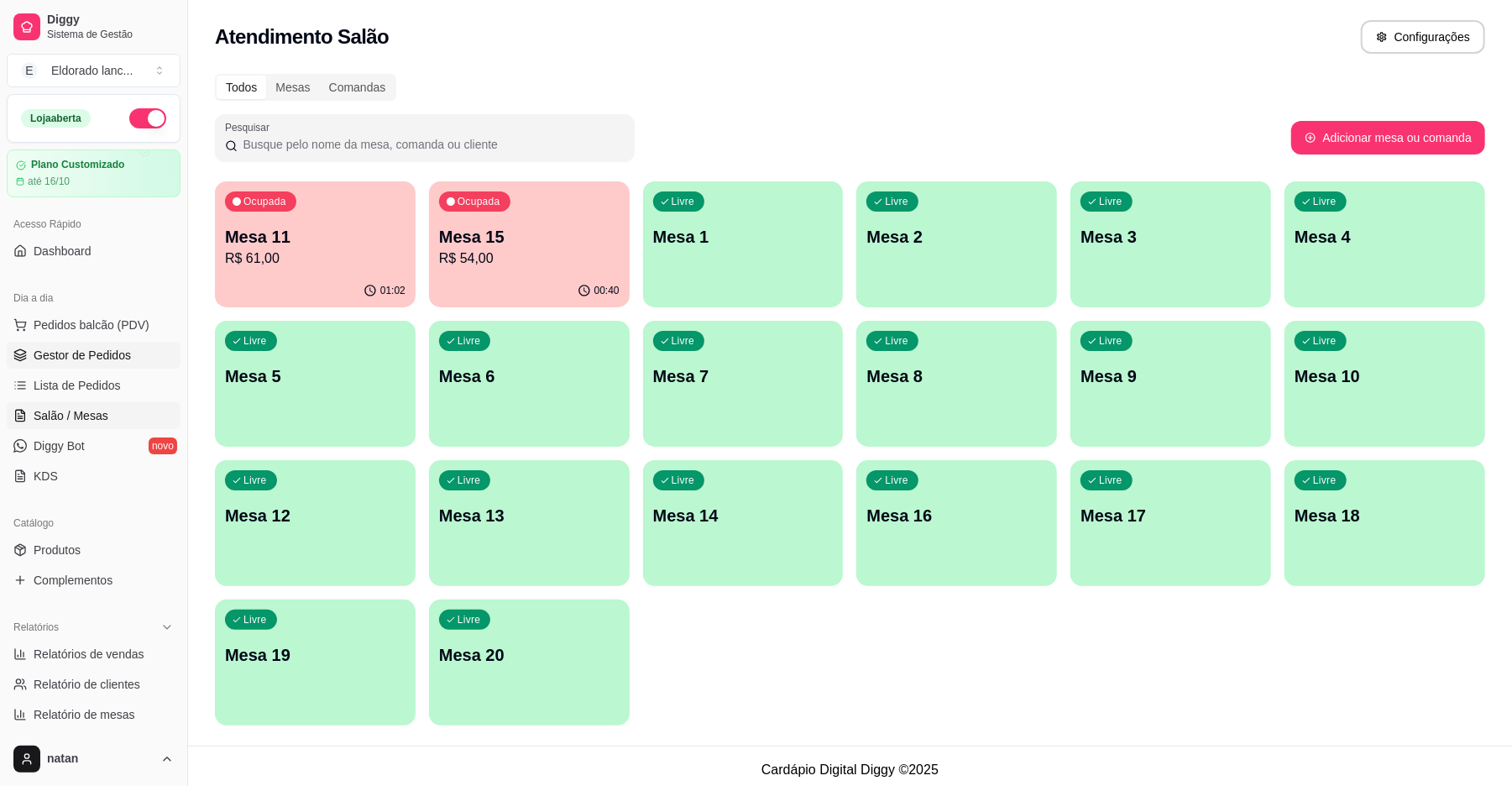
click at [104, 348] on span "Gestor de Pedidos" at bounding box center [82, 355] width 98 height 17
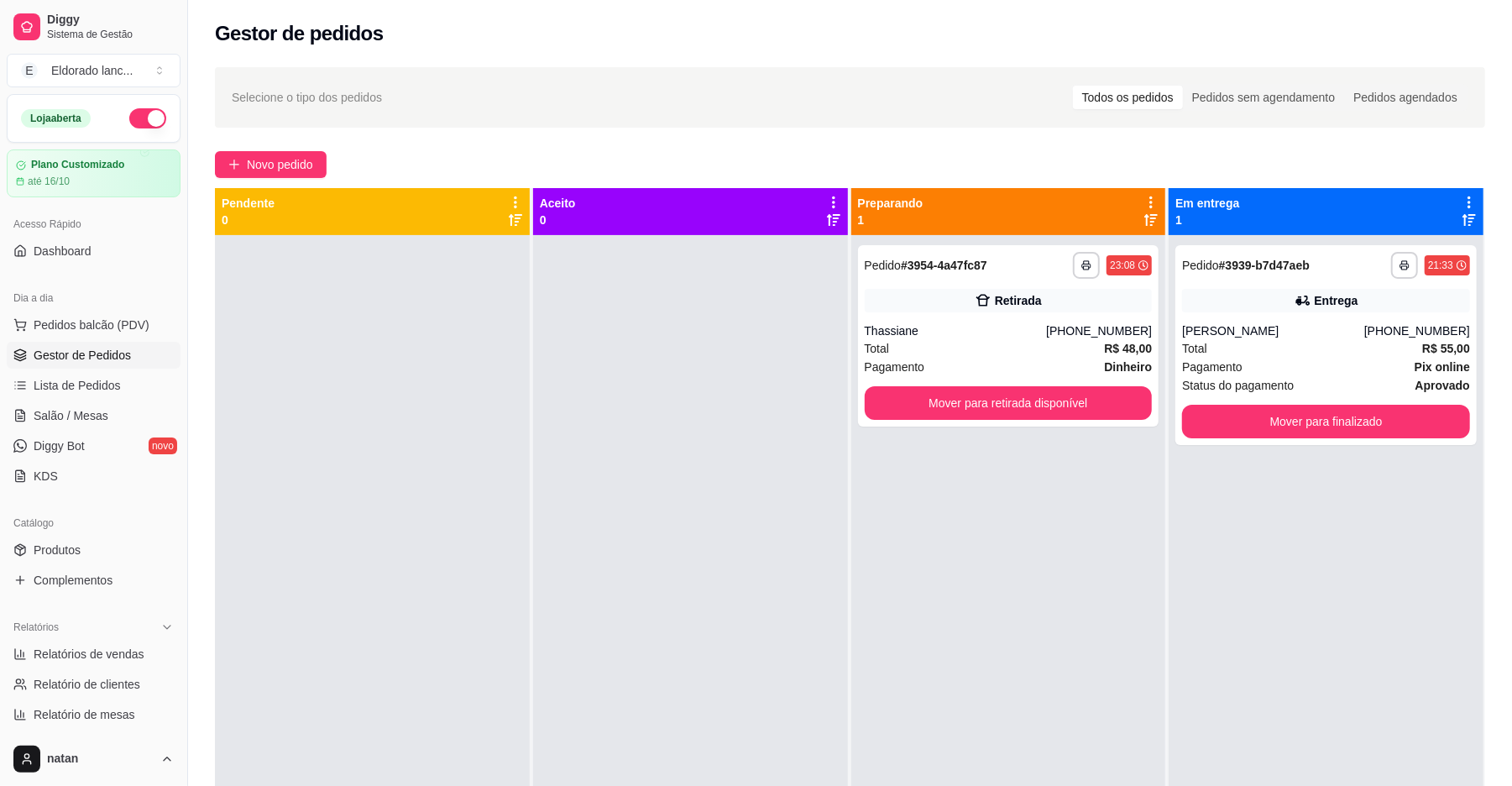
click at [104, 348] on span "Gestor de Pedidos" at bounding box center [82, 355] width 98 height 17
click at [952, 399] on button "Mover para retirada disponível" at bounding box center [1008, 403] width 288 height 33
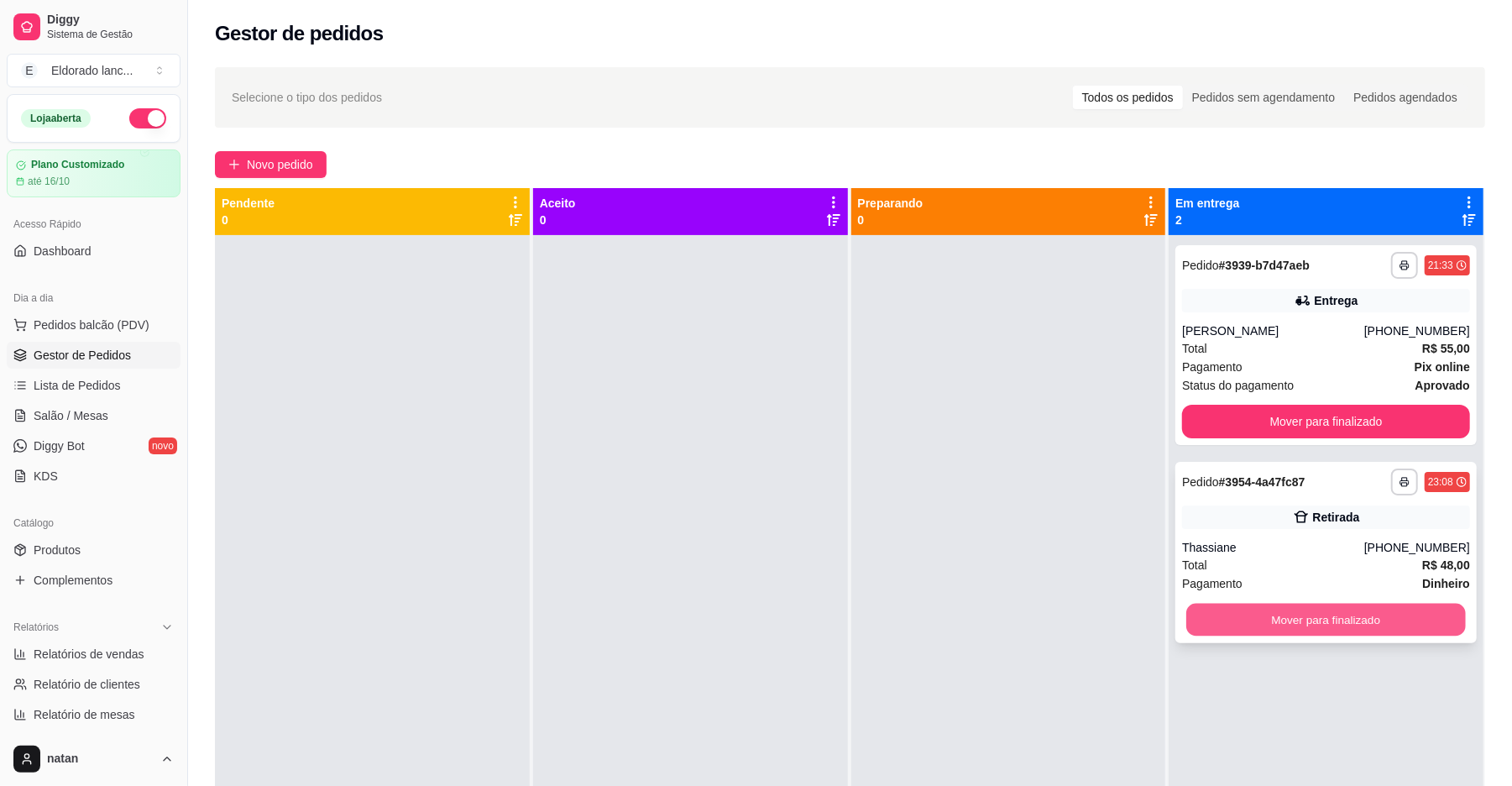
click at [1376, 608] on button "Mover para finalizado" at bounding box center [1325, 620] width 279 height 33
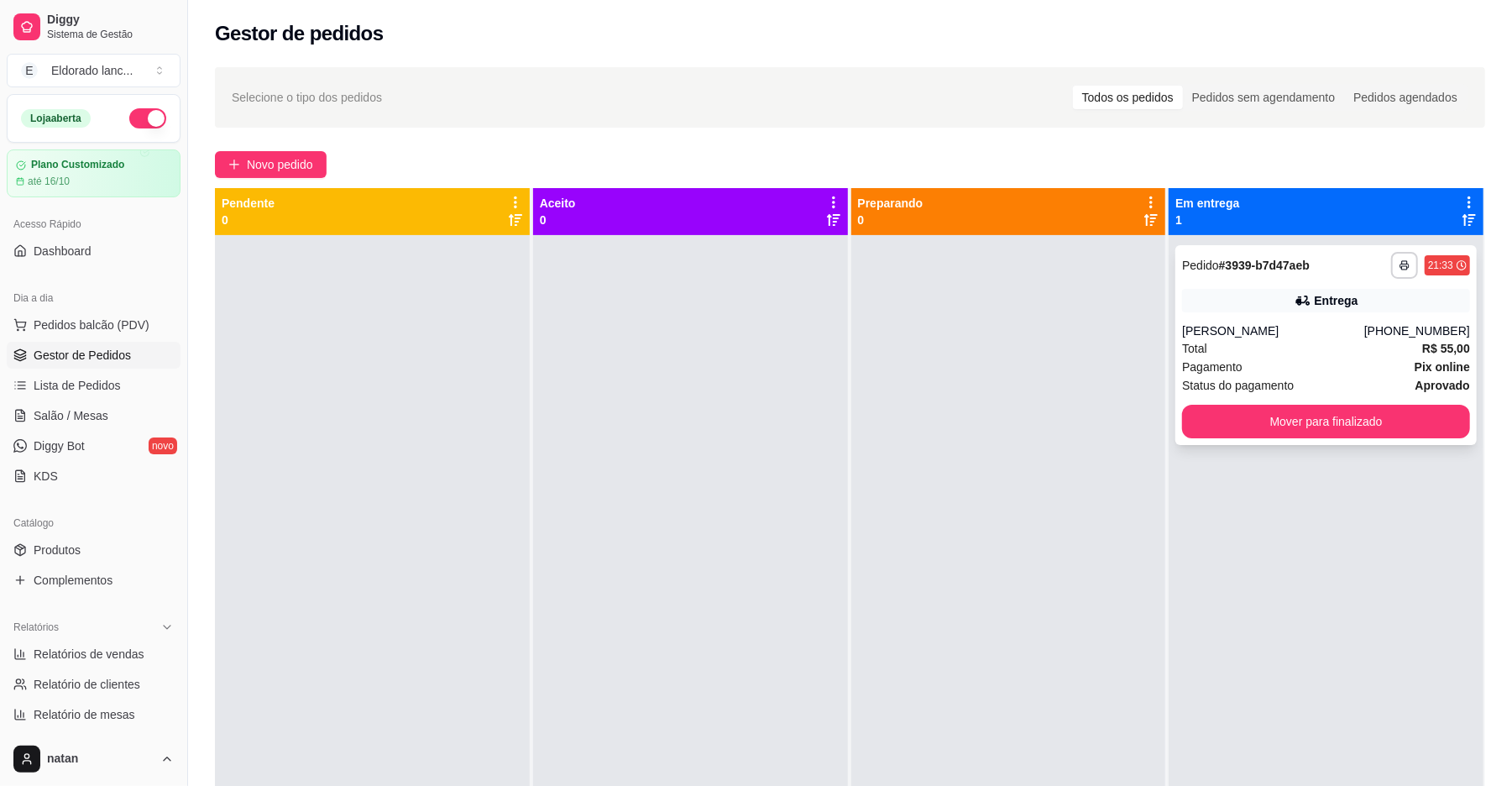
click at [1341, 269] on div "**********" at bounding box center [1326, 266] width 288 height 27
click at [1302, 432] on button "Mover para finalizado" at bounding box center [1325, 422] width 279 height 33
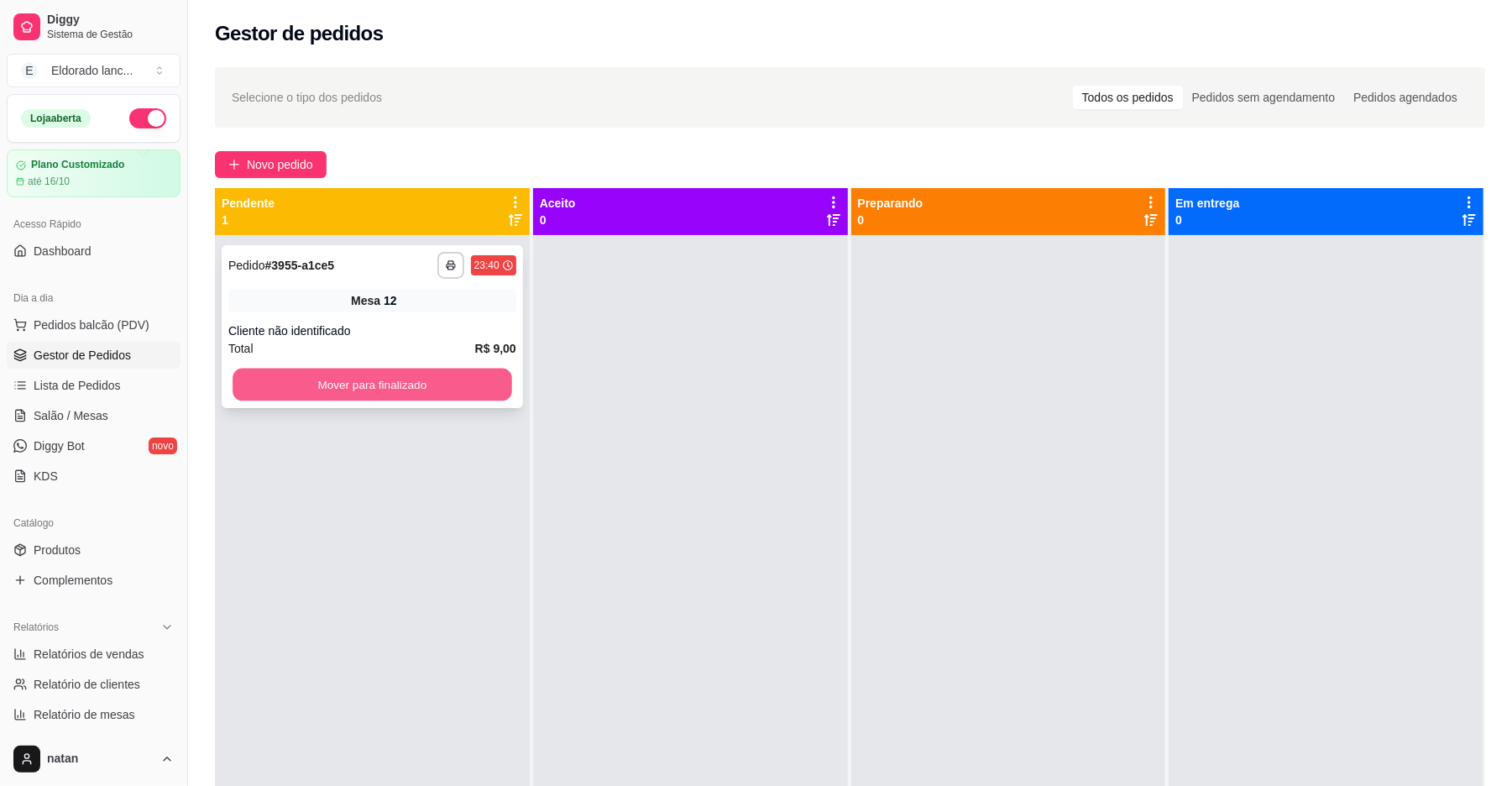
click at [485, 395] on button "Mover para finalizado" at bounding box center [371, 385] width 279 height 33
click at [471, 368] on button "Mover para finalizado" at bounding box center [372, 384] width 288 height 33
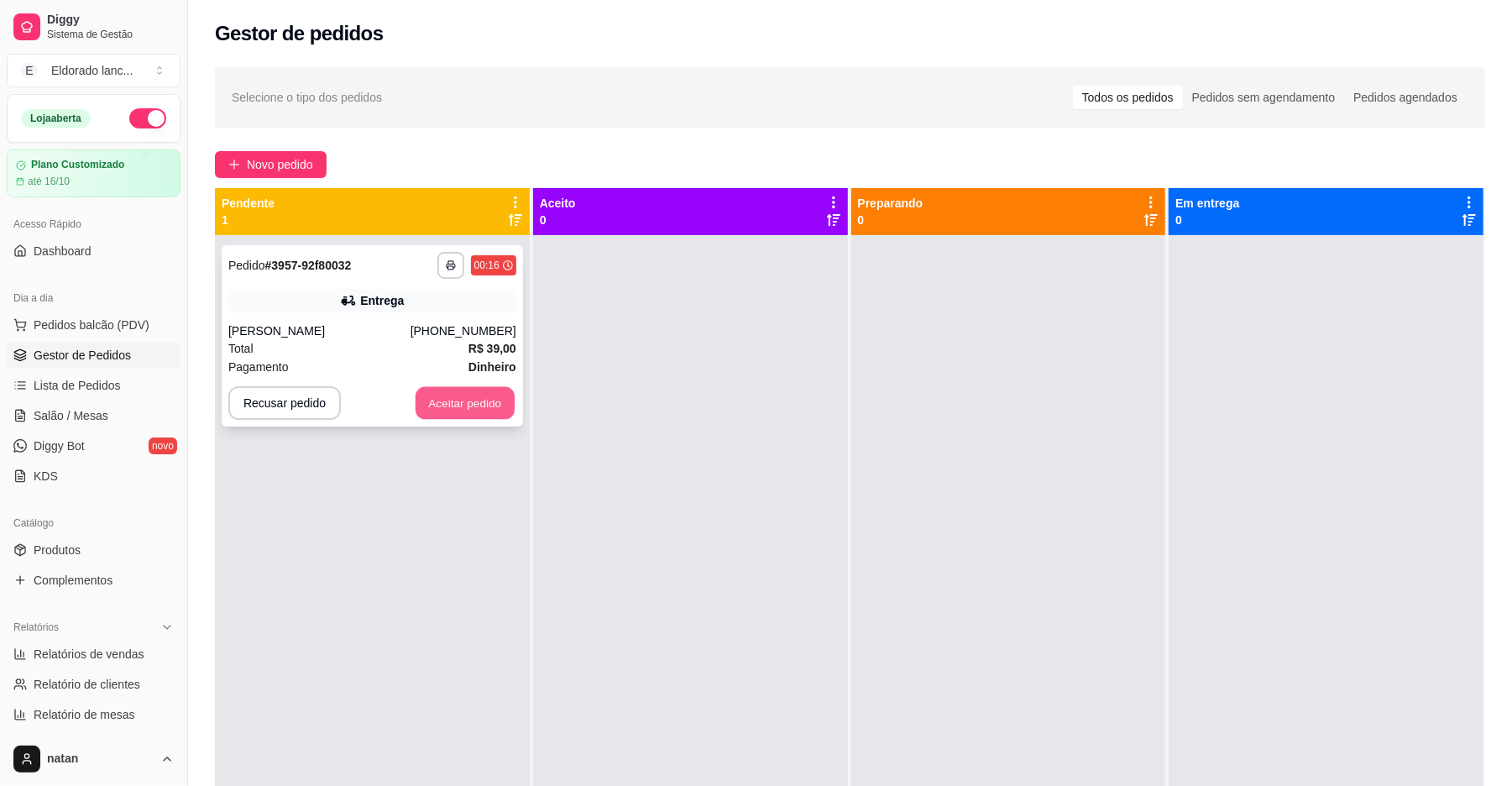
click at [479, 414] on button "Aceitar pedido" at bounding box center [465, 404] width 99 height 33
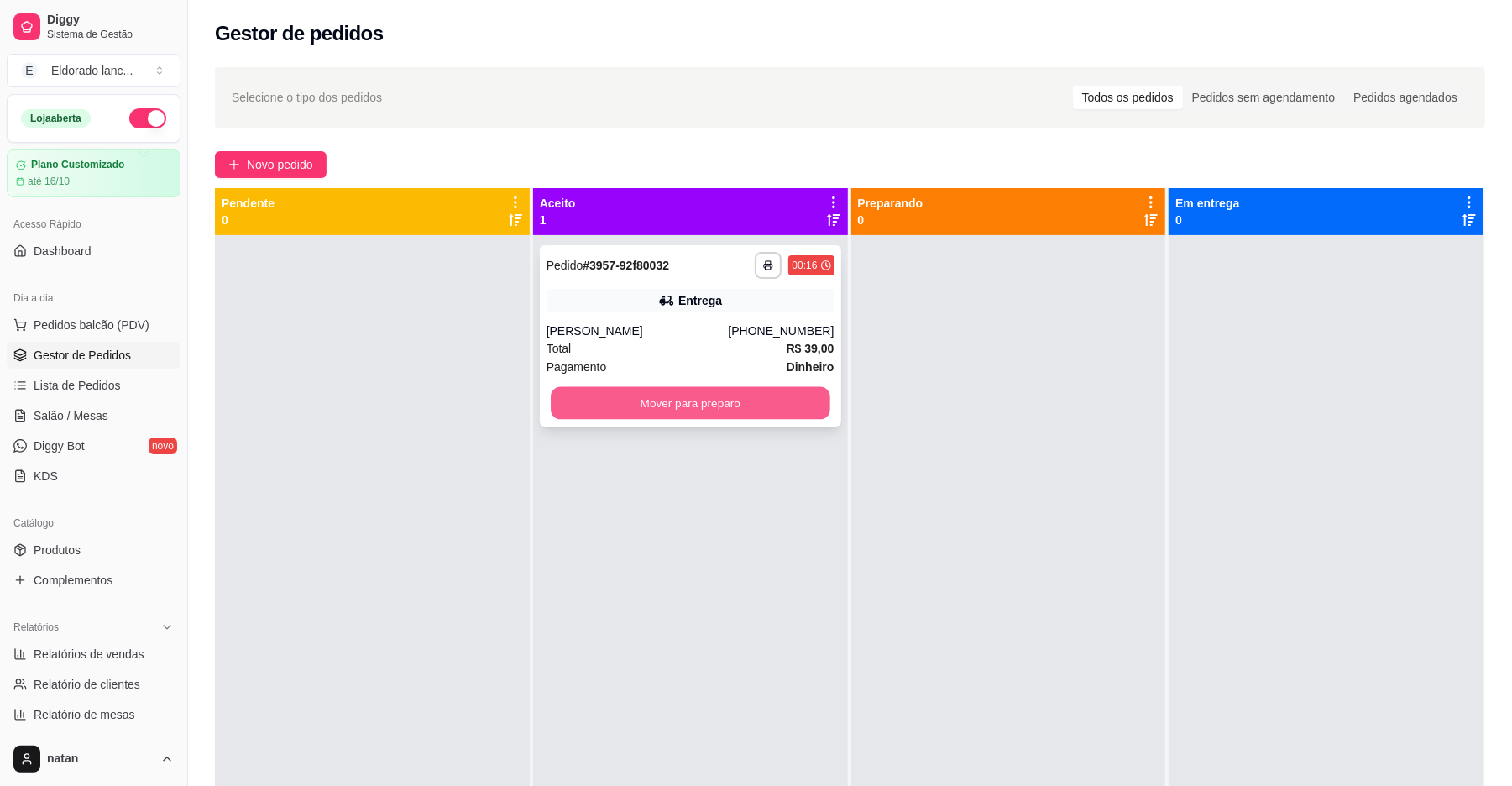
click at [594, 403] on button "Mover para preparo" at bounding box center [690, 404] width 279 height 33
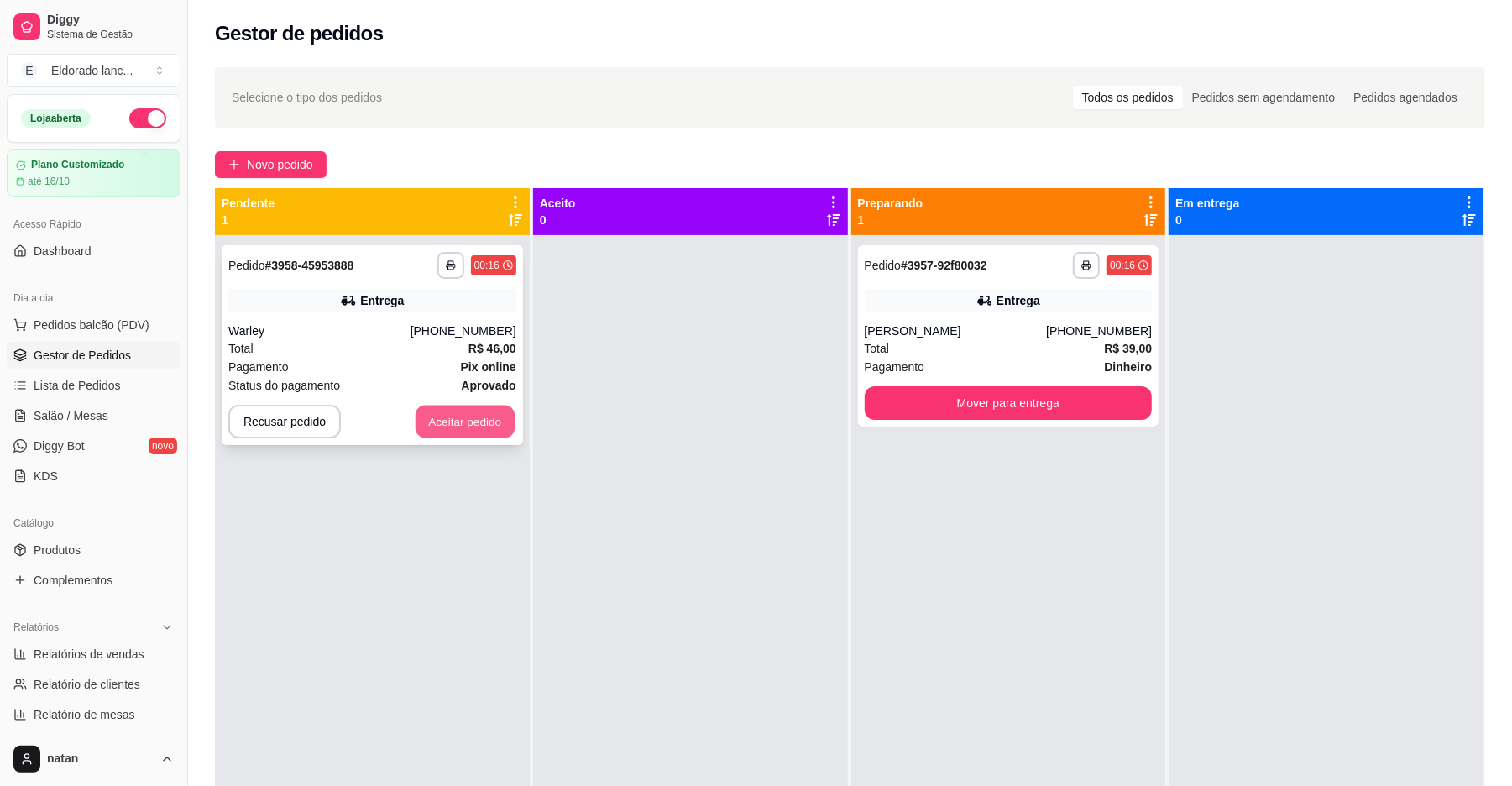
click at [510, 415] on button "Aceitar pedido" at bounding box center [465, 422] width 99 height 33
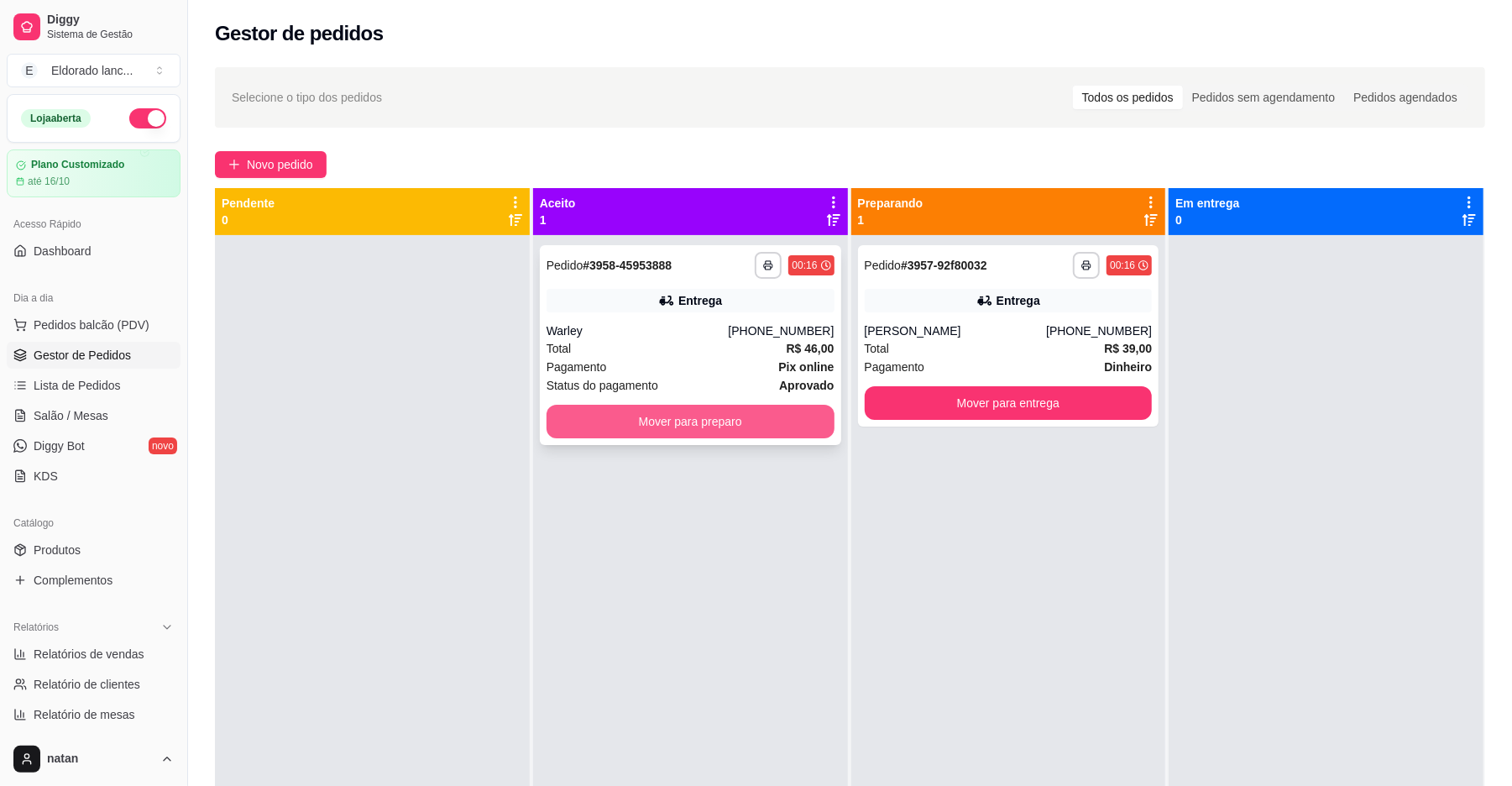
click at [618, 410] on button "Mover para preparo" at bounding box center [690, 421] width 288 height 33
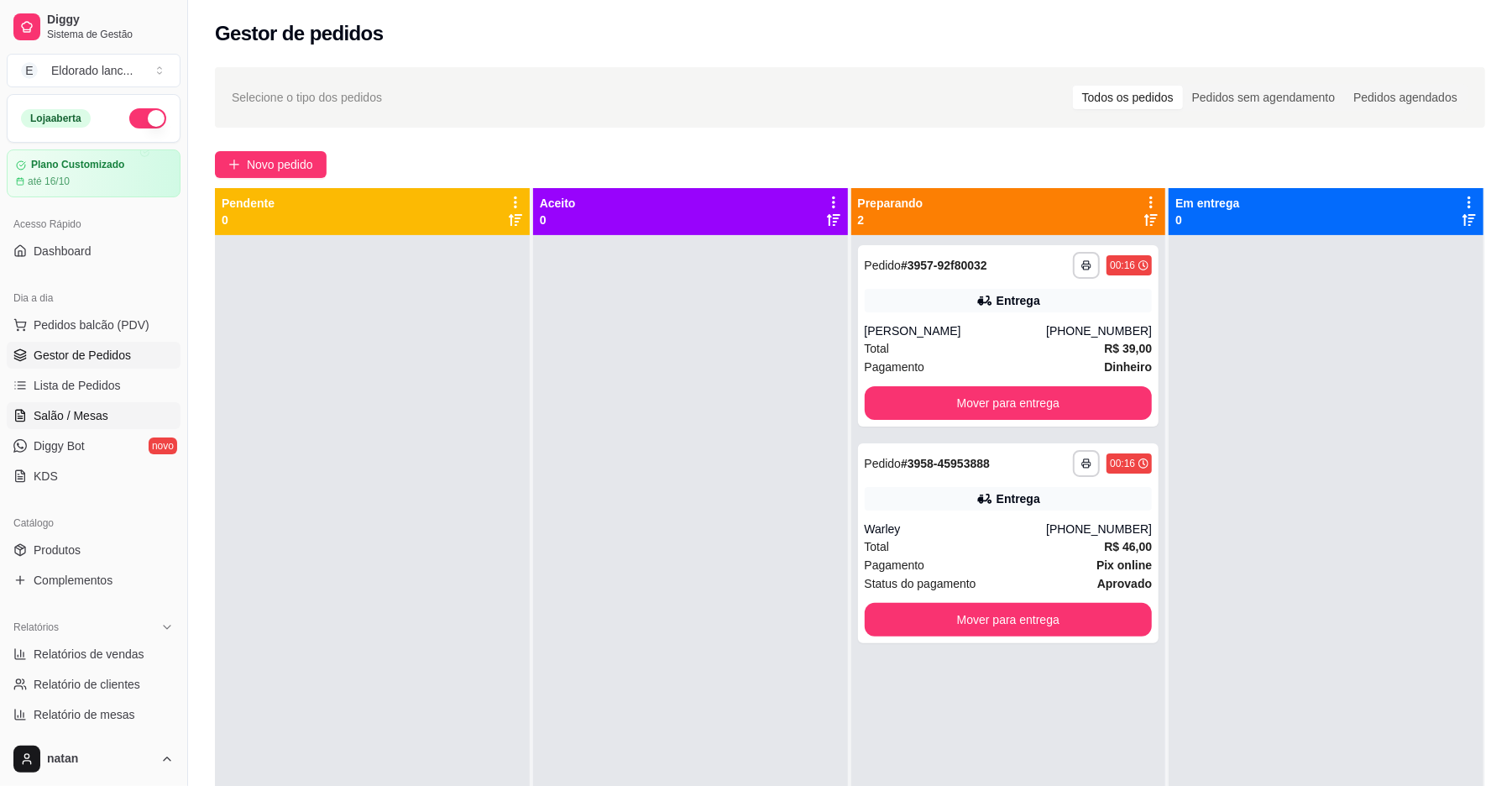
click at [108, 425] on link "Salão / Mesas" at bounding box center [93, 416] width 173 height 27
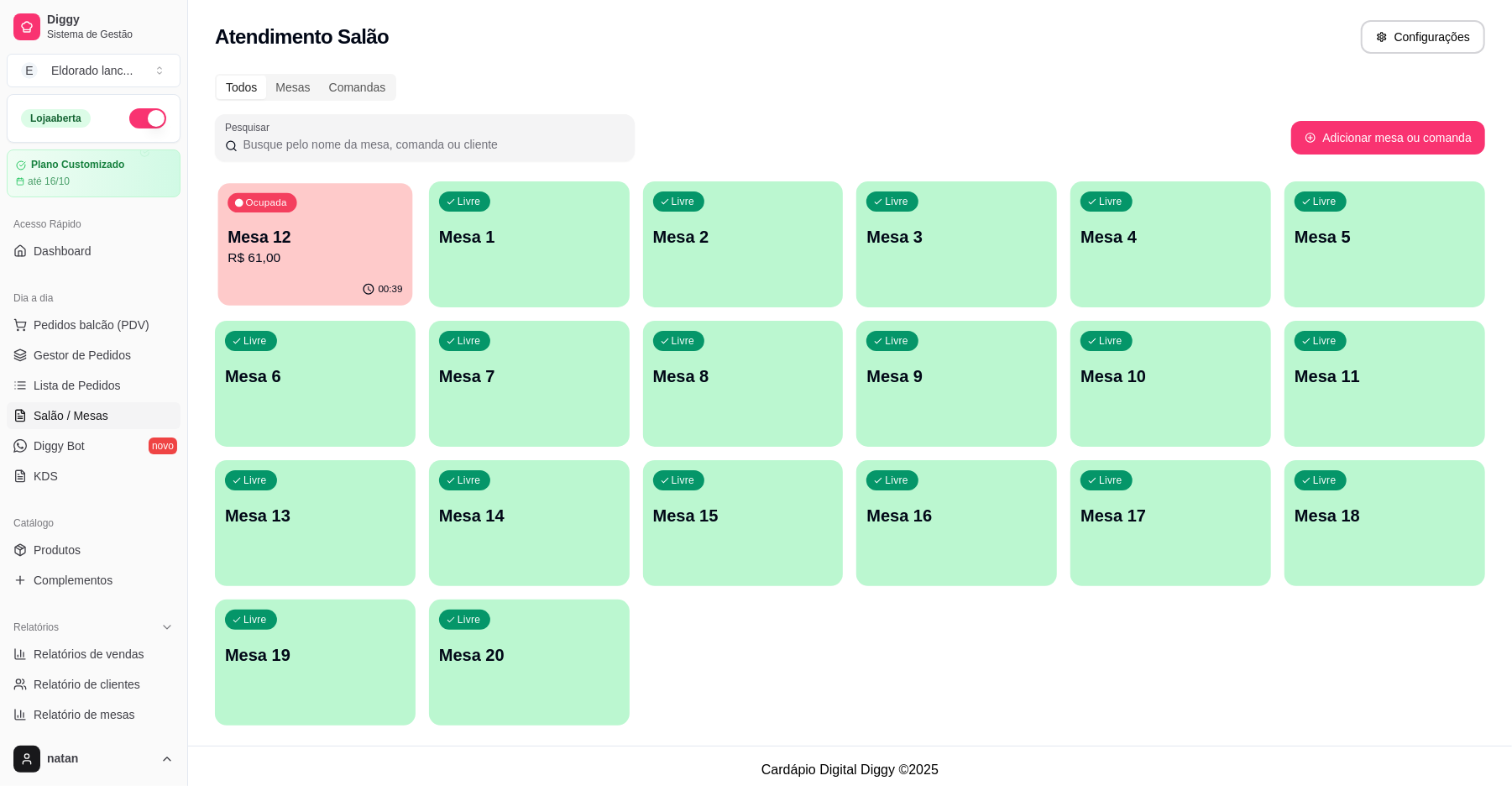
click at [273, 211] on div "Ocupada Mesa 12 R$ 61,00" at bounding box center [316, 229] width 195 height 90
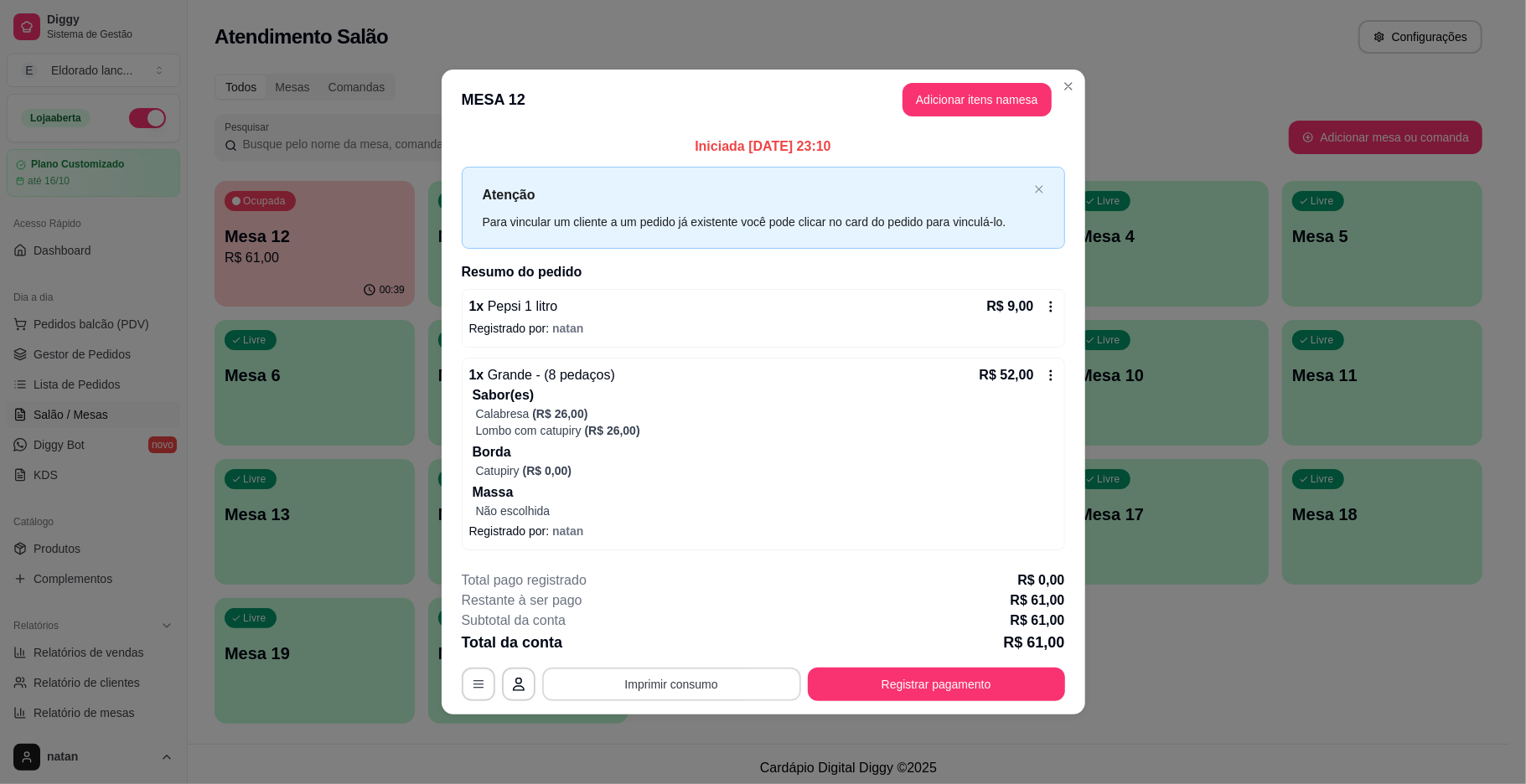
click at [729, 685] on button "Imprimir consumo" at bounding box center [671, 684] width 259 height 33
click at [719, 650] on button "IMPRESSORA" at bounding box center [676, 646] width 117 height 26
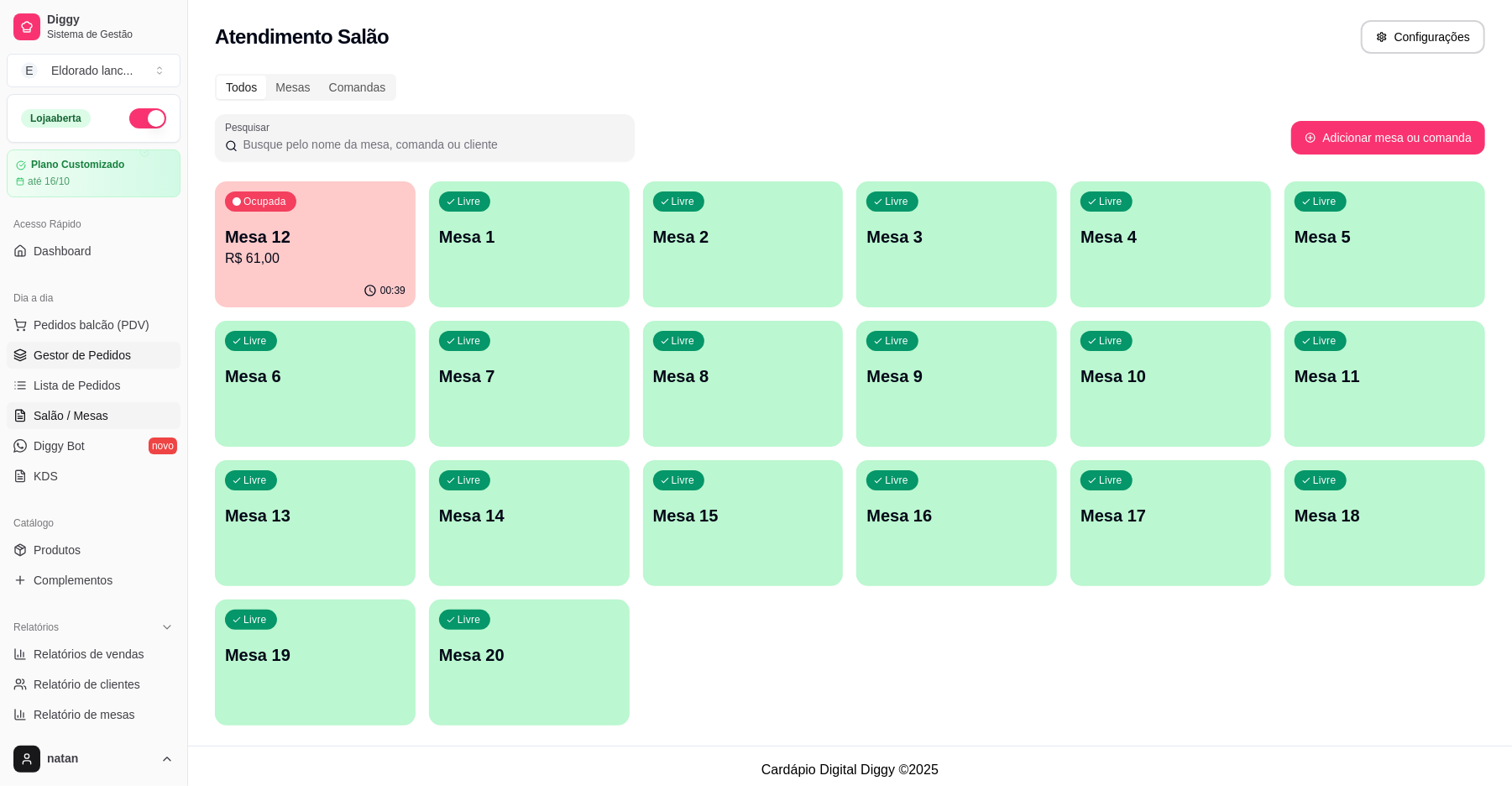
click at [107, 364] on link "Gestor de Pedidos" at bounding box center [93, 355] width 173 height 27
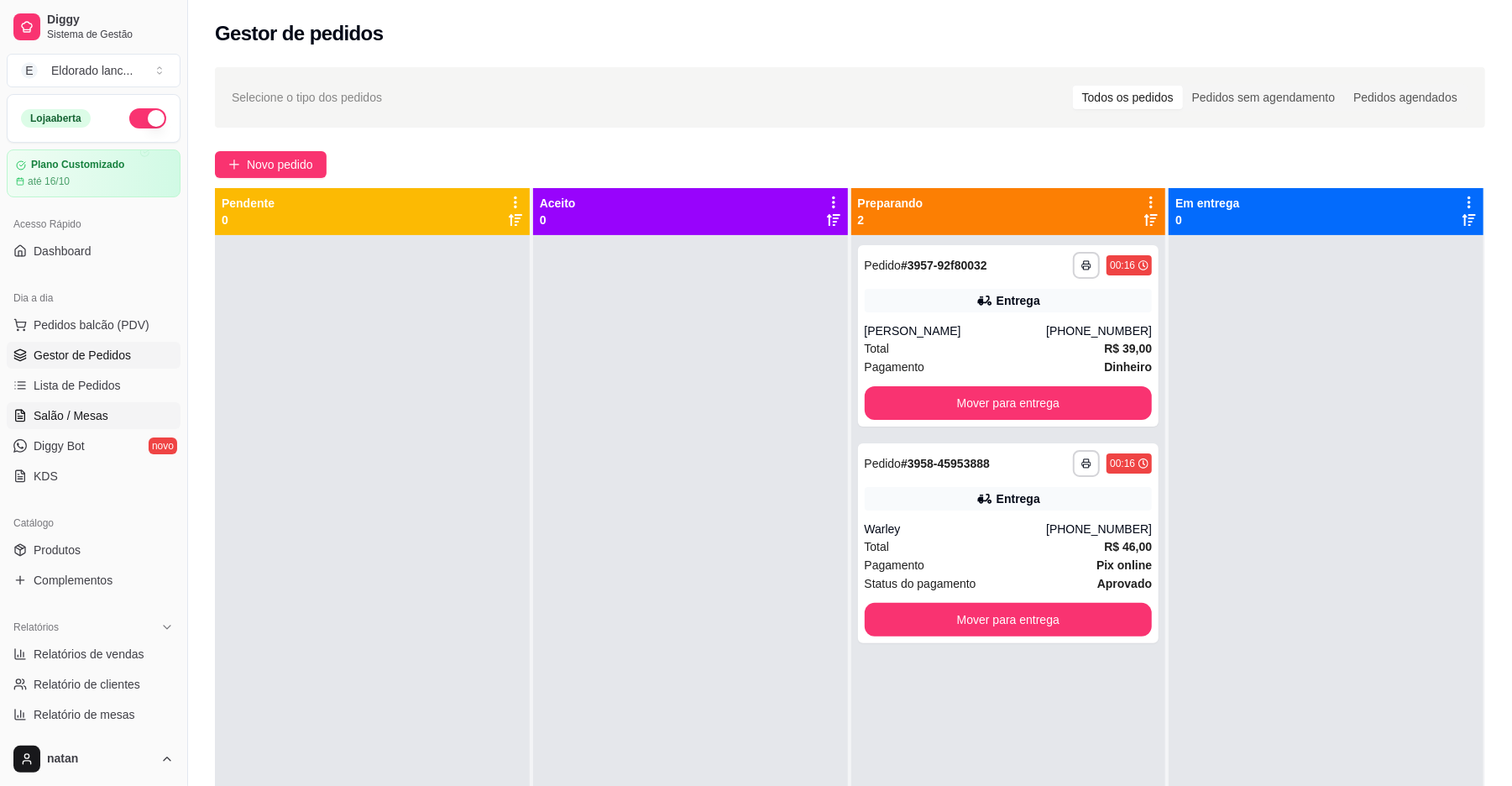
click at [107, 413] on link "Salão / Mesas" at bounding box center [93, 416] width 173 height 27
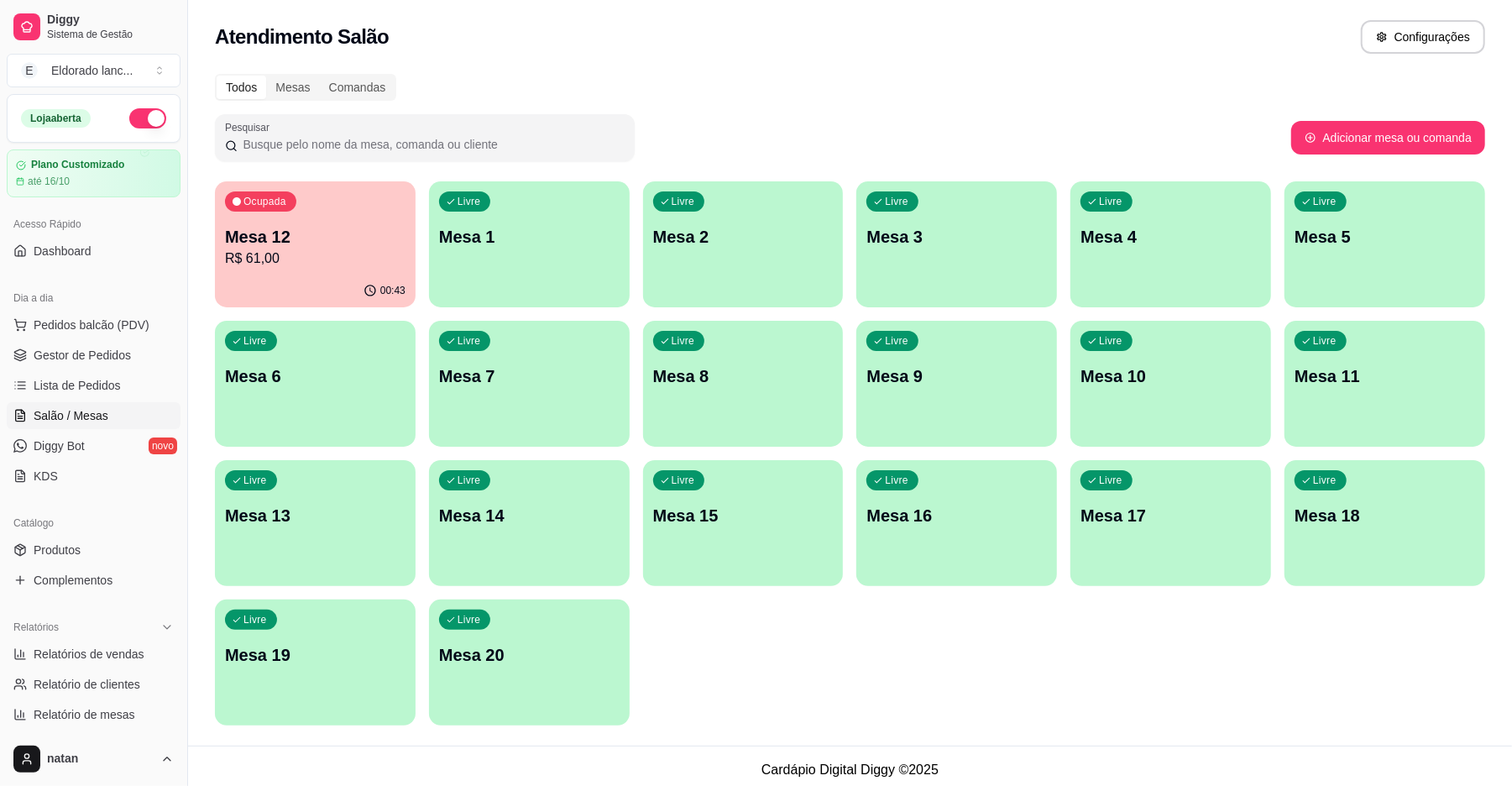
click at [264, 250] on p "R$ 61,00" at bounding box center [315, 258] width 181 height 20
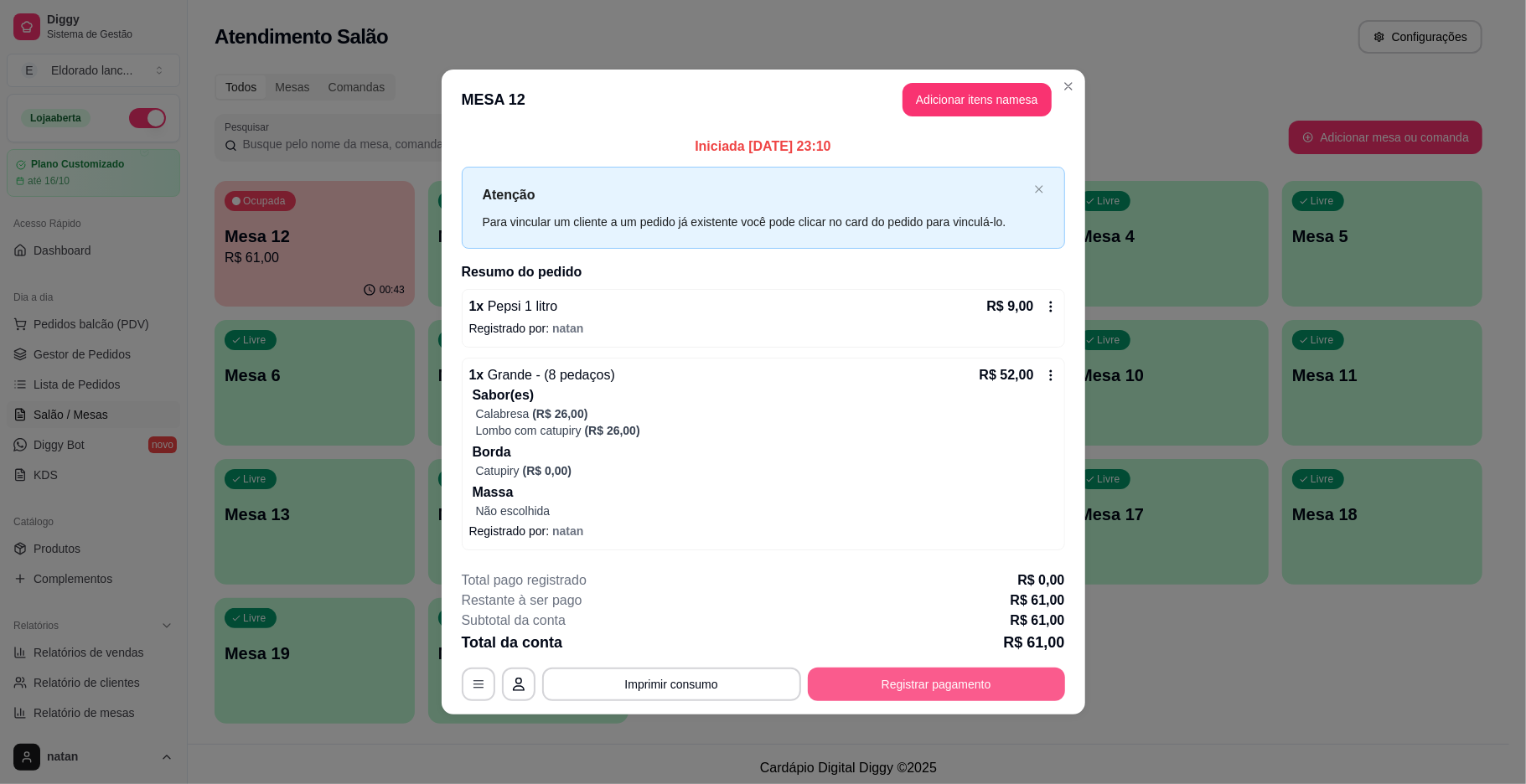
click at [873, 687] on button "Registrar pagamento" at bounding box center [936, 684] width 257 height 33
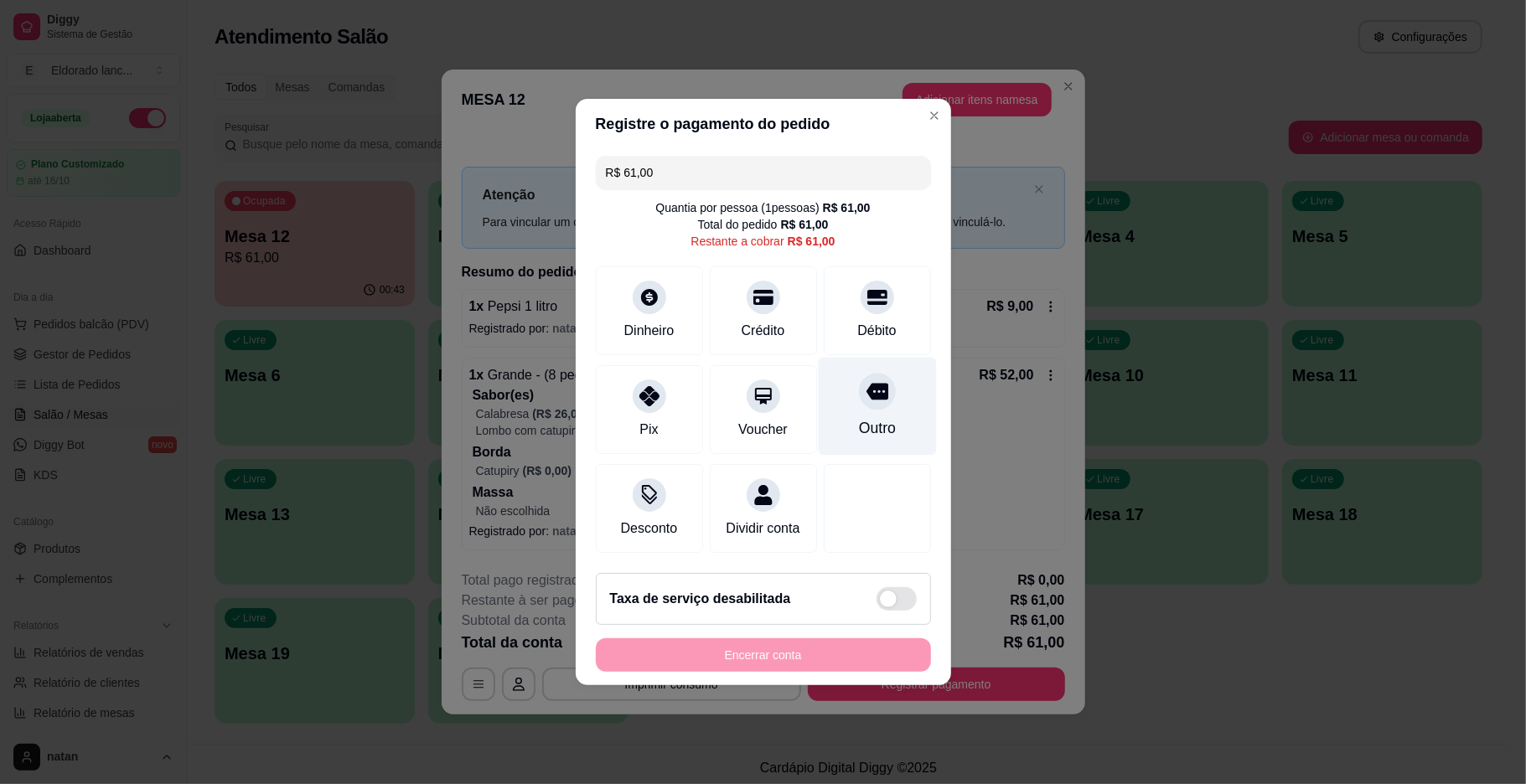
click at [864, 397] on div at bounding box center [877, 391] width 37 height 37
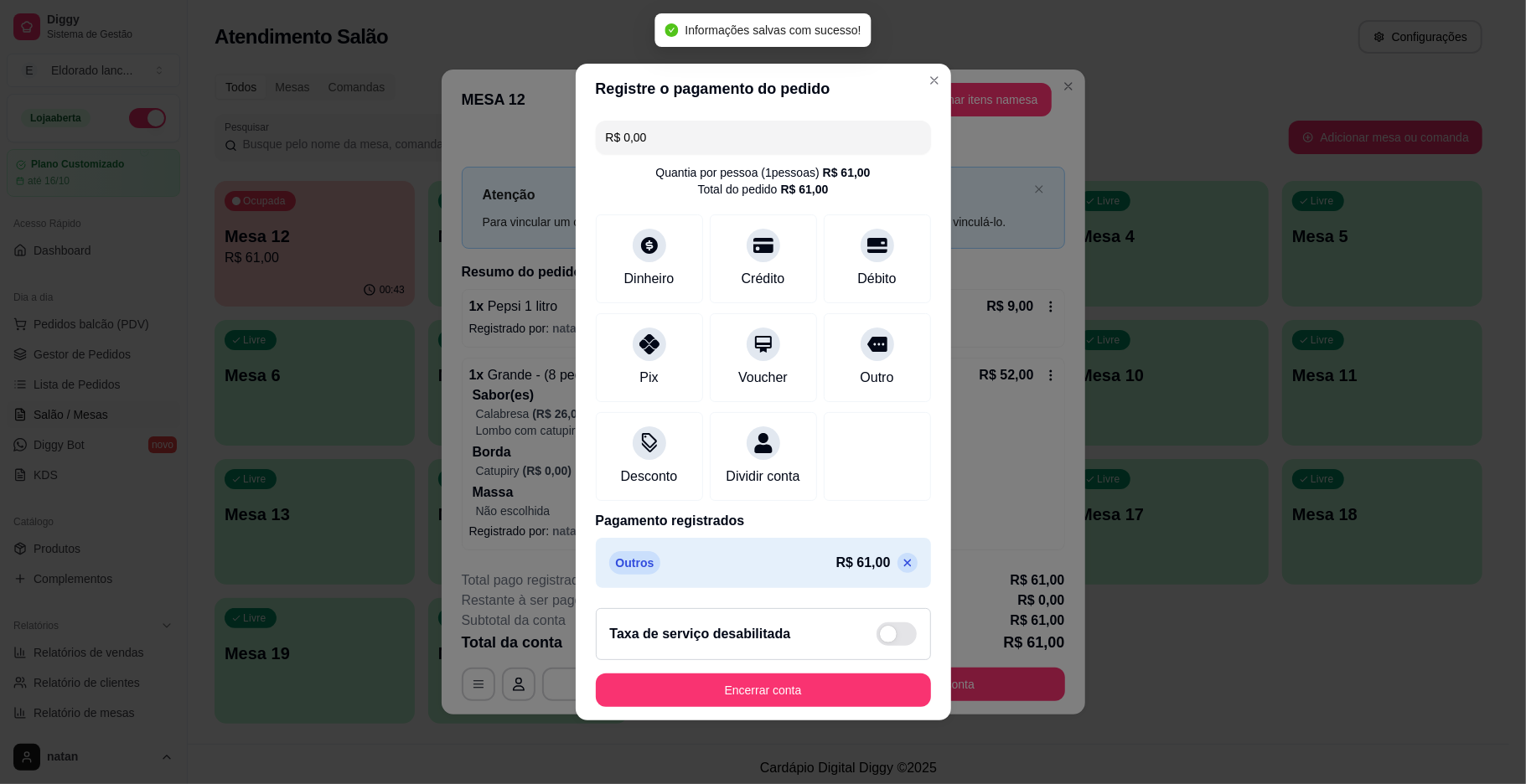
type input "R$ 0,00"
click at [716, 700] on button "Encerrar conta" at bounding box center [763, 690] width 325 height 32
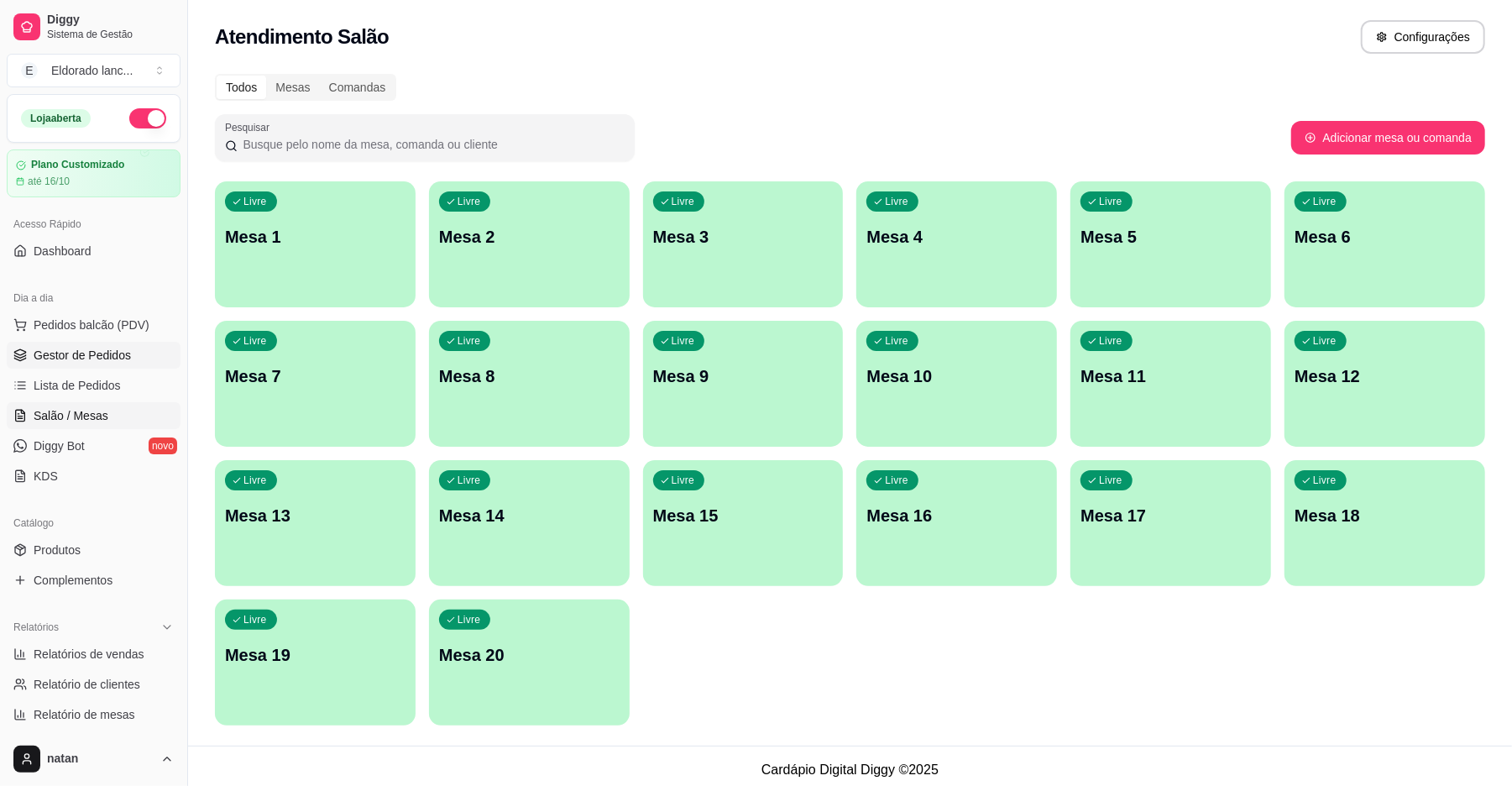
click at [71, 357] on span "Gestor de Pedidos" at bounding box center [82, 355] width 98 height 17
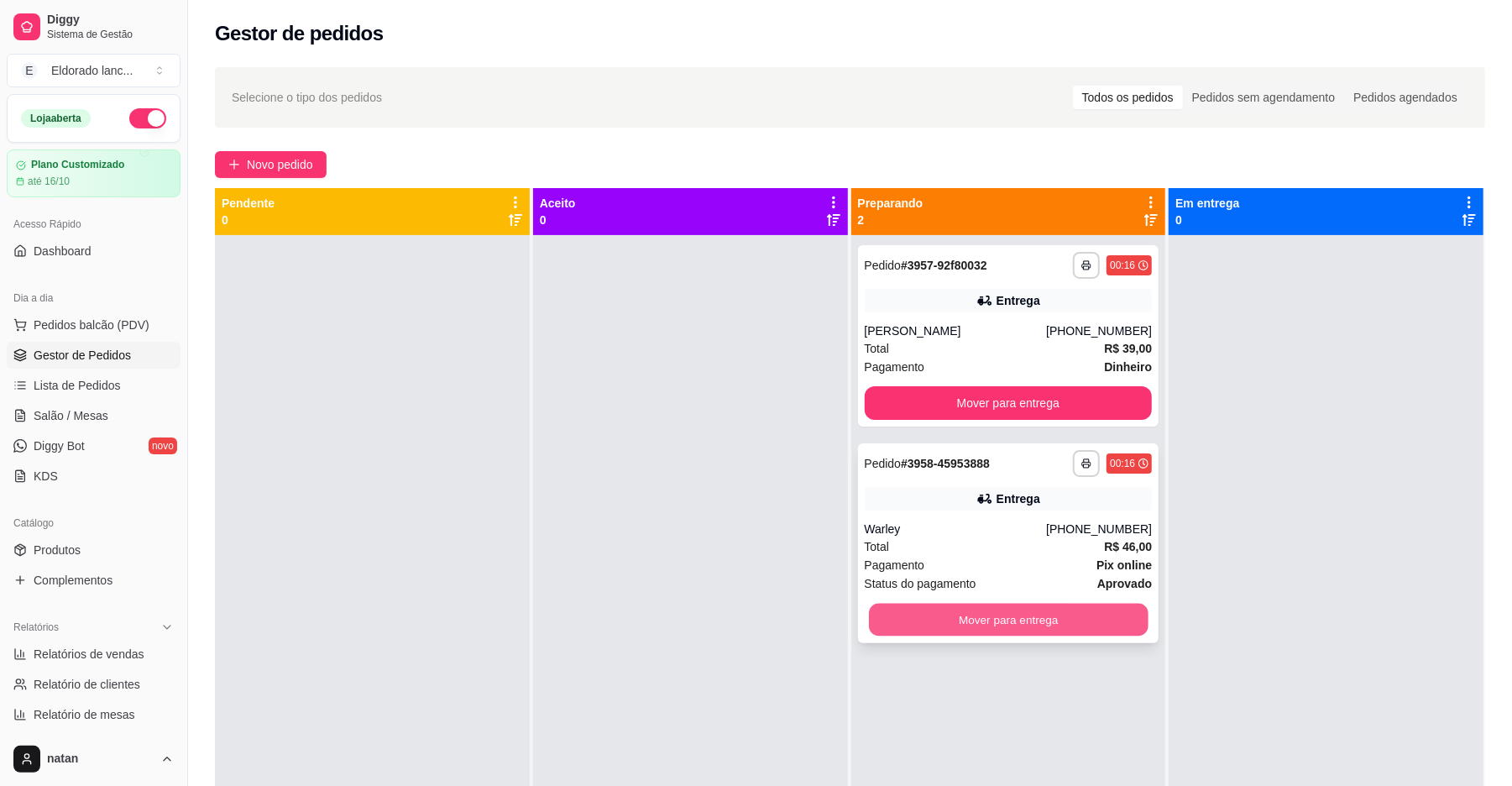
click at [1072, 629] on button "Mover para entrega" at bounding box center [1008, 620] width 279 height 33
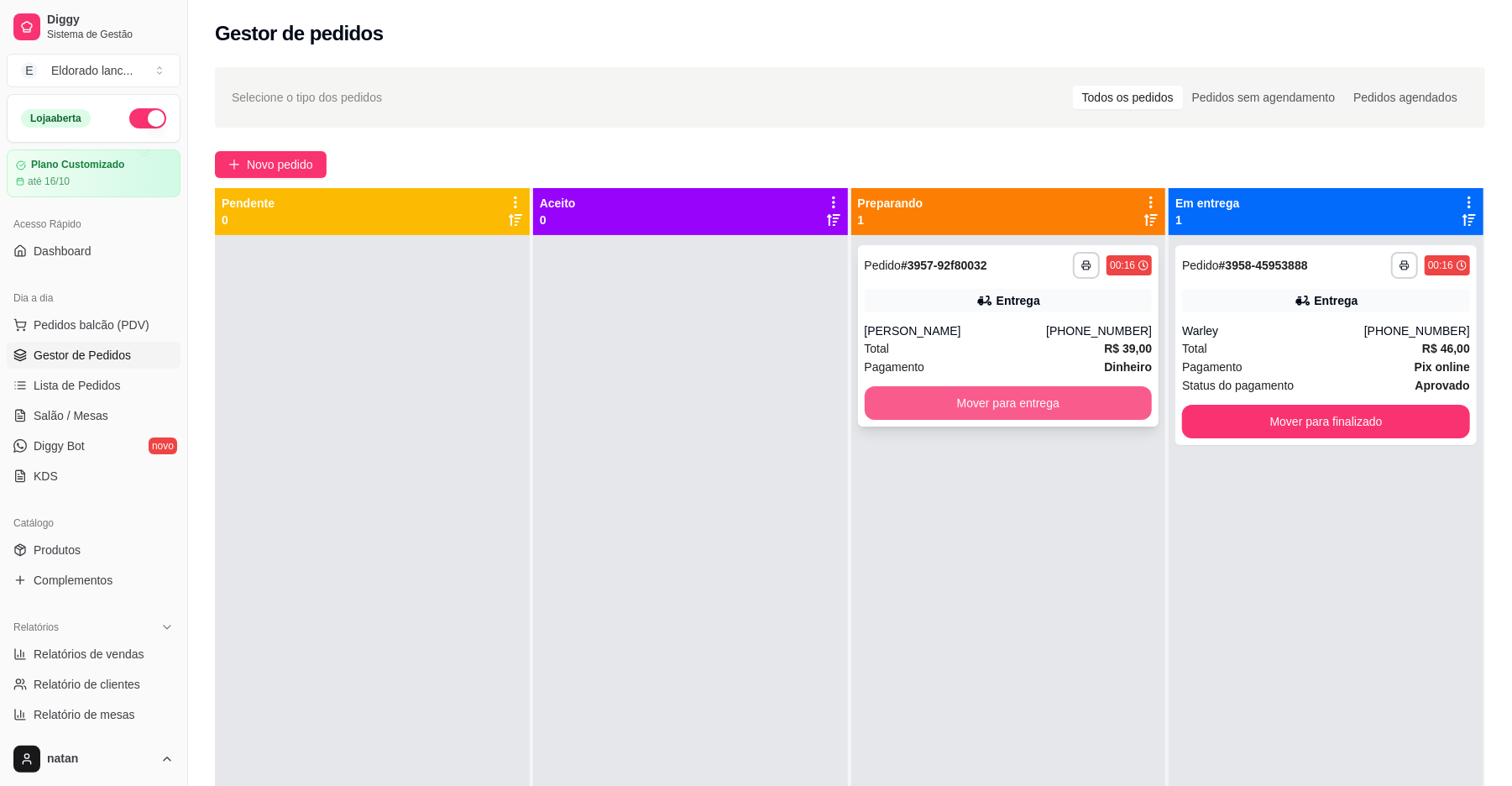
click at [891, 401] on button "Mover para entrega" at bounding box center [1008, 403] width 288 height 33
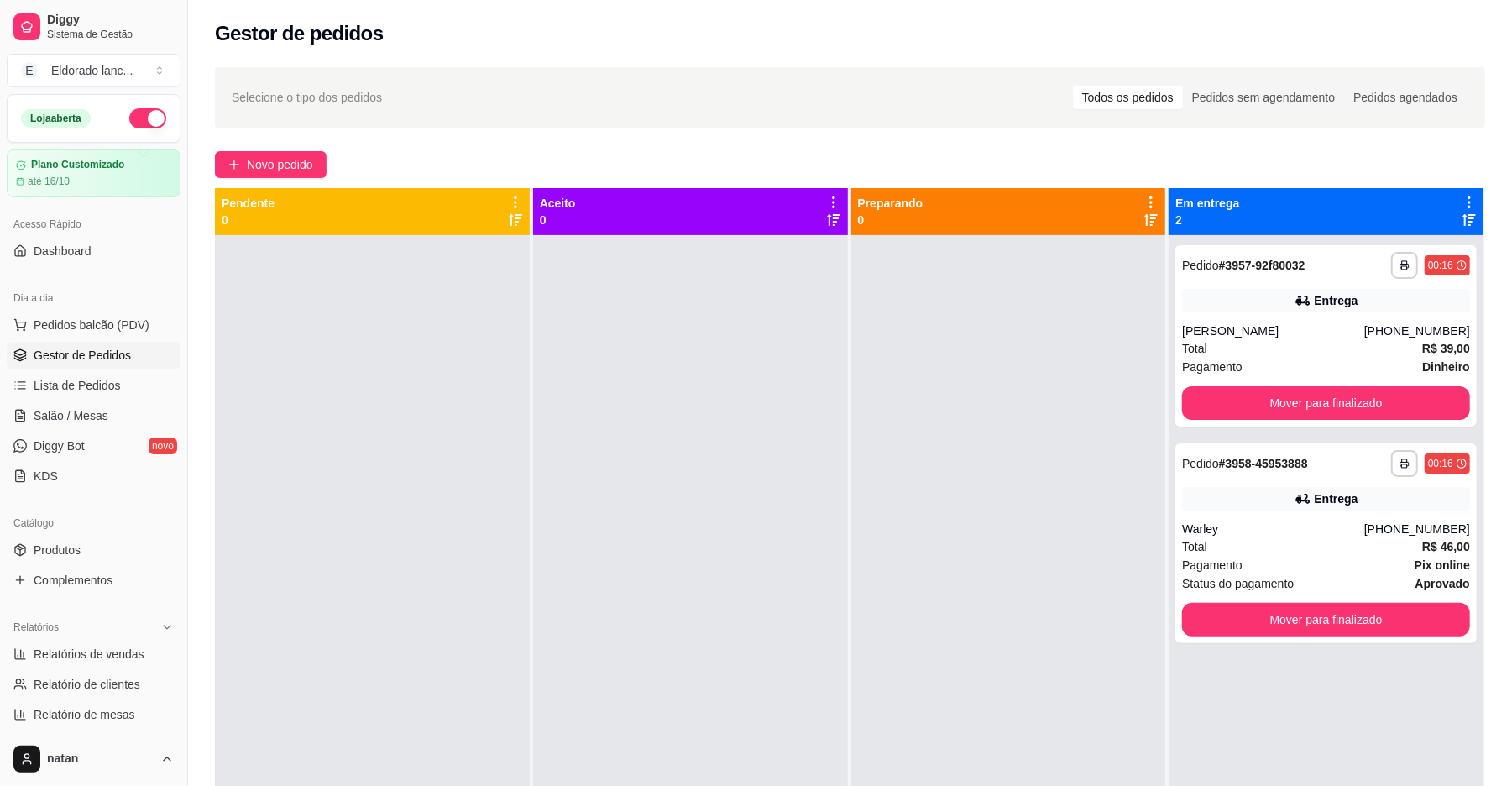
click at [129, 125] on button "button" at bounding box center [147, 118] width 37 height 20
click at [1330, 341] on div "Total R$ 39,00" at bounding box center [1326, 349] width 288 height 18
